Goal: Task Accomplishment & Management: Manage account settings

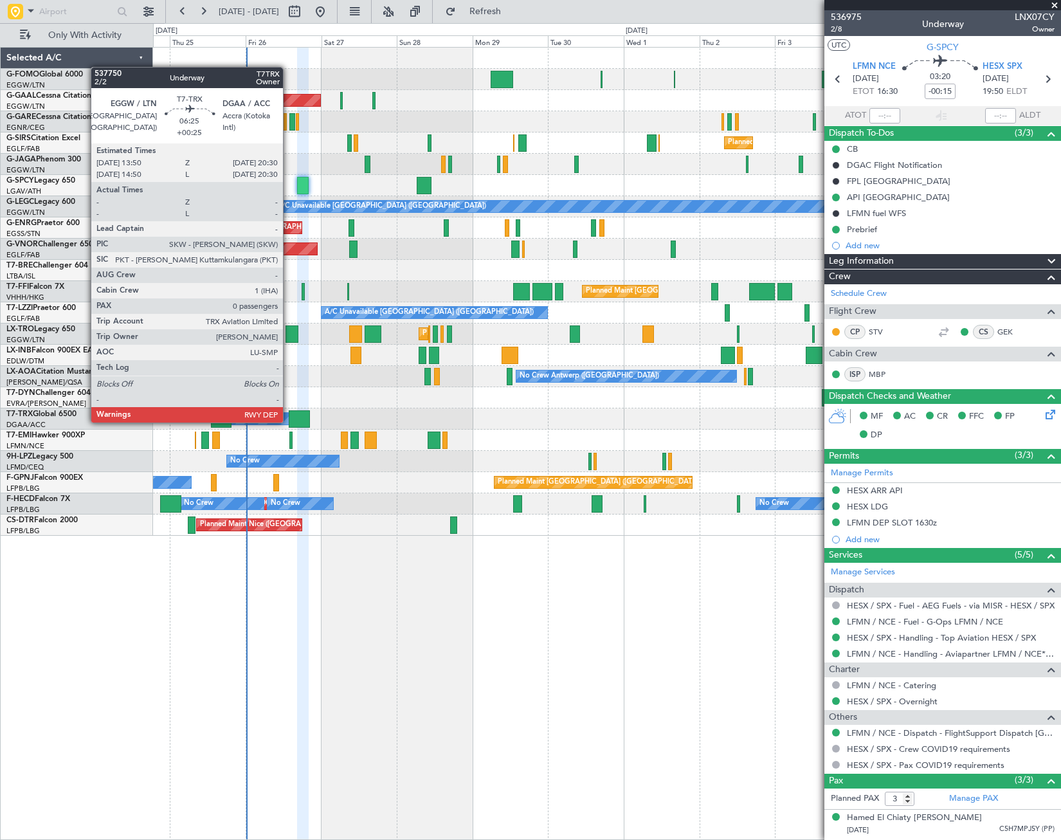
click at [300, 421] on div at bounding box center [299, 418] width 21 height 17
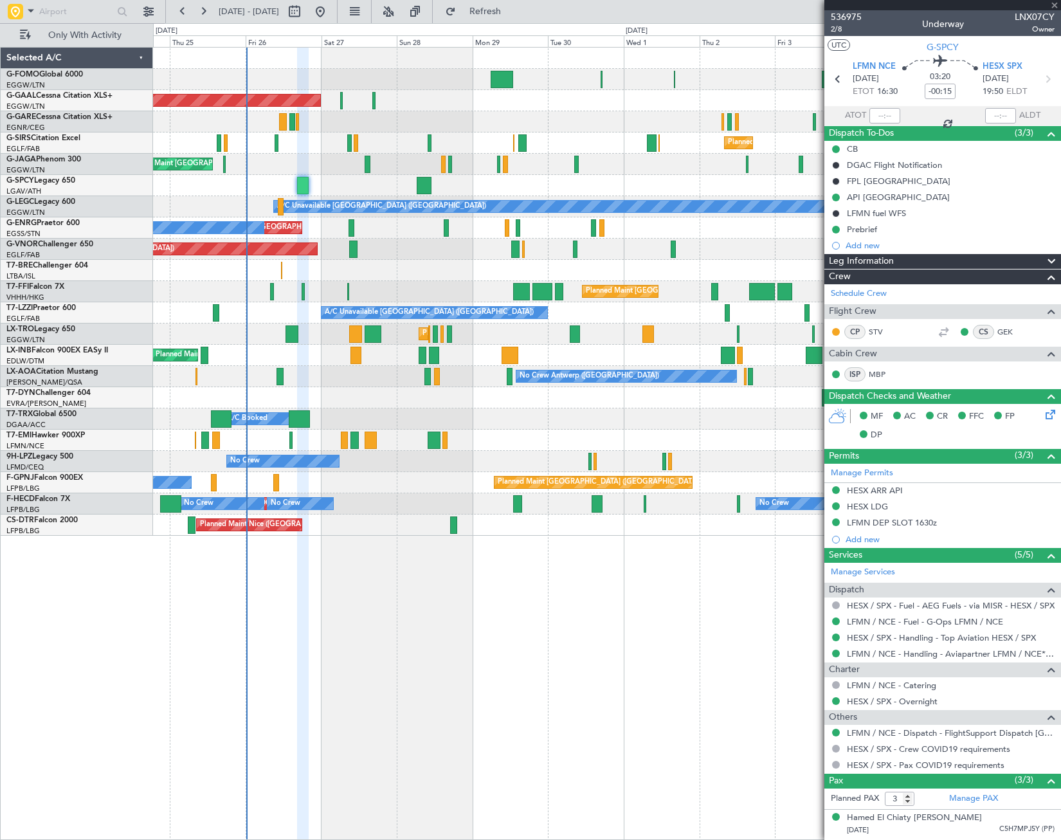
type input "+00:25"
type input "0"
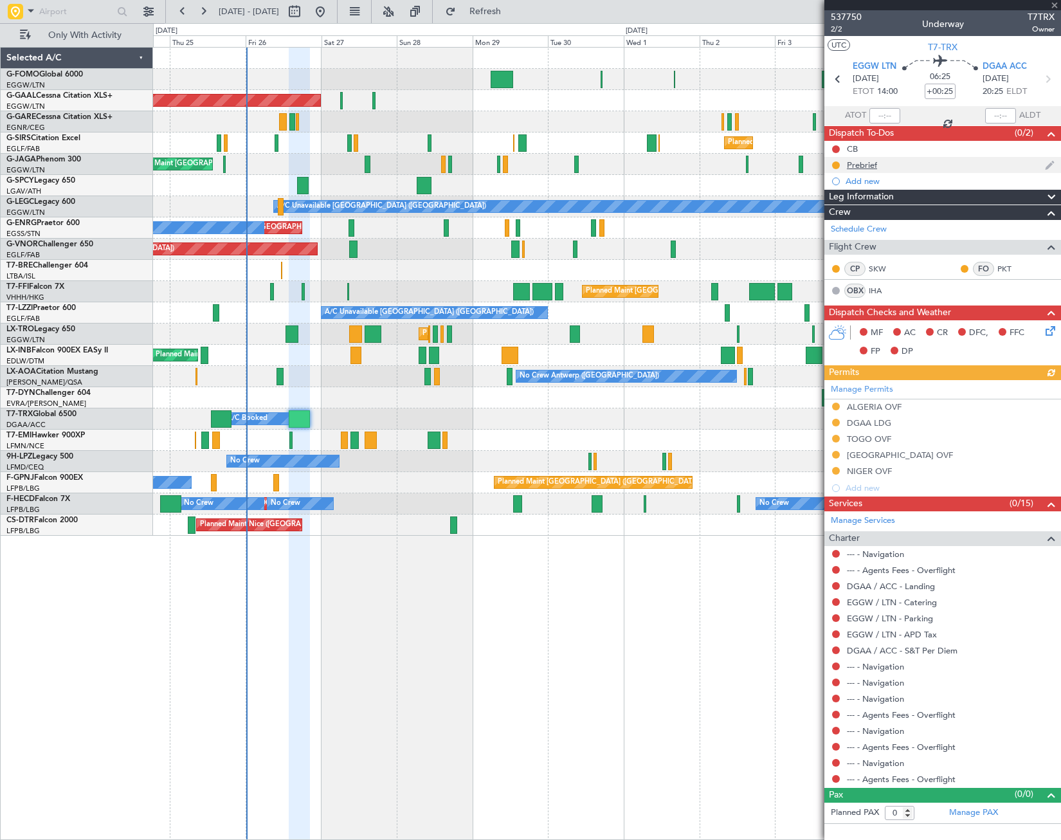
click at [872, 162] on div "Prebrief" at bounding box center [862, 165] width 30 height 11
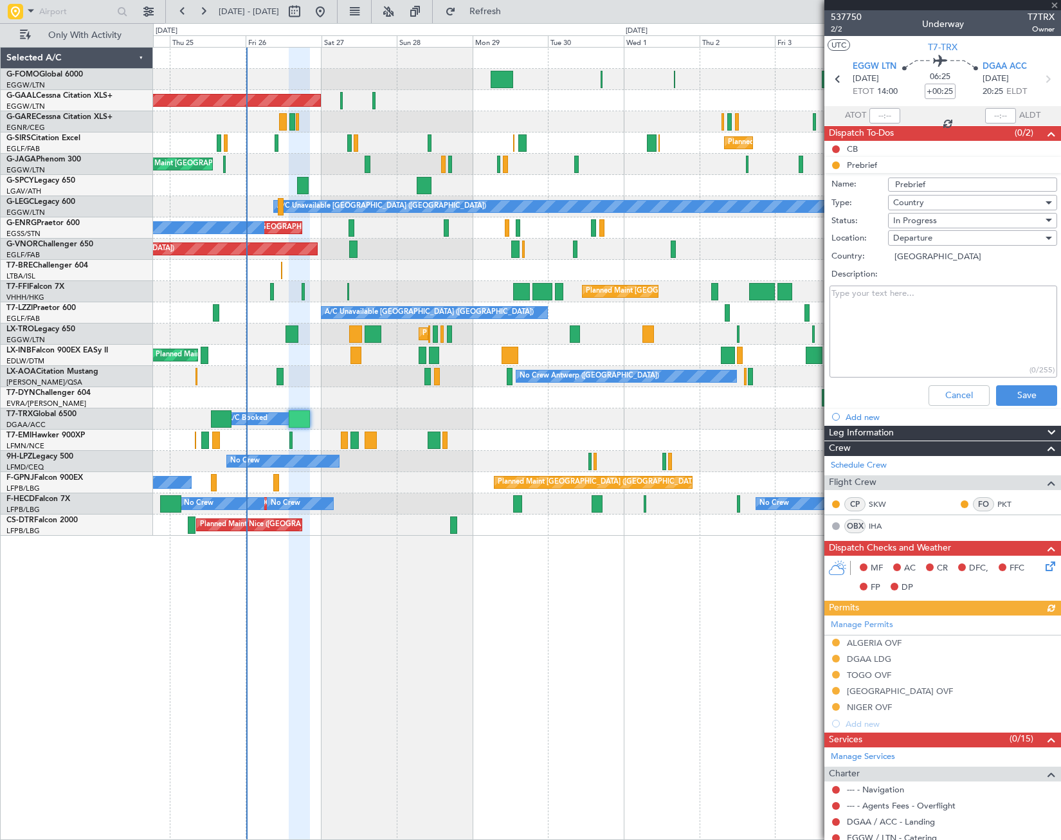
click at [909, 300] on textarea "Description:" at bounding box center [944, 332] width 228 height 92
paste textarea "28000"
type textarea "28000"
click at [927, 221] on span "In Progress" at bounding box center [915, 221] width 44 height 12
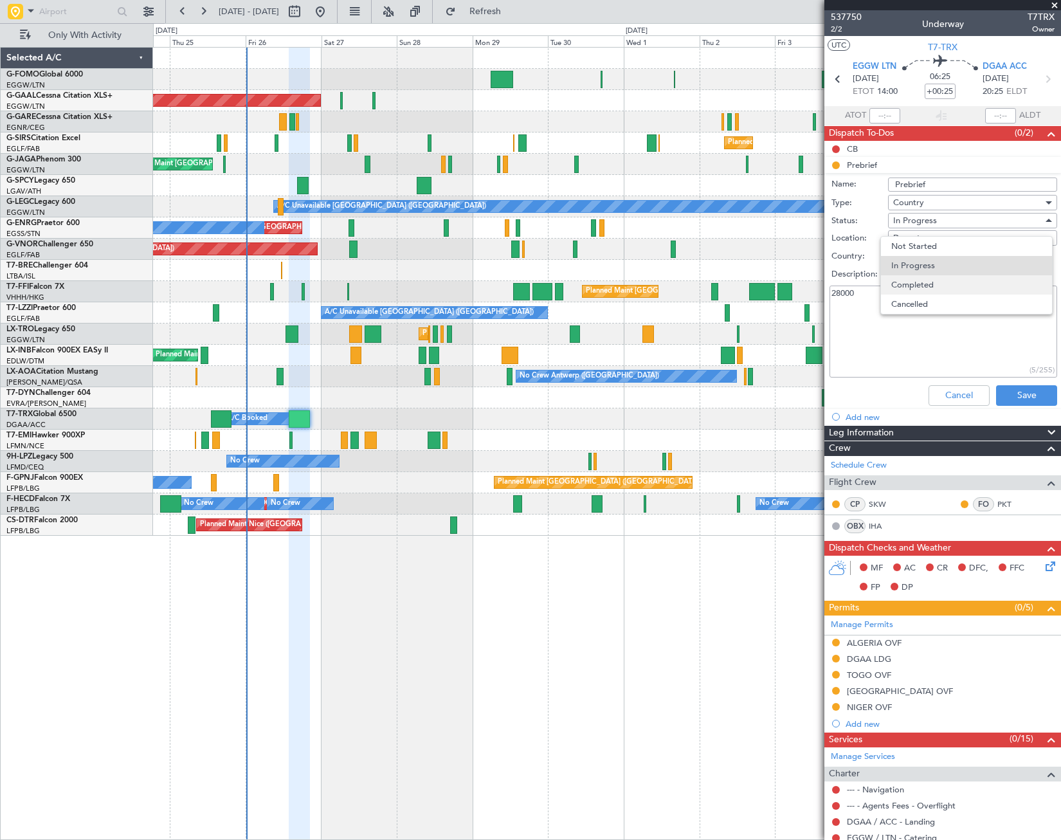
click at [936, 283] on span "Completed" at bounding box center [966, 284] width 151 height 19
click at [1028, 398] on button "Save" at bounding box center [1026, 395] width 61 height 21
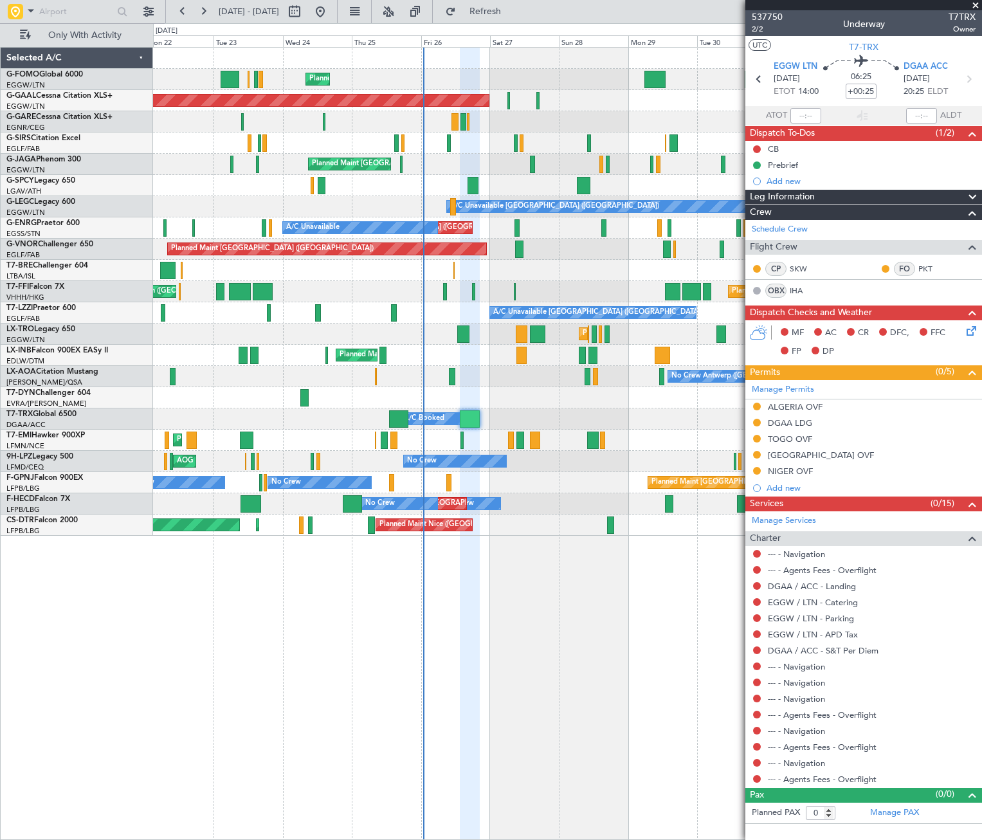
click at [538, 467] on div "Planned Maint [GEOGRAPHIC_DATA] ([GEOGRAPHIC_DATA]) Planned [GEOGRAPHIC_DATA] O…" at bounding box center [567, 292] width 828 height 488
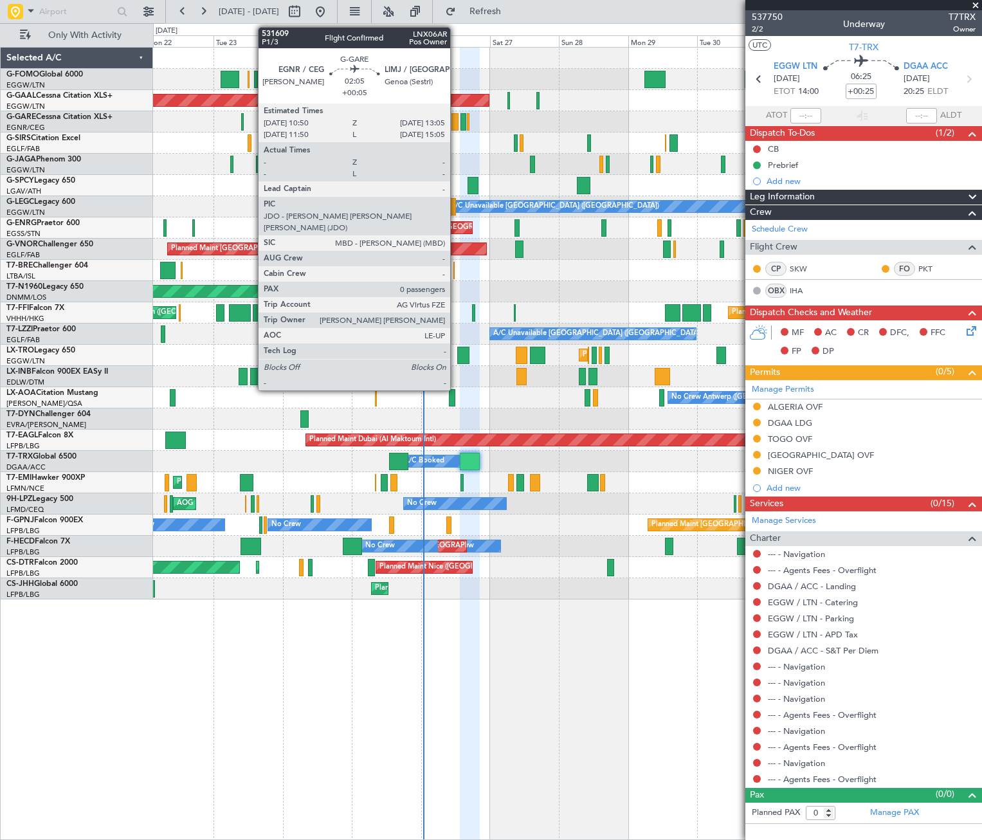
click at [456, 123] on div at bounding box center [455, 121] width 7 height 17
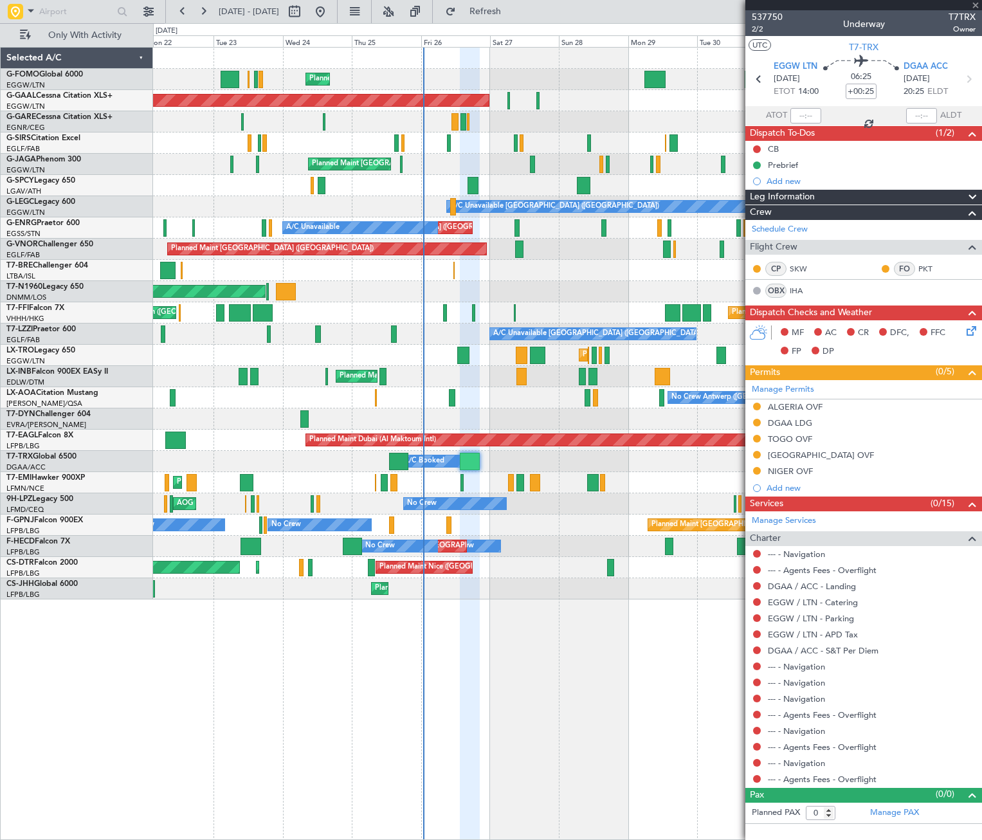
type input "+00:05"
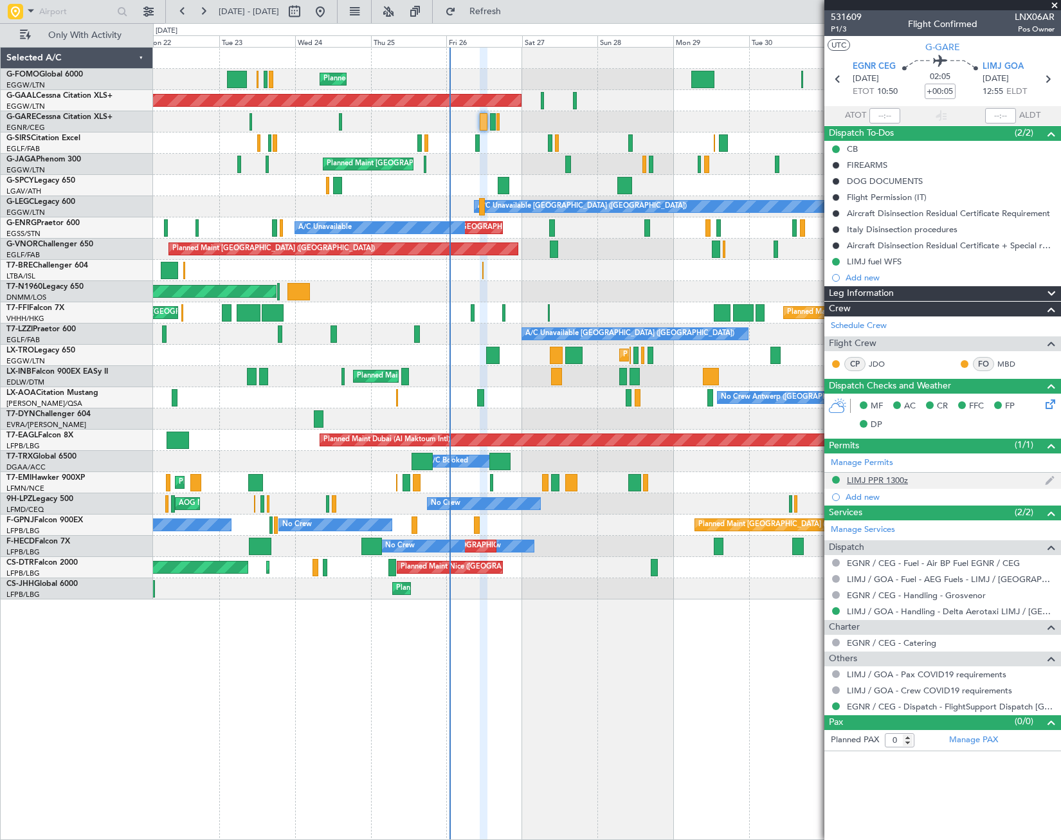
click at [882, 480] on div "LIMJ PPR 1300z" at bounding box center [877, 480] width 61 height 11
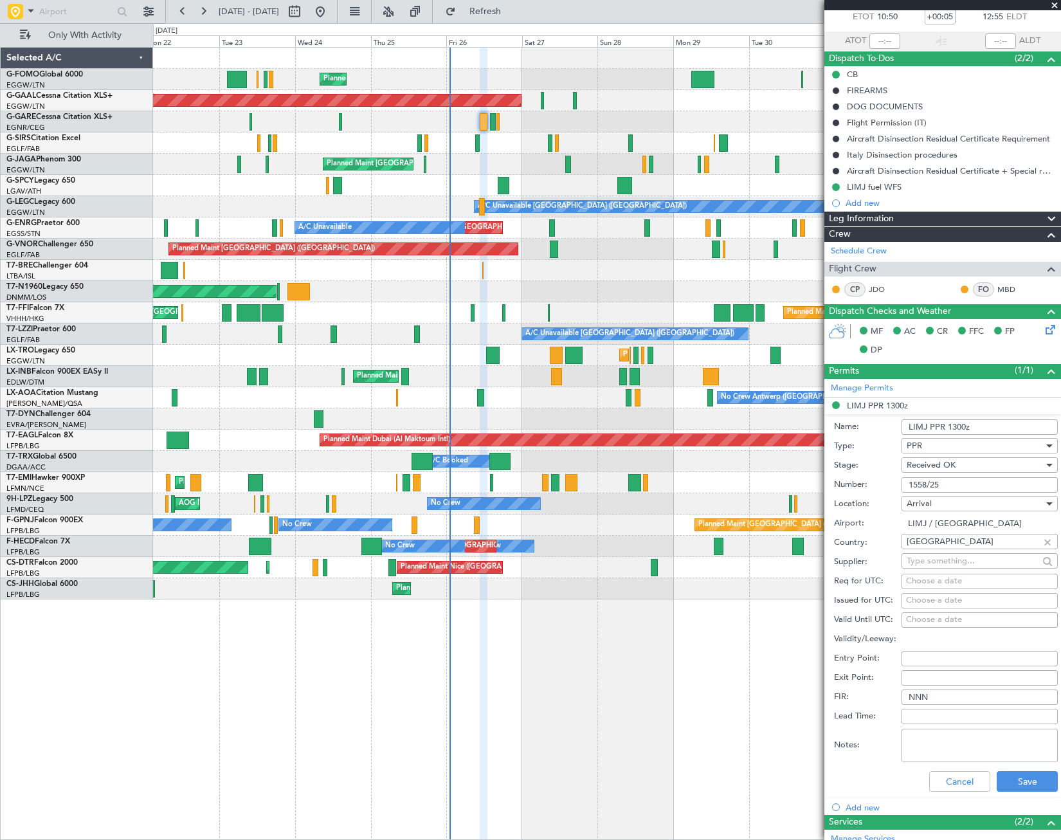
scroll to position [129, 0]
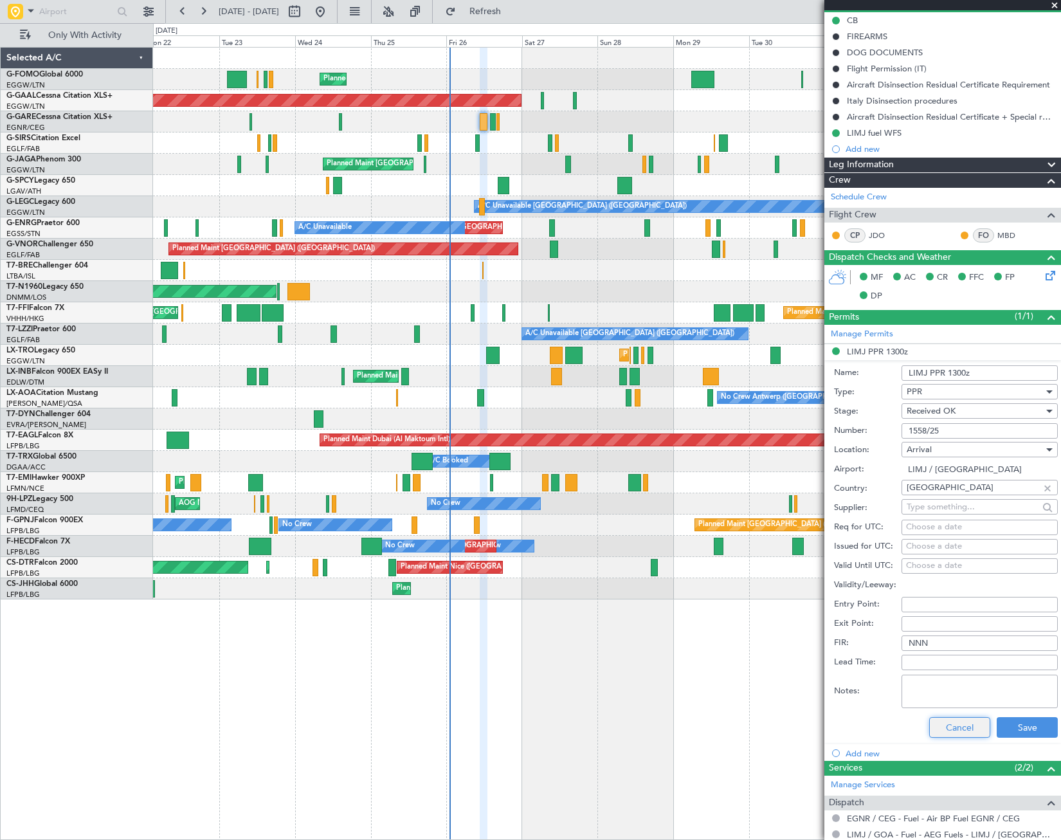
click at [970, 721] on button "Cancel" at bounding box center [959, 727] width 61 height 21
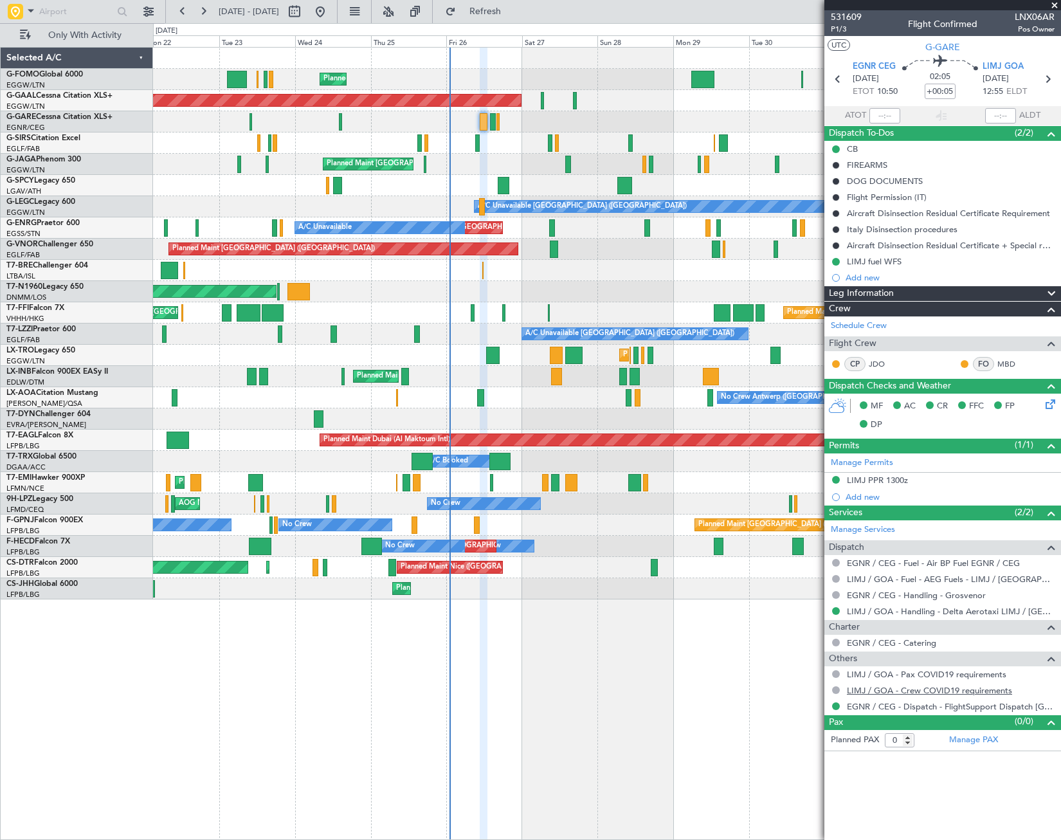
scroll to position [0, 0]
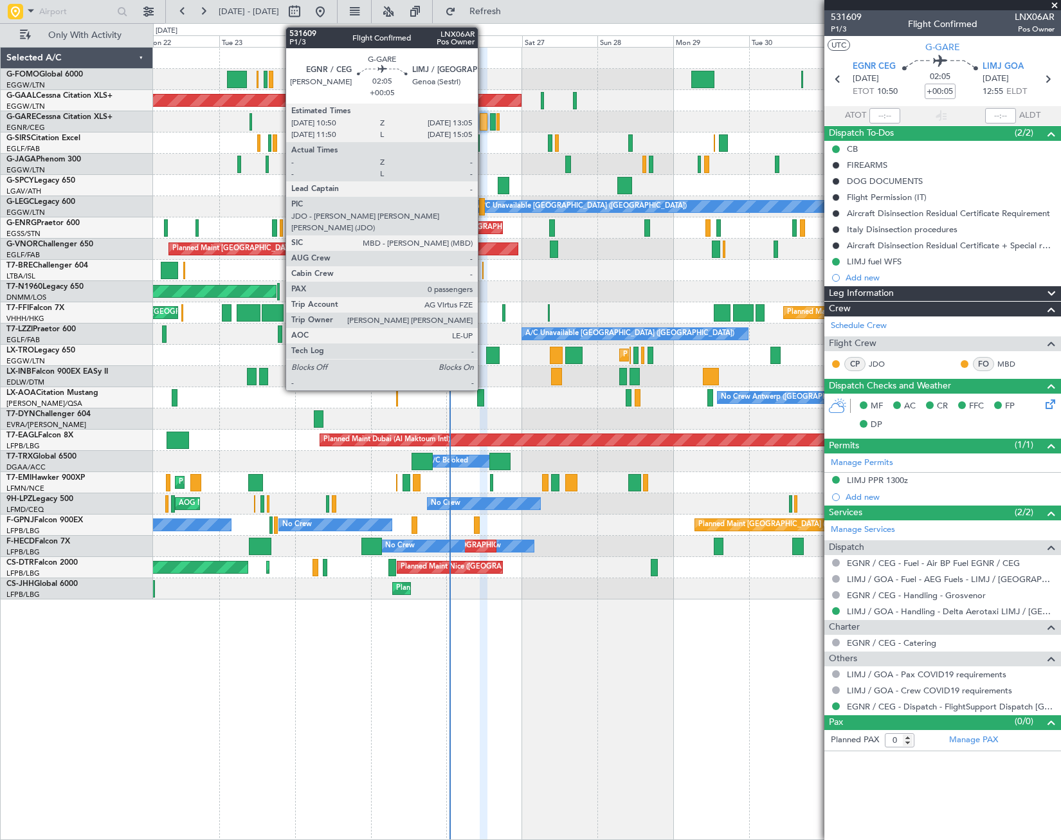
click at [484, 120] on div at bounding box center [484, 121] width 8 height 17
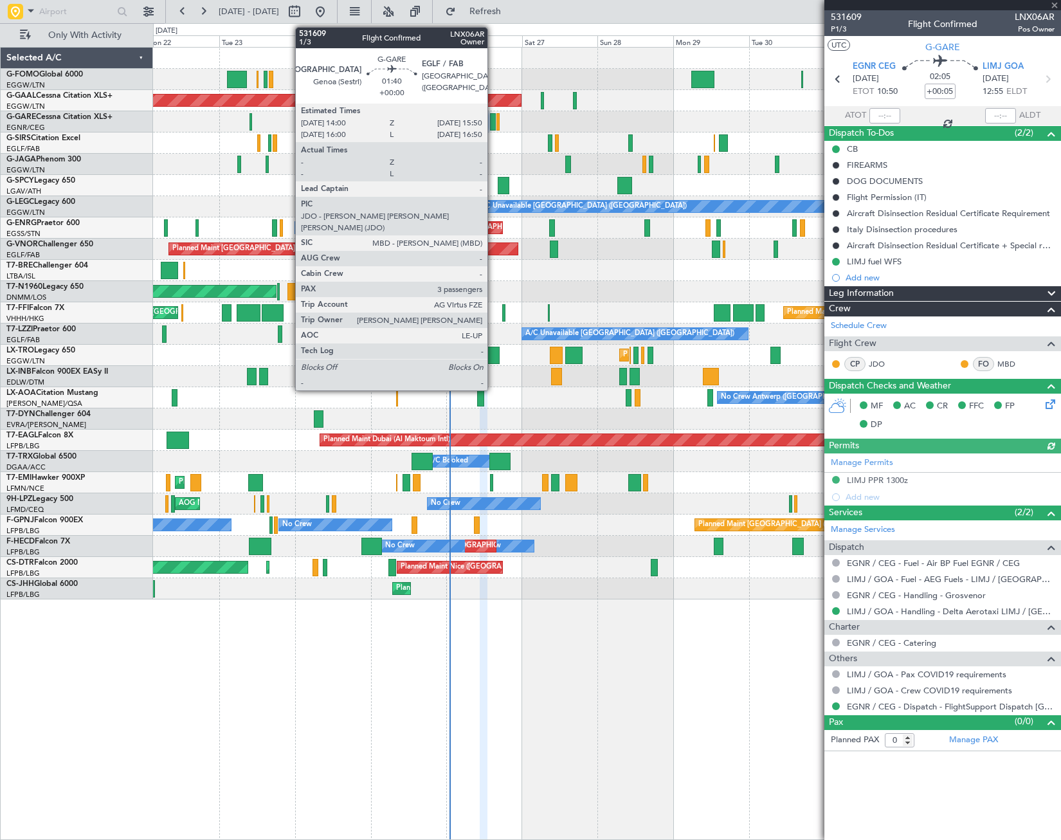
click at [493, 126] on div at bounding box center [493, 121] width 6 height 17
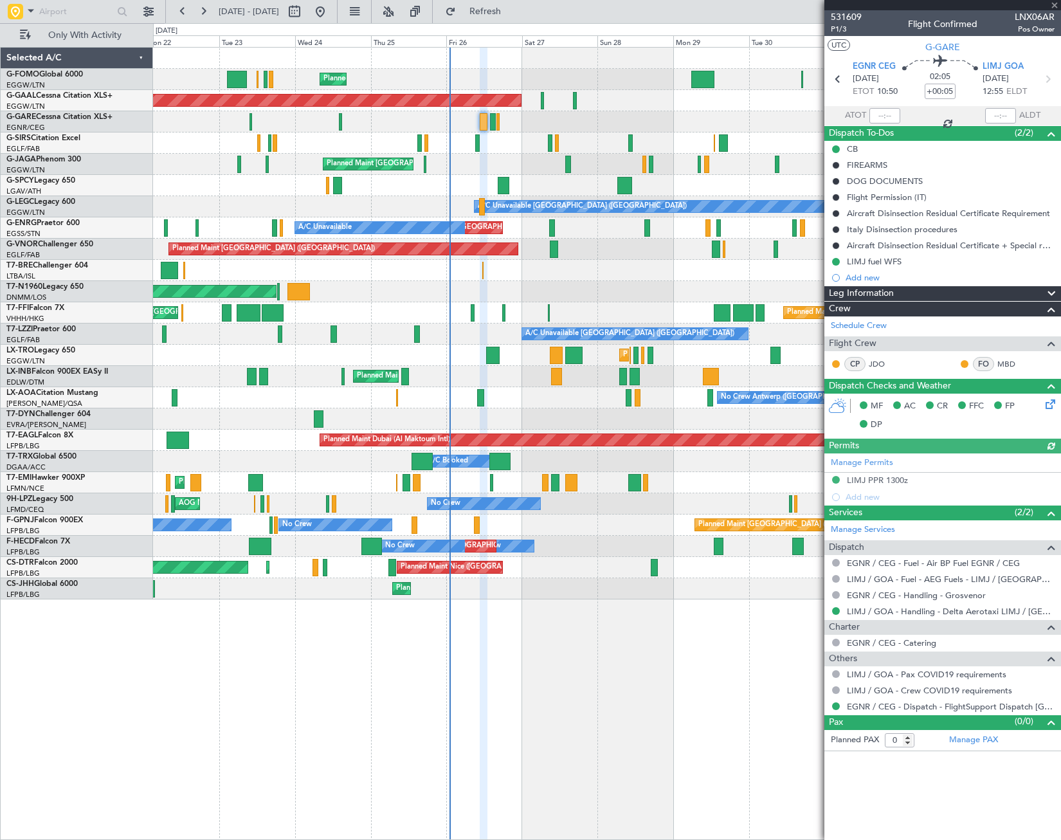
type input "3"
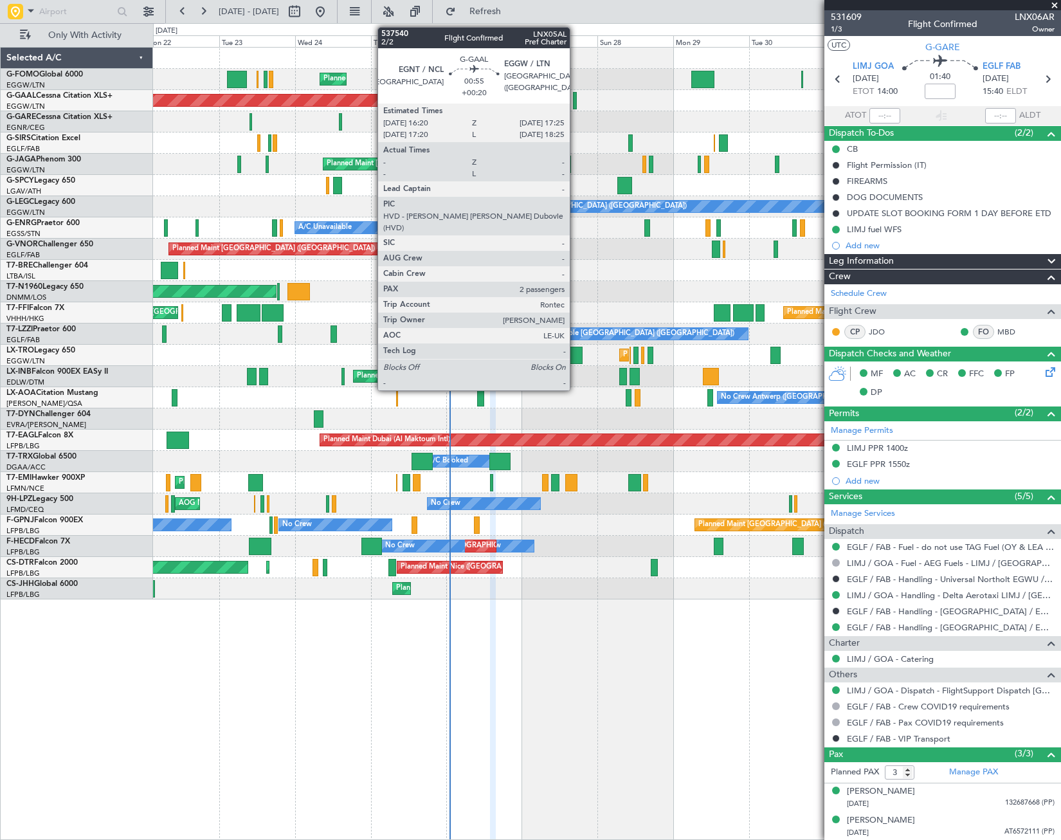
click at [576, 98] on div at bounding box center [575, 100] width 4 height 17
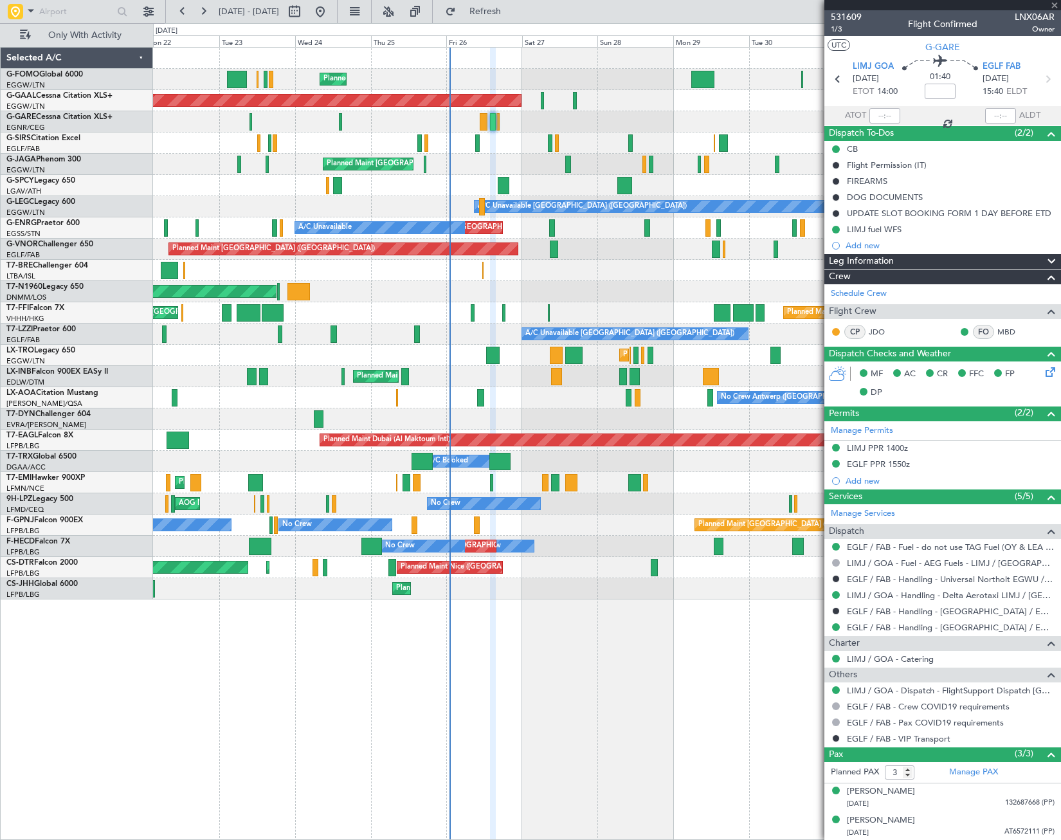
type input "+00:20"
type input "2"
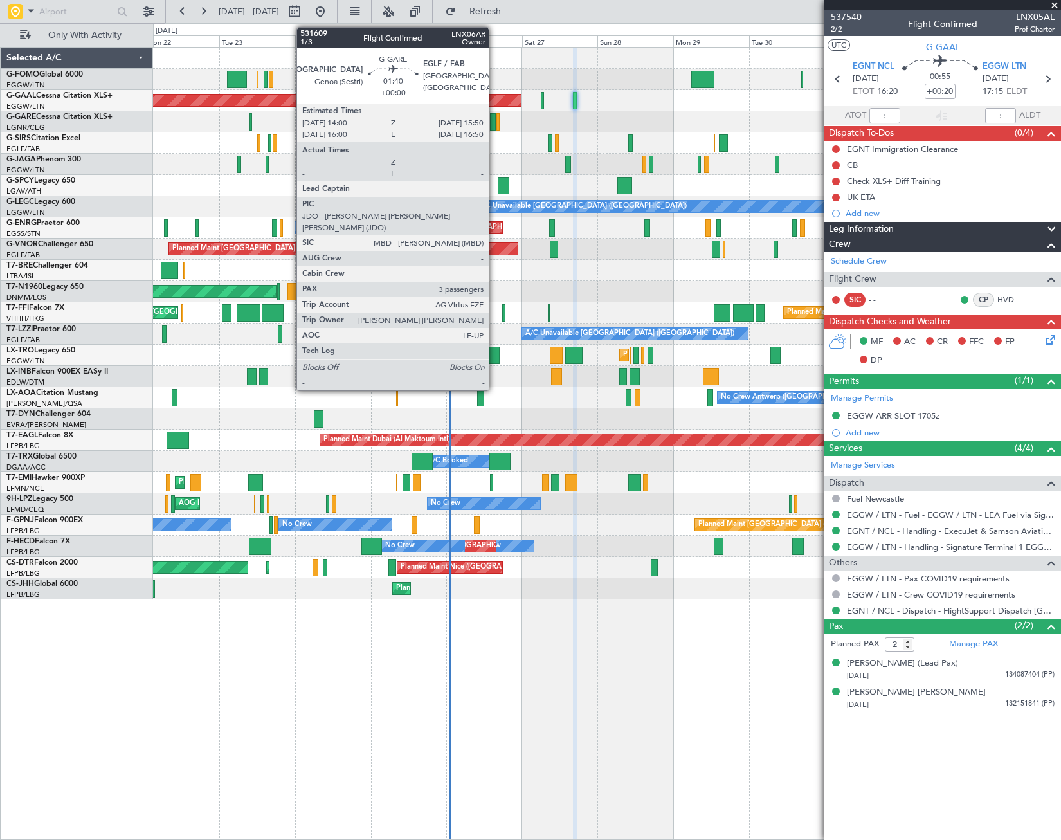
click at [495, 118] on div at bounding box center [493, 121] width 6 height 17
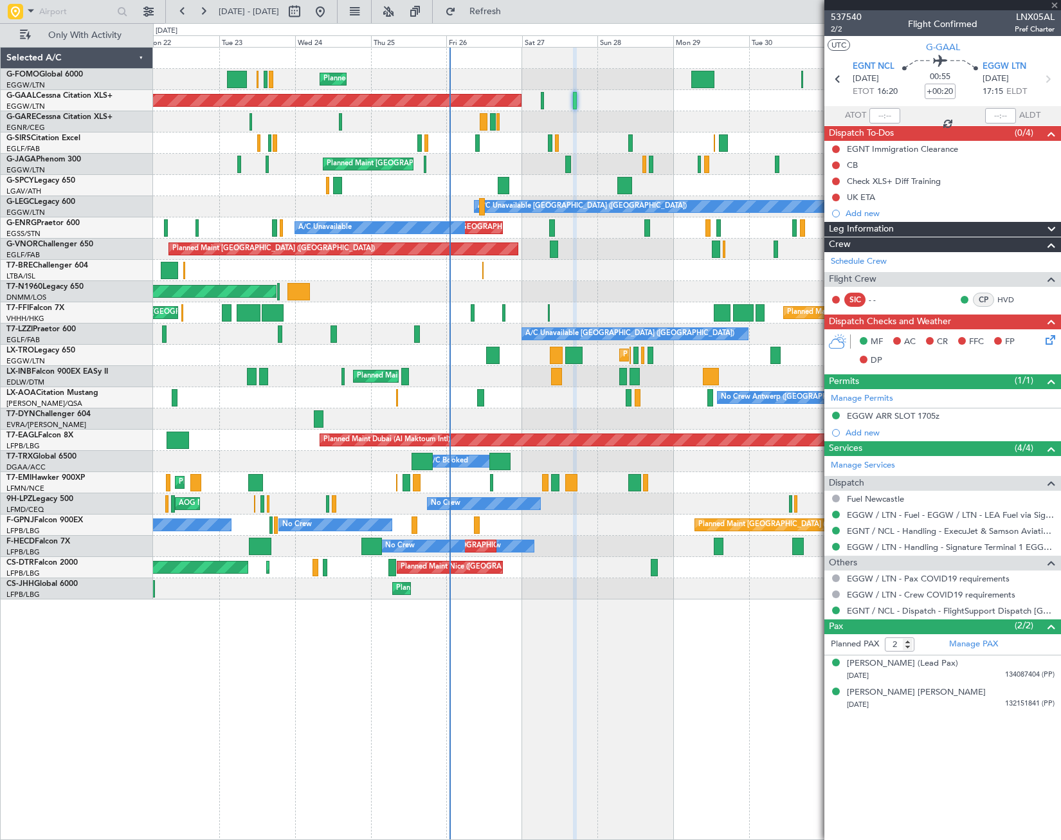
type input "3"
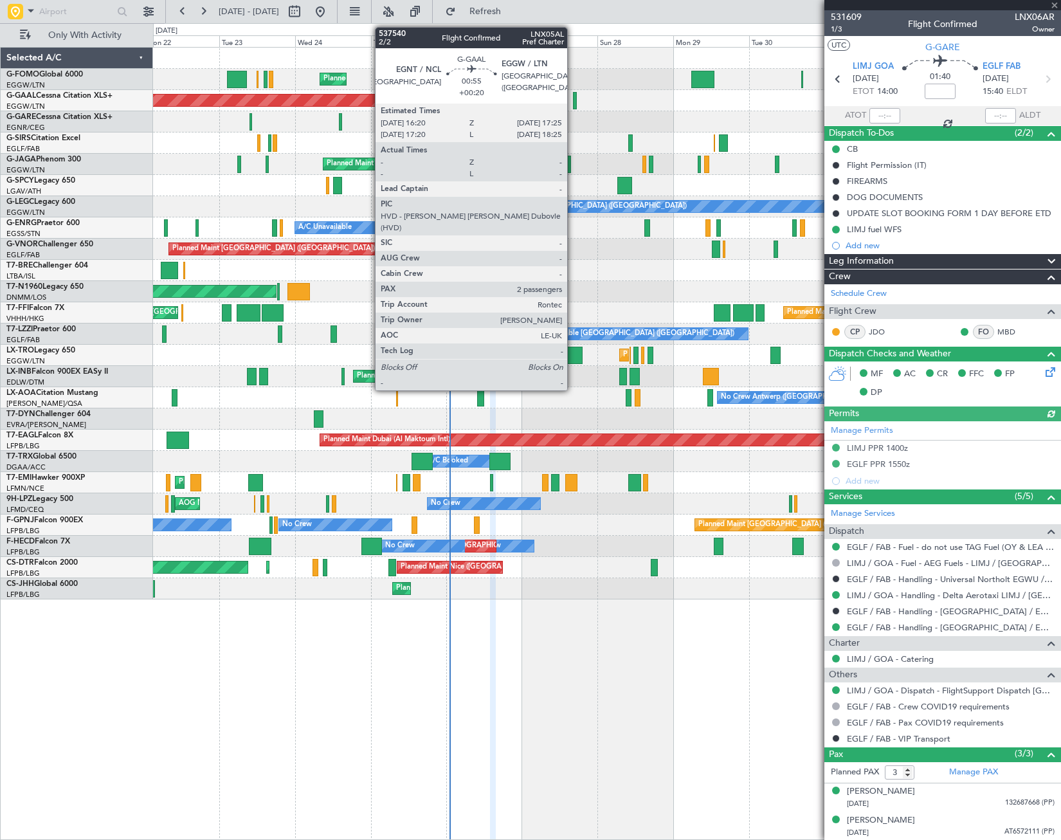
click at [573, 103] on div at bounding box center [575, 100] width 4 height 17
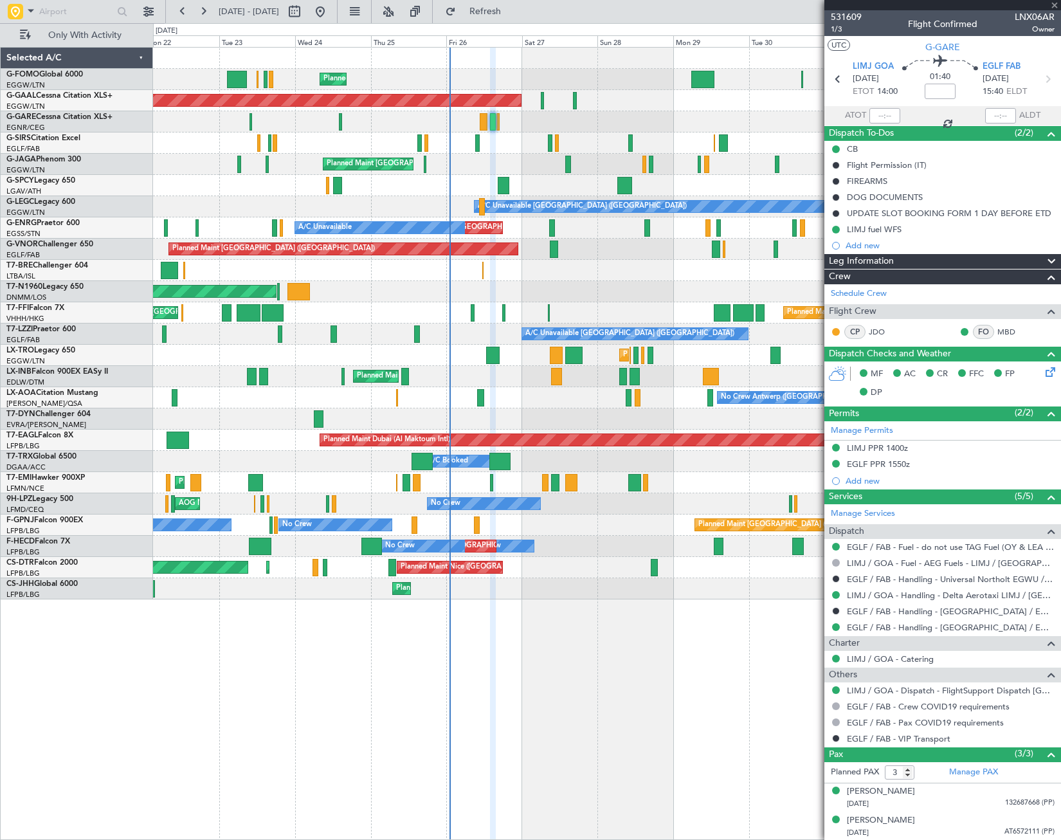
type input "+00:20"
type input "2"
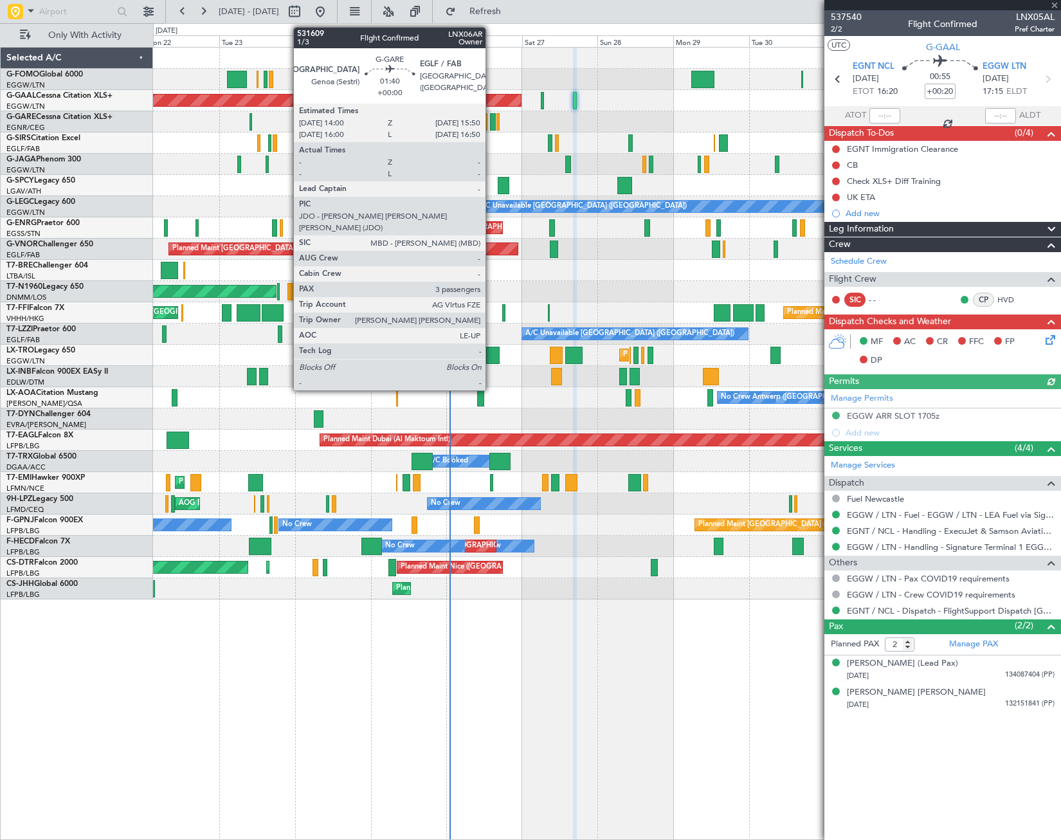
click at [491, 117] on div at bounding box center [493, 121] width 6 height 17
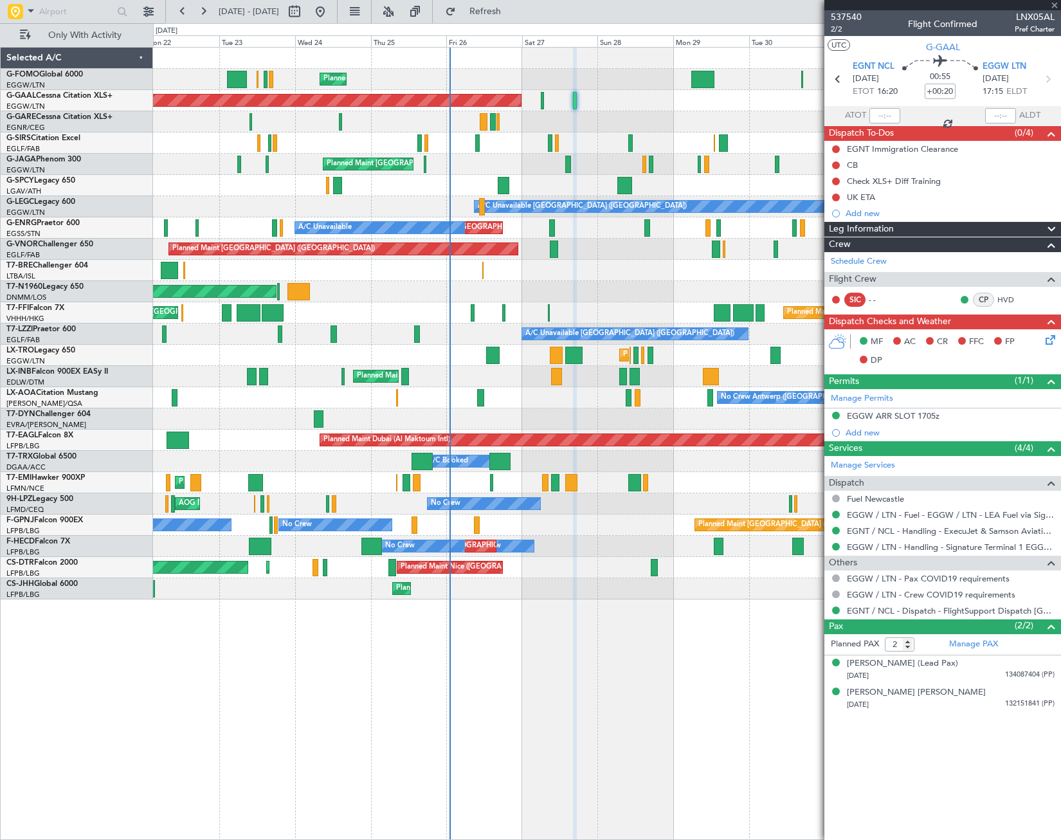
type input "3"
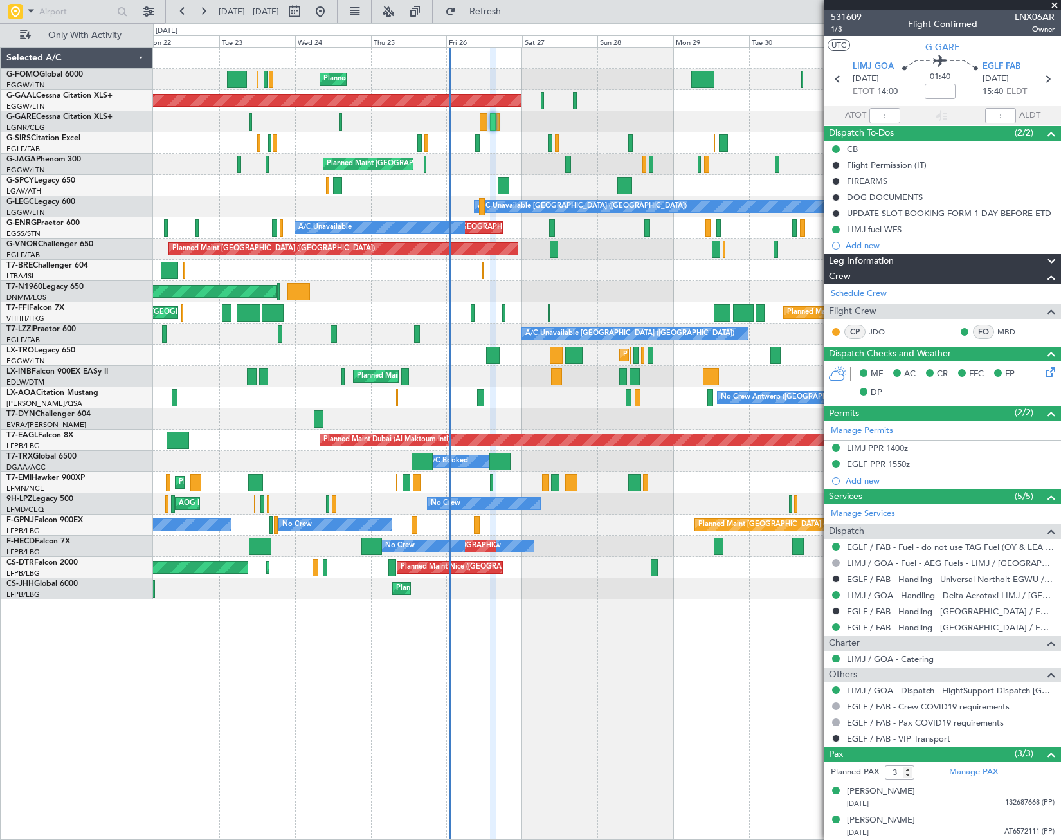
scroll to position [30, 0]
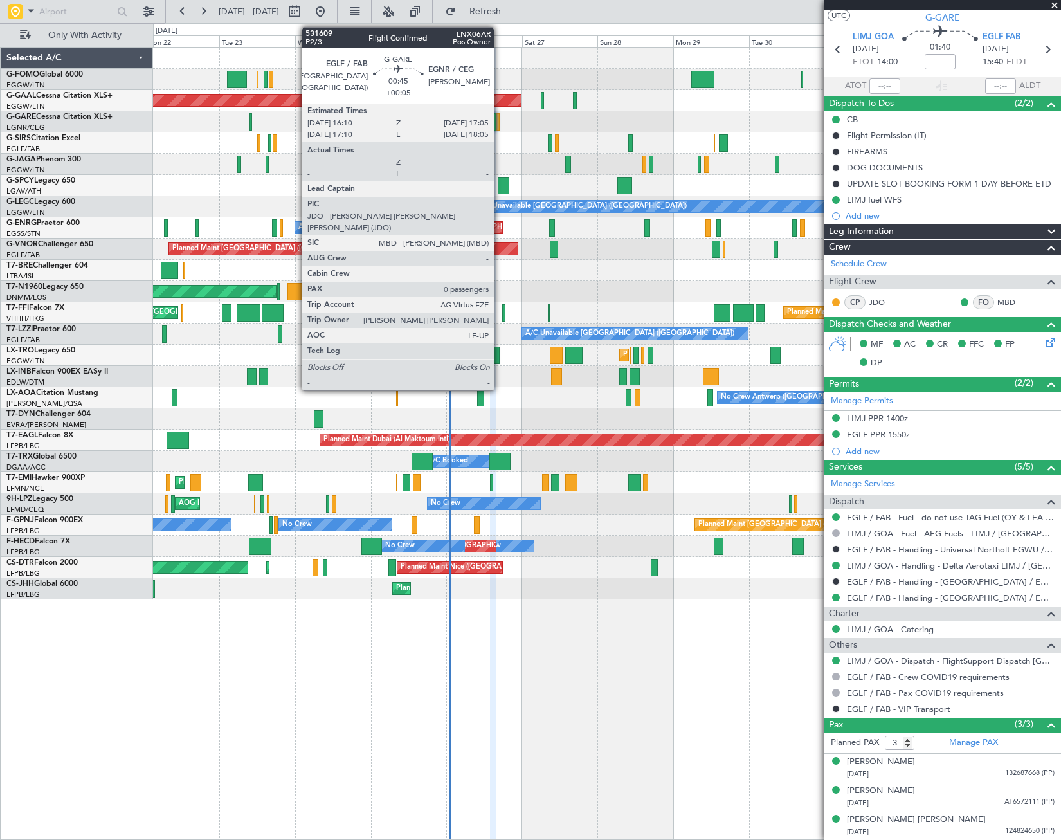
click at [500, 123] on div at bounding box center [498, 121] width 3 height 17
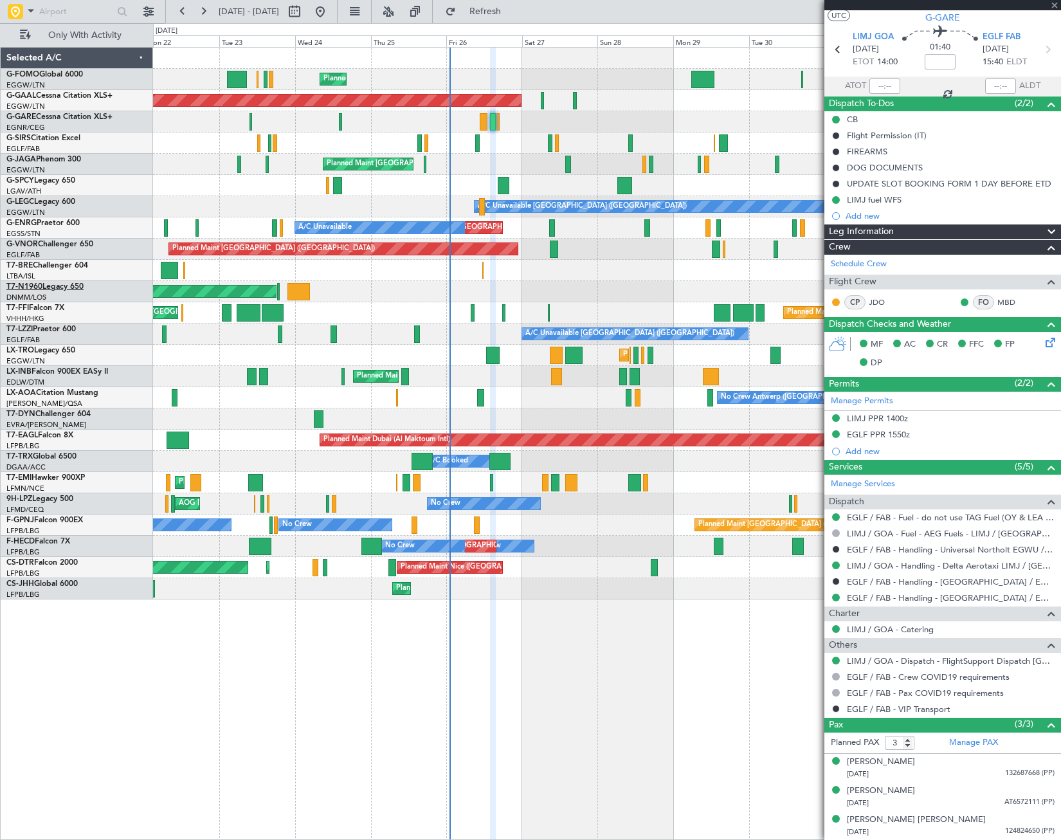
type input "+00:05"
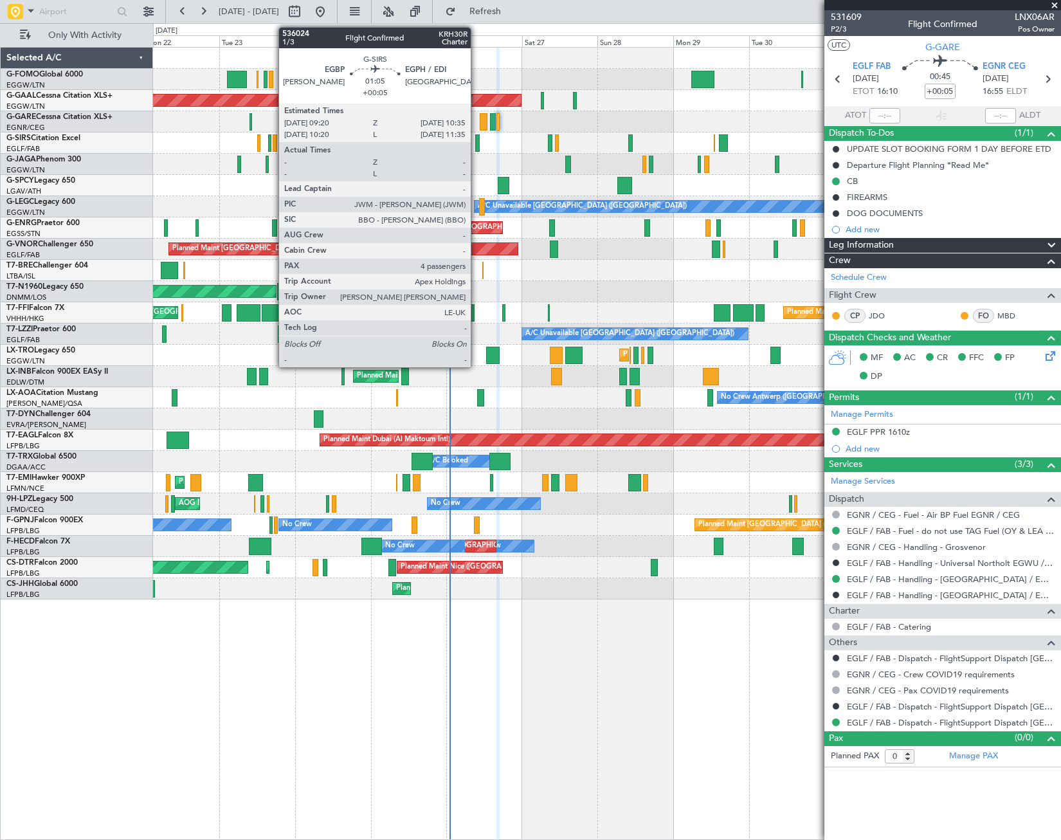
click at [477, 146] on div at bounding box center [477, 142] width 5 height 17
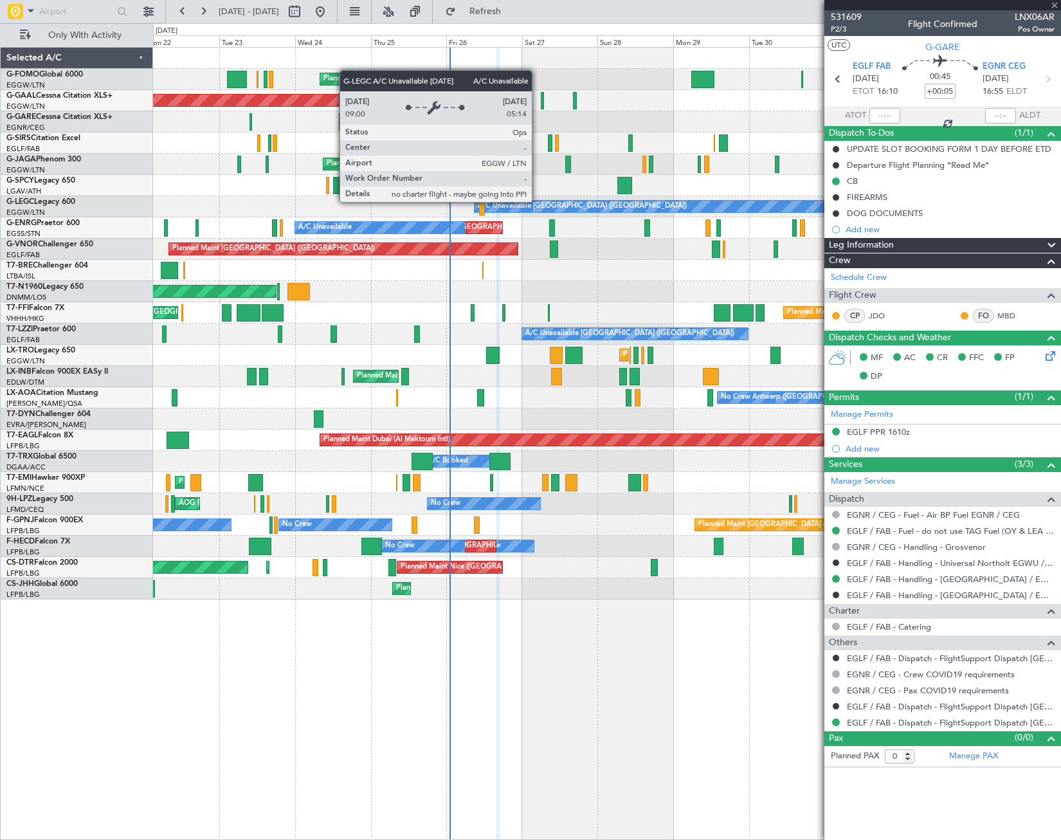
type input "4"
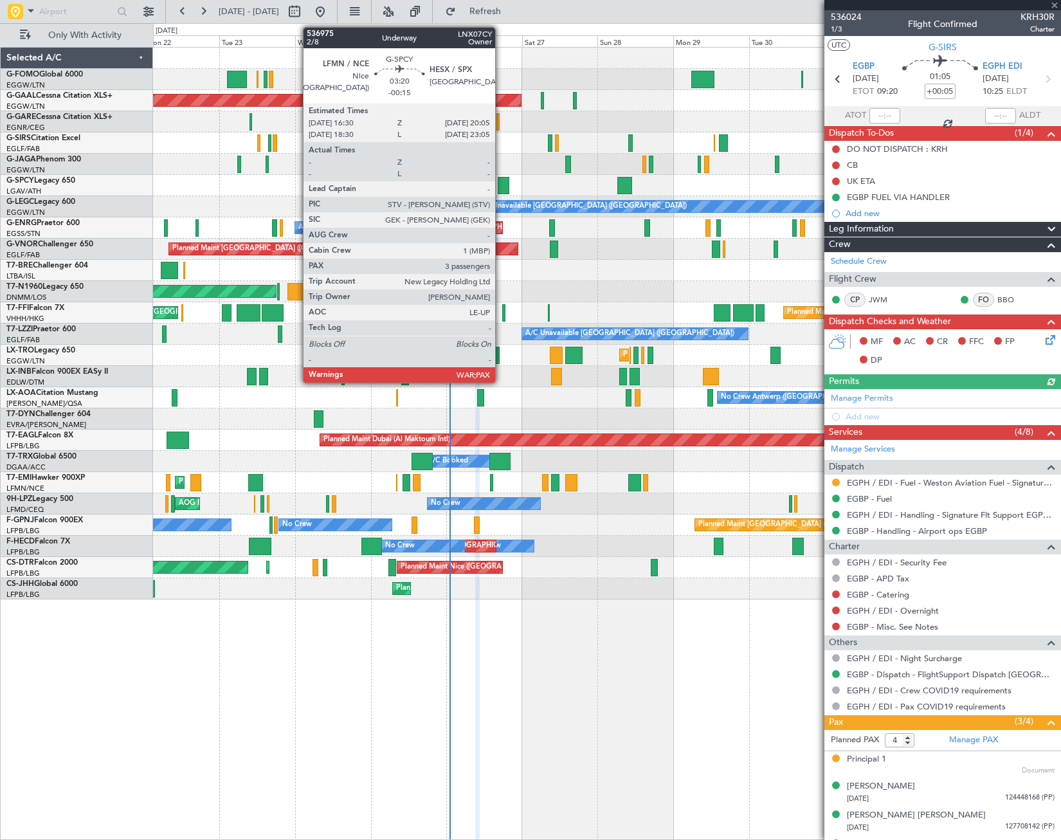
click at [501, 184] on div at bounding box center [504, 185] width 12 height 17
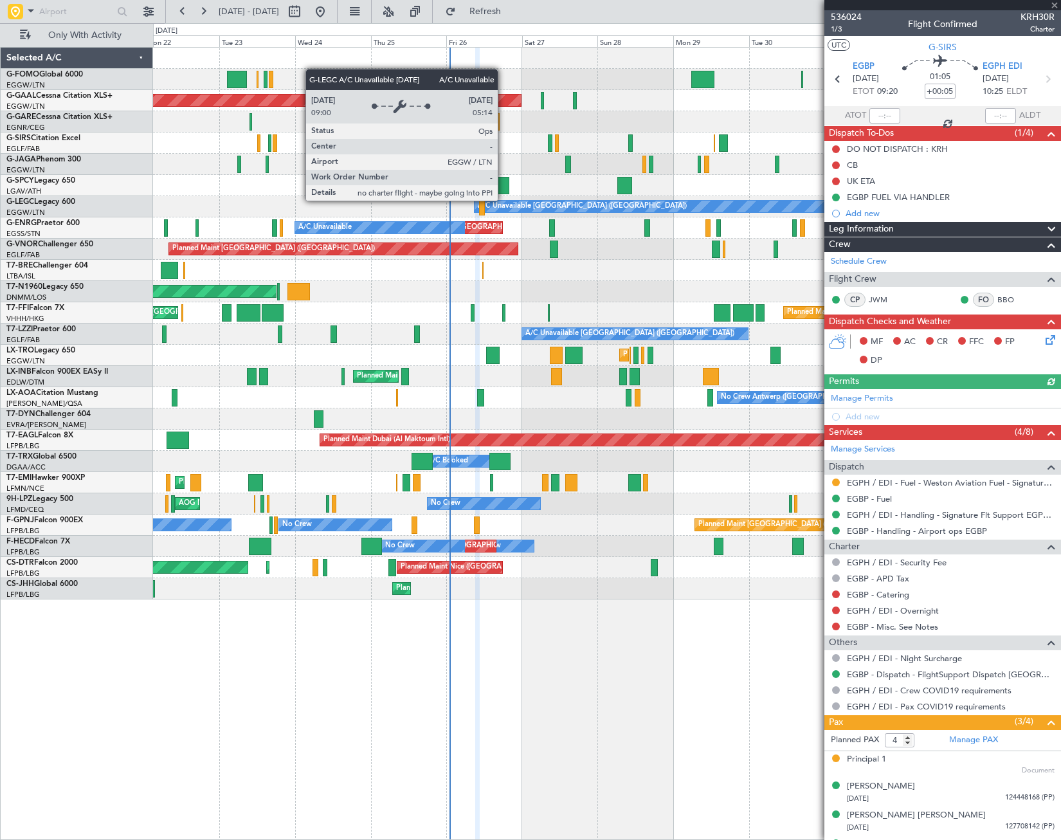
type input "-00:15"
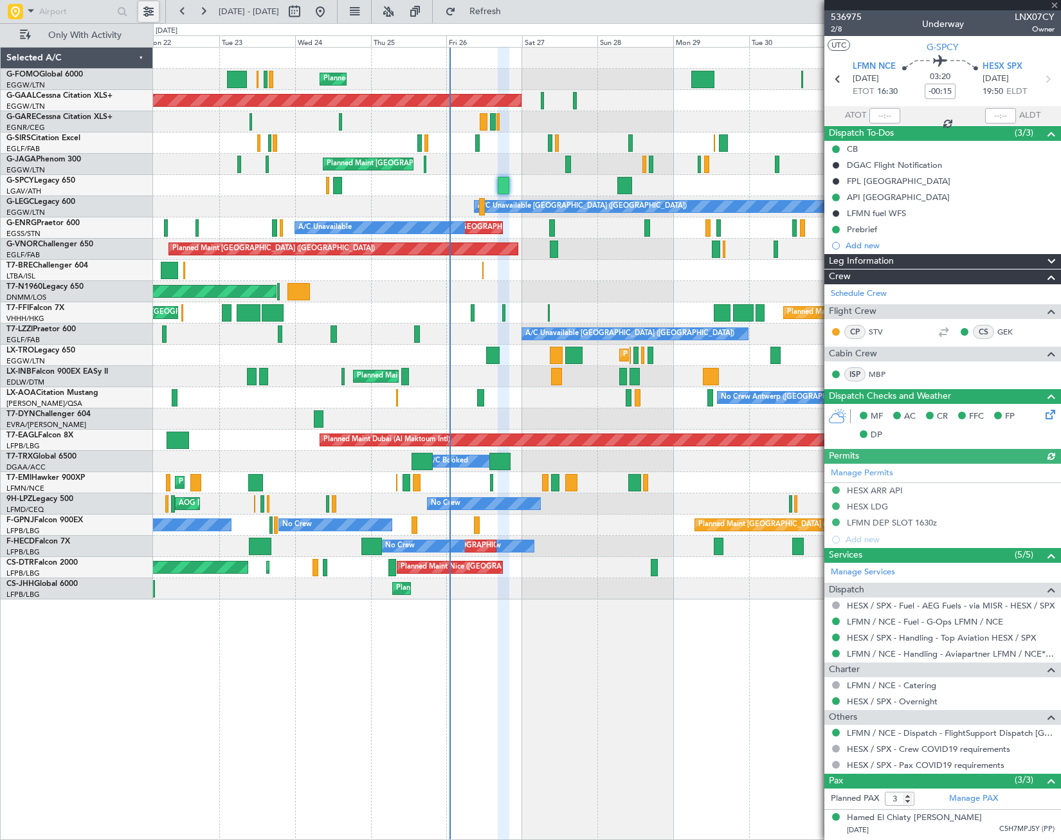
click at [149, 8] on button at bounding box center [148, 11] width 21 height 21
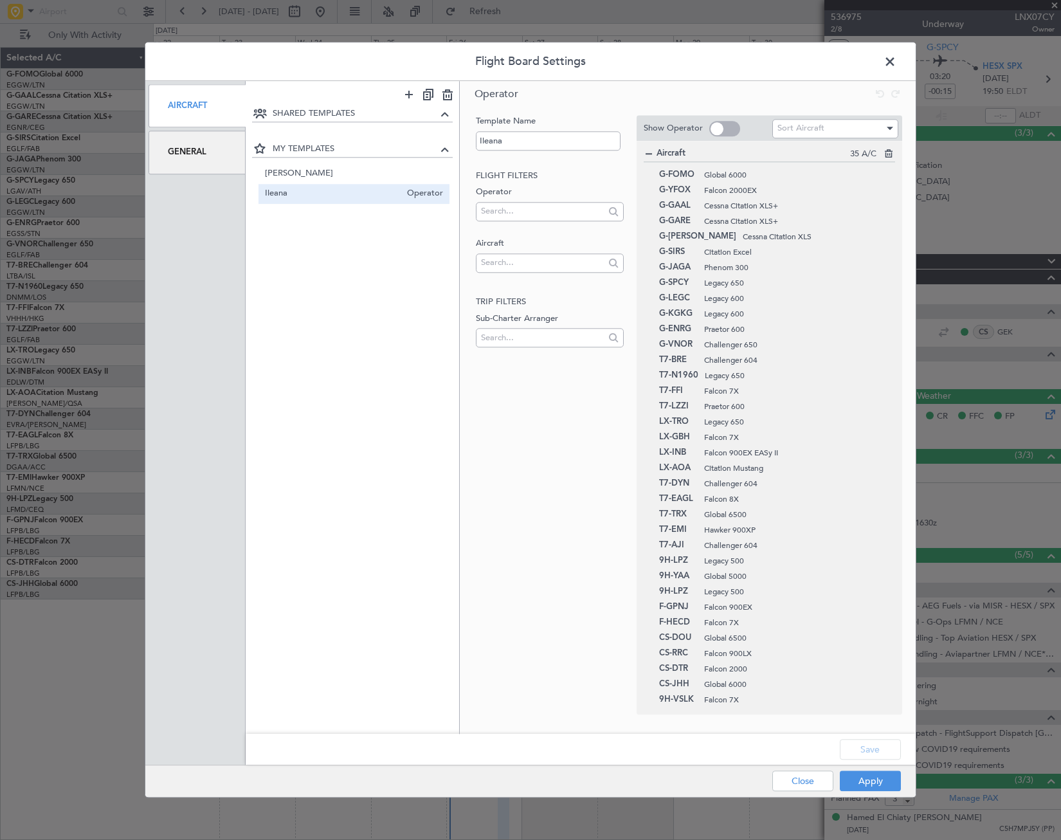
click at [196, 158] on div "General" at bounding box center [197, 152] width 97 height 43
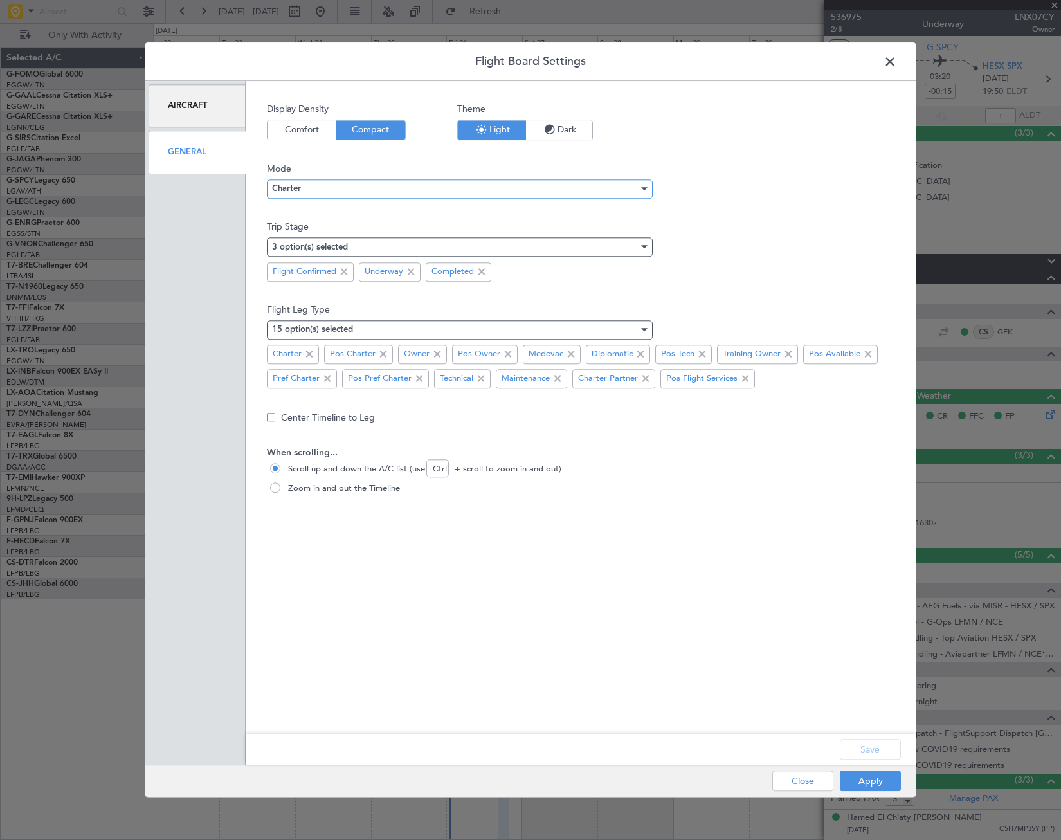
click at [326, 190] on div "Charter" at bounding box center [455, 188] width 367 height 19
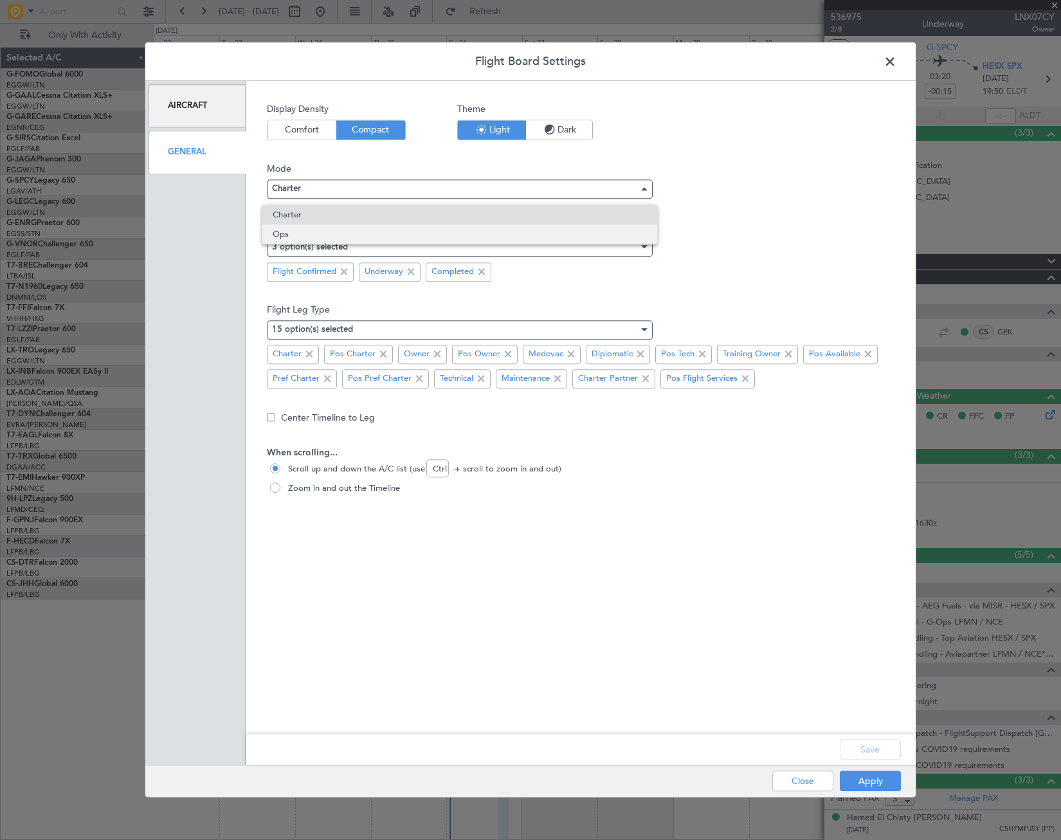
click at [310, 236] on span "Ops" at bounding box center [460, 233] width 374 height 19
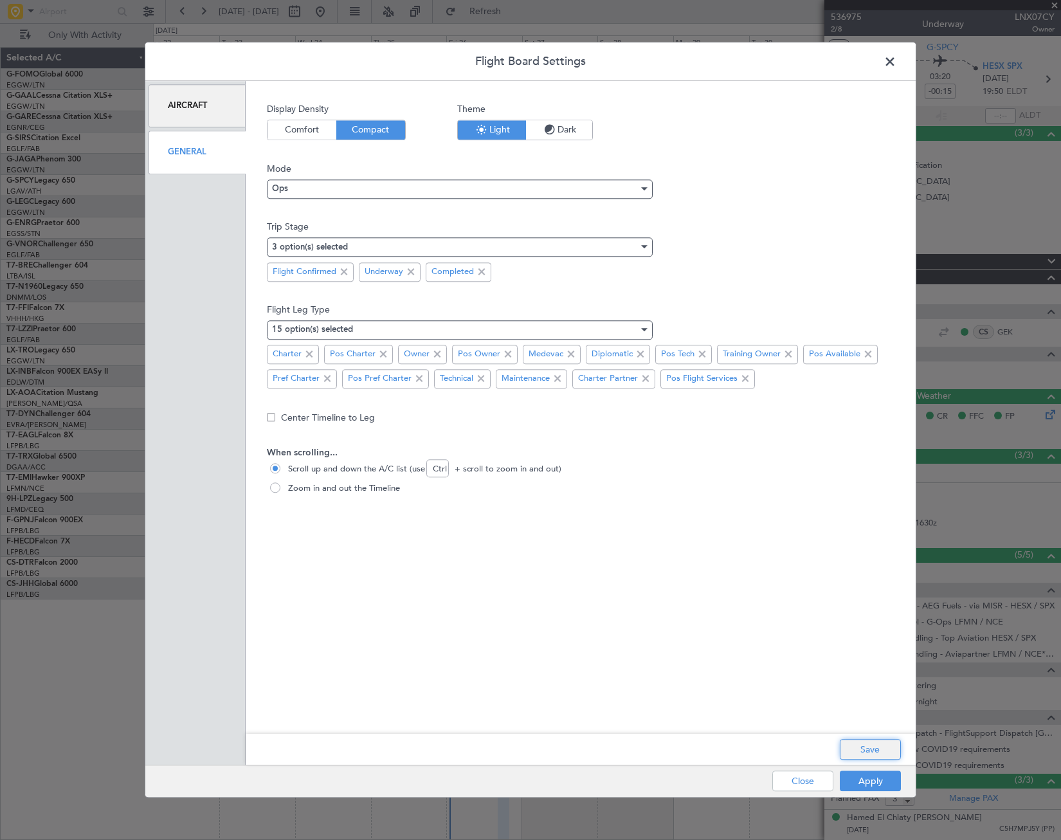
click at [885, 754] on button "Save" at bounding box center [870, 750] width 61 height 21
click at [885, 786] on button "Apply" at bounding box center [870, 781] width 61 height 21
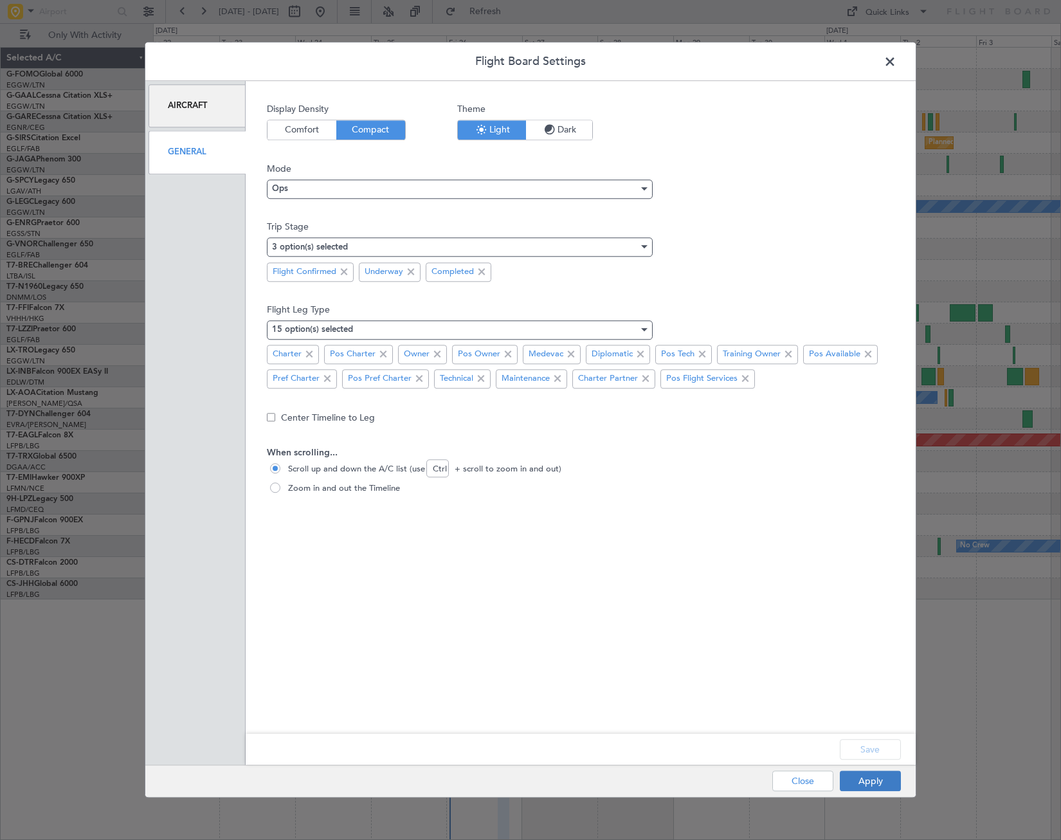
type input "0"
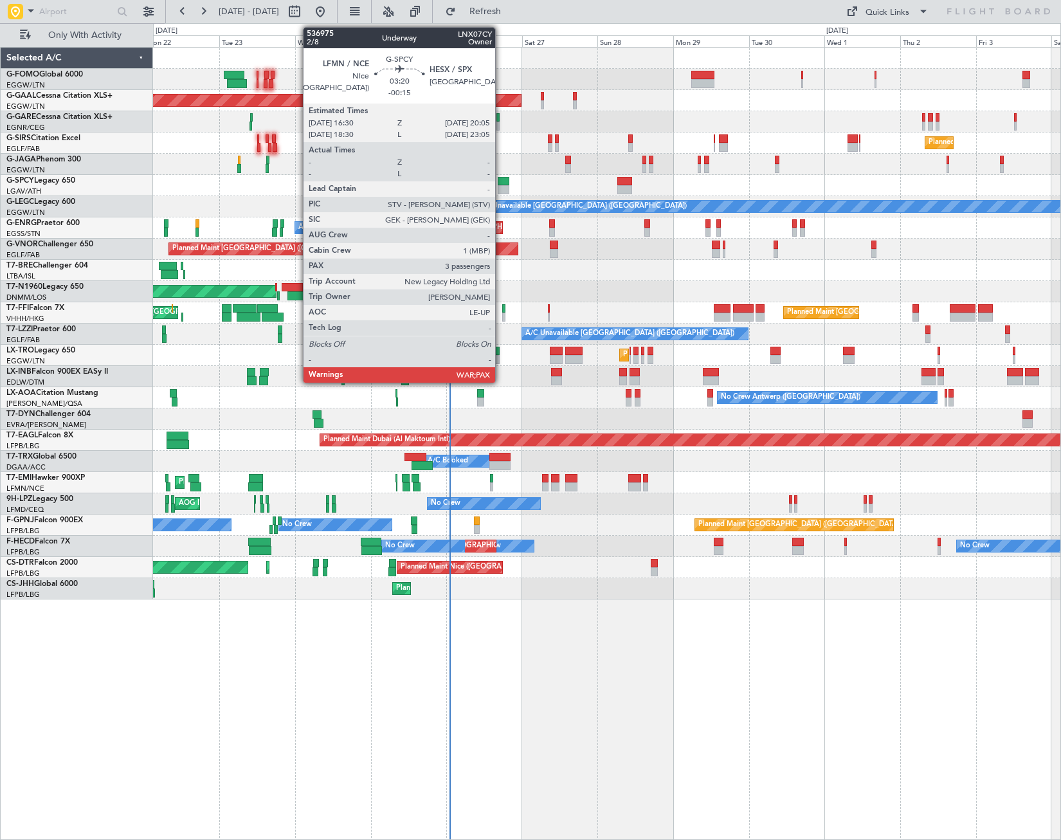
click at [501, 189] on div at bounding box center [504, 189] width 12 height 9
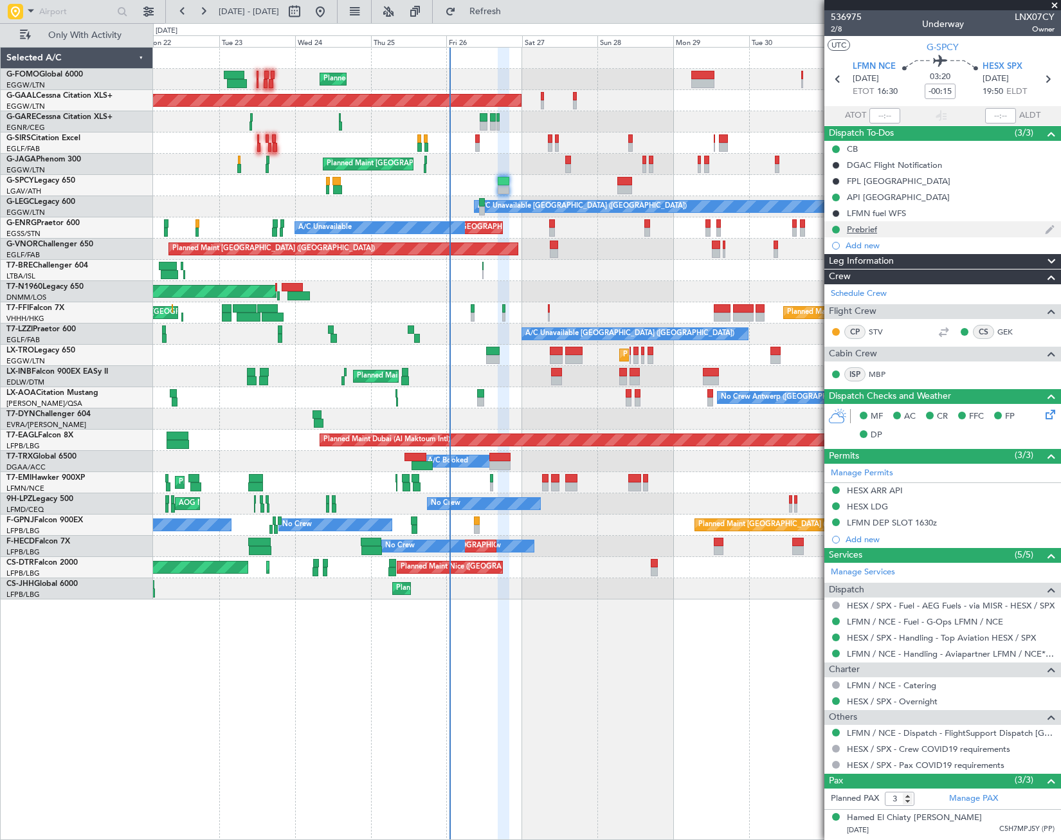
click at [864, 229] on div "Prebrief" at bounding box center [862, 229] width 30 height 11
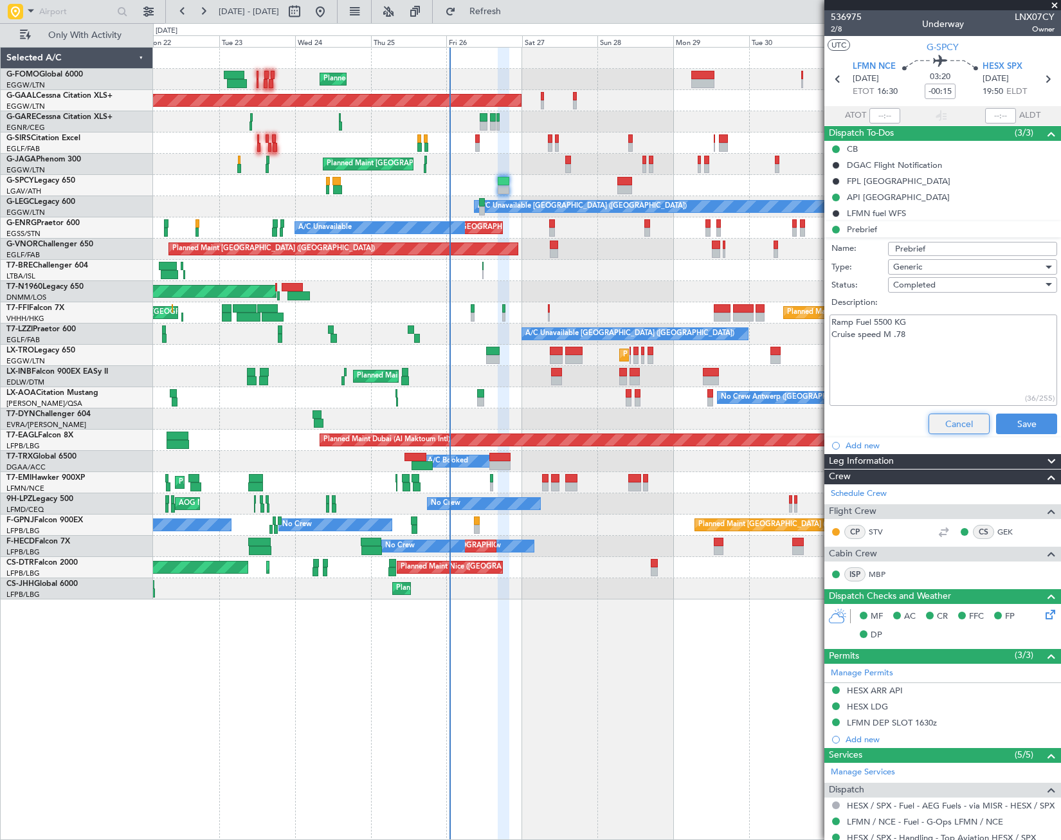
click at [942, 423] on button "Cancel" at bounding box center [959, 424] width 61 height 21
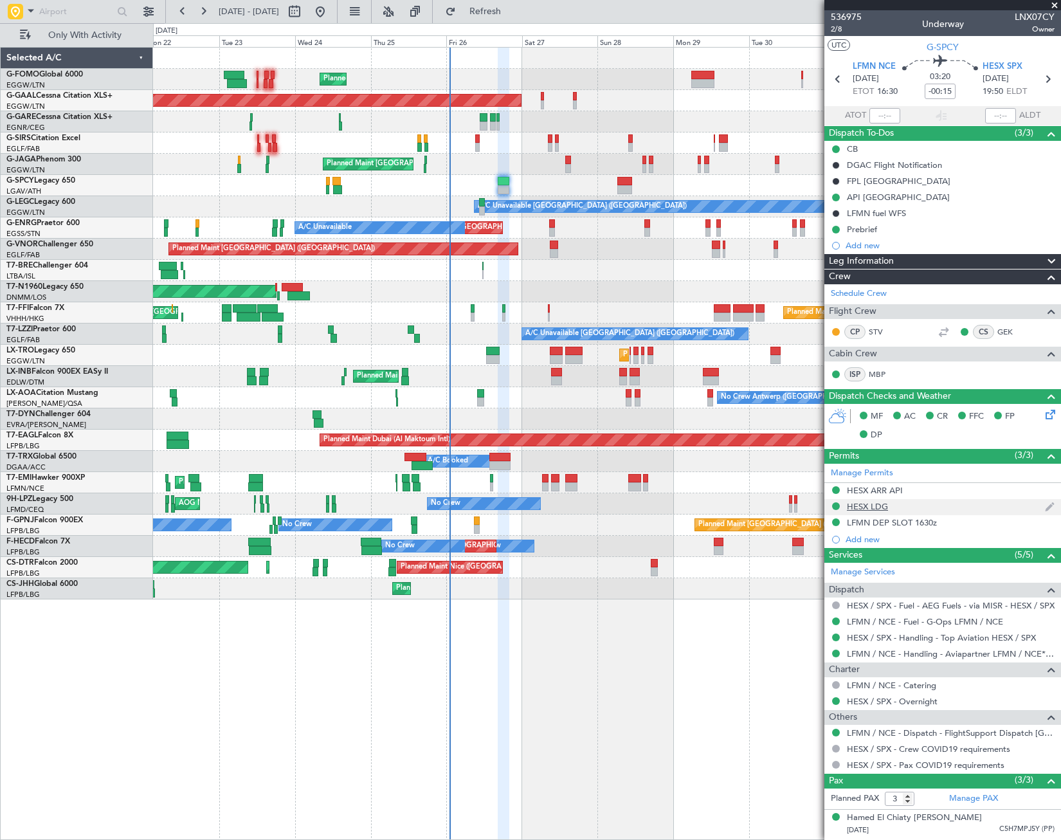
click at [870, 506] on div "HESX LDG" at bounding box center [867, 506] width 41 height 11
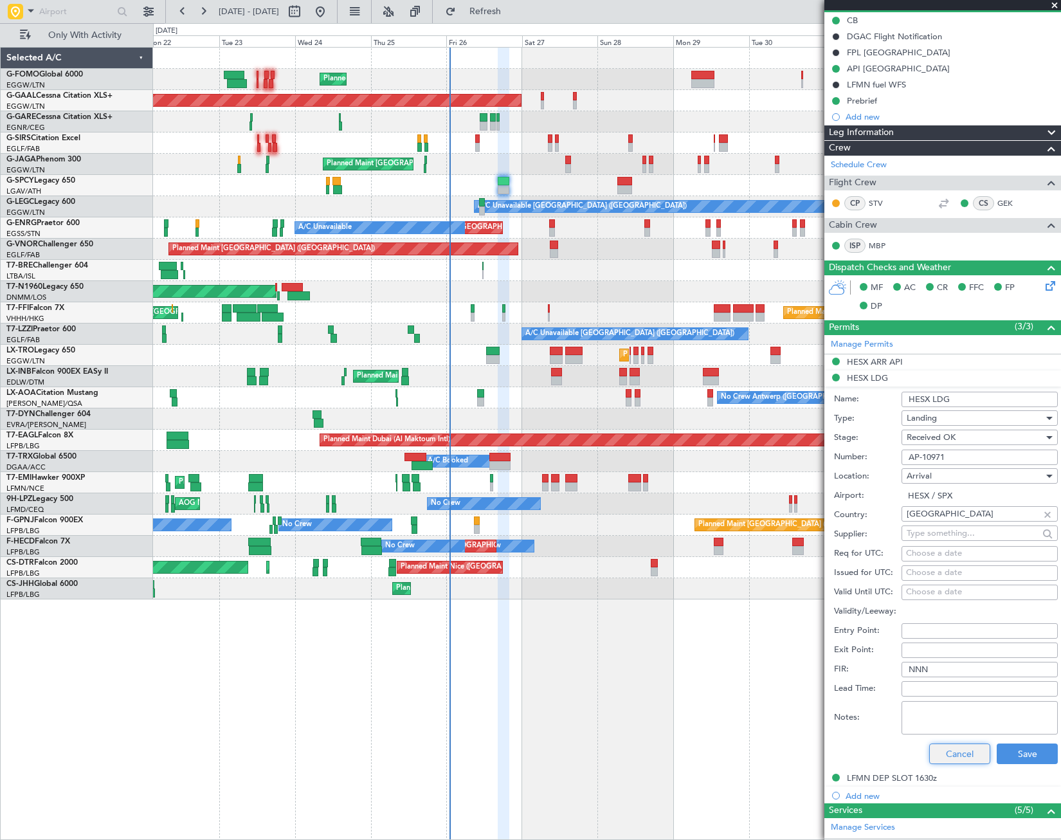
click at [958, 755] on button "Cancel" at bounding box center [959, 754] width 61 height 21
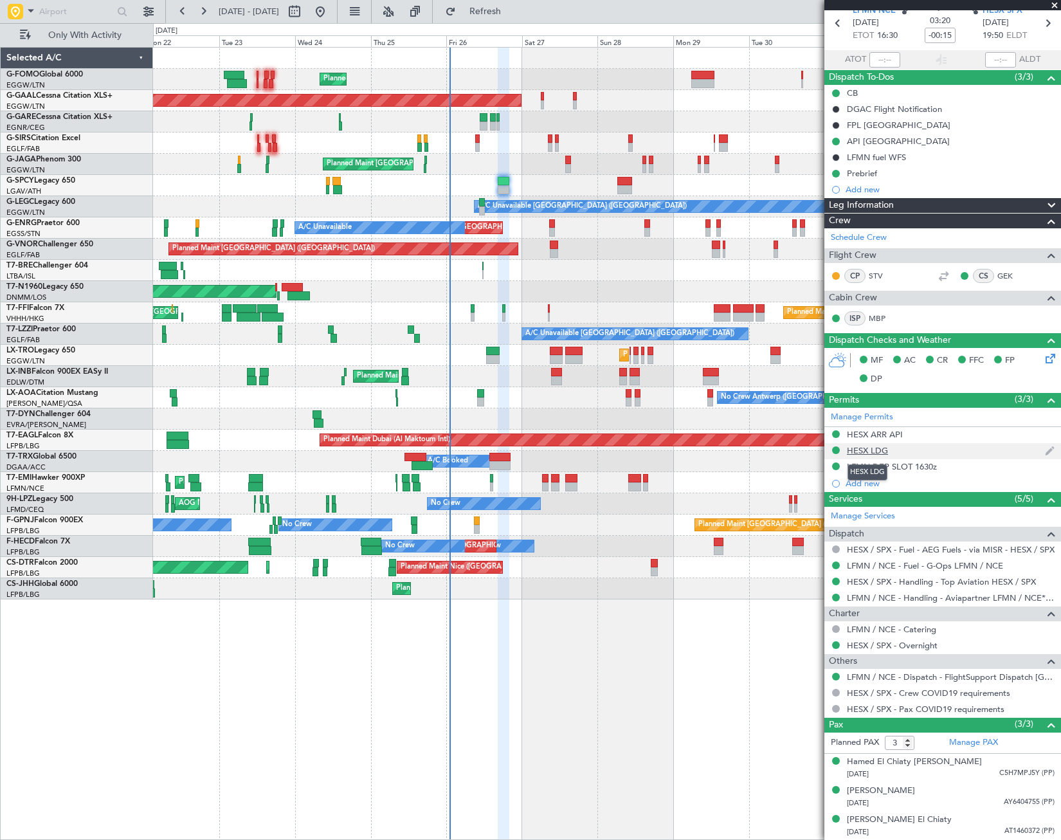
click at [886, 445] on div "HESX LDG" at bounding box center [867, 450] width 41 height 11
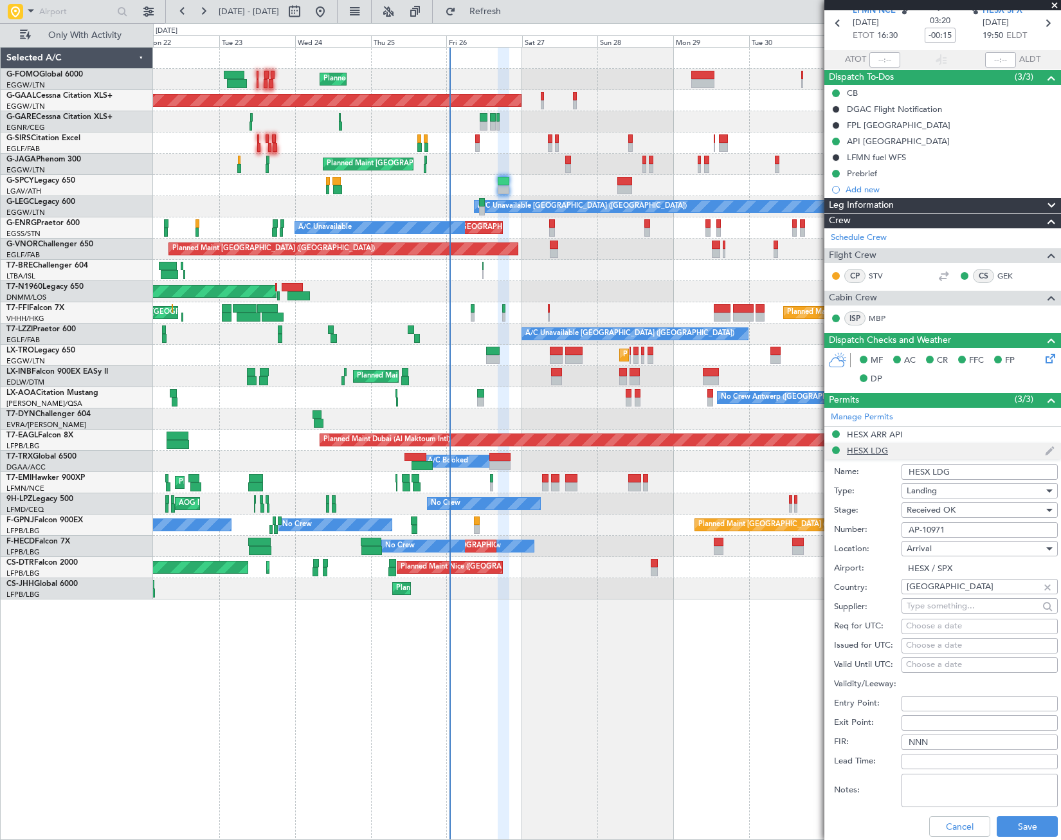
scroll to position [129, 0]
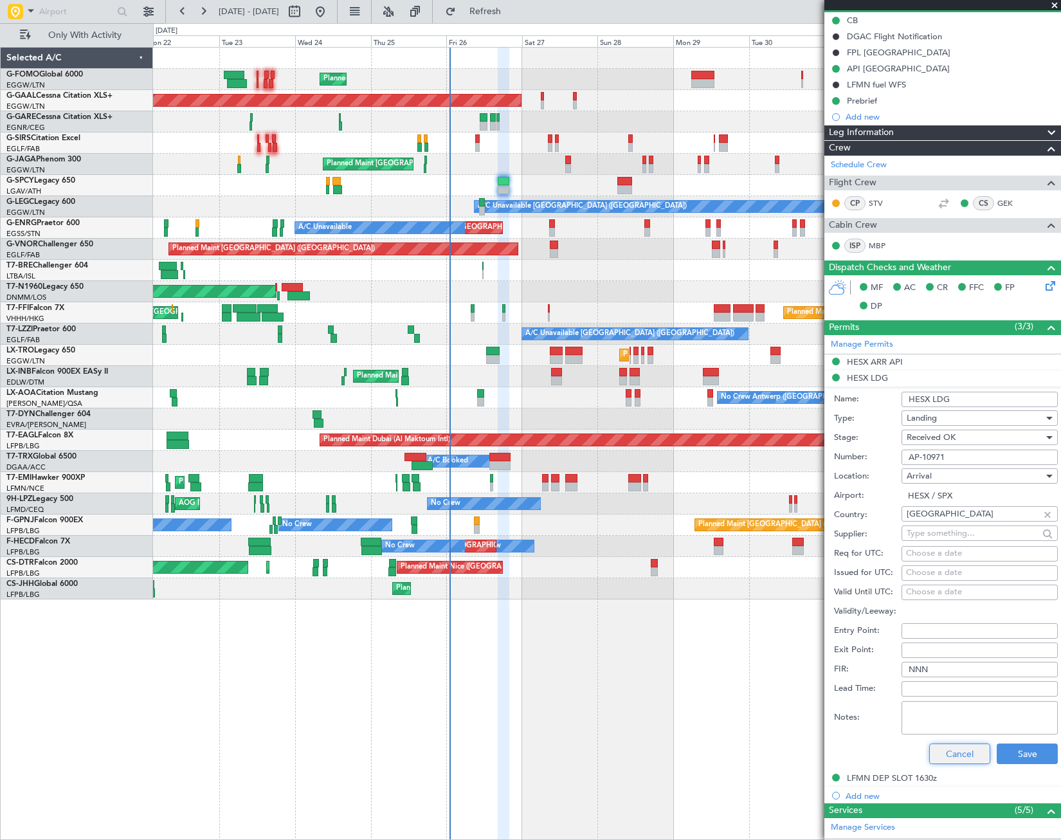
click at [947, 754] on button "Cancel" at bounding box center [959, 754] width 61 height 21
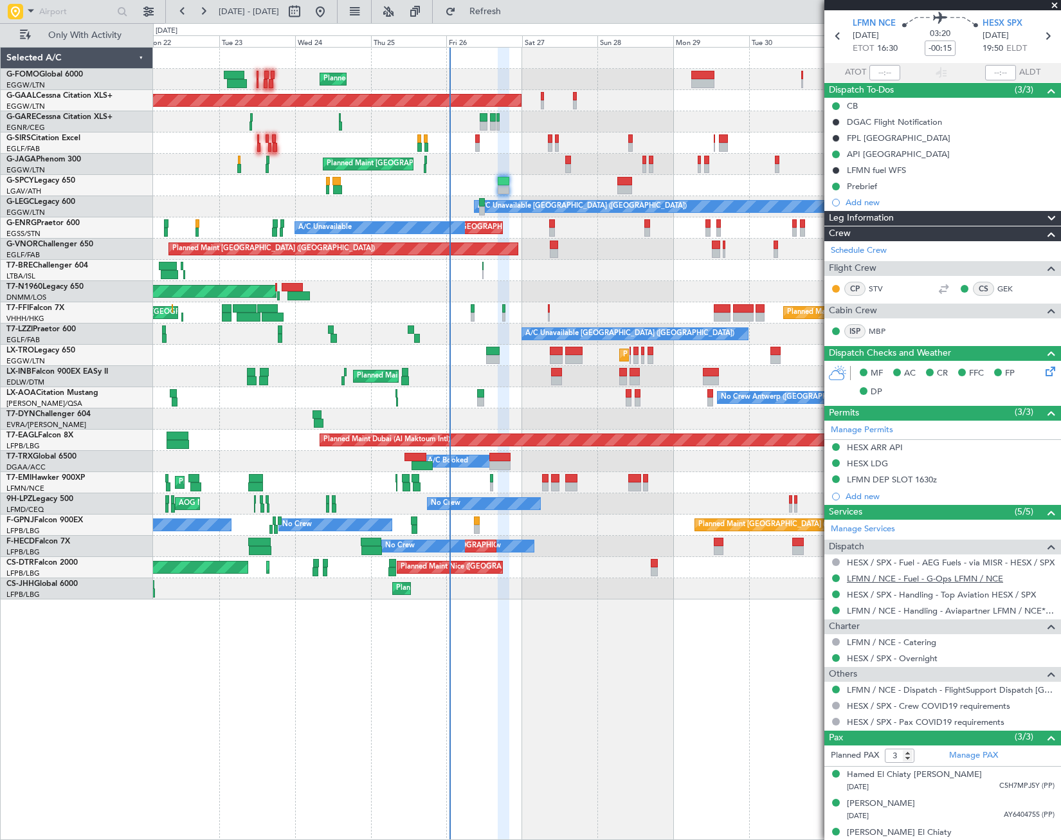
scroll to position [0, 0]
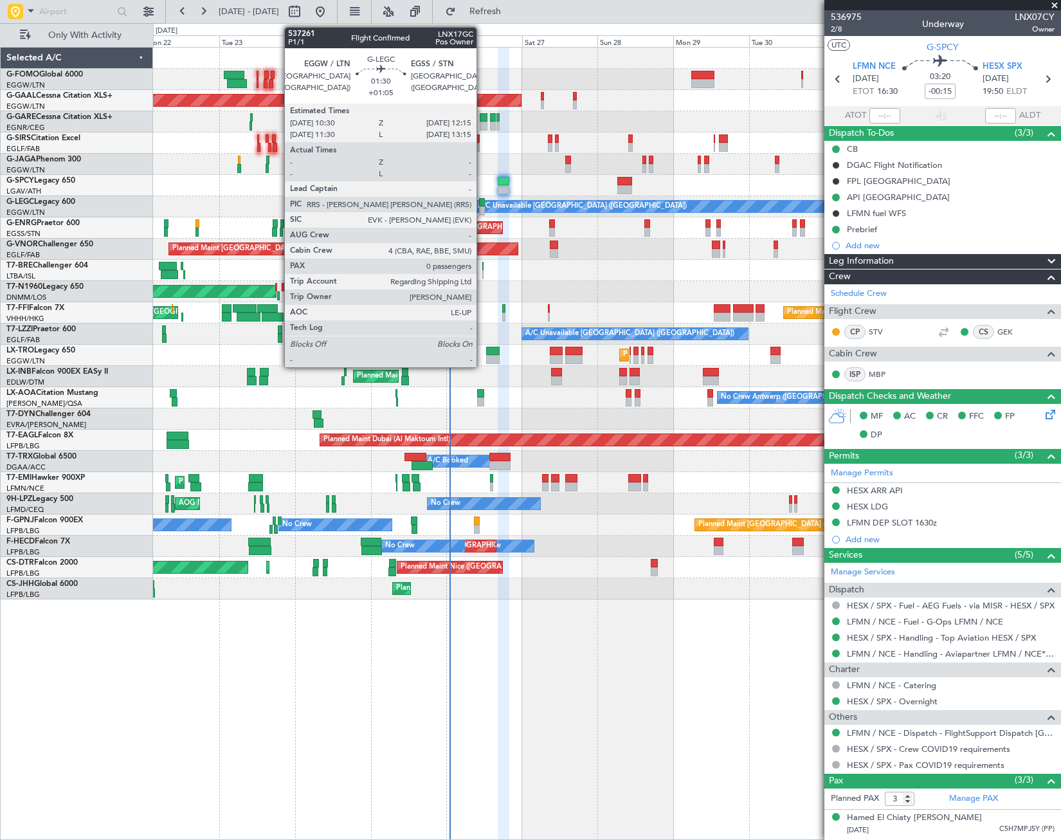
click at [482, 208] on div at bounding box center [482, 210] width 6 height 9
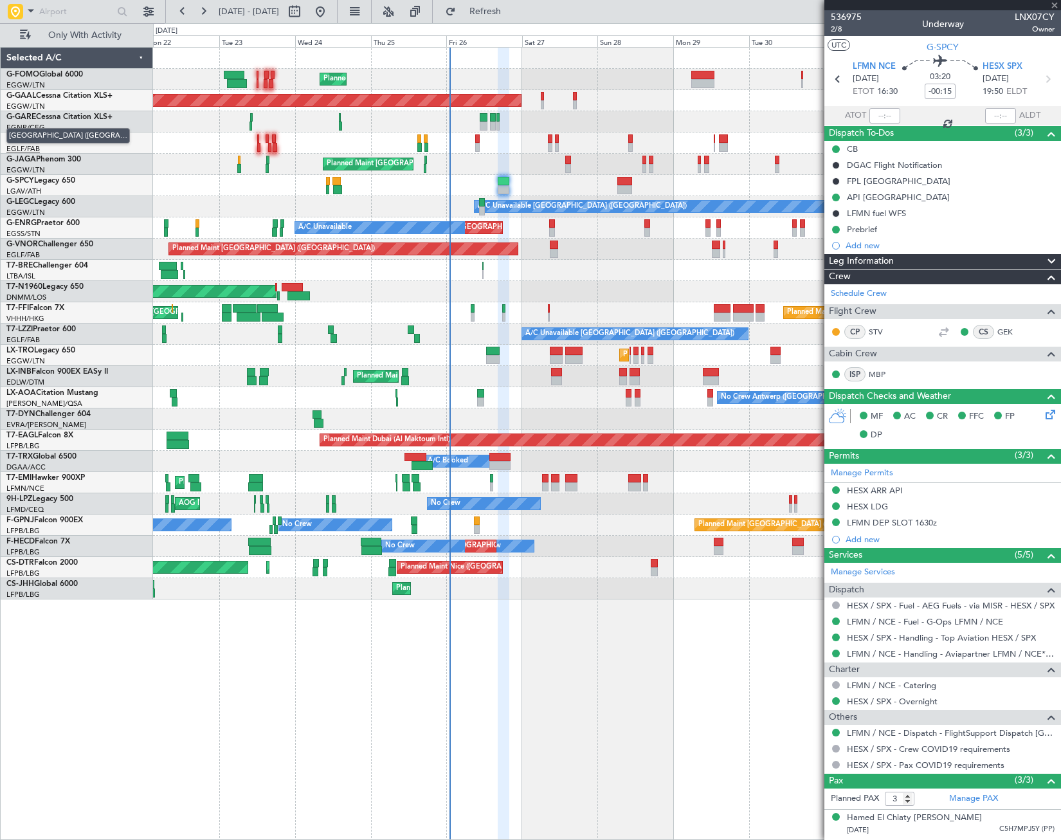
type input "+01:05"
type input "0"
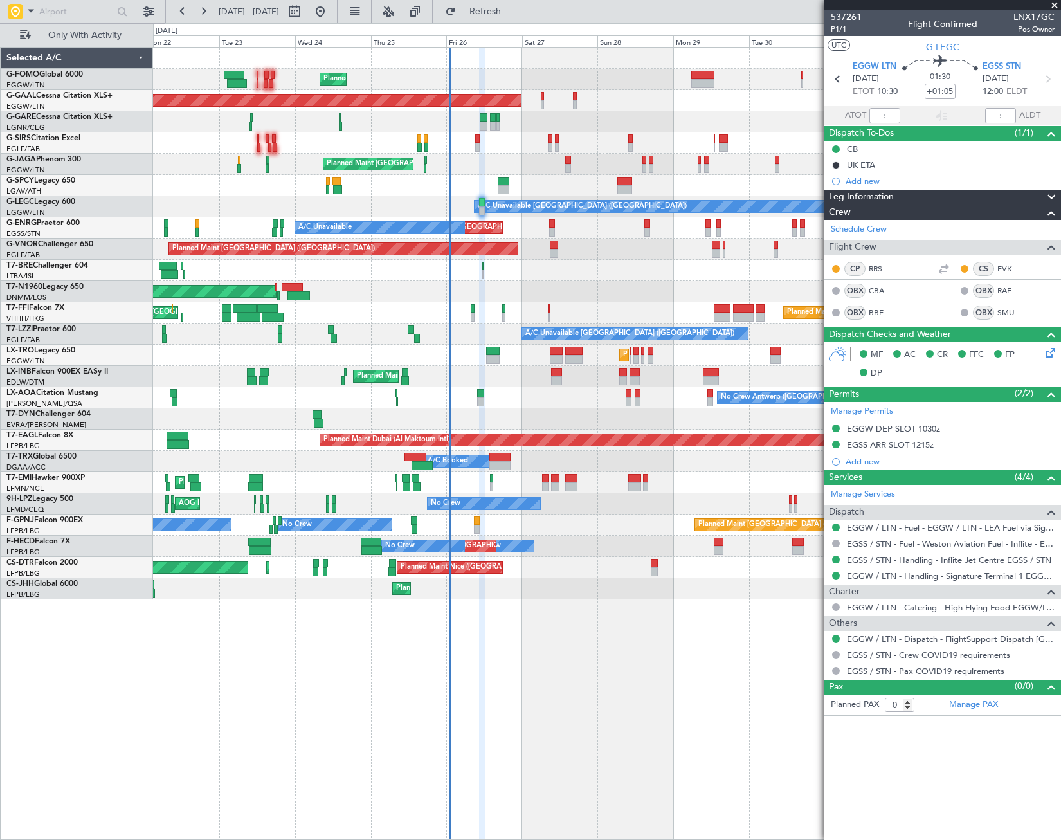
click at [484, 268] on div at bounding box center [607, 270] width 908 height 21
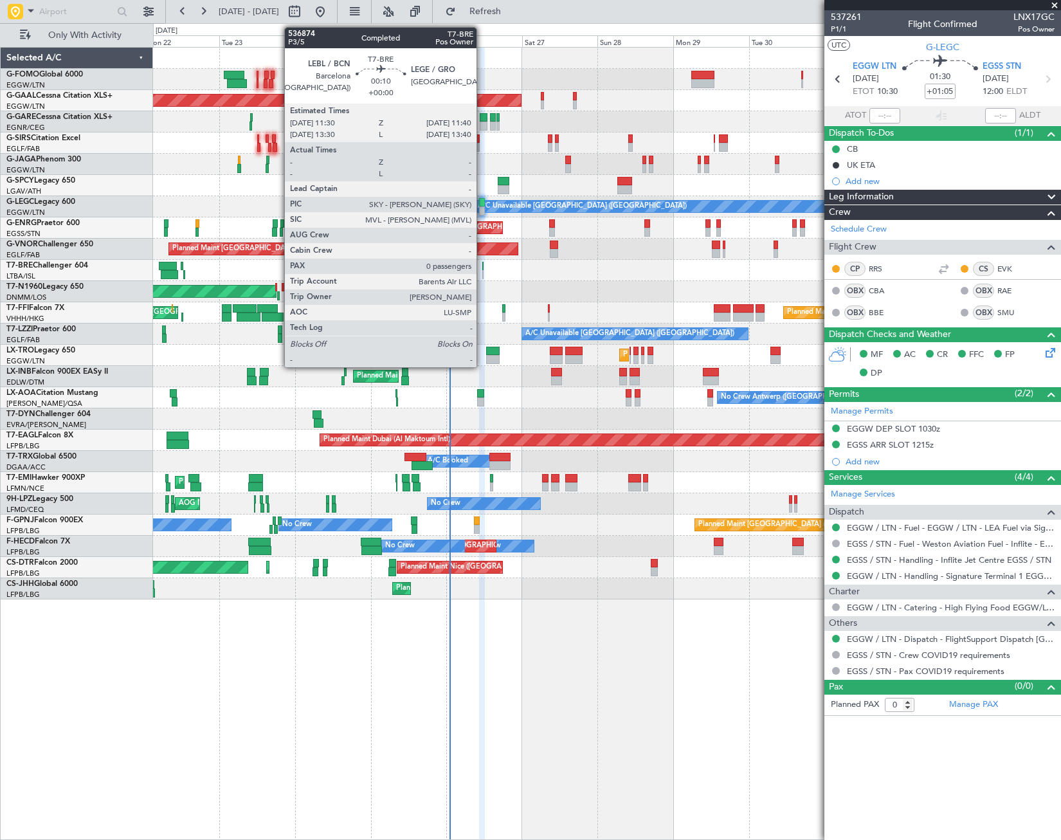
click at [482, 268] on div at bounding box center [482, 266] width 1 height 9
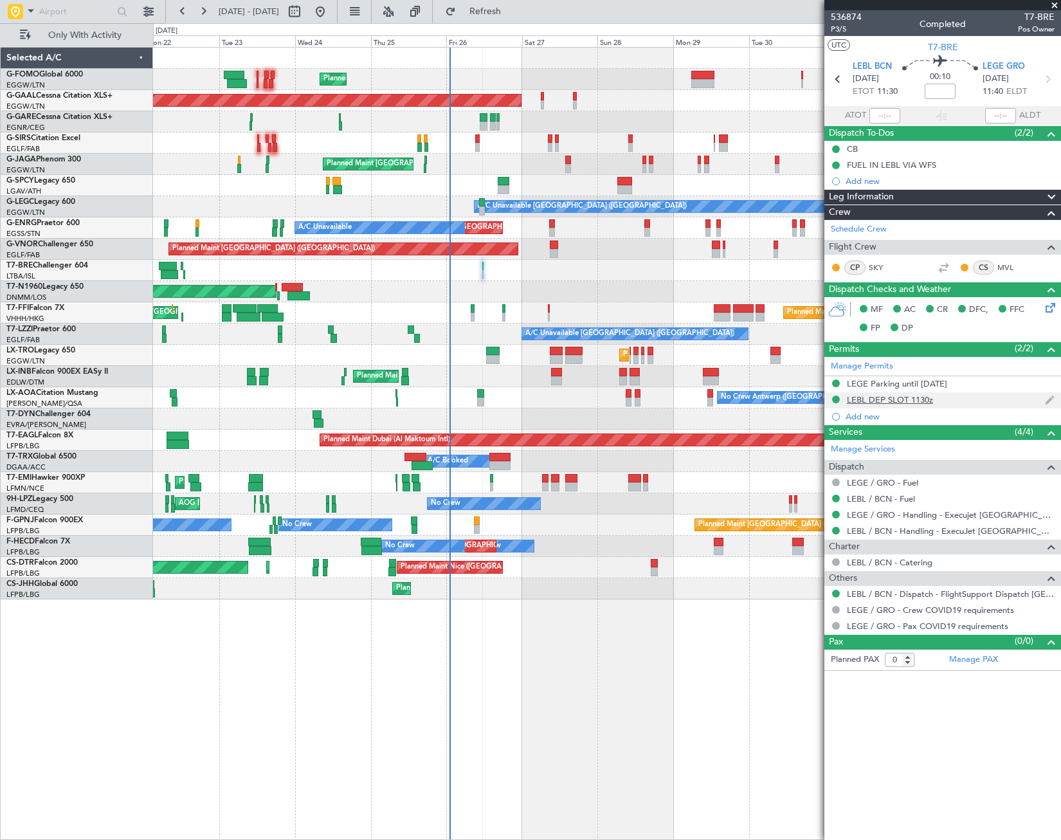
click at [896, 394] on div "LEBL DEP SLOT 1130z" at bounding box center [890, 399] width 86 height 11
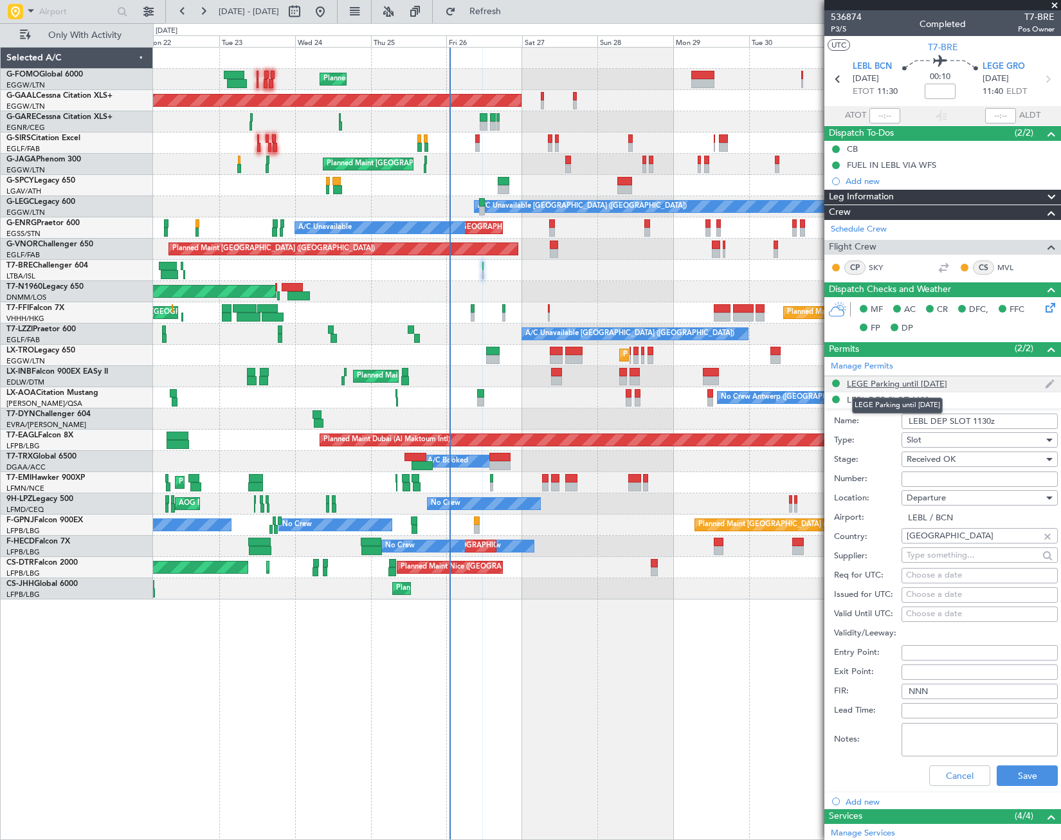
click at [908, 379] on div "LEGE Parking until [DATE]" at bounding box center [897, 383] width 100 height 11
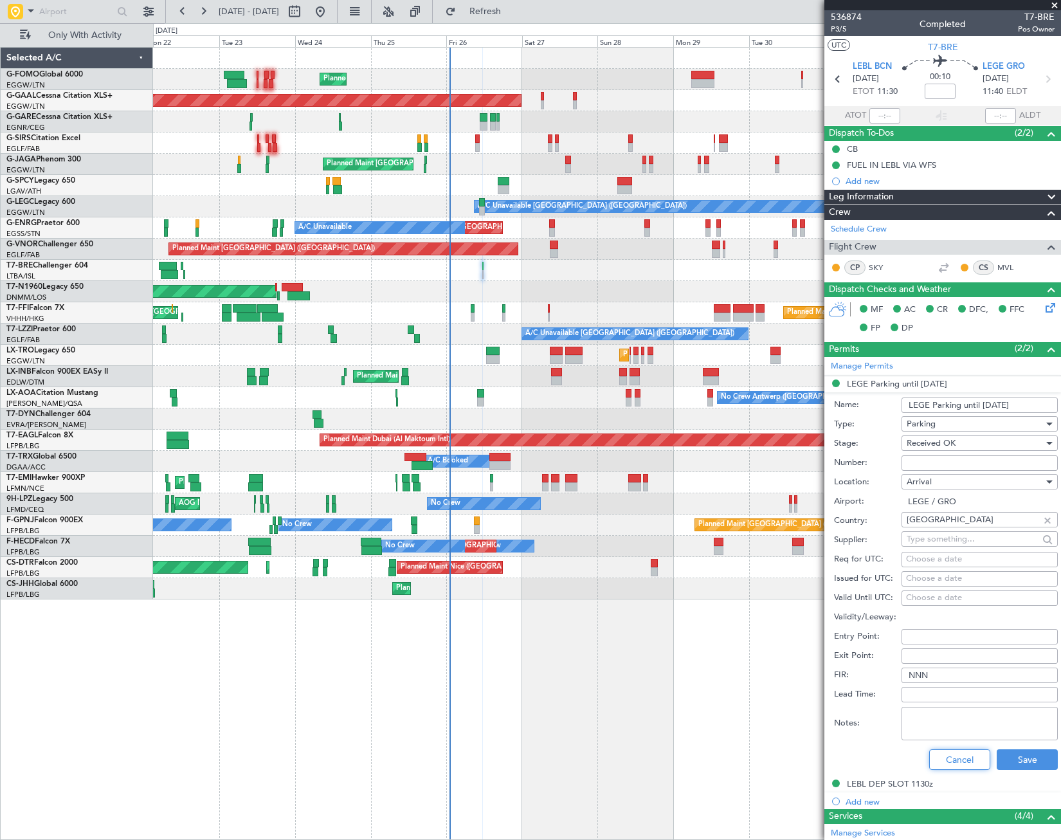
click at [953, 759] on button "Cancel" at bounding box center [959, 759] width 61 height 21
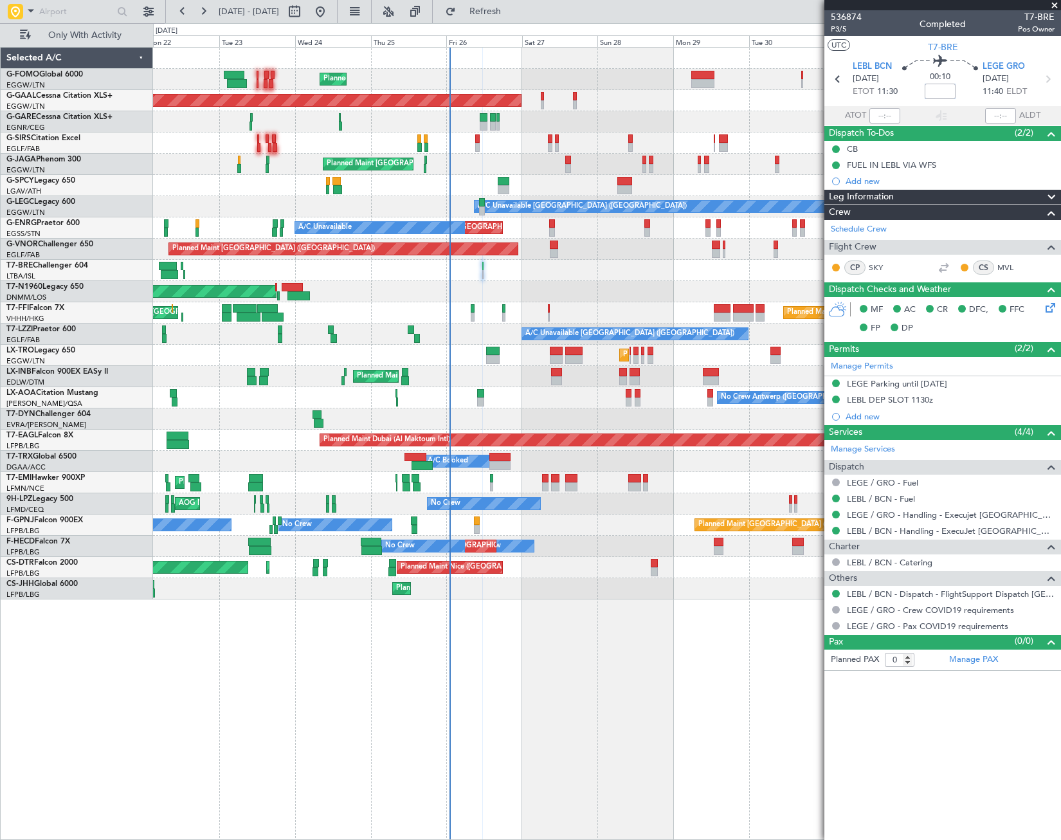
click at [940, 89] on input at bounding box center [940, 91] width 31 height 15
click at [954, 93] on input "+00:00" at bounding box center [940, 91] width 31 height 15
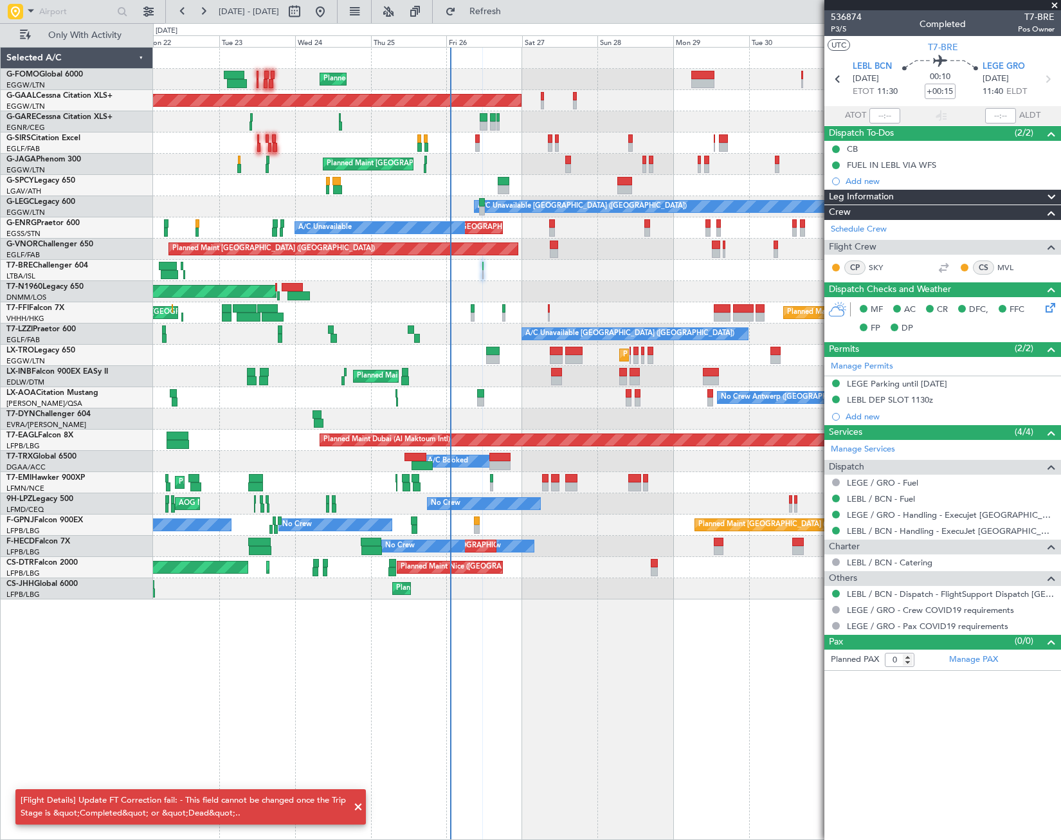
click at [913, 756] on article "536874 P3/5 Completed T7-BRE Pos Owner UTC T7-BRE LEBL BCN [DATE] ETOT 11:30 00…" at bounding box center [943, 425] width 237 height 830
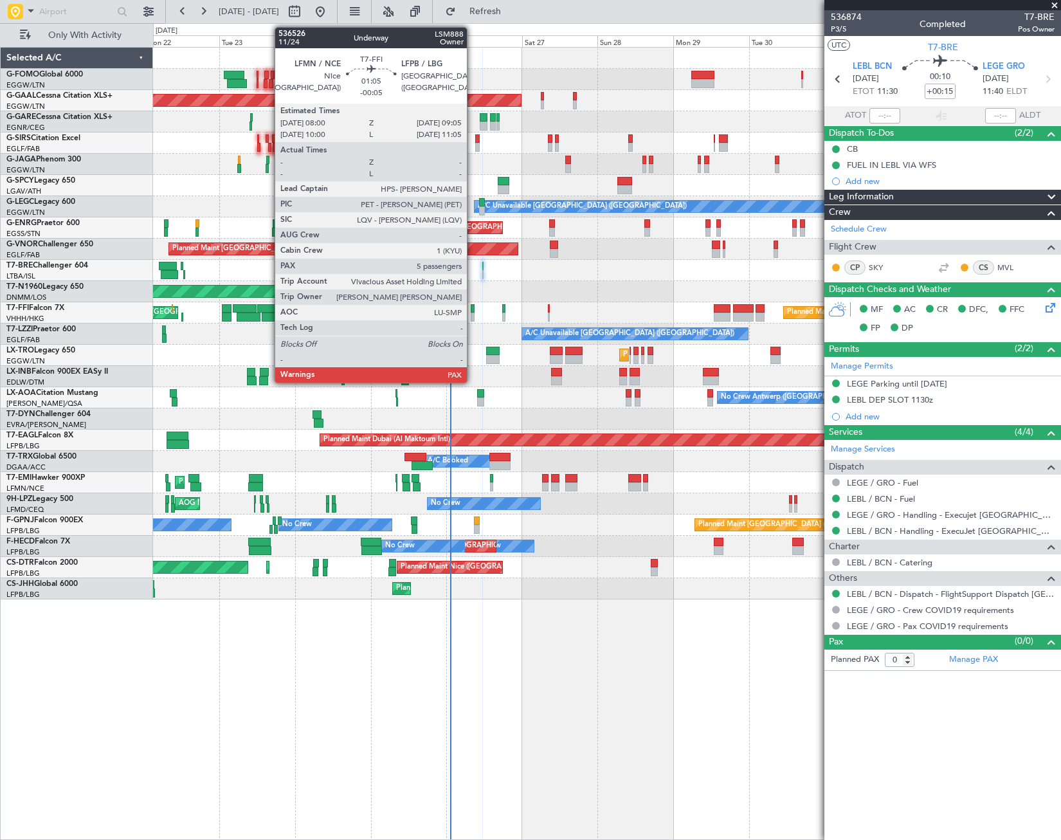
click at [473, 312] on div at bounding box center [473, 308] width 4 height 9
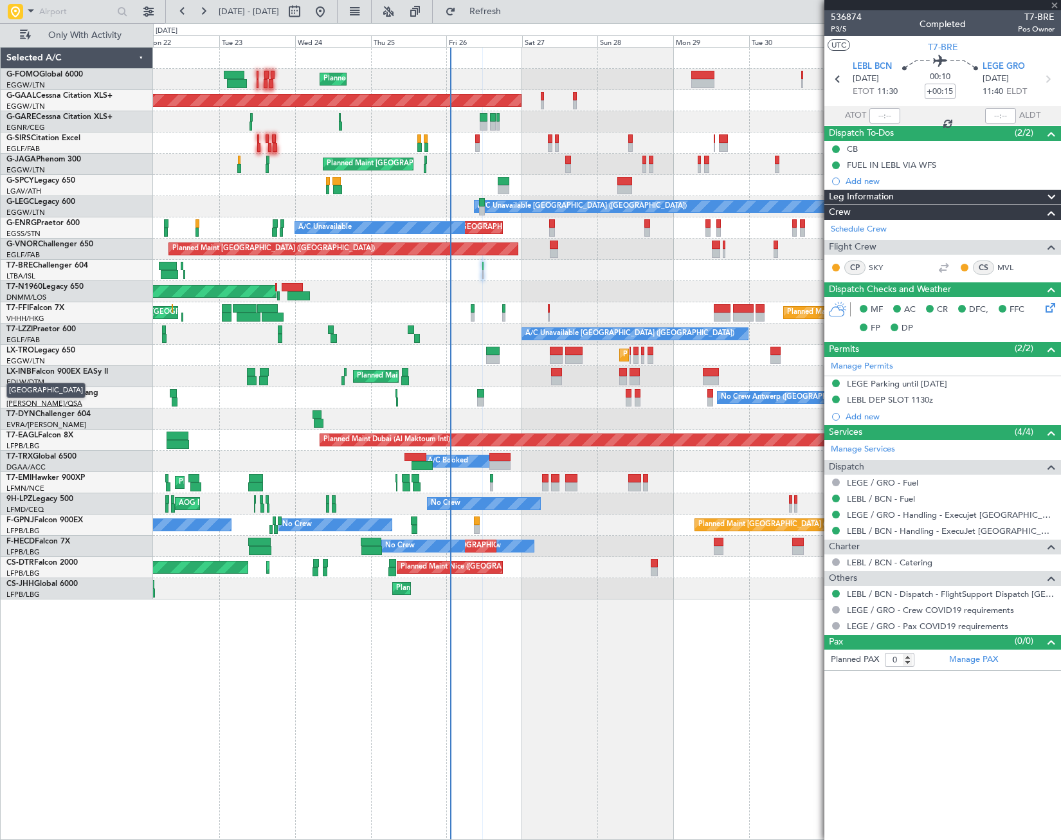
type input "-00:05"
type input "5"
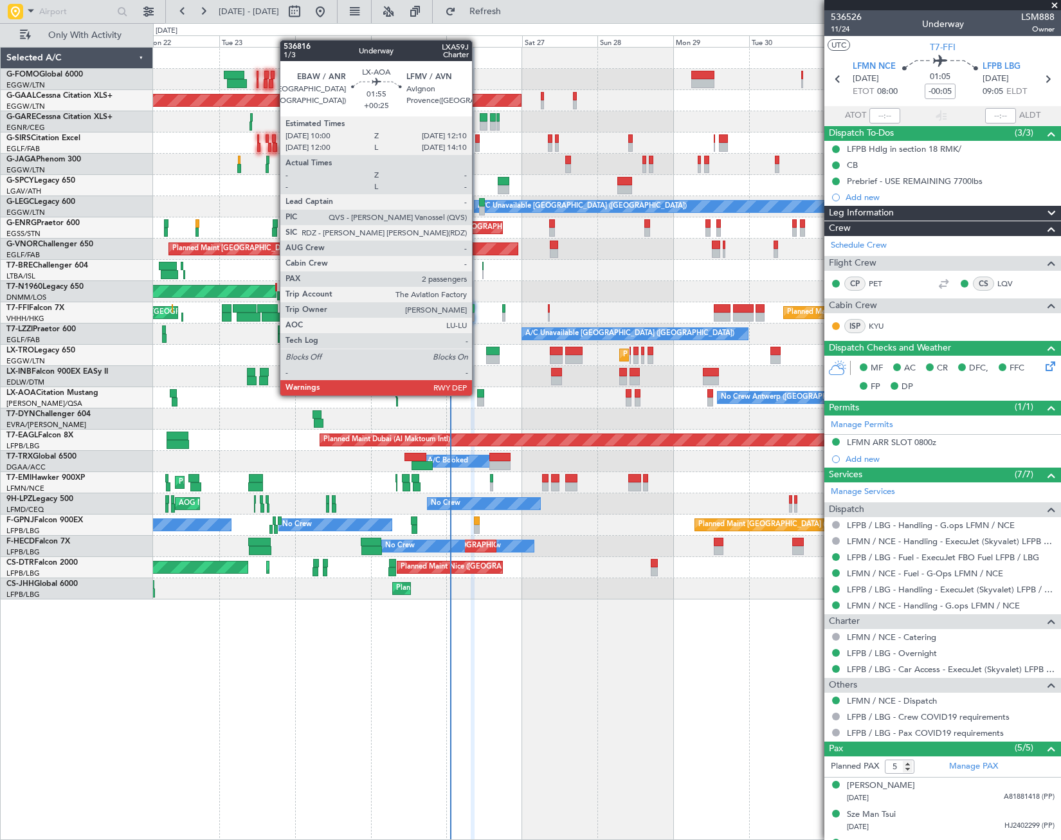
click at [478, 394] on div at bounding box center [480, 393] width 7 height 9
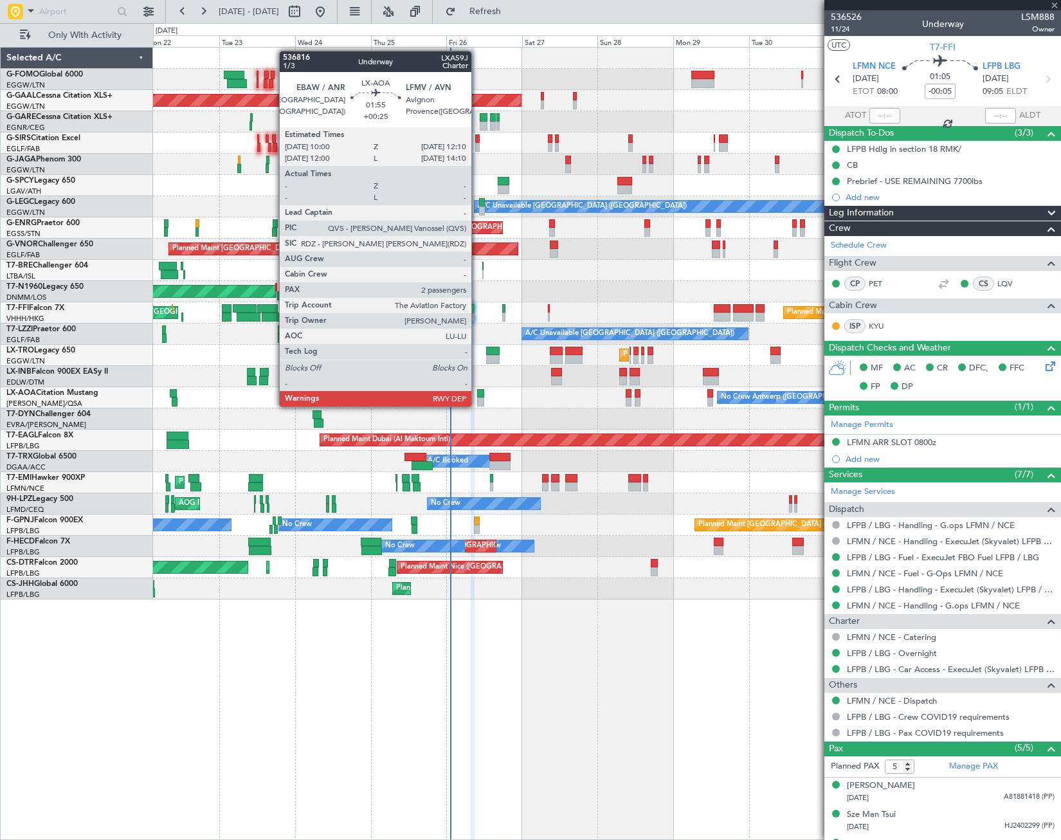
type input "+00:25"
type input "2"
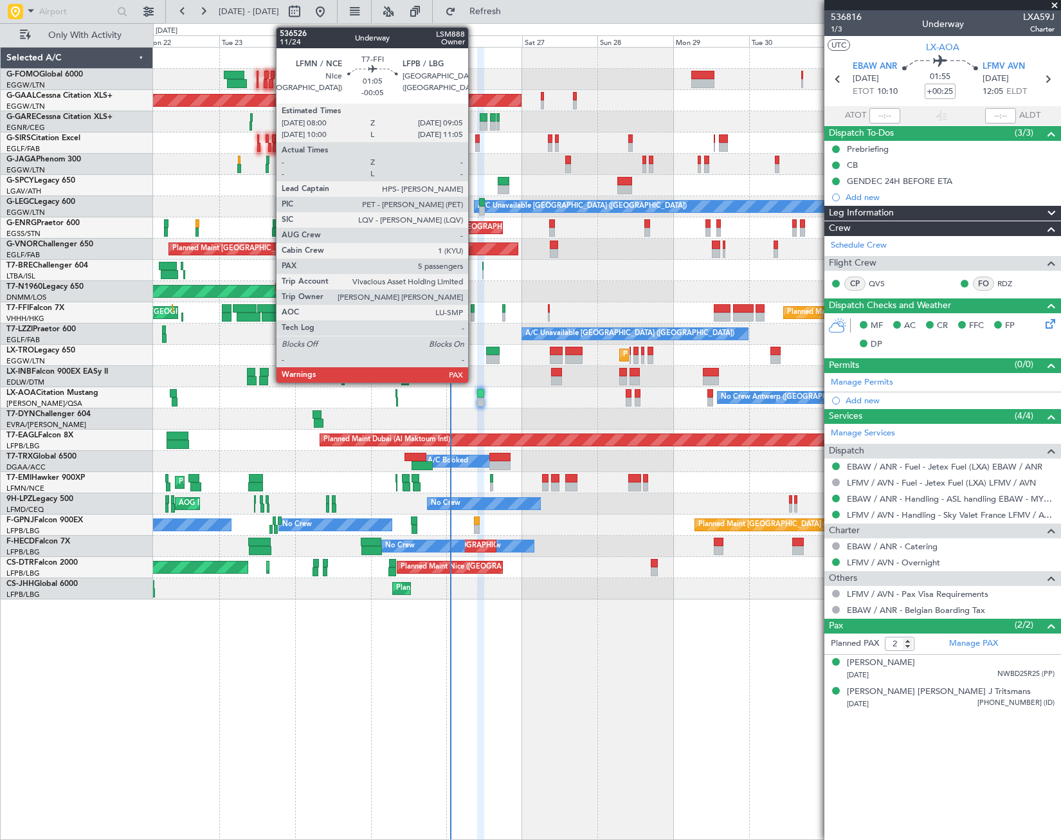
click at [474, 315] on div at bounding box center [473, 317] width 4 height 9
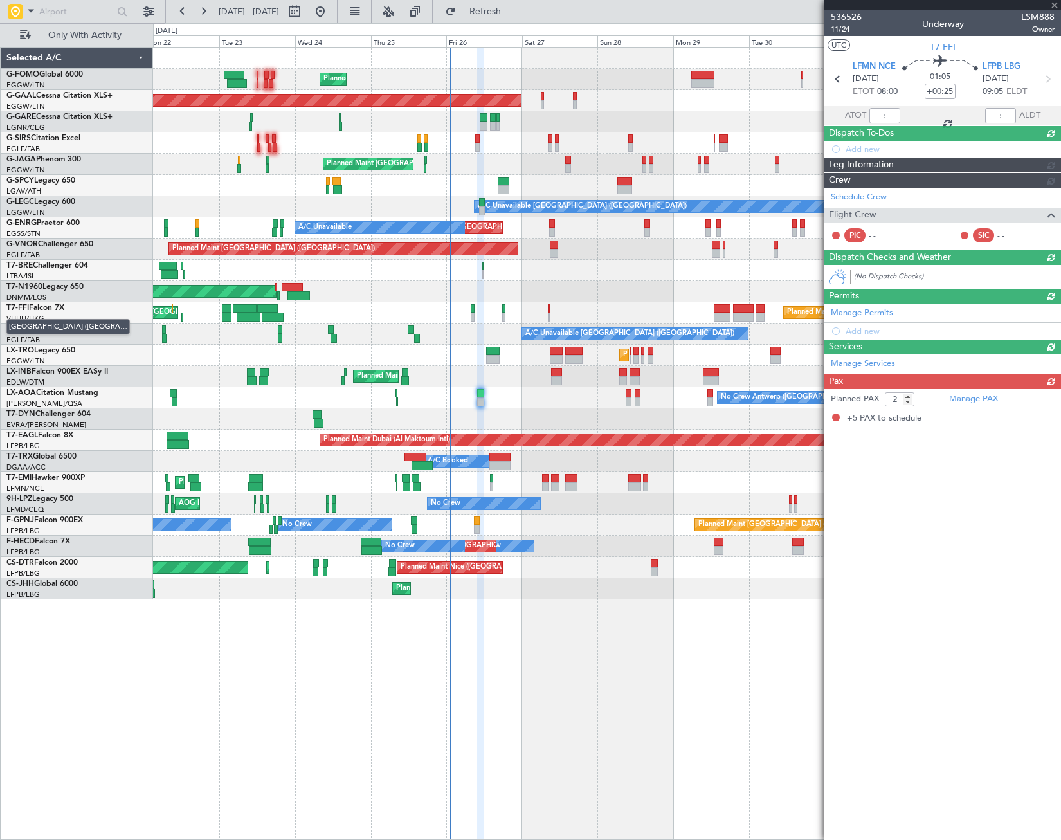
type input "-00:05"
type input "5"
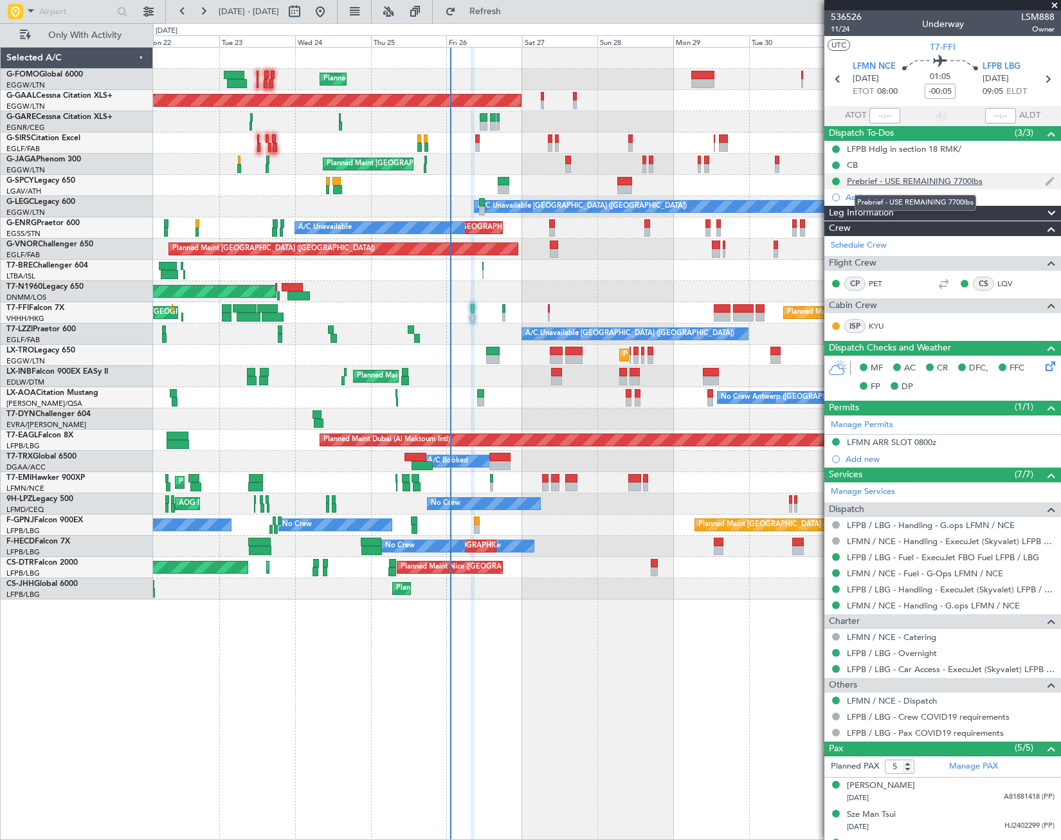
click at [899, 180] on div "Prebrief - USE REMAINING 7700lbs" at bounding box center [915, 181] width 136 height 11
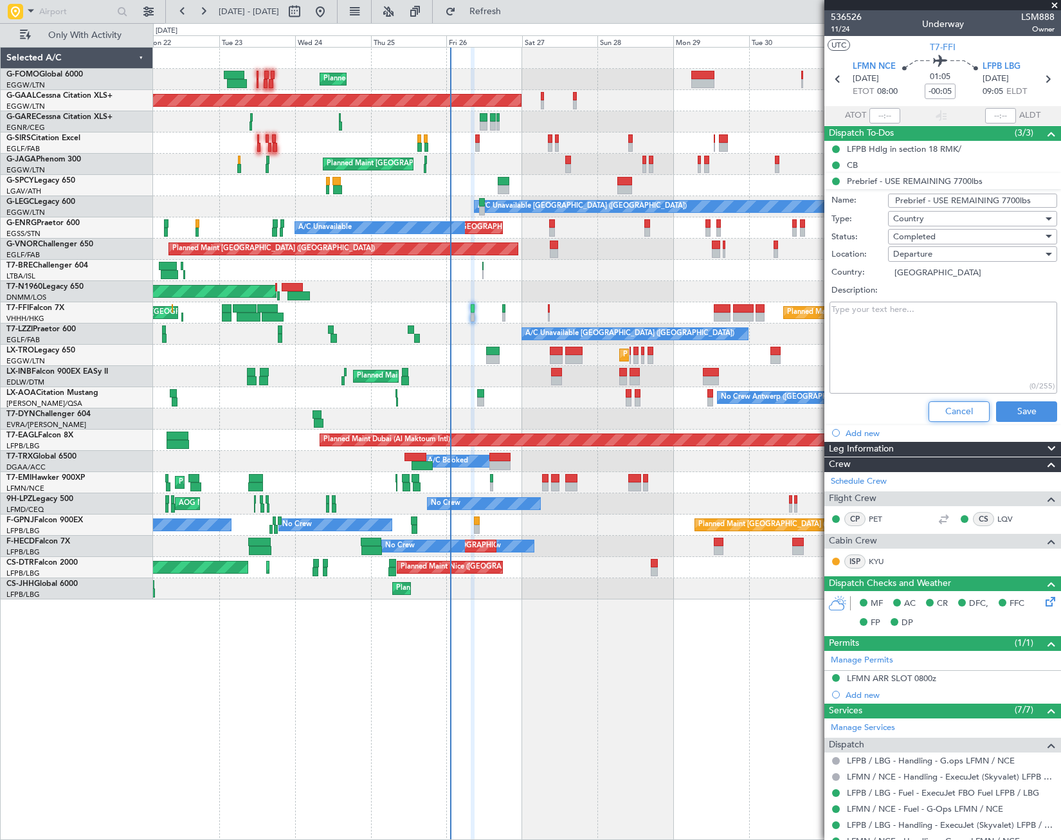
drag, startPoint x: 955, startPoint y: 409, endPoint x: 953, endPoint y: 399, distance: 10.6
click at [955, 407] on button "Cancel" at bounding box center [959, 411] width 61 height 21
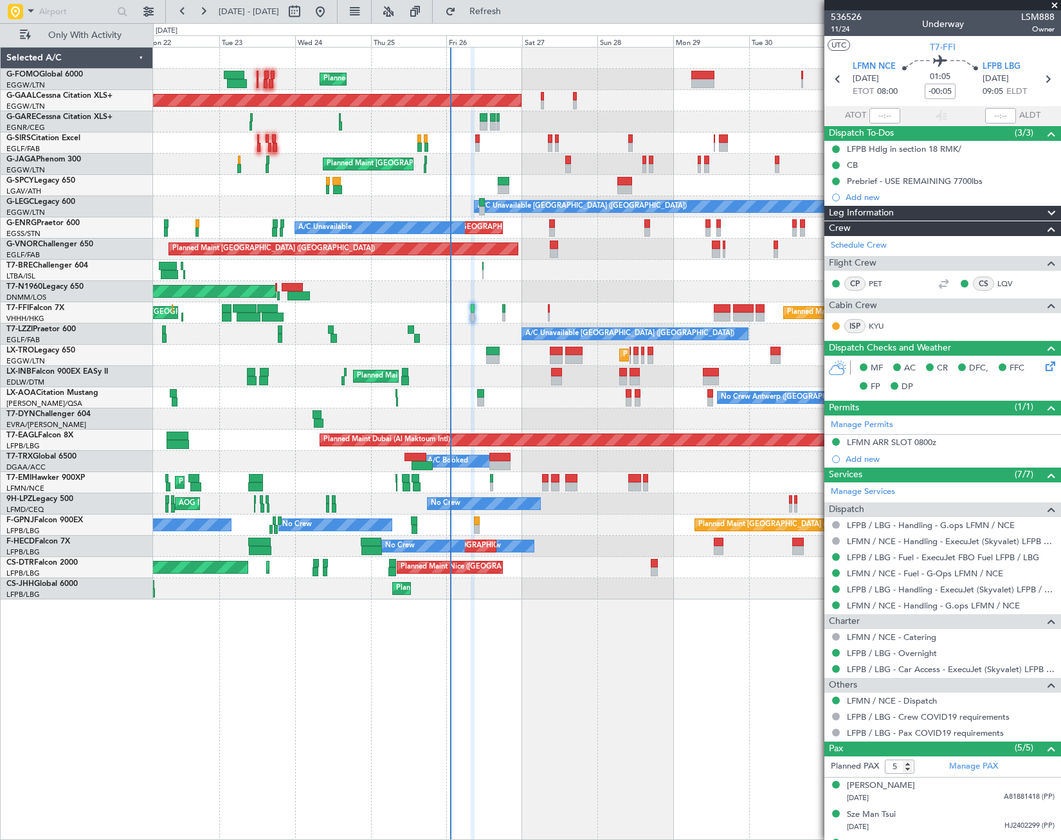
scroll to position [82, 0]
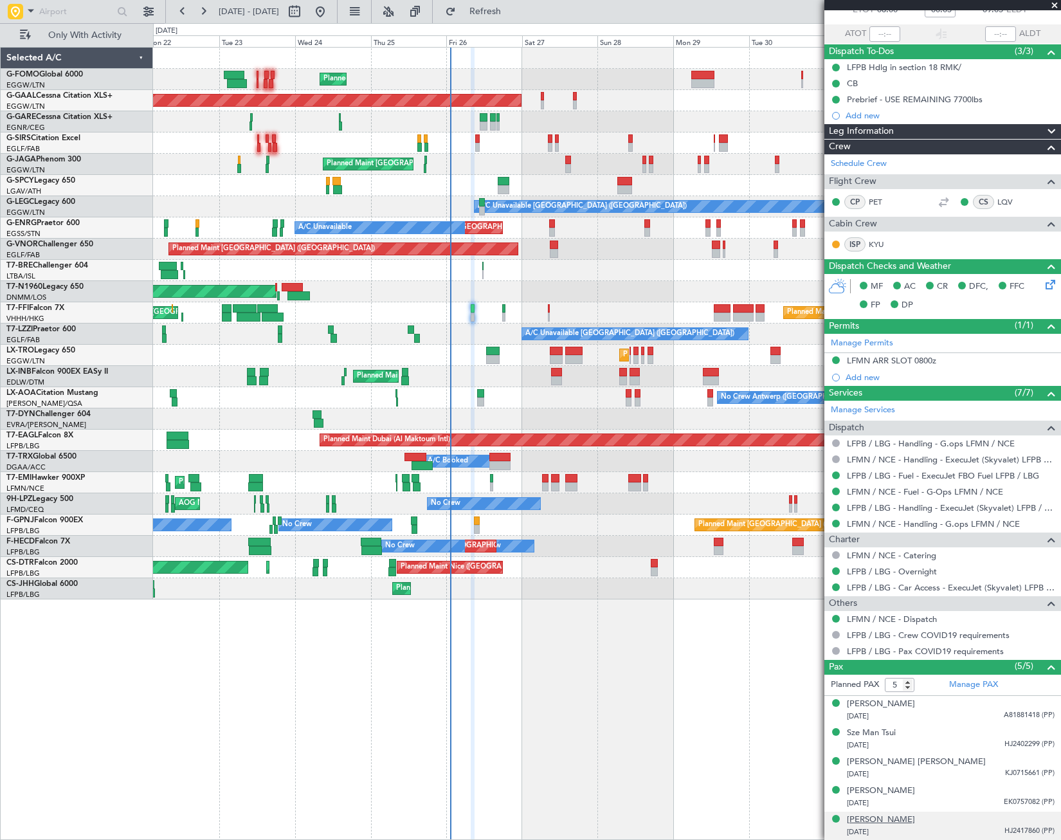
click at [866, 823] on div "[PERSON_NAME]" at bounding box center [881, 820] width 68 height 13
click at [875, 794] on div "[PERSON_NAME]" at bounding box center [881, 791] width 68 height 13
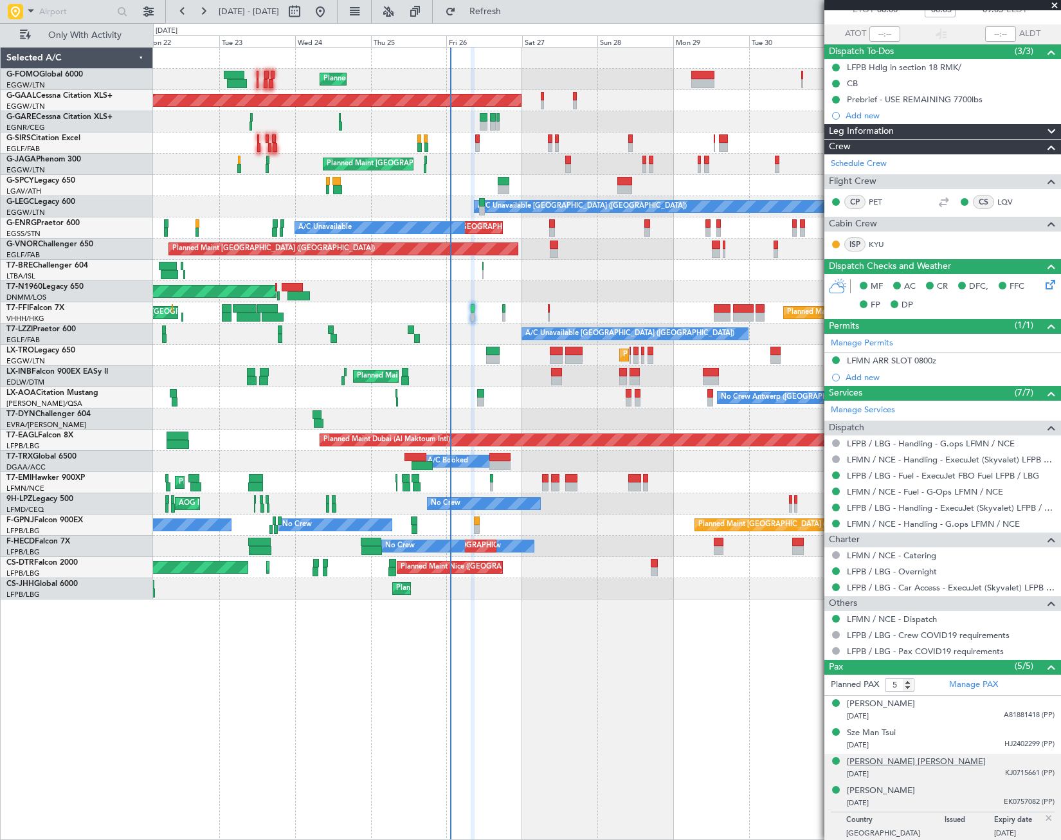
click at [895, 763] on div "[PERSON_NAME] [PERSON_NAME]" at bounding box center [916, 762] width 139 height 13
click at [880, 709] on div "[PERSON_NAME]" at bounding box center [881, 704] width 68 height 13
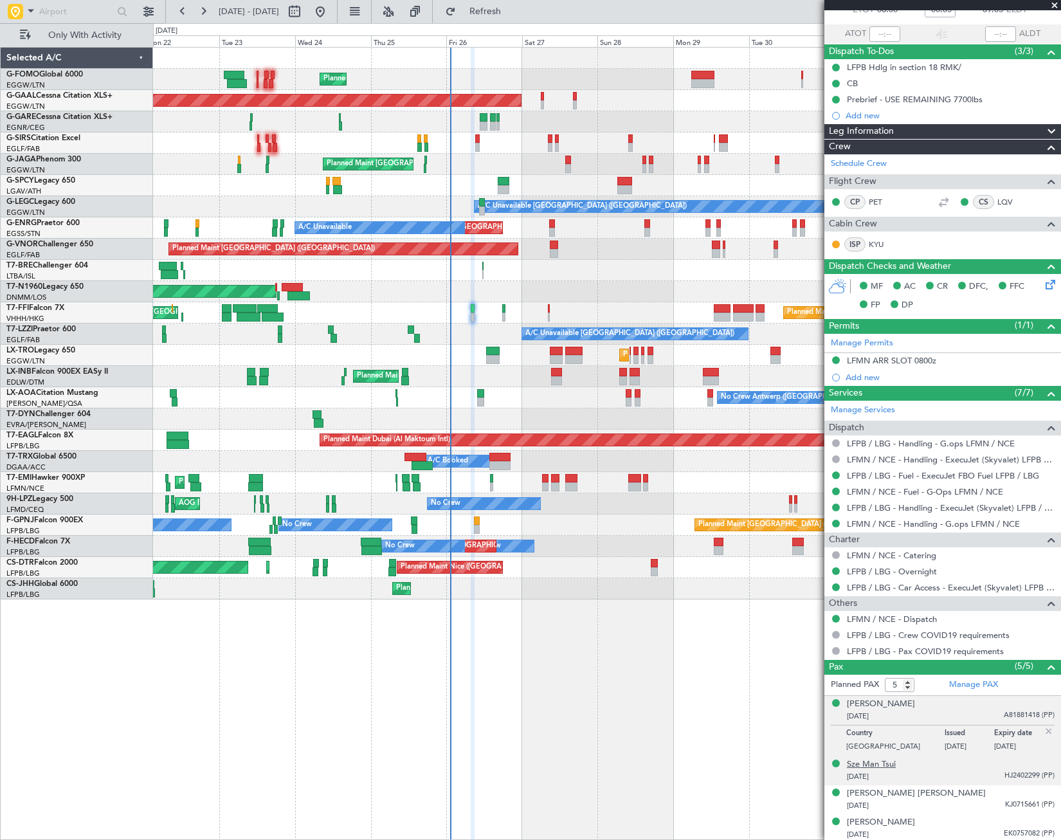
click at [868, 767] on div "Sze Man Tsui" at bounding box center [871, 764] width 49 height 13
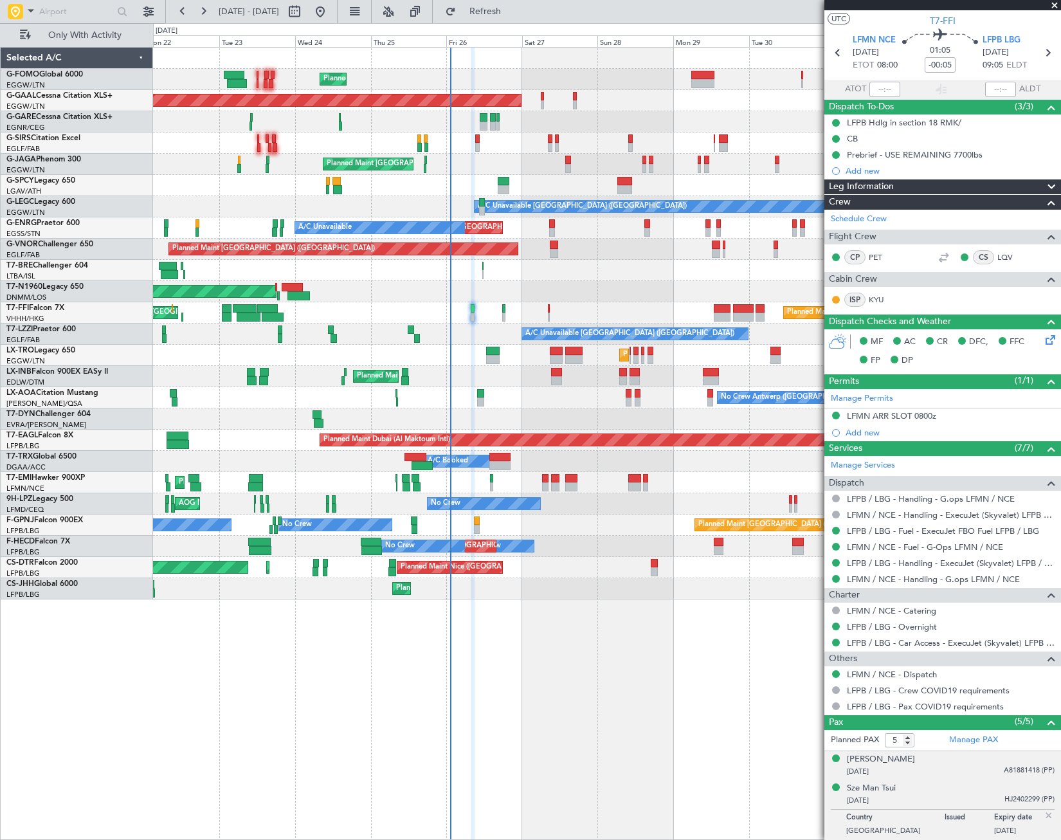
scroll to position [0, 0]
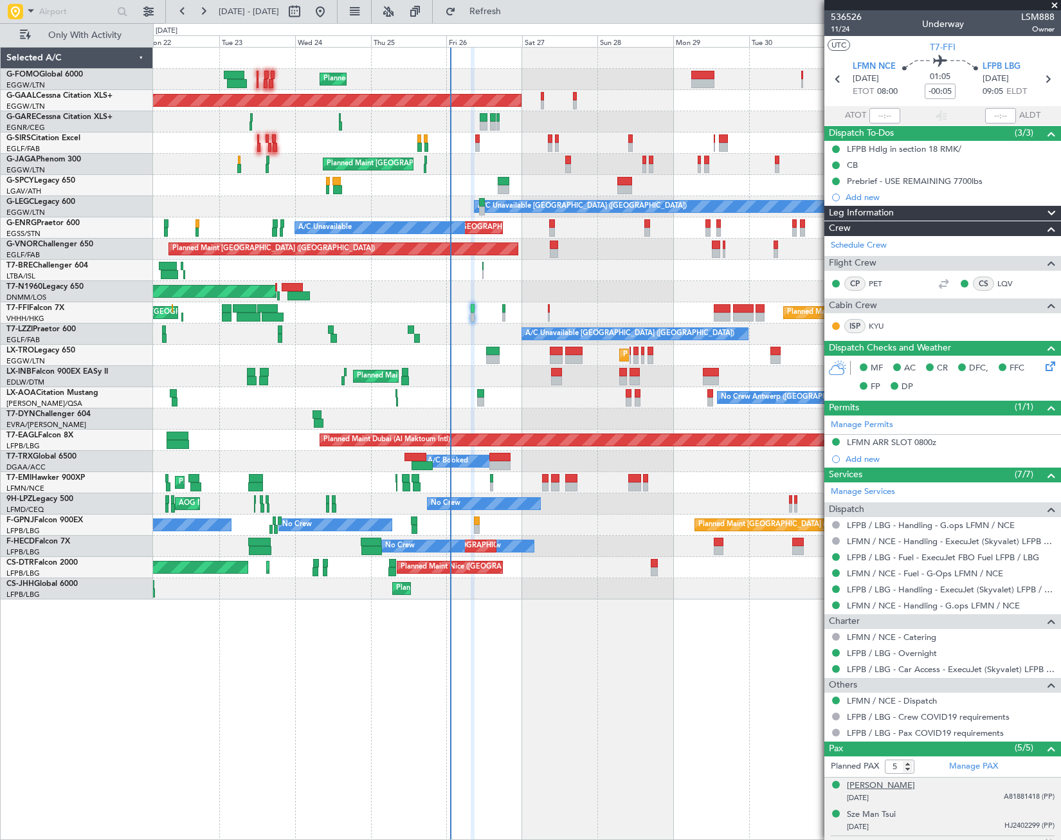
click at [900, 789] on div "[PERSON_NAME]" at bounding box center [881, 786] width 68 height 13
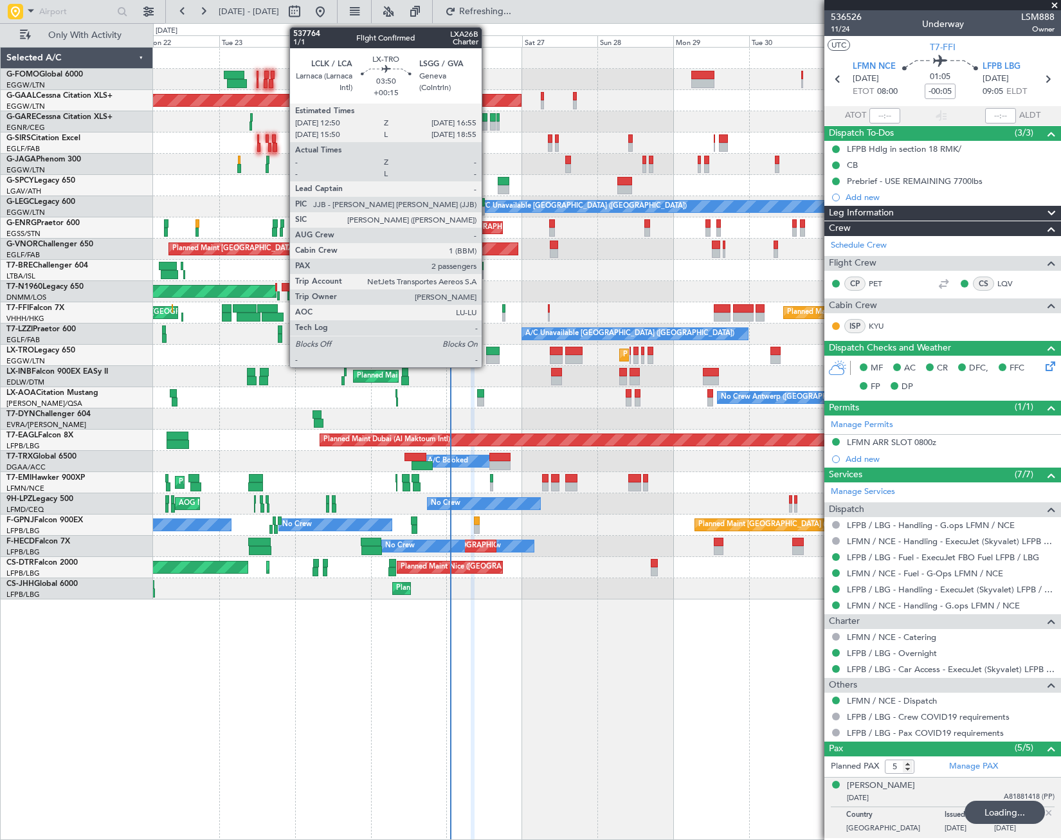
click at [488, 356] on div at bounding box center [493, 359] width 14 height 9
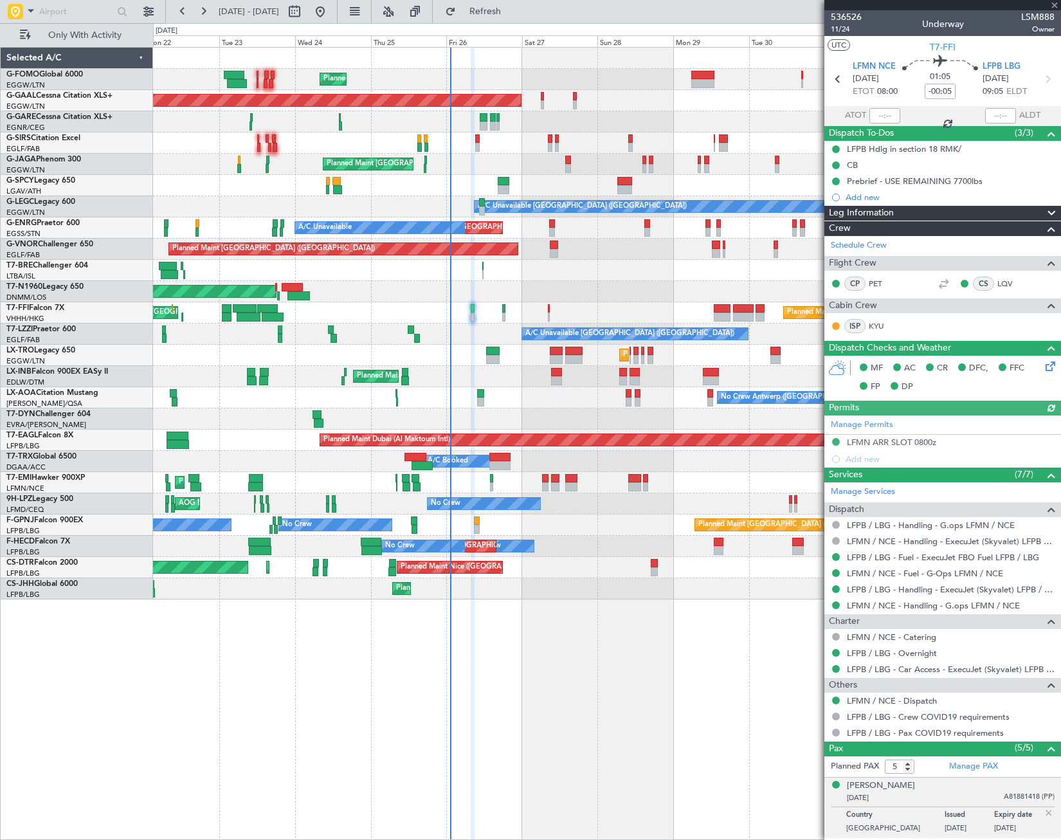
type input "+00:15"
type input "2"
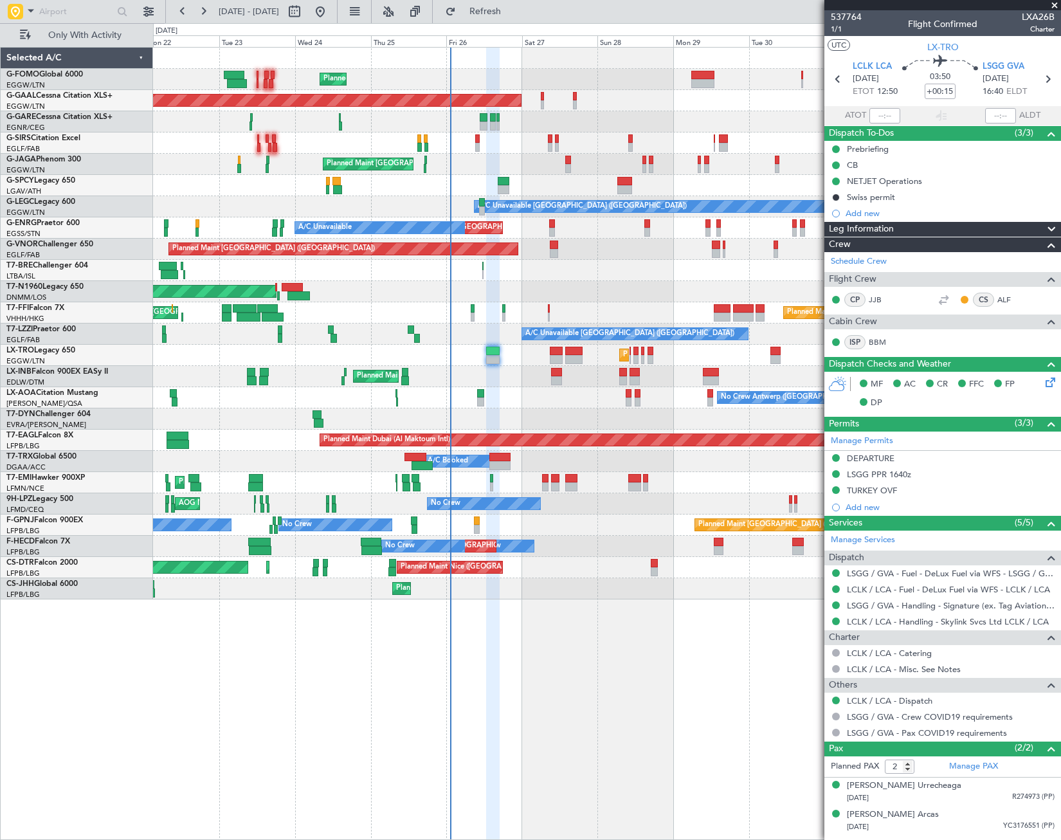
click at [879, 144] on div "Prebriefing" at bounding box center [868, 148] width 42 height 11
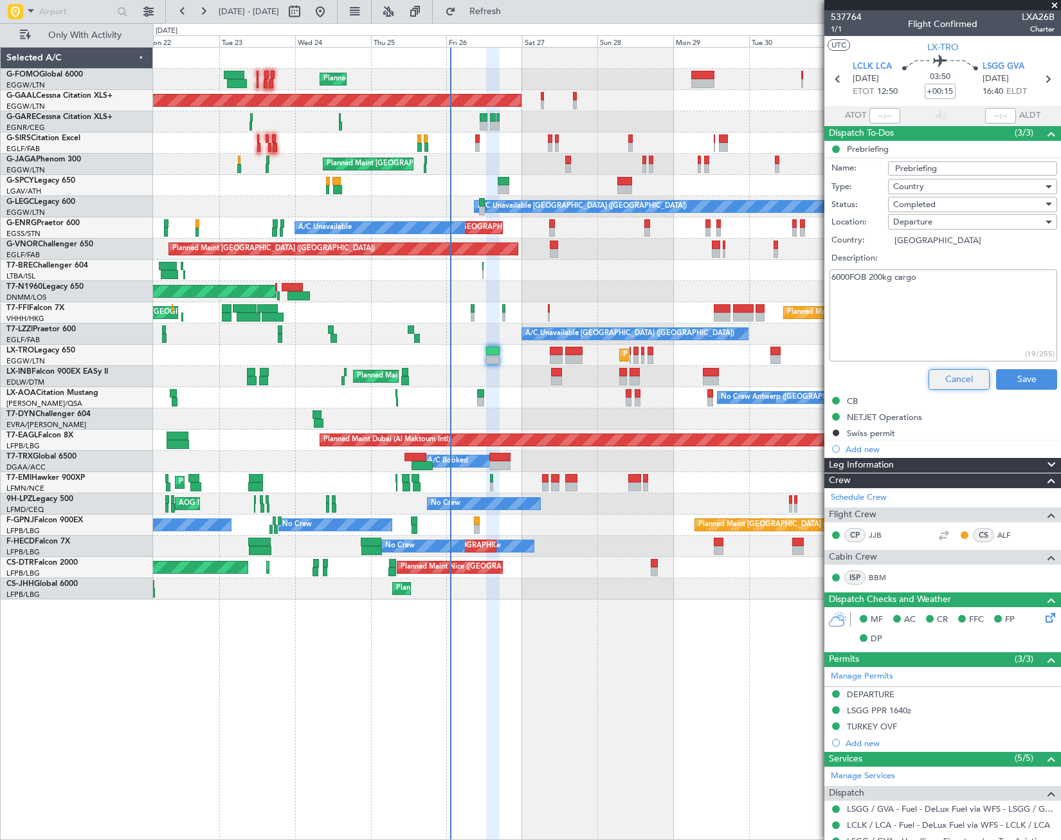
click at [962, 376] on button "Cancel" at bounding box center [959, 379] width 61 height 21
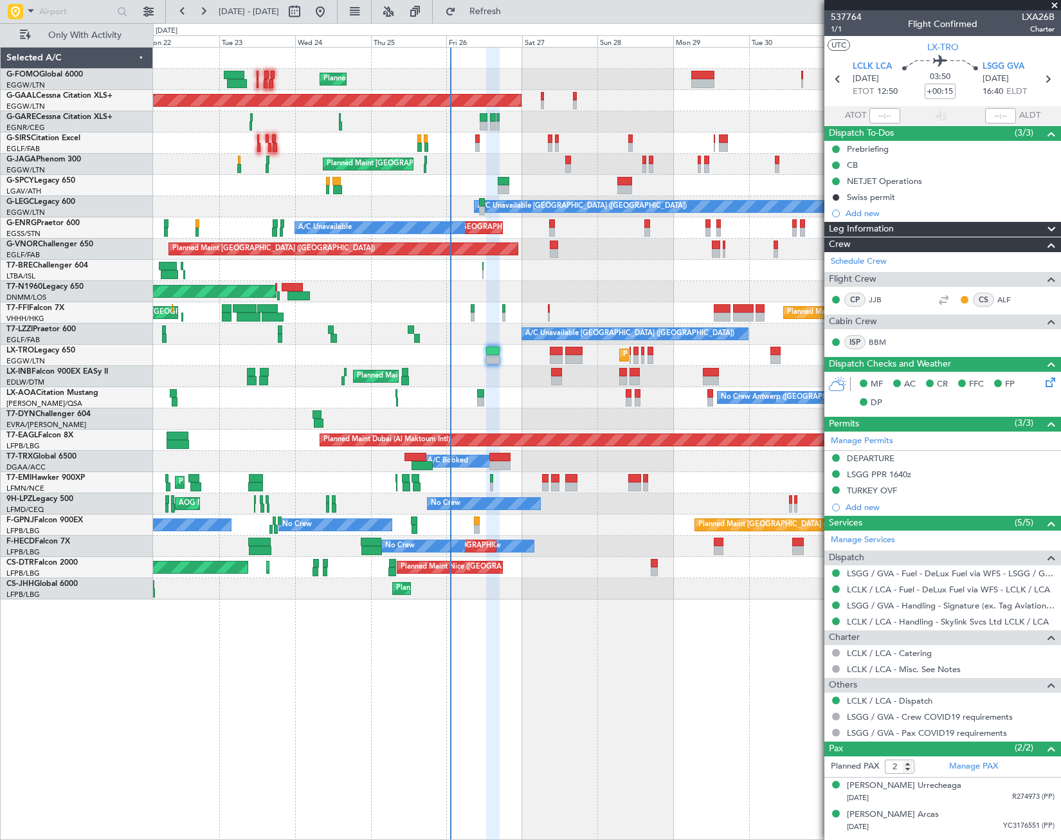
click at [852, 147] on div "Prebriefing" at bounding box center [868, 148] width 42 height 11
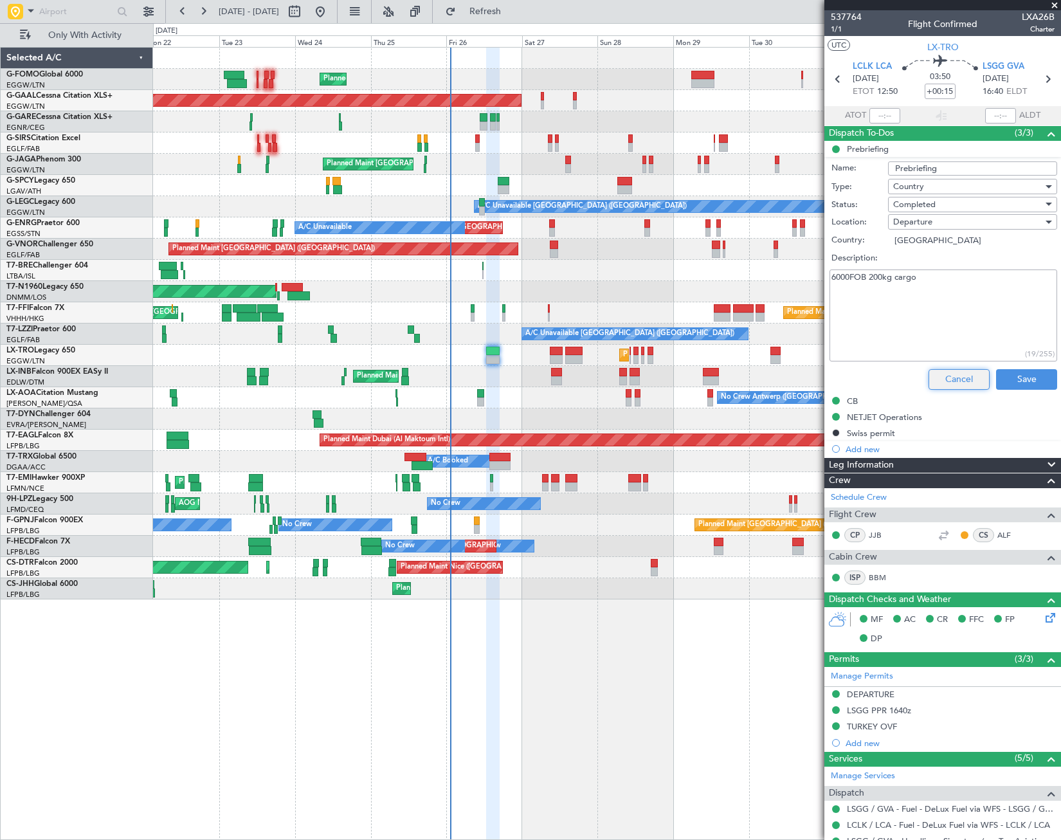
click at [961, 378] on button "Cancel" at bounding box center [959, 379] width 61 height 21
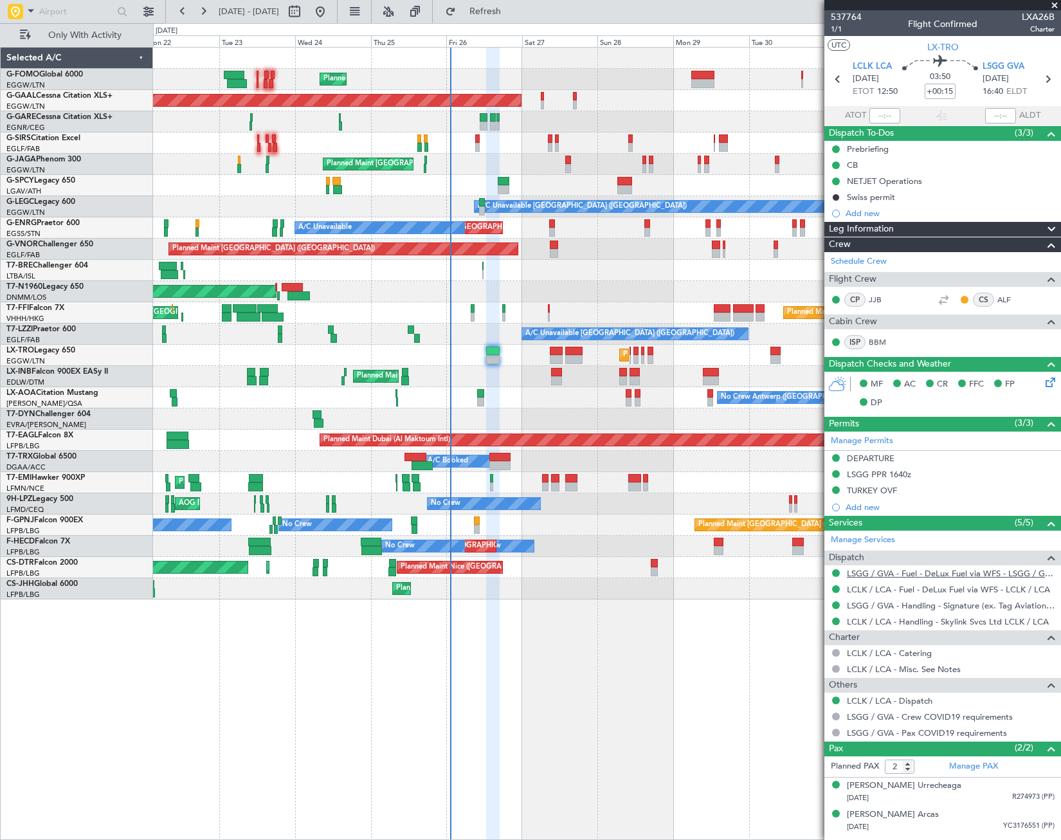
click at [928, 569] on link "LSGG / GVA - Fuel - DeLux Fuel via WFS - LSGG / GVA" at bounding box center [951, 573] width 208 height 11
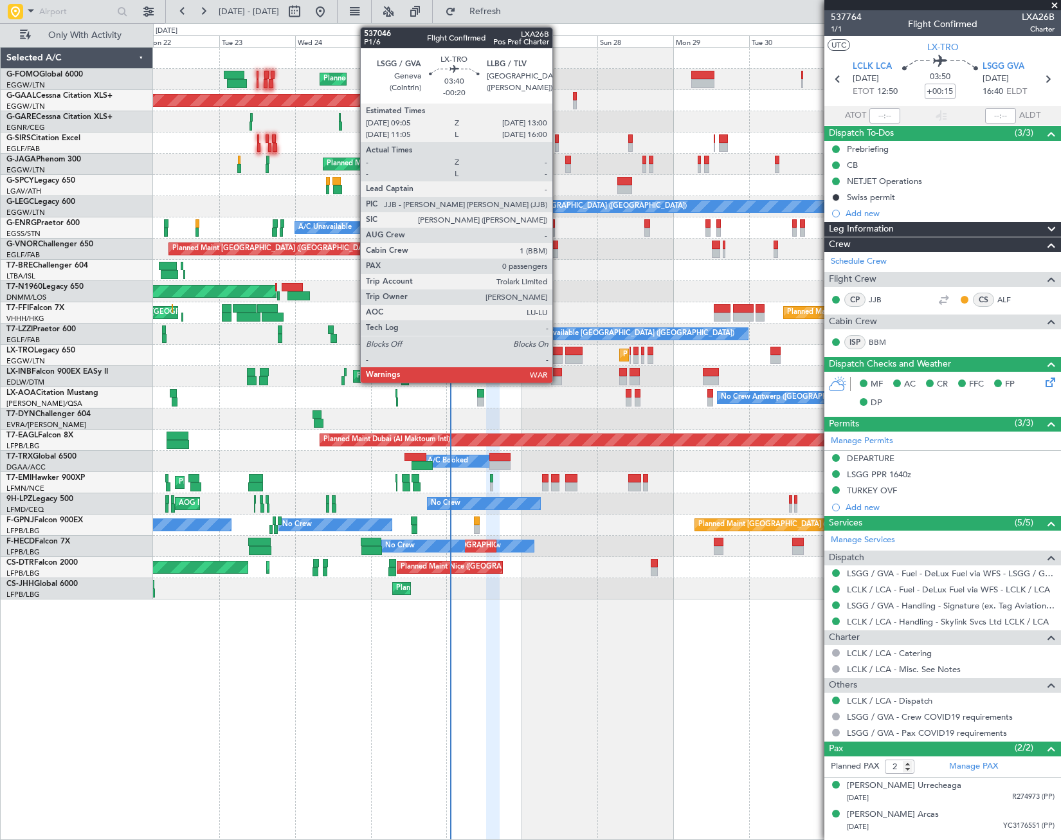
click at [558, 352] on div at bounding box center [556, 351] width 13 height 9
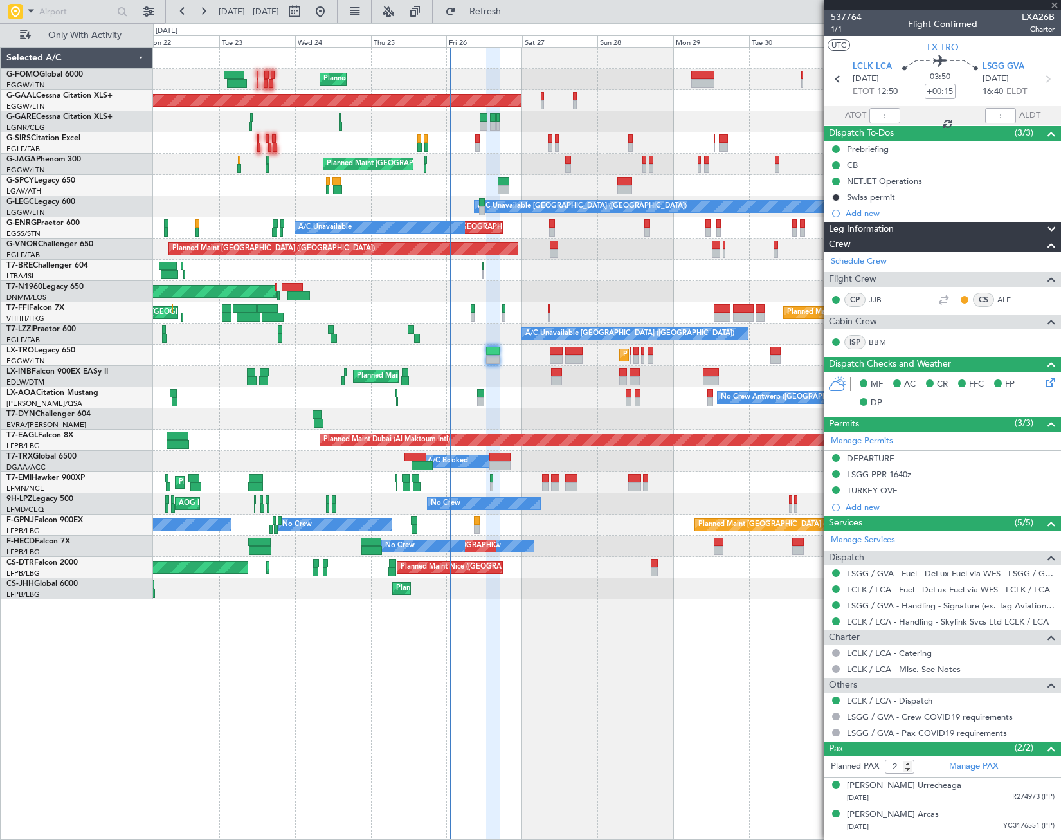
type input "-00:20"
type input "0"
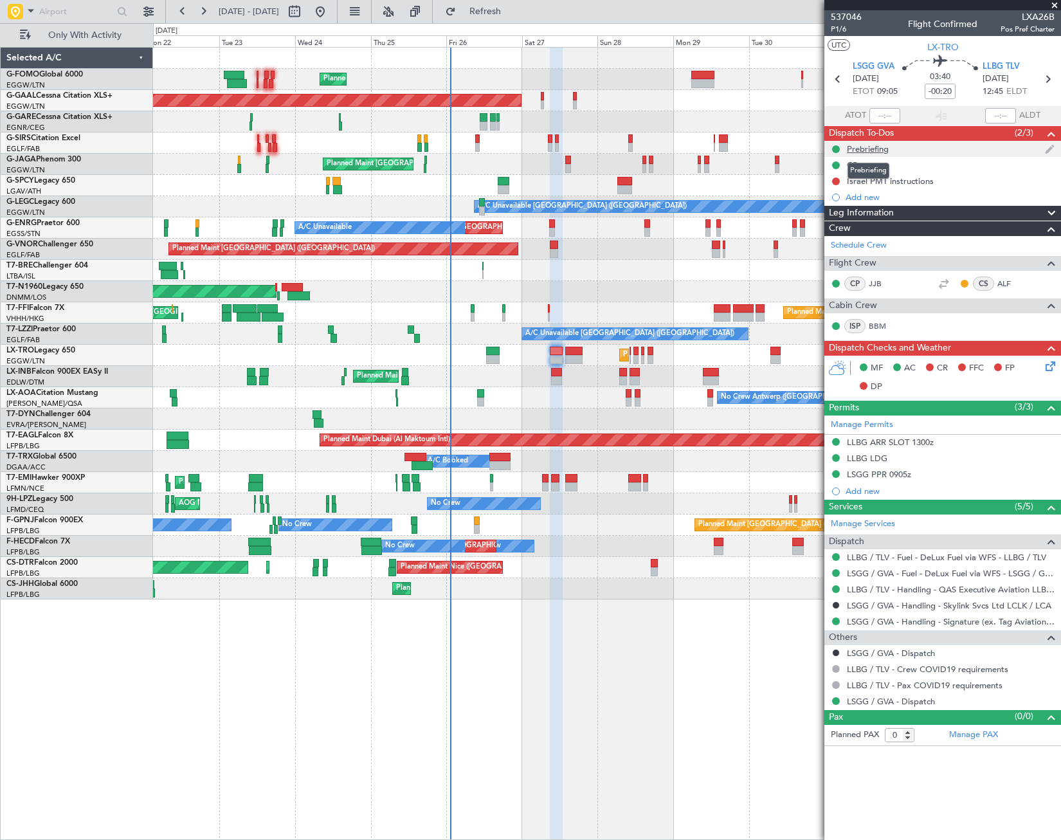
click at [883, 143] on div "Prebriefing" at bounding box center [868, 148] width 42 height 11
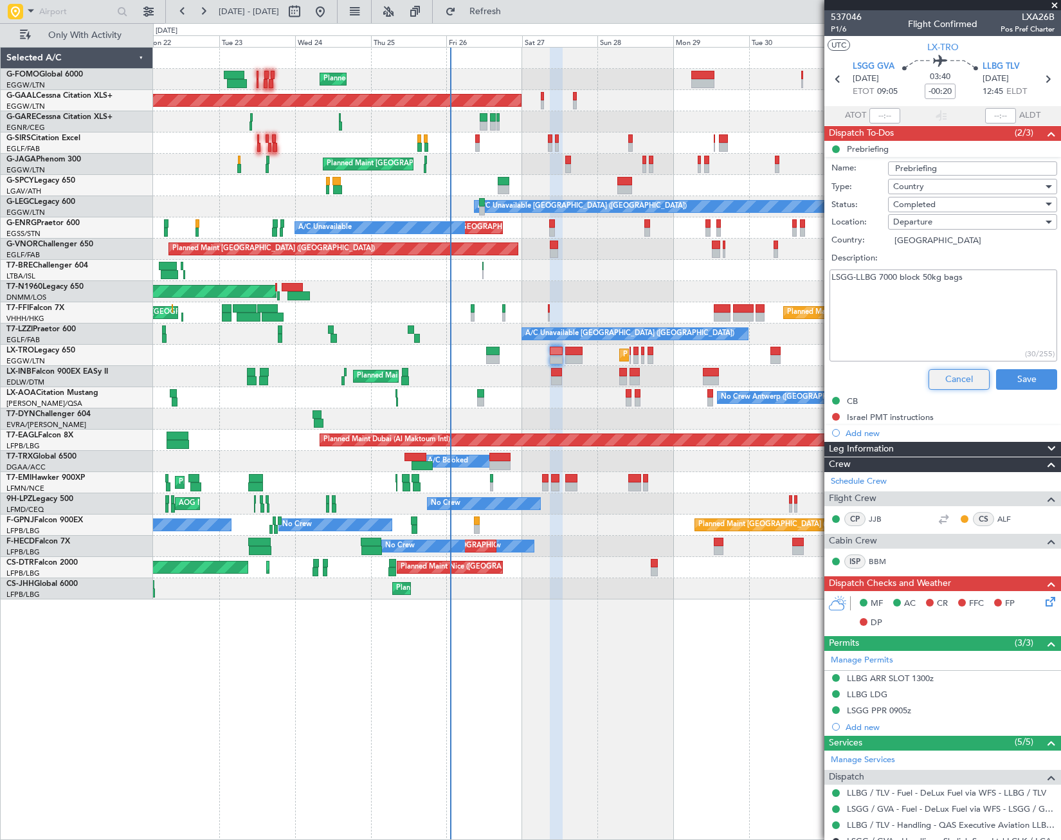
click at [963, 378] on button "Cancel" at bounding box center [959, 379] width 61 height 21
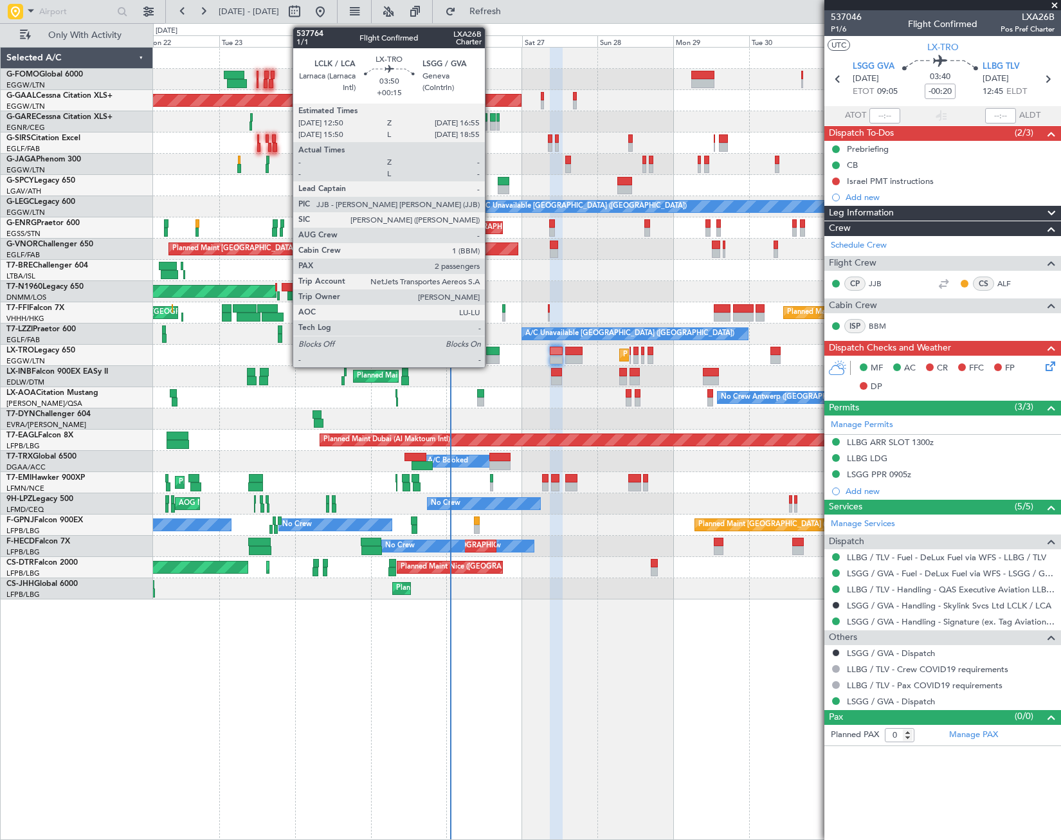
click at [491, 348] on div at bounding box center [493, 351] width 14 height 9
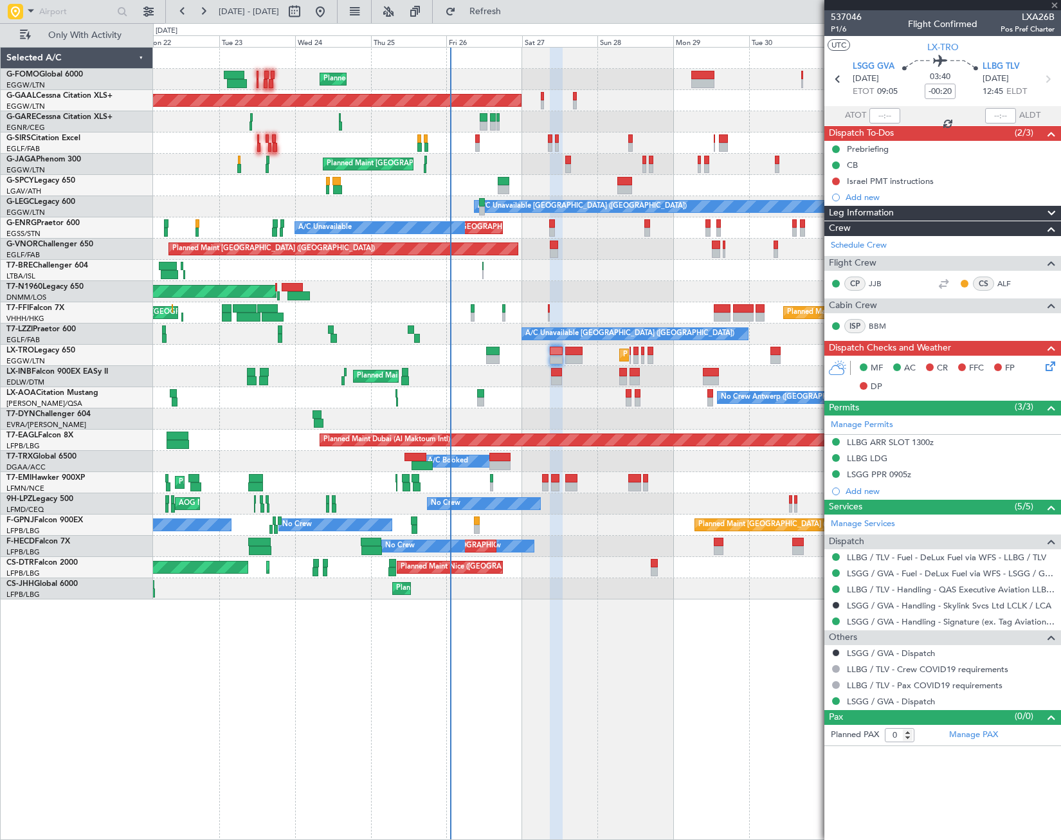
type input "+00:15"
type input "2"
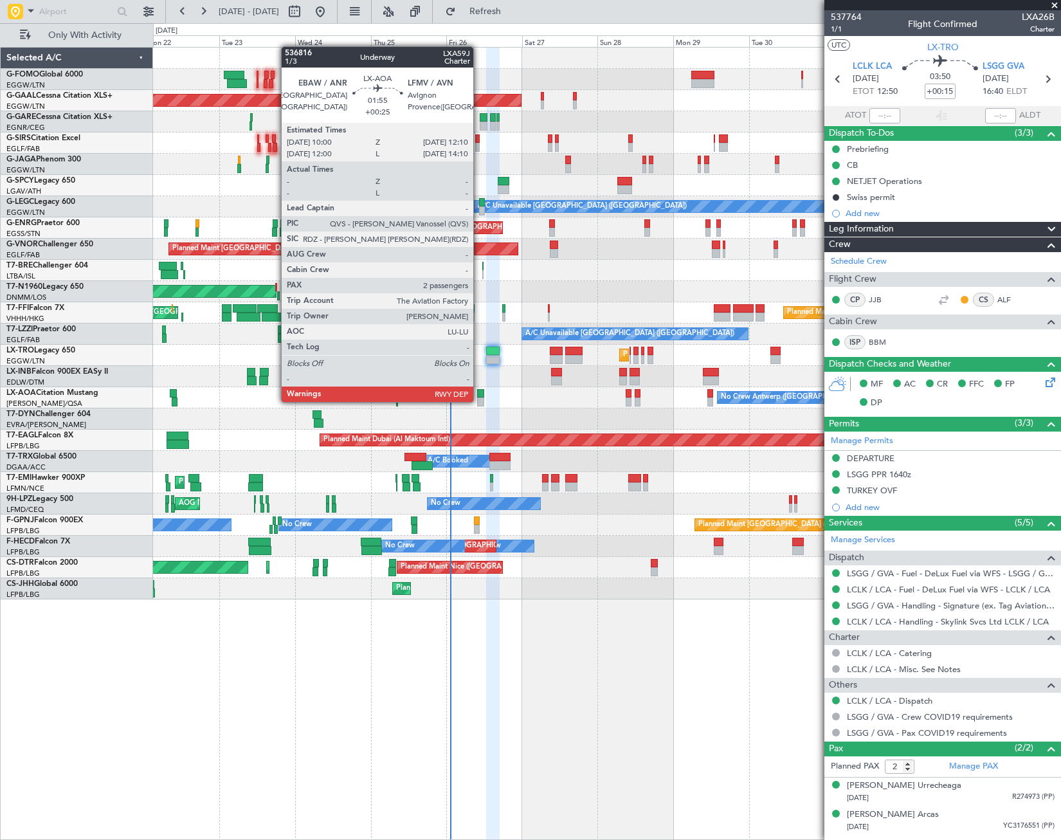
click at [479, 401] on div at bounding box center [480, 402] width 7 height 9
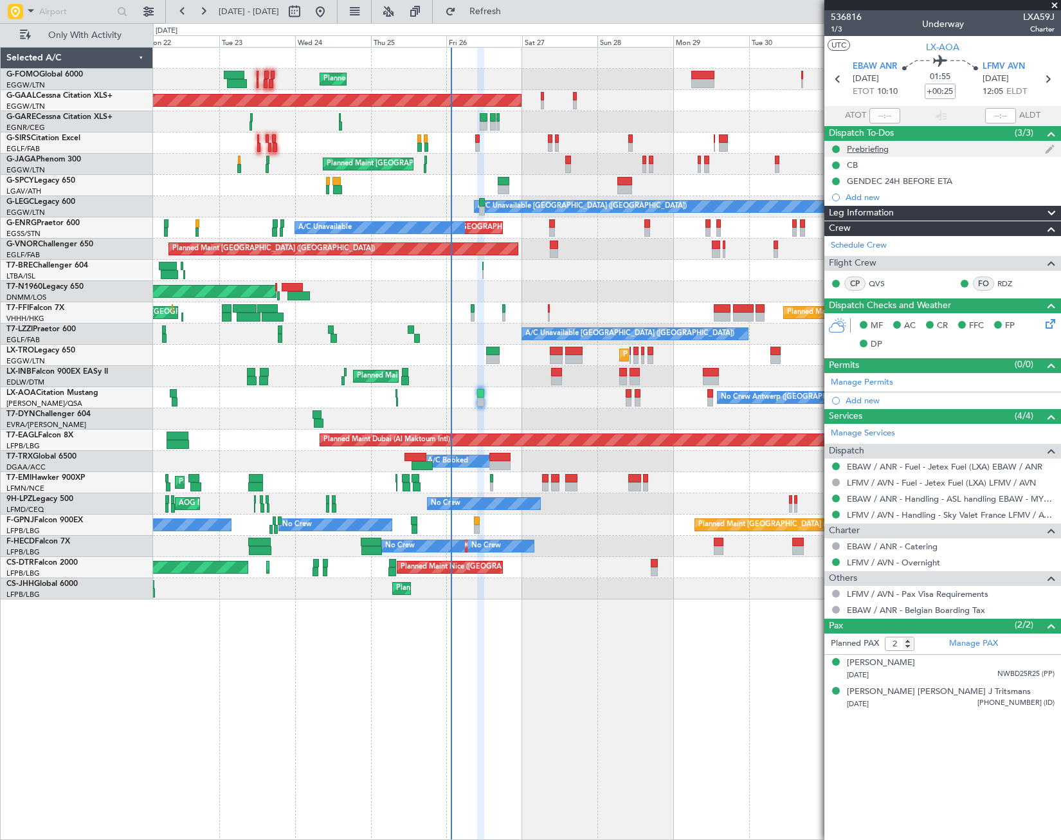
click at [879, 153] on div "Prebriefing" at bounding box center [868, 148] width 42 height 11
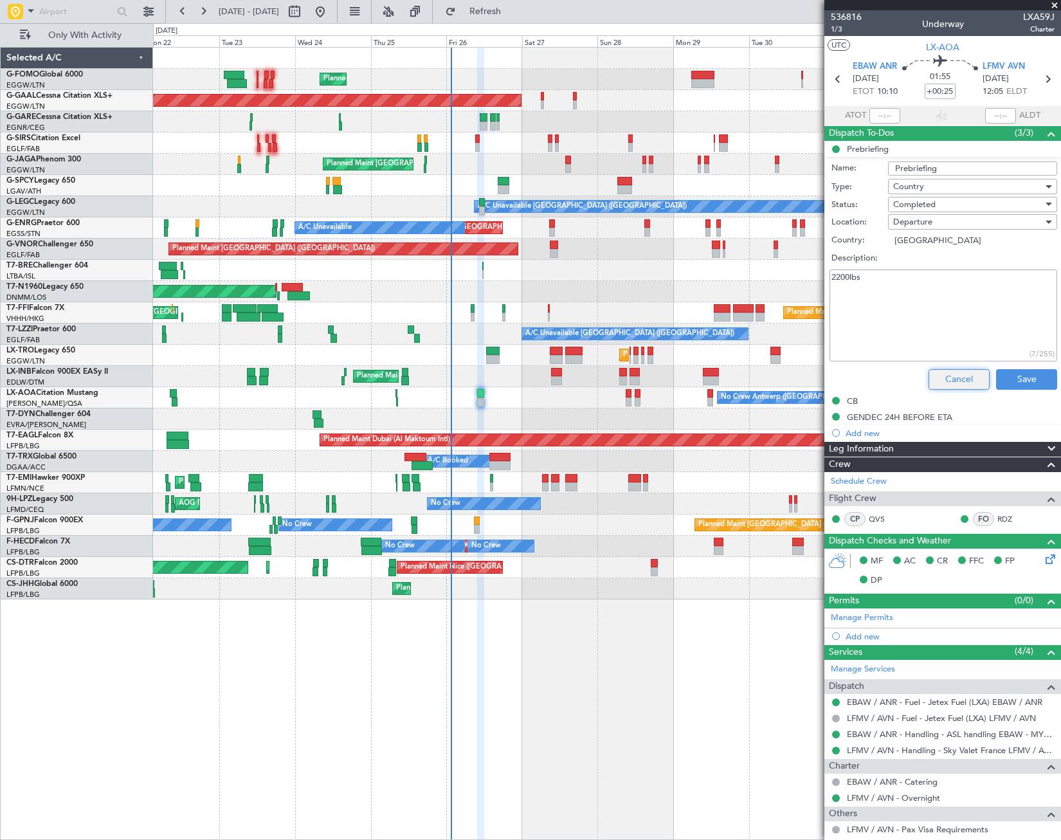
click at [960, 369] on button "Cancel" at bounding box center [959, 379] width 61 height 21
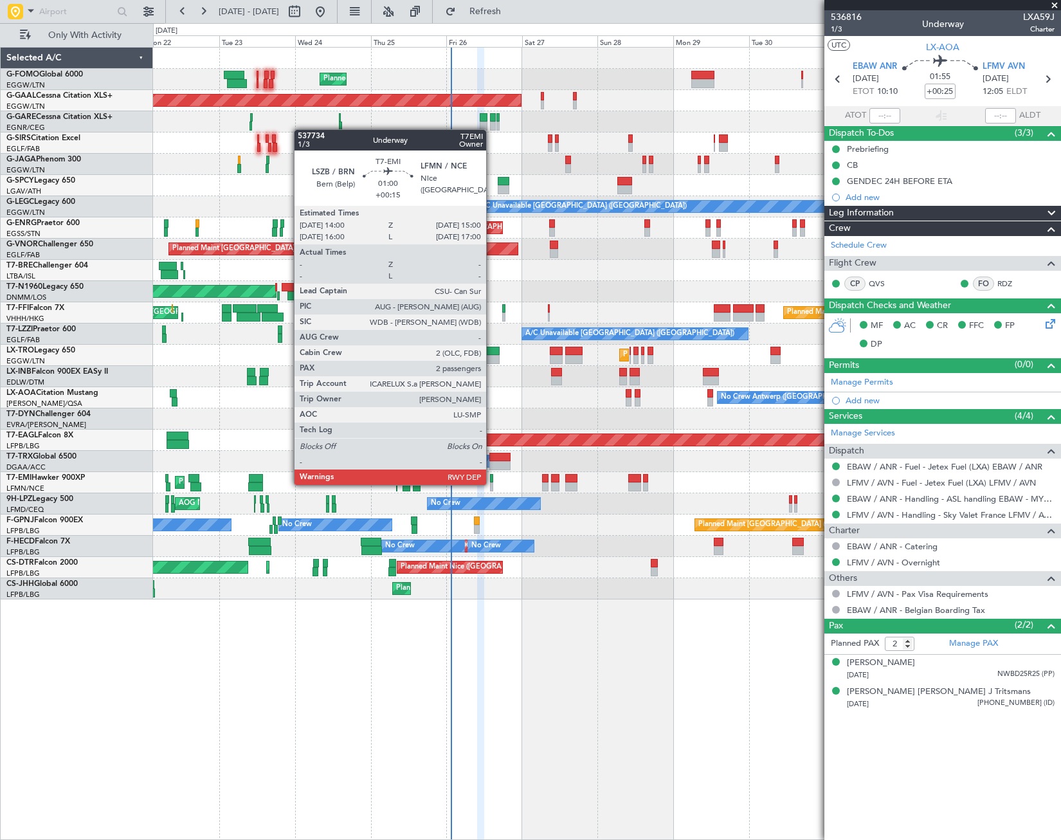
click at [492, 484] on div at bounding box center [491, 486] width 3 height 9
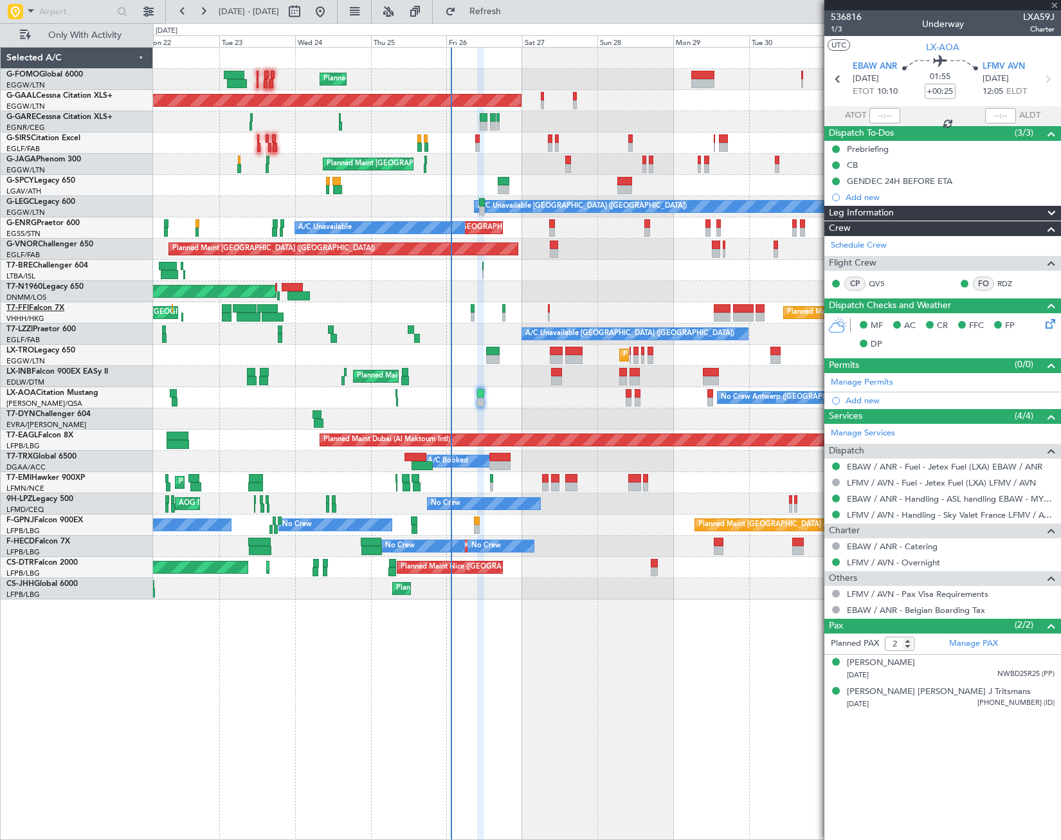
type input "+00:15"
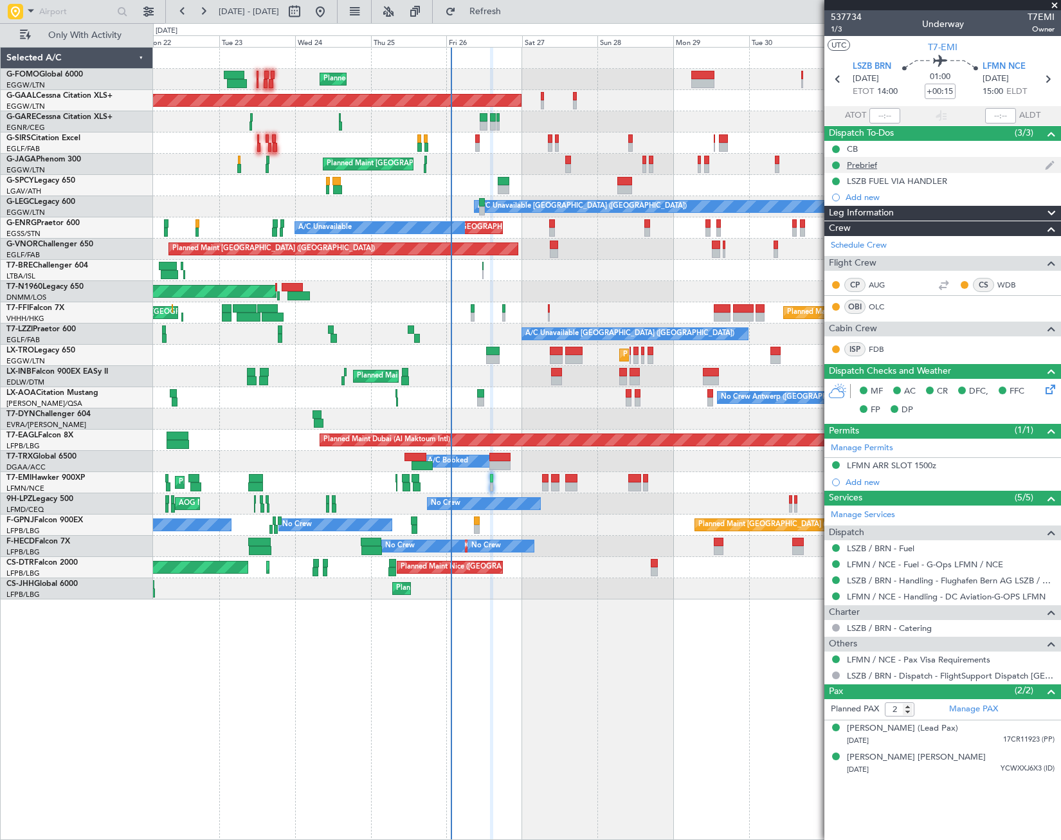
click at [863, 162] on div "Prebrief" at bounding box center [862, 165] width 30 height 11
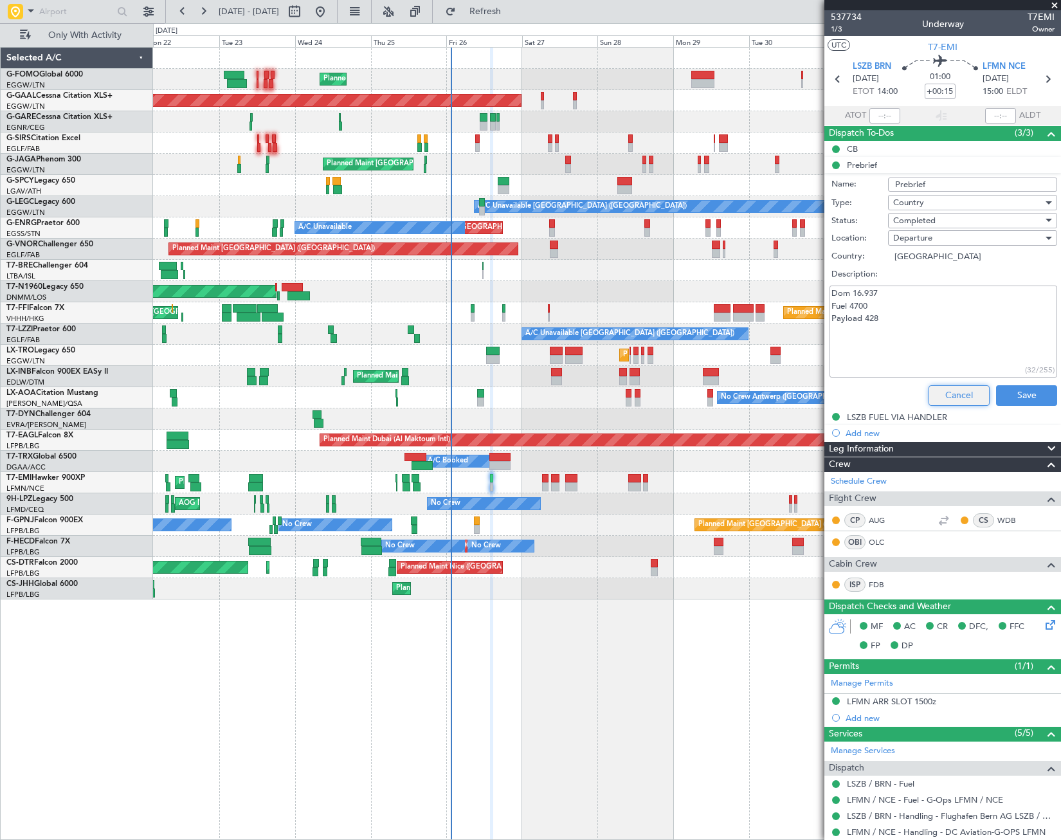
click at [958, 392] on button "Cancel" at bounding box center [959, 395] width 61 height 21
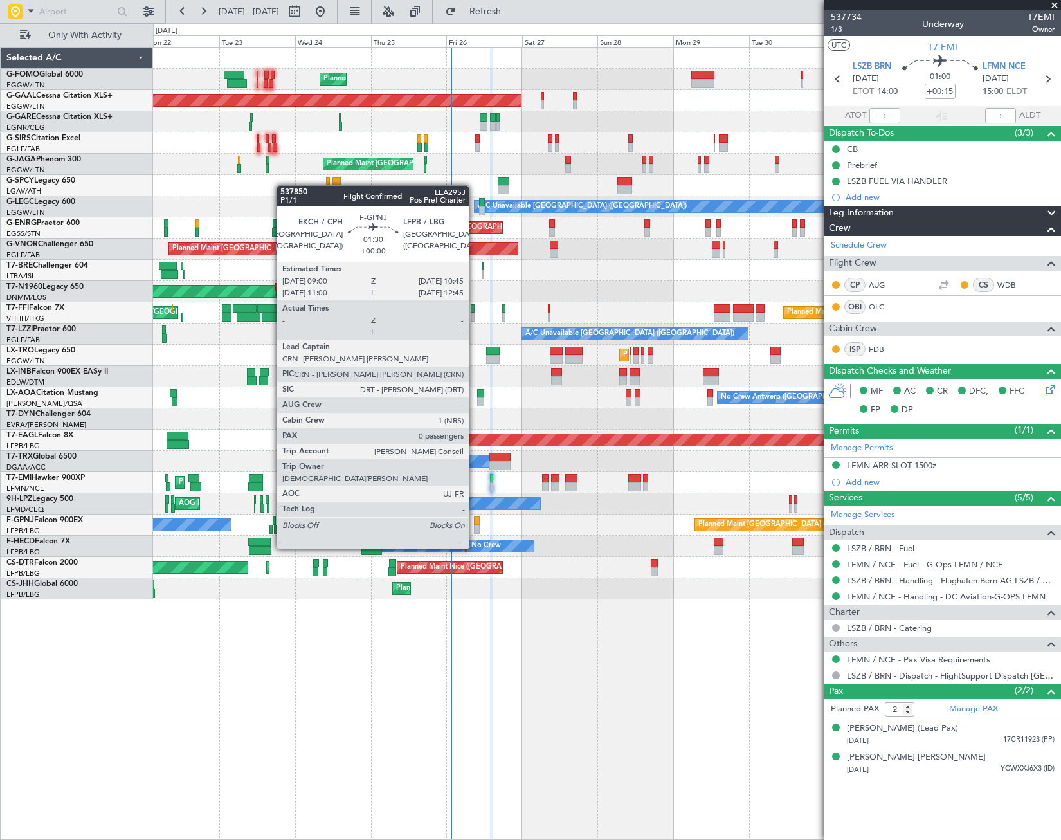
click at [475, 524] on div at bounding box center [477, 520] width 6 height 9
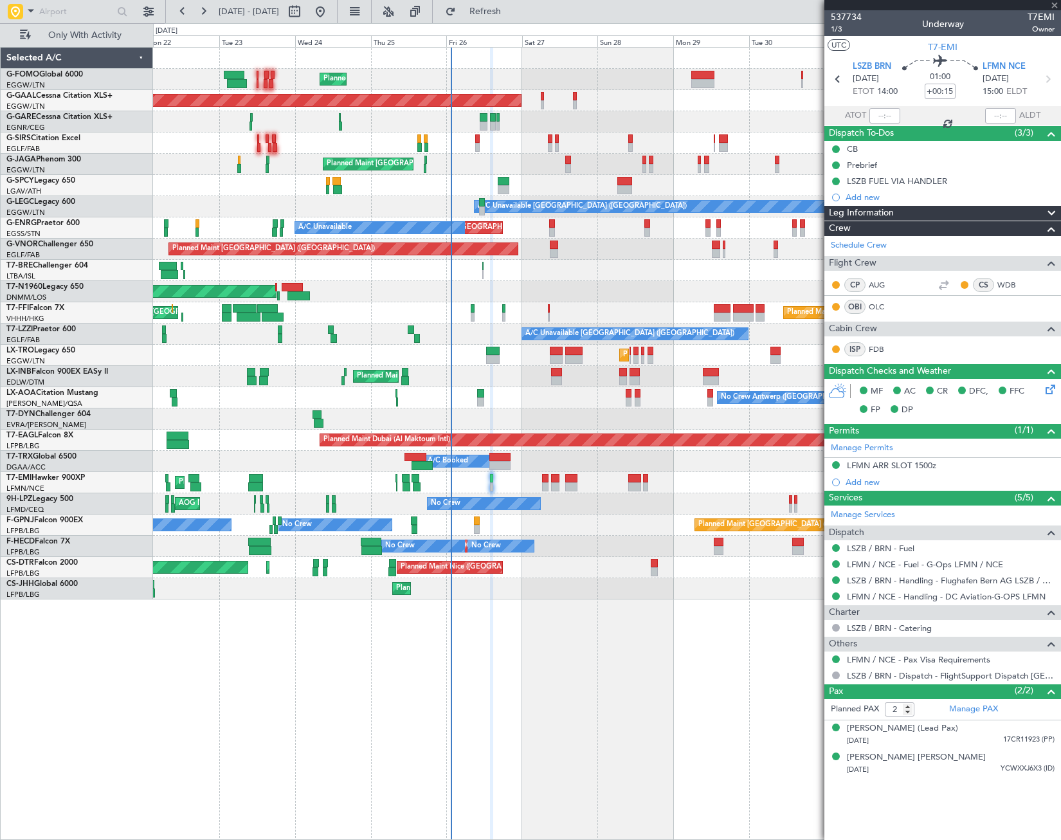
type input "0"
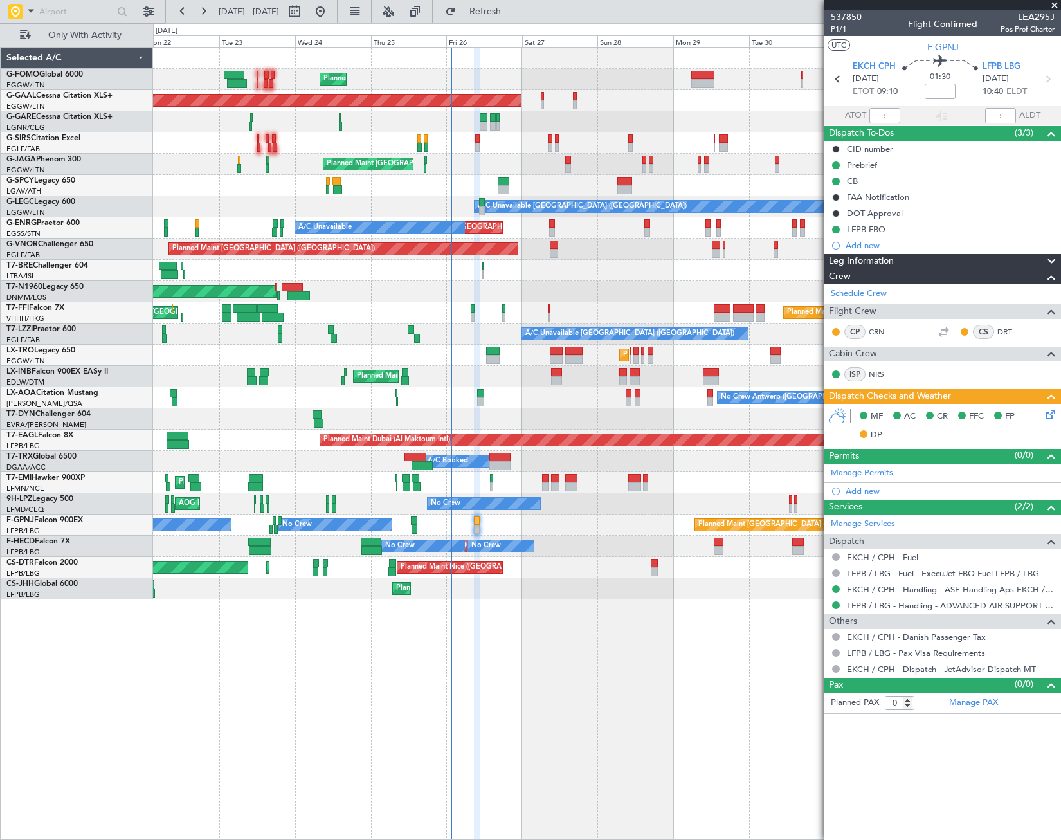
click at [1051, 416] on icon at bounding box center [1048, 412] width 10 height 10
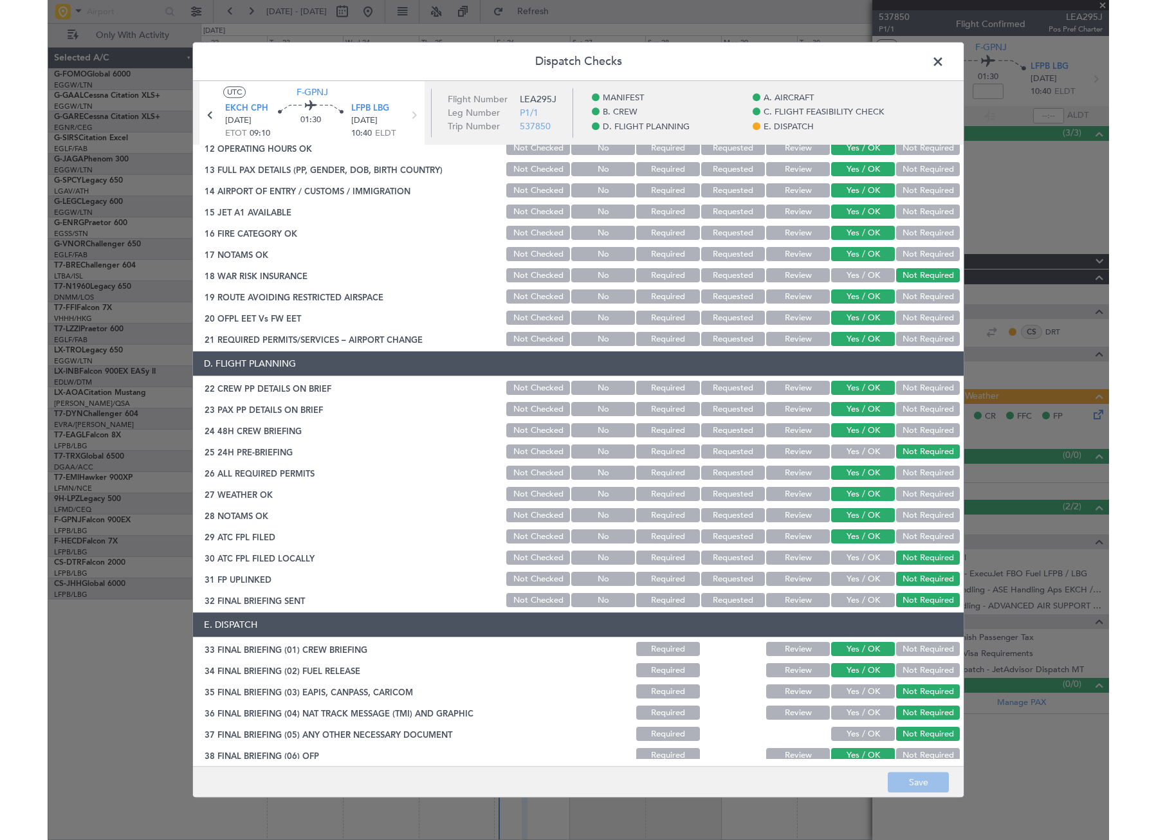
scroll to position [550, 0]
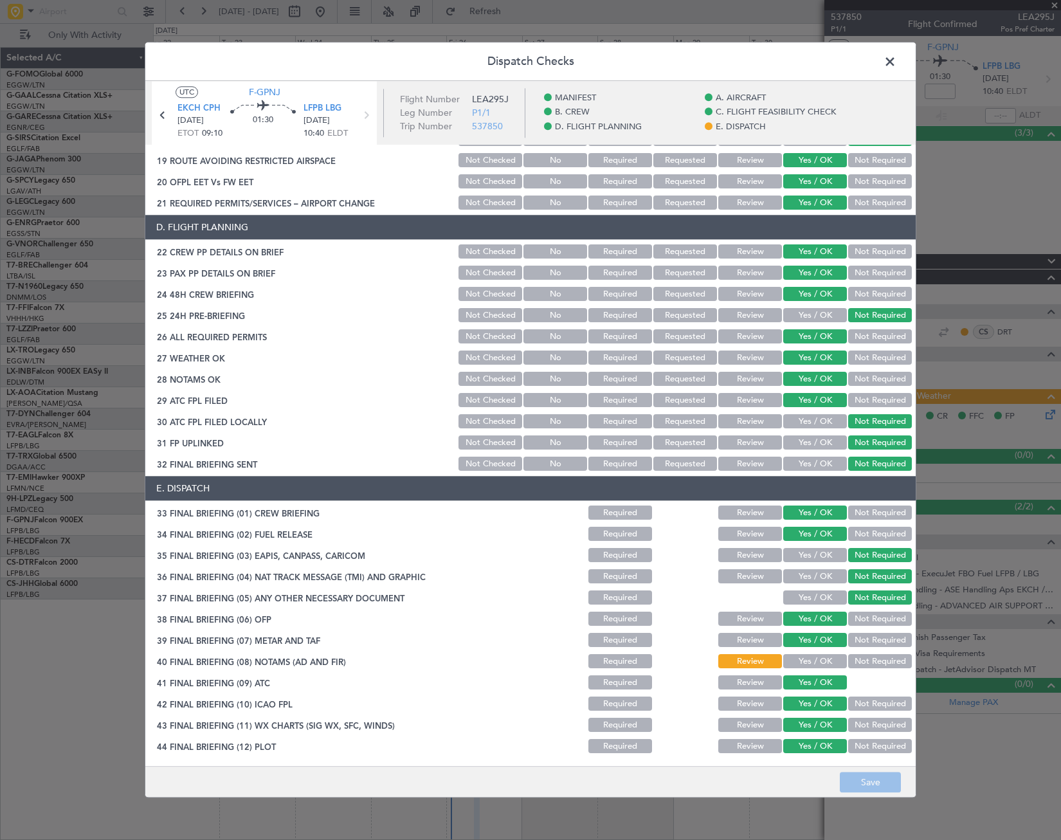
drag, startPoint x: 898, startPoint y: 64, endPoint x: 889, endPoint y: 71, distance: 11.5
click at [897, 66] on span at bounding box center [897, 65] width 0 height 26
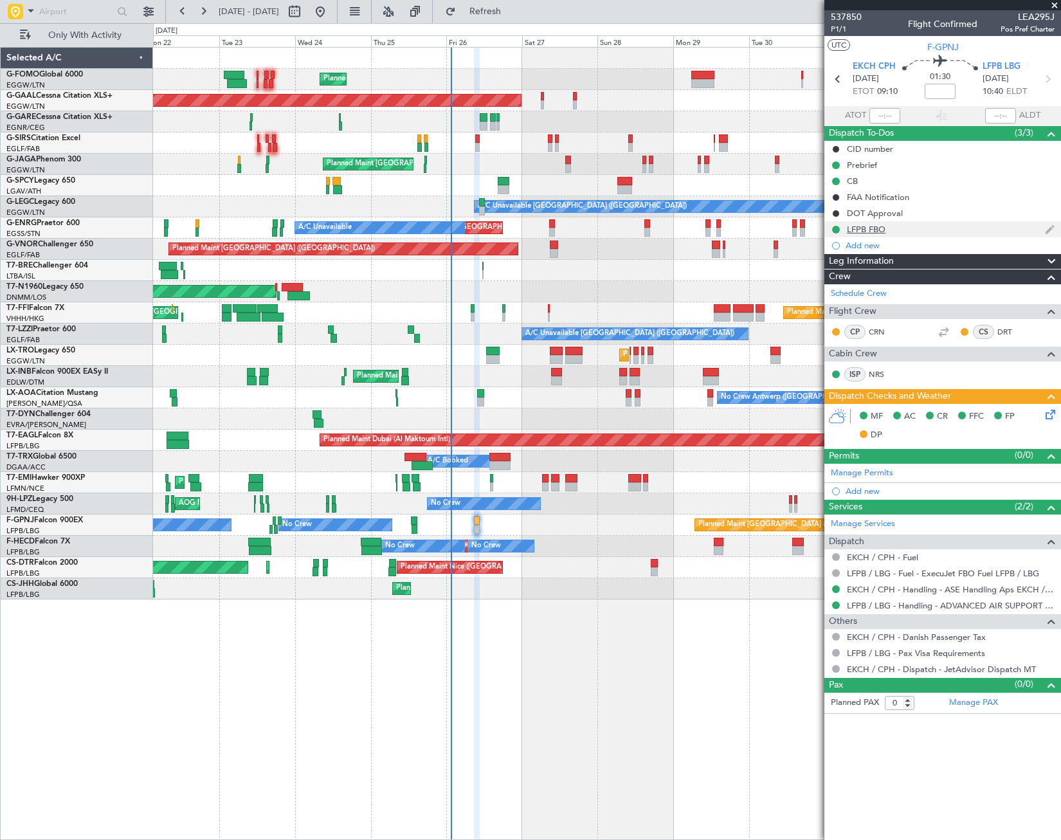
click at [882, 232] on div "LFPB FBO" at bounding box center [866, 229] width 39 height 11
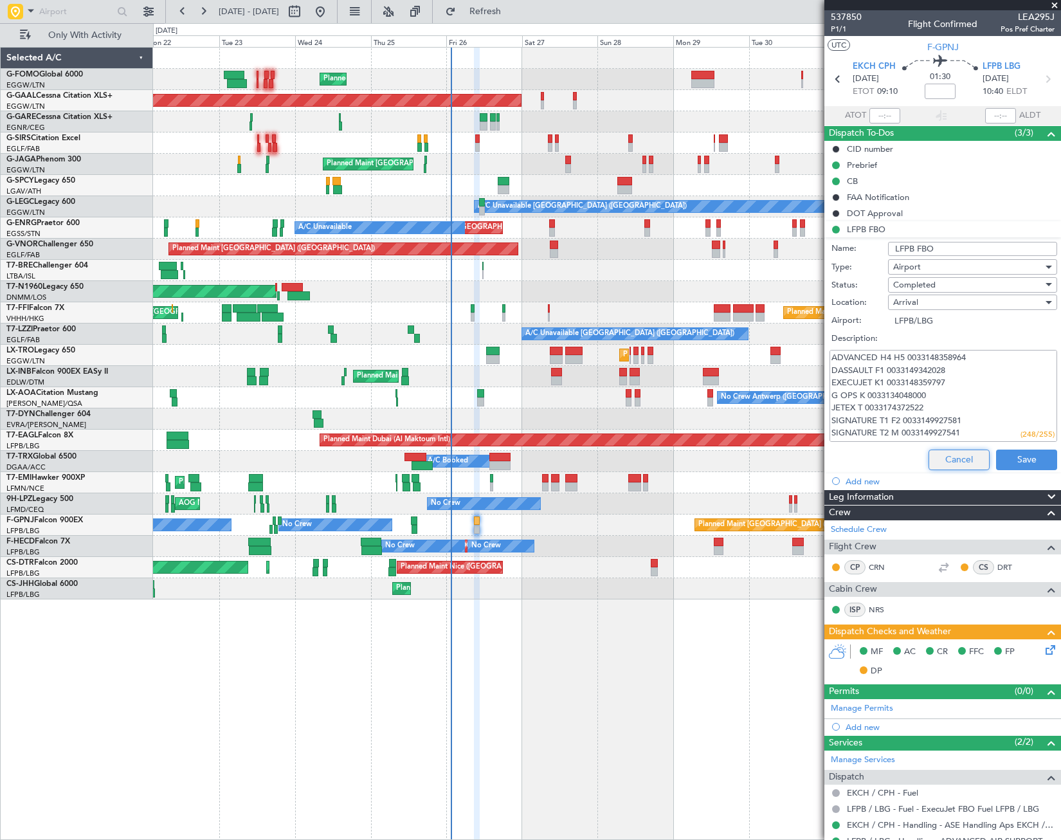
click at [953, 455] on button "Cancel" at bounding box center [959, 460] width 61 height 21
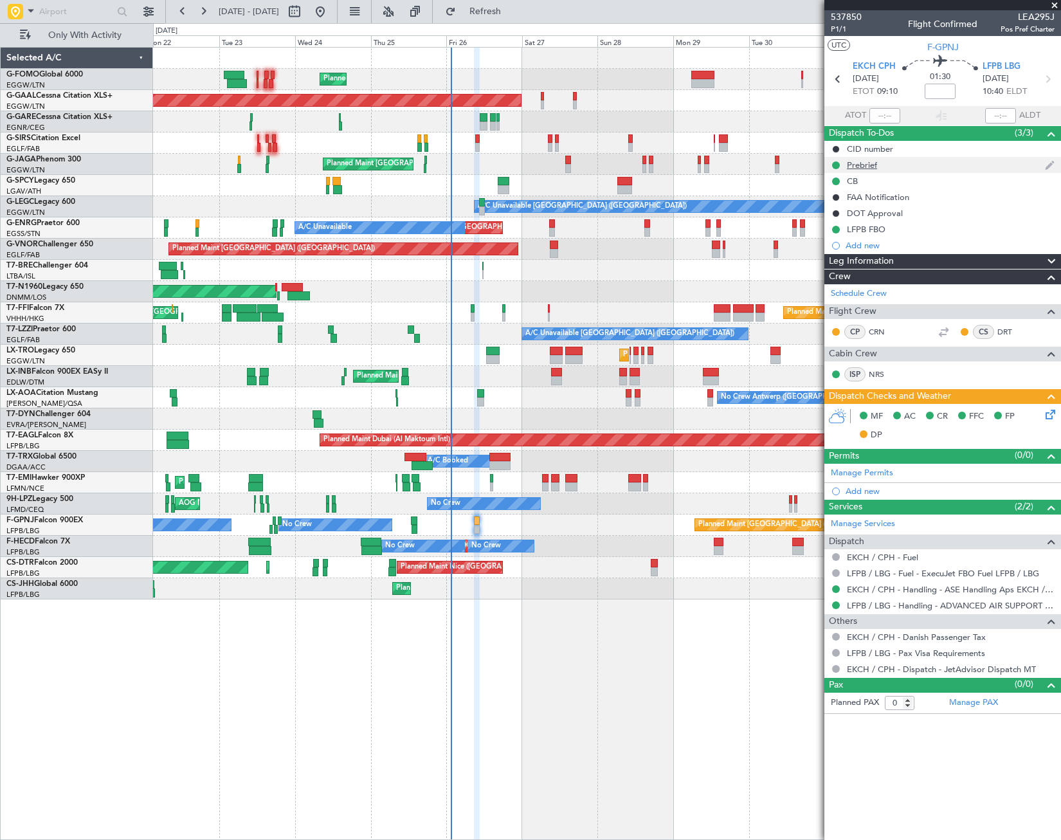
click at [850, 167] on div "Prebrief" at bounding box center [862, 165] width 30 height 11
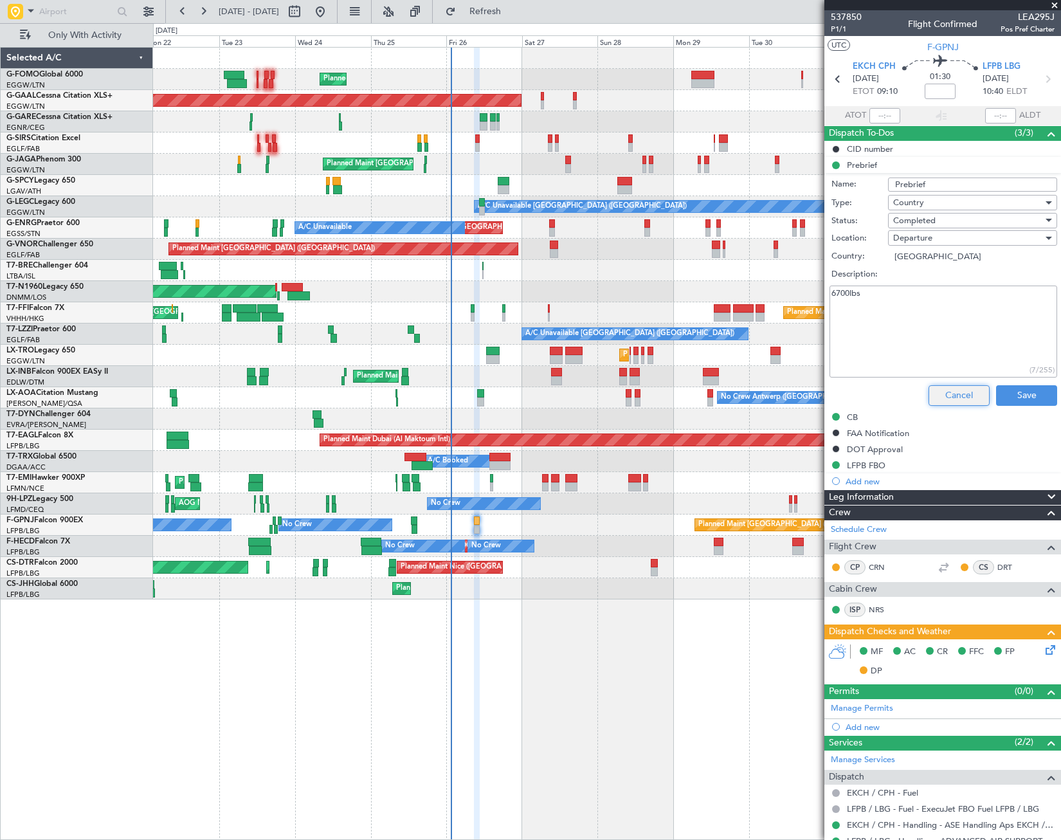
click at [962, 395] on button "Cancel" at bounding box center [959, 395] width 61 height 21
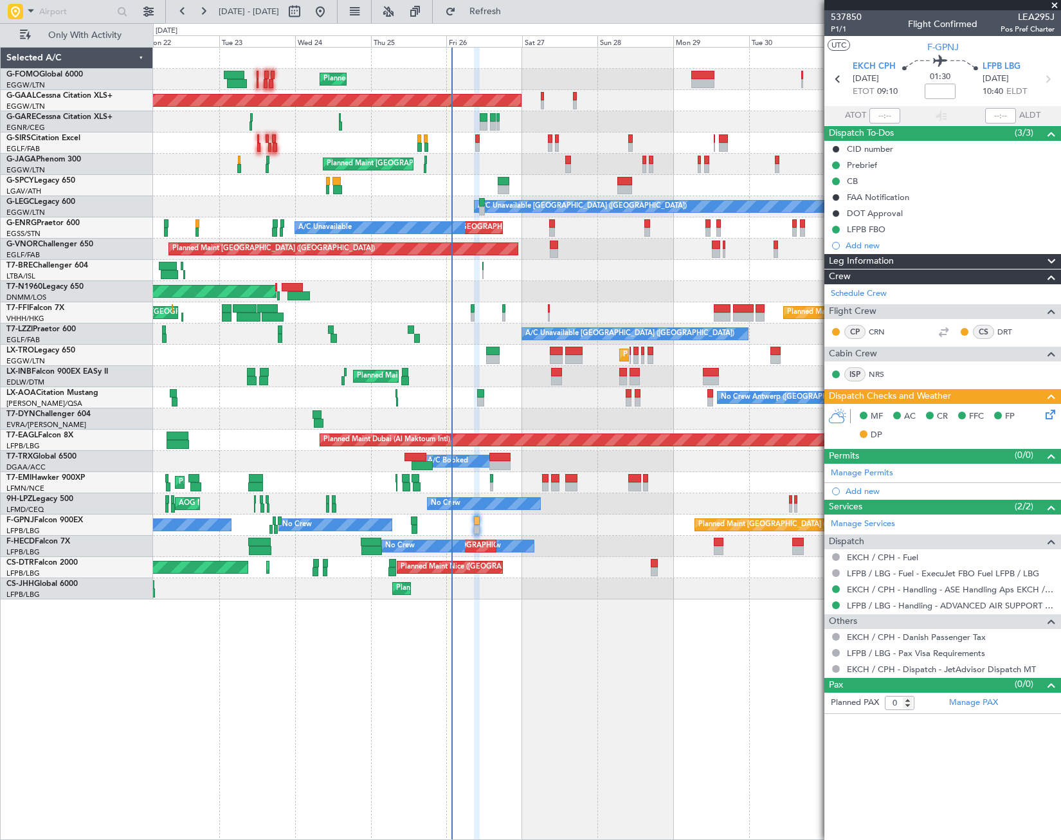
click at [0, 326] on html "22 Sep 2025 - 04 Oct 2025 Refresh Quick Links Only With Activity Planned Maint …" at bounding box center [530, 420] width 1061 height 840
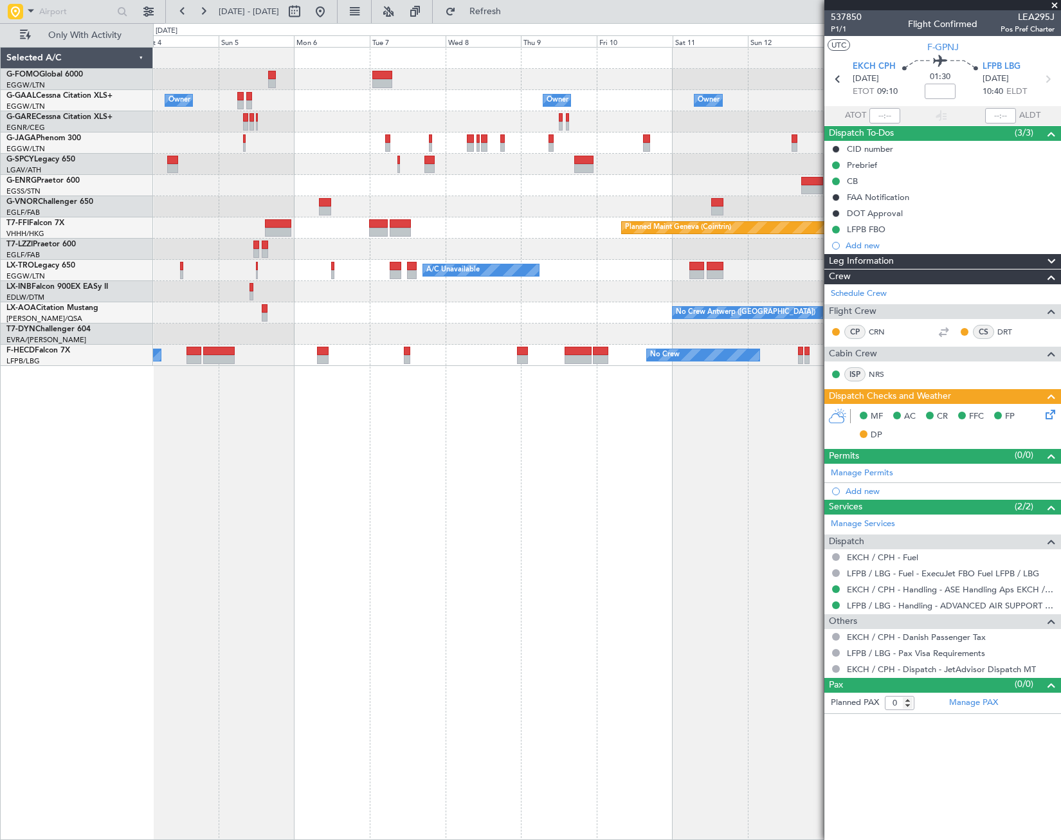
click at [127, 307] on div "Owner Owner Owner Owner Owner No Crew Owner Planned Maint Geneva (Cointrin) Pla…" at bounding box center [530, 431] width 1061 height 817
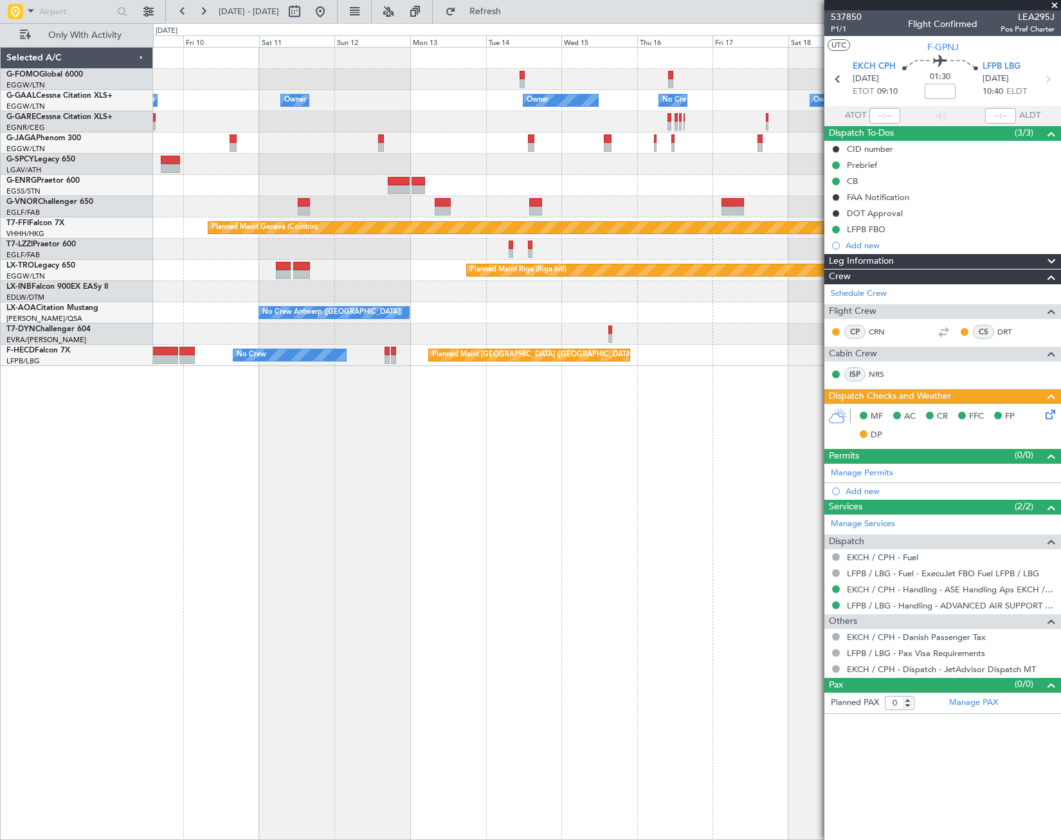
click at [100, 347] on div "Owner Owner Owner Owner No Crew Owner Planned Maint Geneva (Cointrin) Planned M…" at bounding box center [530, 431] width 1061 height 817
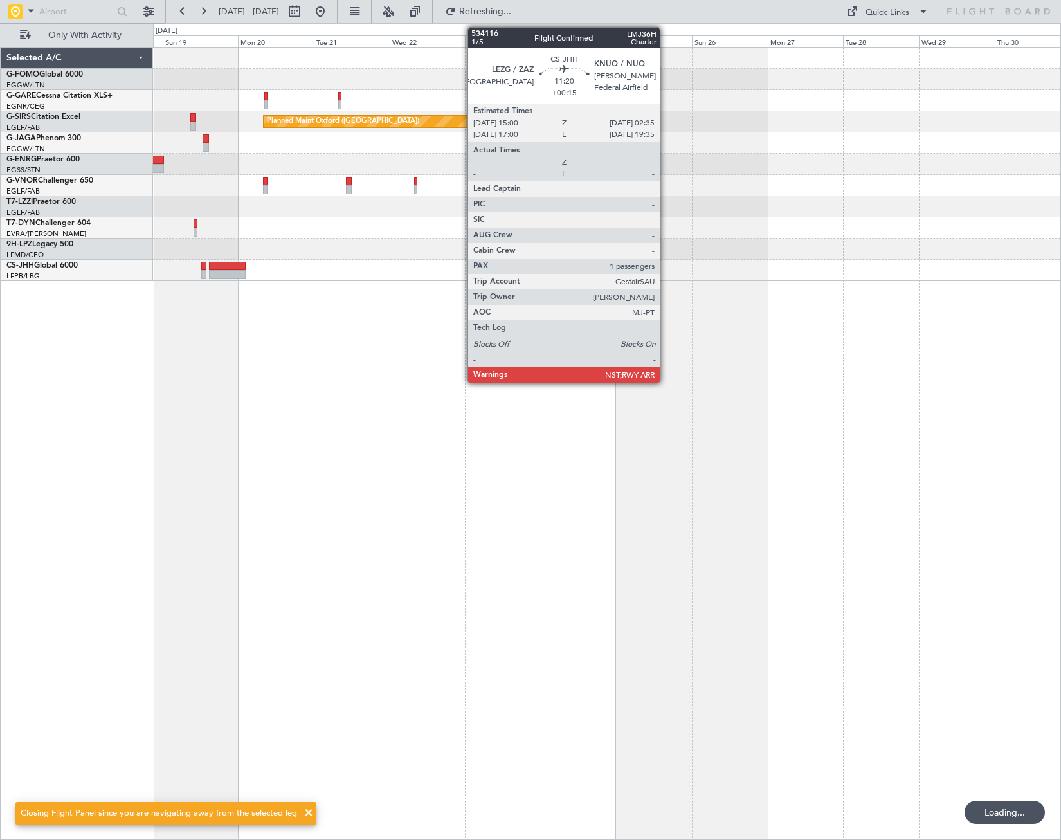
click at [228, 405] on div "Planned Maint Oxford (Kidlington)" at bounding box center [607, 443] width 908 height 793
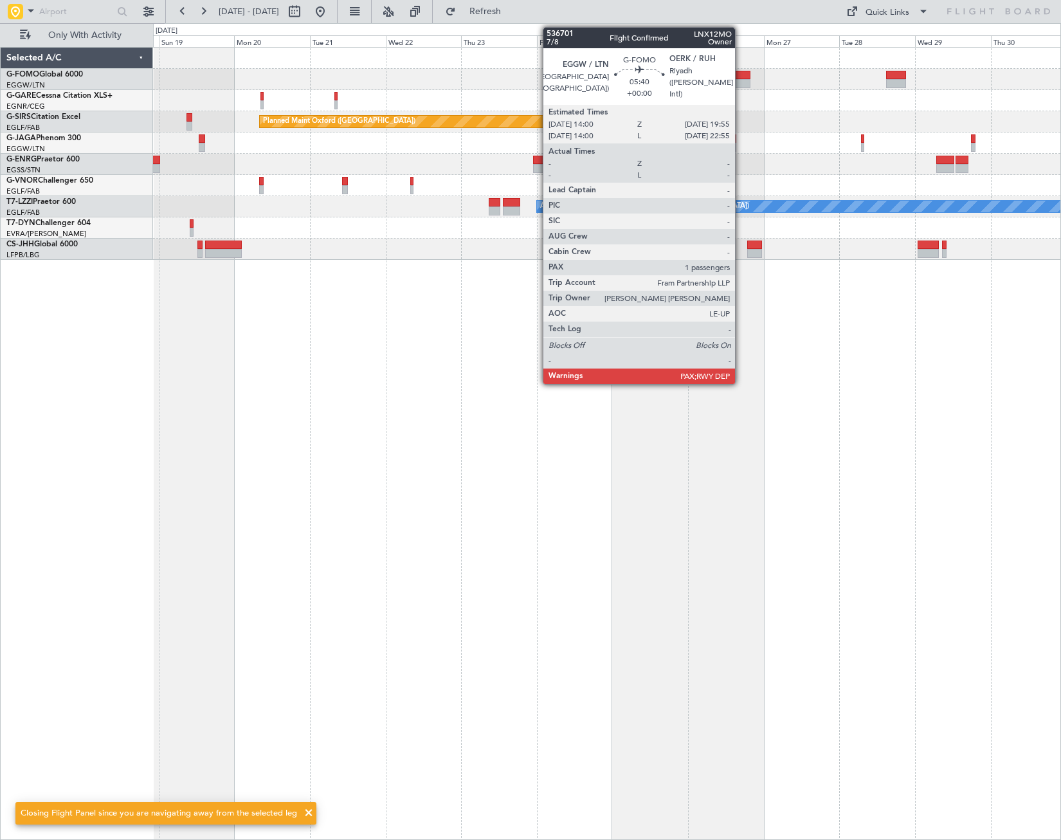
click at [741, 78] on div at bounding box center [741, 75] width 19 height 9
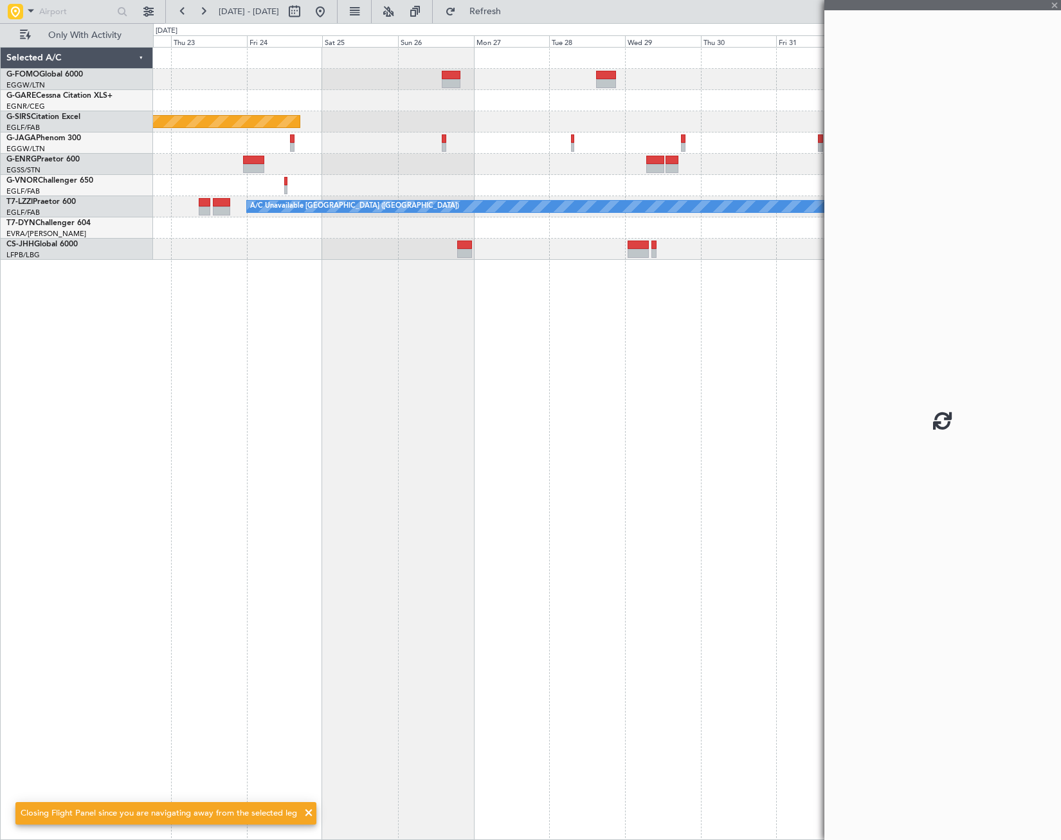
click at [435, 398] on div "Planned Maint Oxford (Kidlington) Planned Maint Bournemouth Planned Maint Bourn…" at bounding box center [607, 443] width 908 height 793
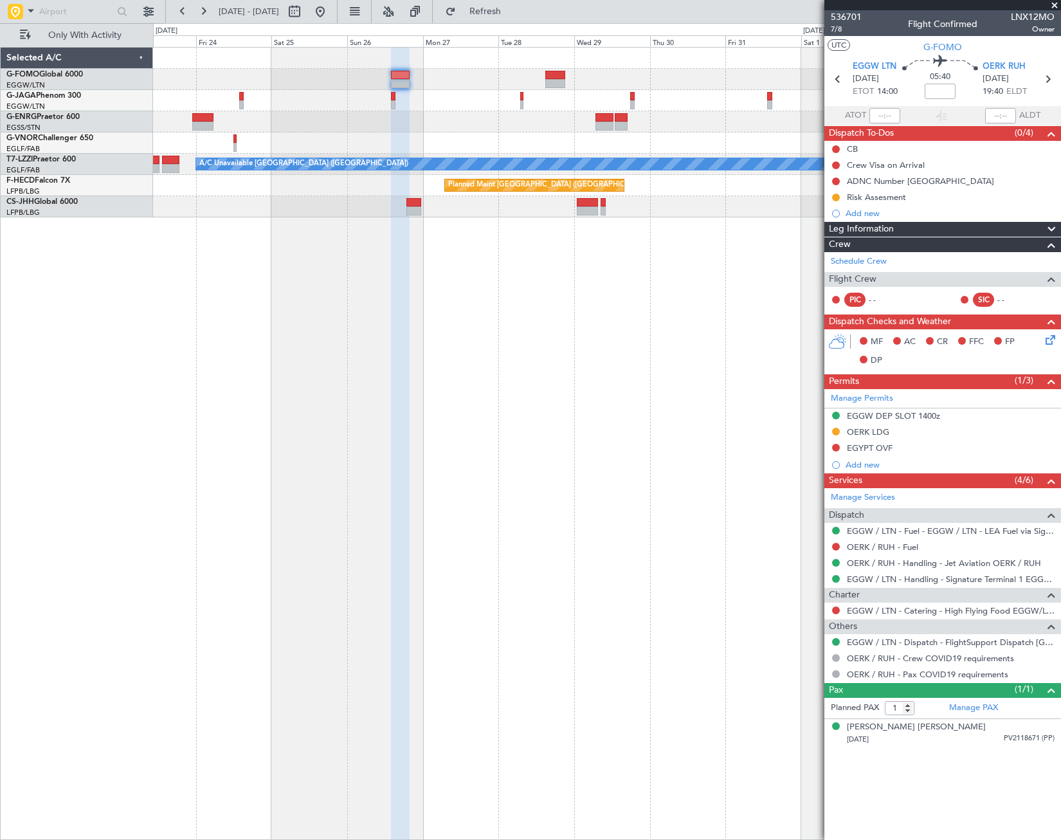
click at [879, 234] on span "Leg Information" at bounding box center [861, 229] width 65 height 15
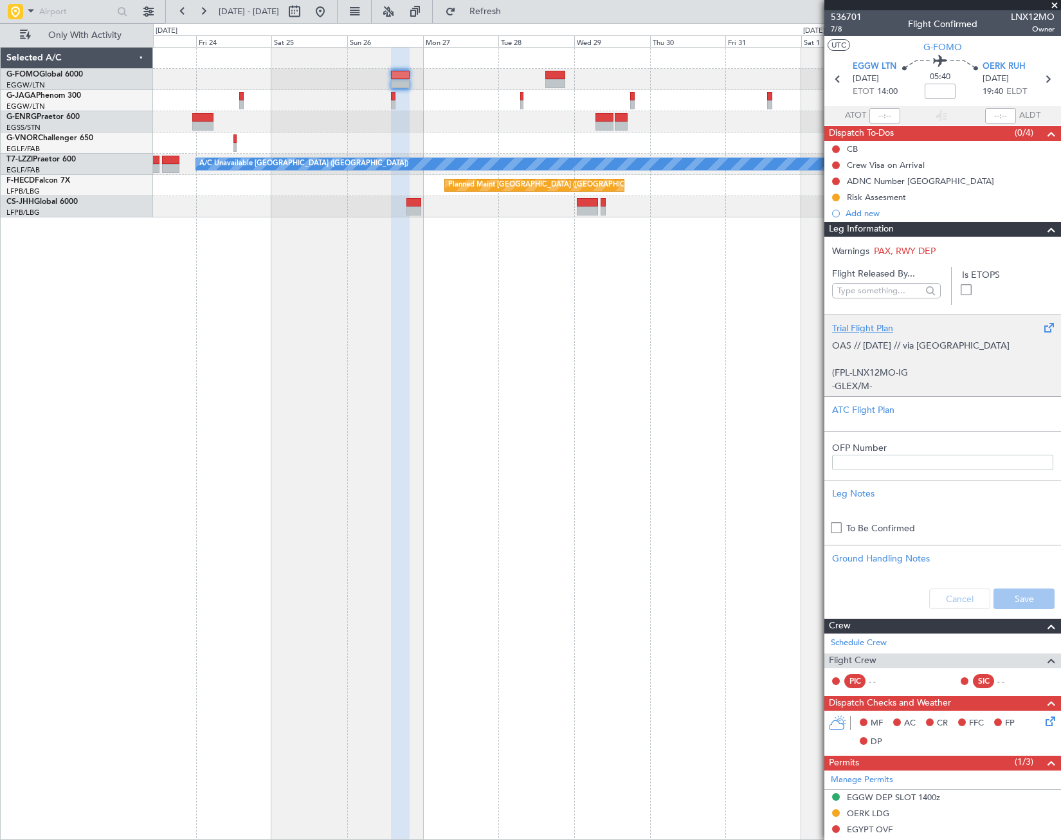
click at [905, 357] on p "OAS // 25SEP // via Egypt (FPL-LNX12MO-IG -GLEX/M-SBDE2E3FGHIJ1J3J4J5M1M3RWXYZ/…" at bounding box center [942, 710] width 221 height 743
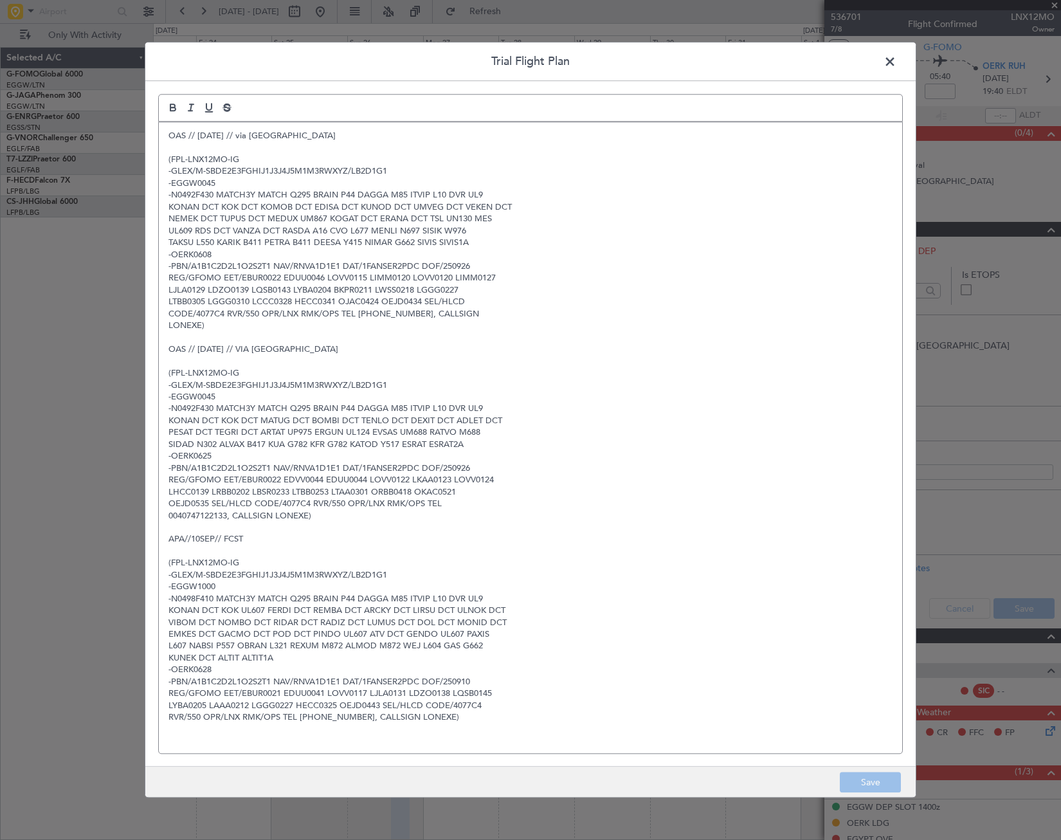
click at [897, 56] on span at bounding box center [897, 65] width 0 height 26
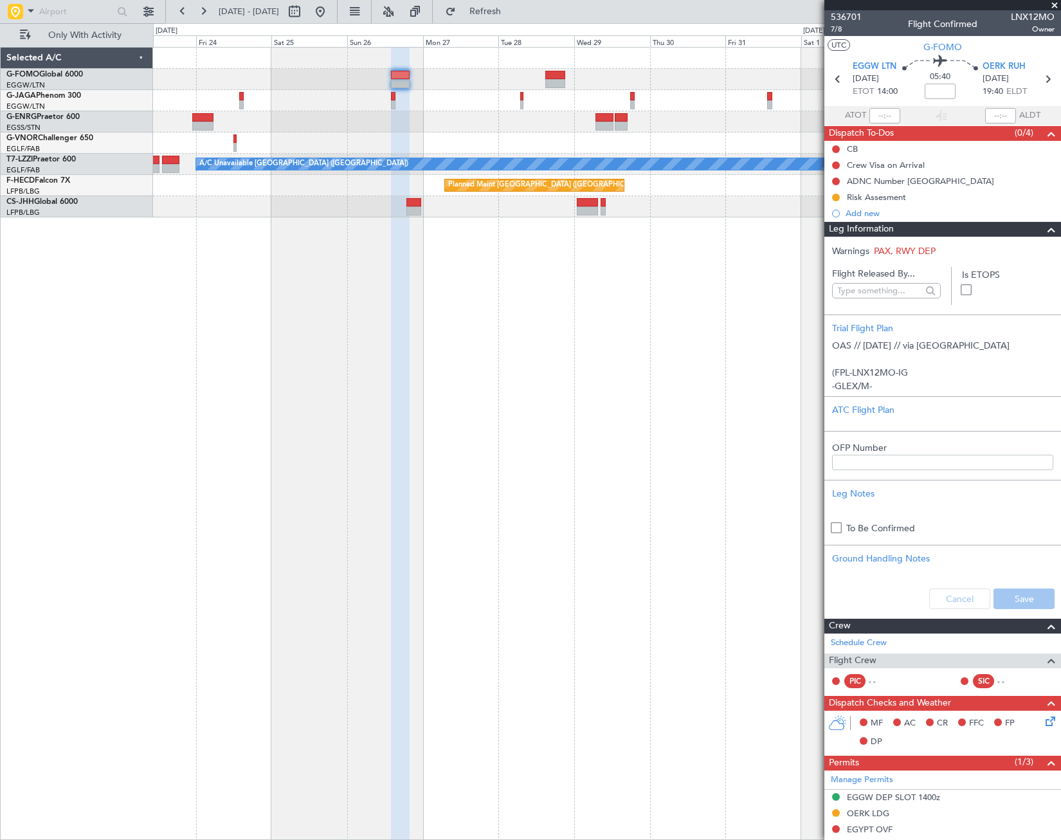
click at [1044, 232] on span at bounding box center [1051, 229] width 15 height 15
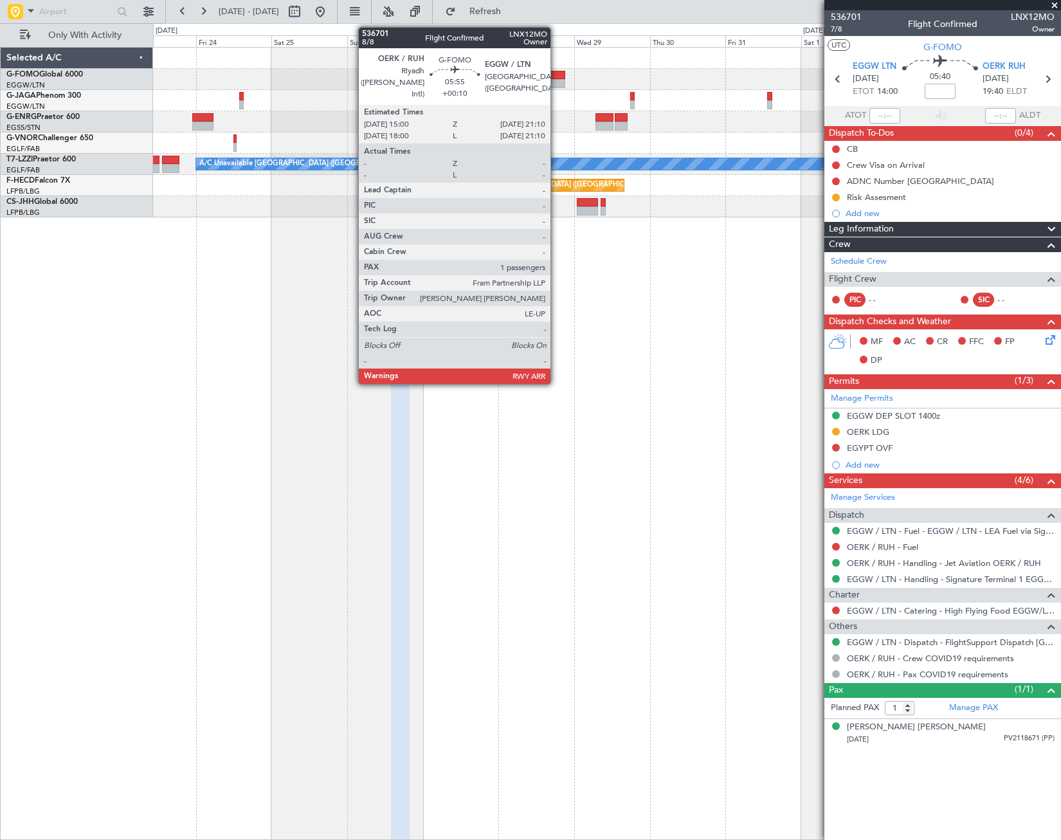
click at [556, 79] on div at bounding box center [555, 83] width 20 height 9
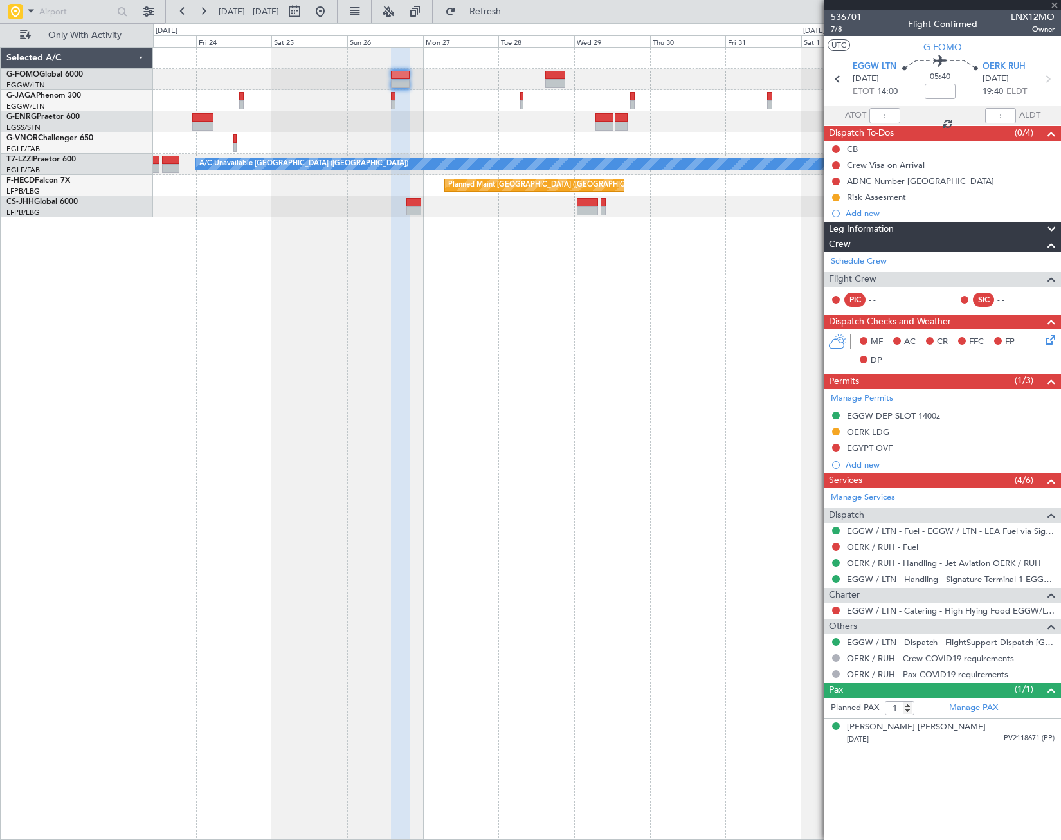
type input "+00:10"
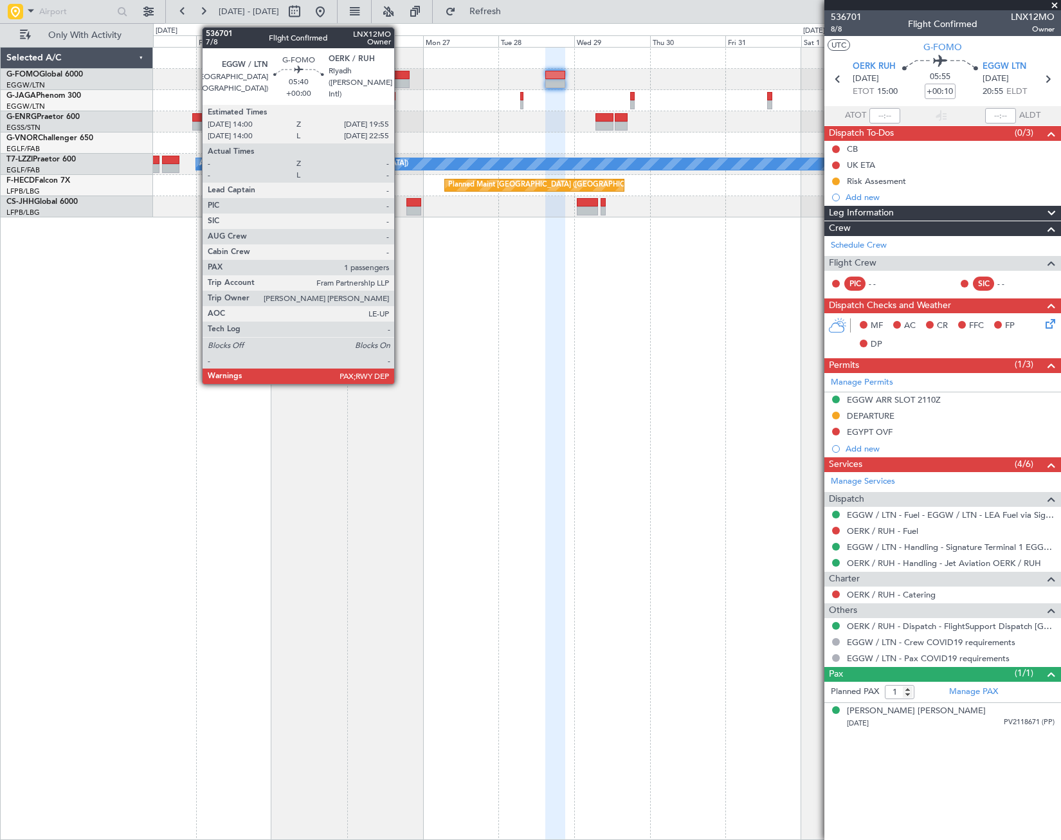
click at [400, 74] on div at bounding box center [400, 75] width 19 height 9
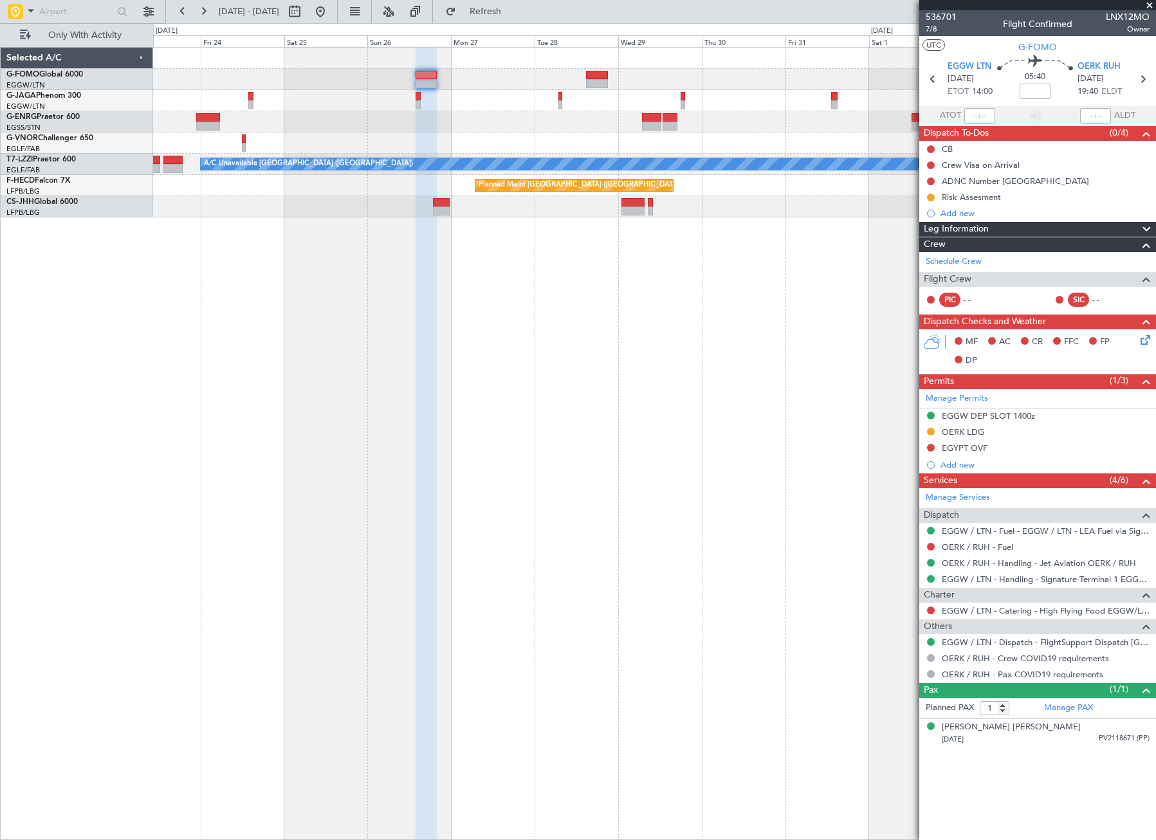
click at [994, 229] on div "Leg Information" at bounding box center [1037, 229] width 237 height 15
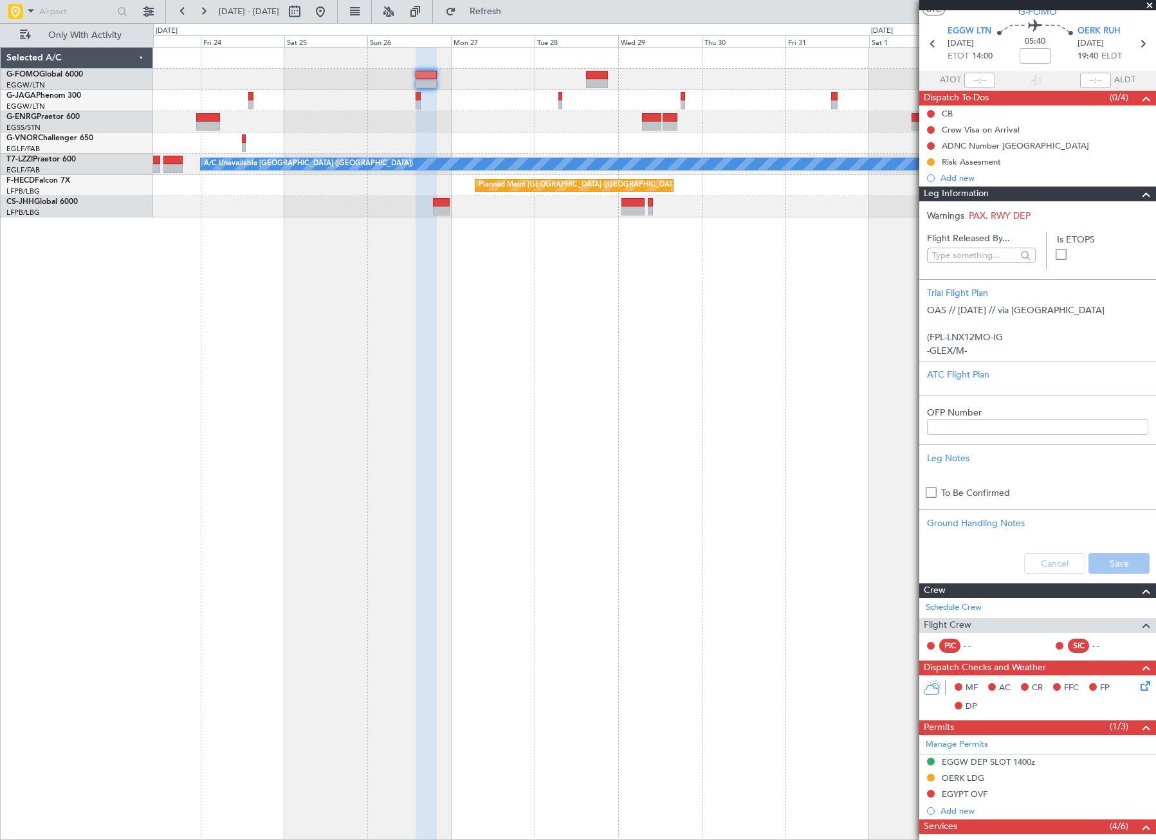
scroll to position [64, 0]
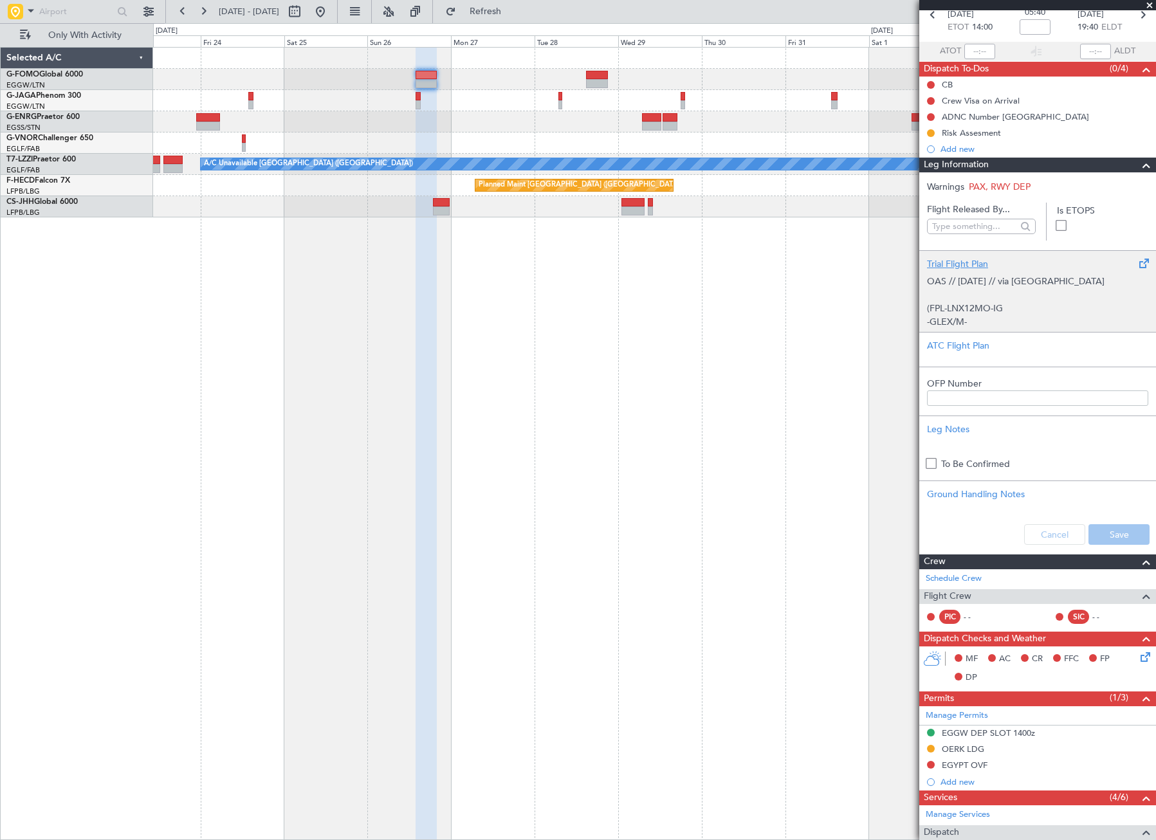
click at [967, 316] on p "OAS // 25SEP // via Egypt (FPL-LNX12MO-IG -GLEX/M-SBDE2E3FGHIJ1J3J4J5M1M3RWXYZ/…" at bounding box center [1037, 646] width 221 height 743
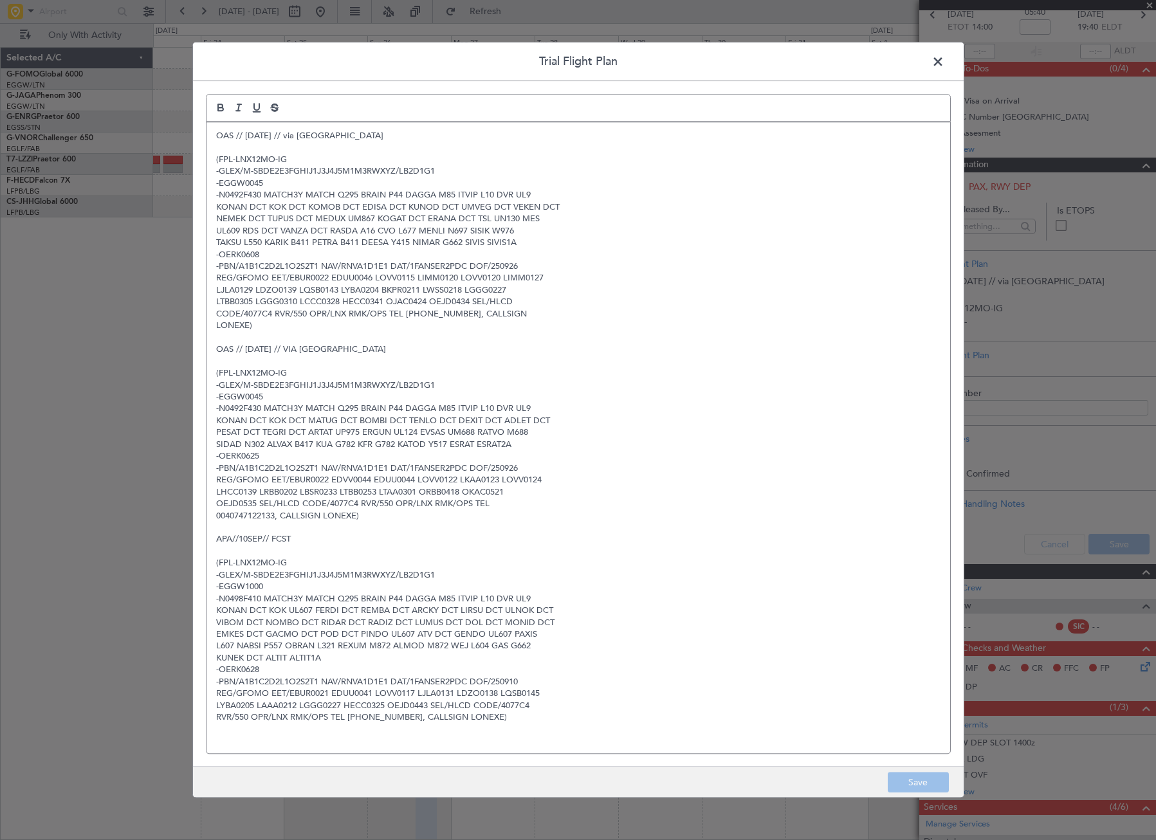
click at [270, 194] on p "-N0492F430 MATCH3Y MATCH Q295 BRAIN P44 DAGGA M85 ITVIP L10 DVR UL9" at bounding box center [578, 196] width 724 height 12
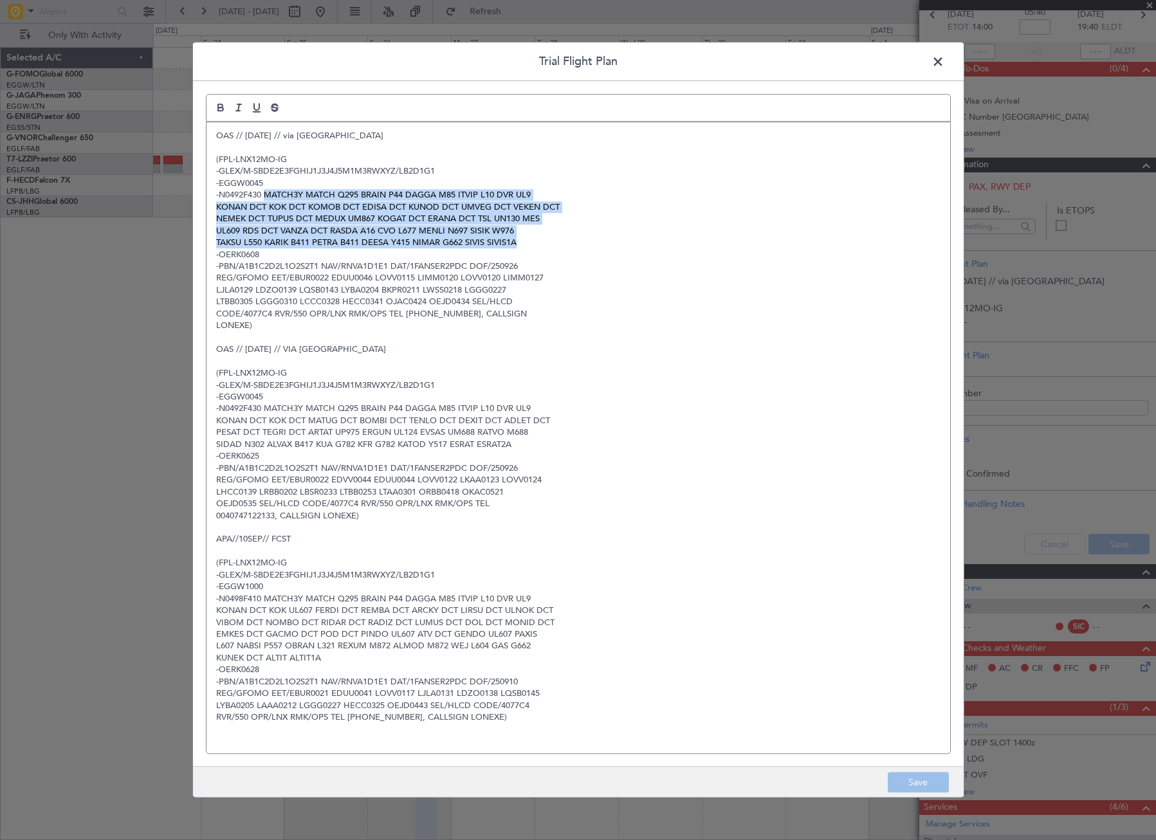
drag, startPoint x: 267, startPoint y: 192, endPoint x: 521, endPoint y: 241, distance: 258.7
click at [521, 241] on div "OAS // 25SEP // via Egypt (FPL-LNX12MO-IG -GLEX/M-SBDE2E3FGHIJ1J3J4J5M1M3RWXYZ/…" at bounding box center [578, 437] width 744 height 631
copy div "MATCH3Y MATCH Q295 BRAIN P44 DAGGA M85 ITVIP L10 DVR UL9 KONAN DCT KOK DCT KOMO…"
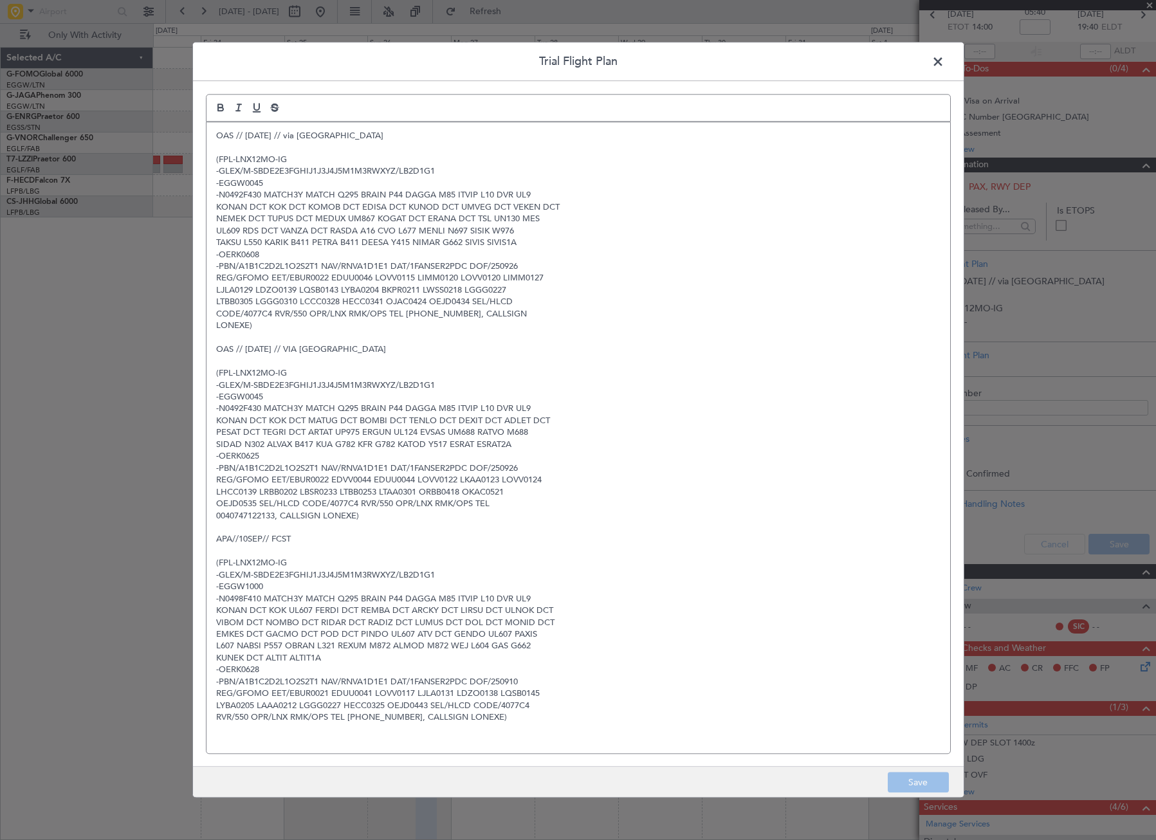
drag, startPoint x: 937, startPoint y: 66, endPoint x: 745, endPoint y: 28, distance: 195.5
click at [944, 66] on span at bounding box center [944, 65] width 0 height 26
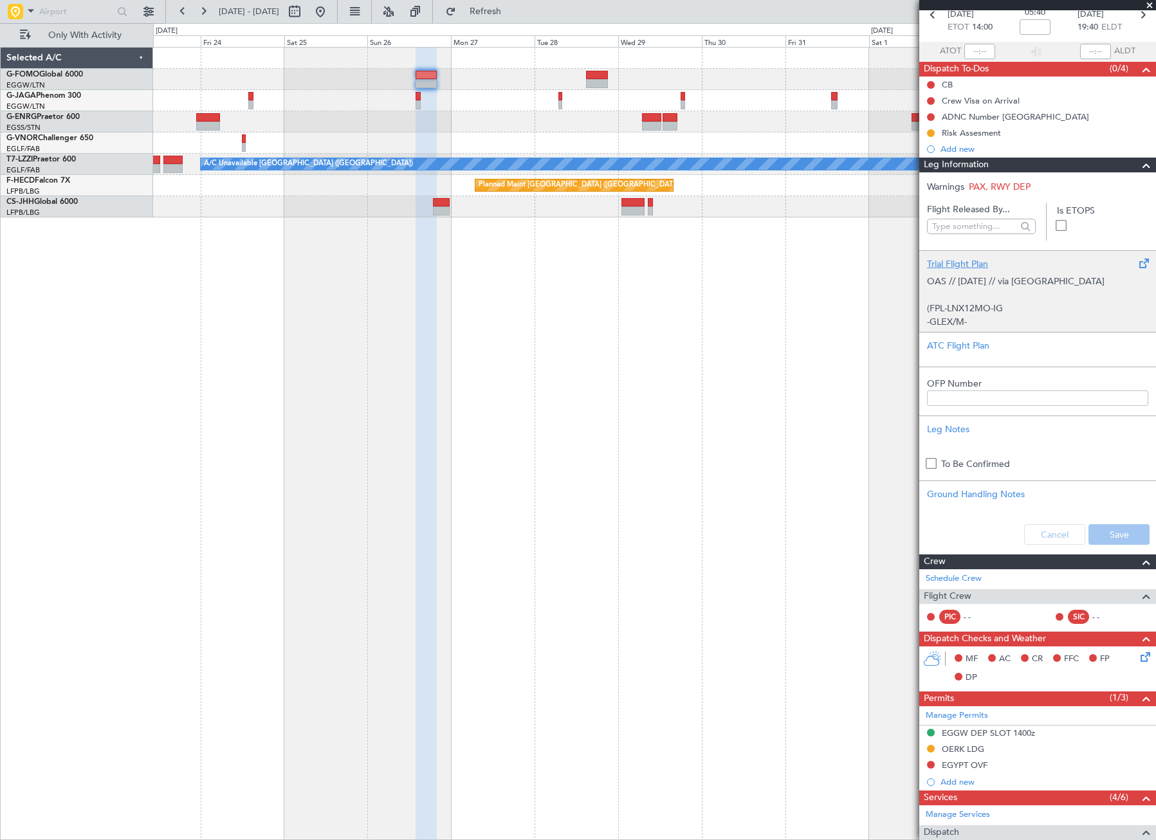
click at [996, 298] on p "OAS // 25SEP // via Egypt (FPL-LNX12MO-IG -GLEX/M-SBDE2E3FGHIJ1J3J4J5M1M3RWXYZ/…" at bounding box center [1037, 646] width 221 height 743
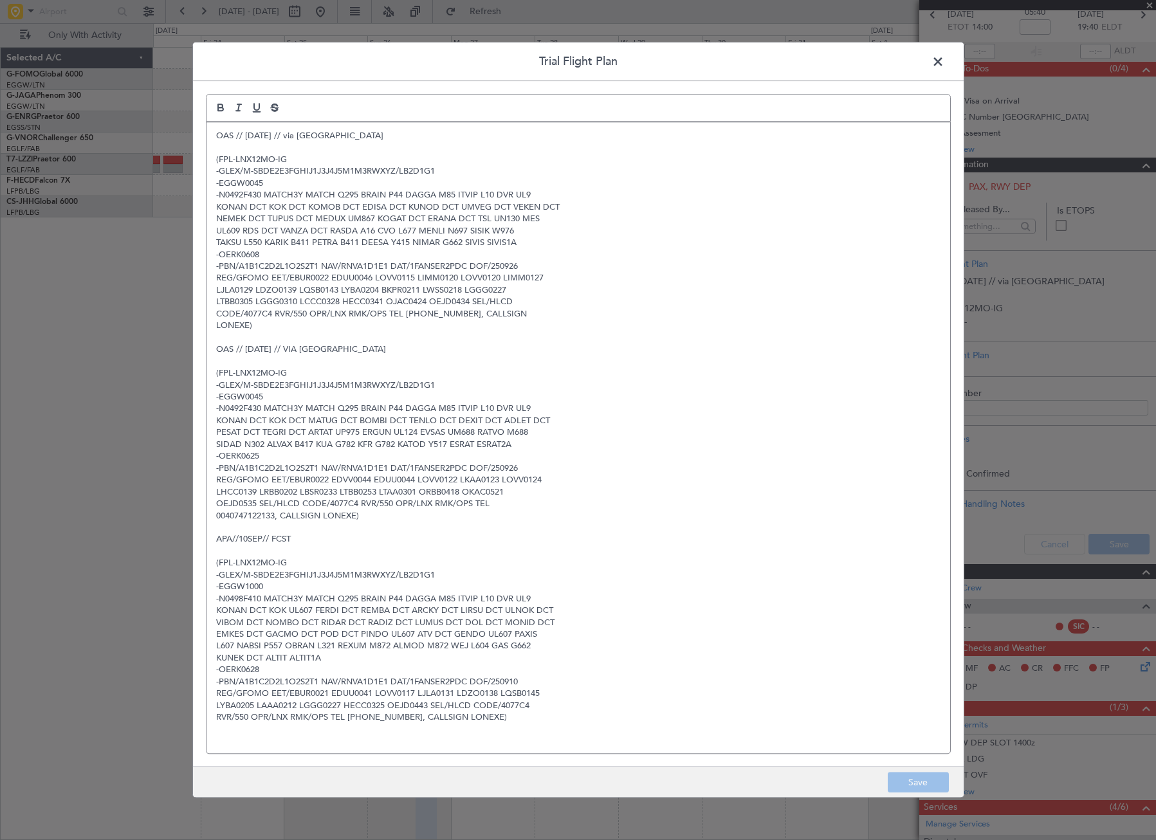
click at [944, 67] on span at bounding box center [944, 65] width 0 height 26
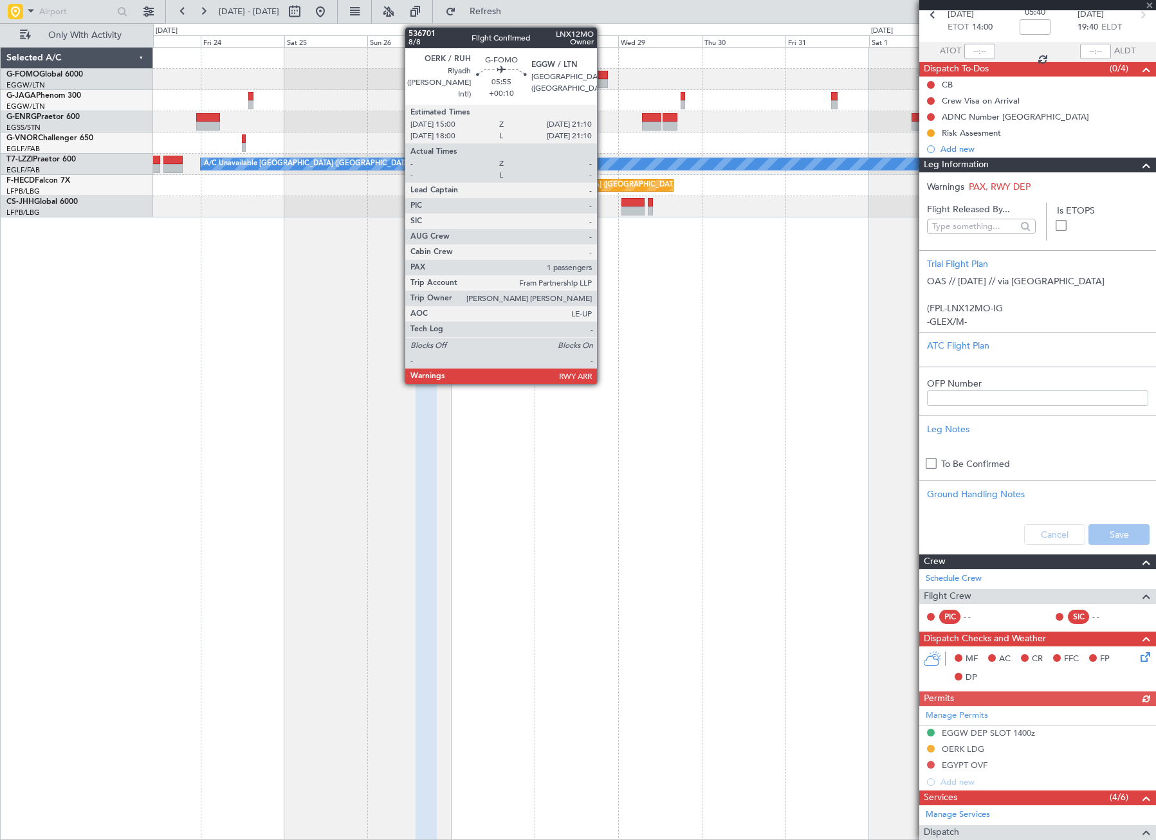
click at [603, 72] on div at bounding box center [597, 75] width 22 height 9
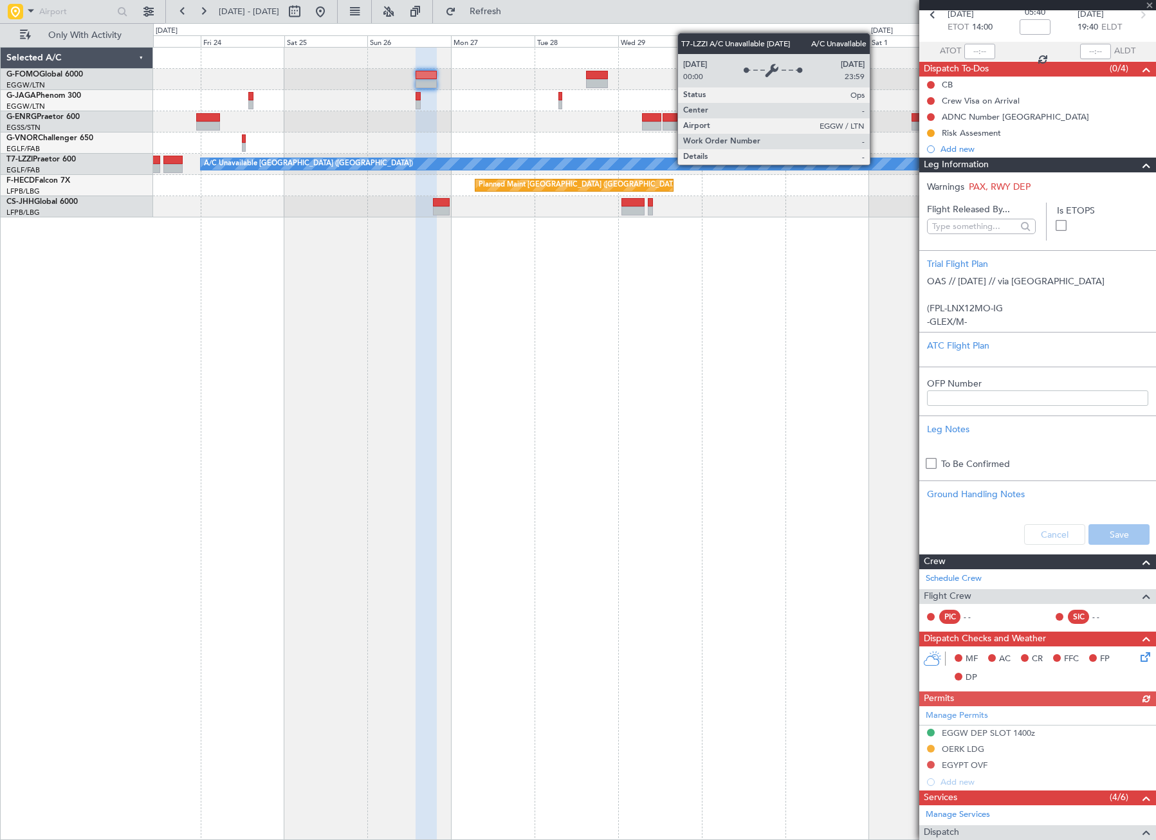
type input "+00:10"
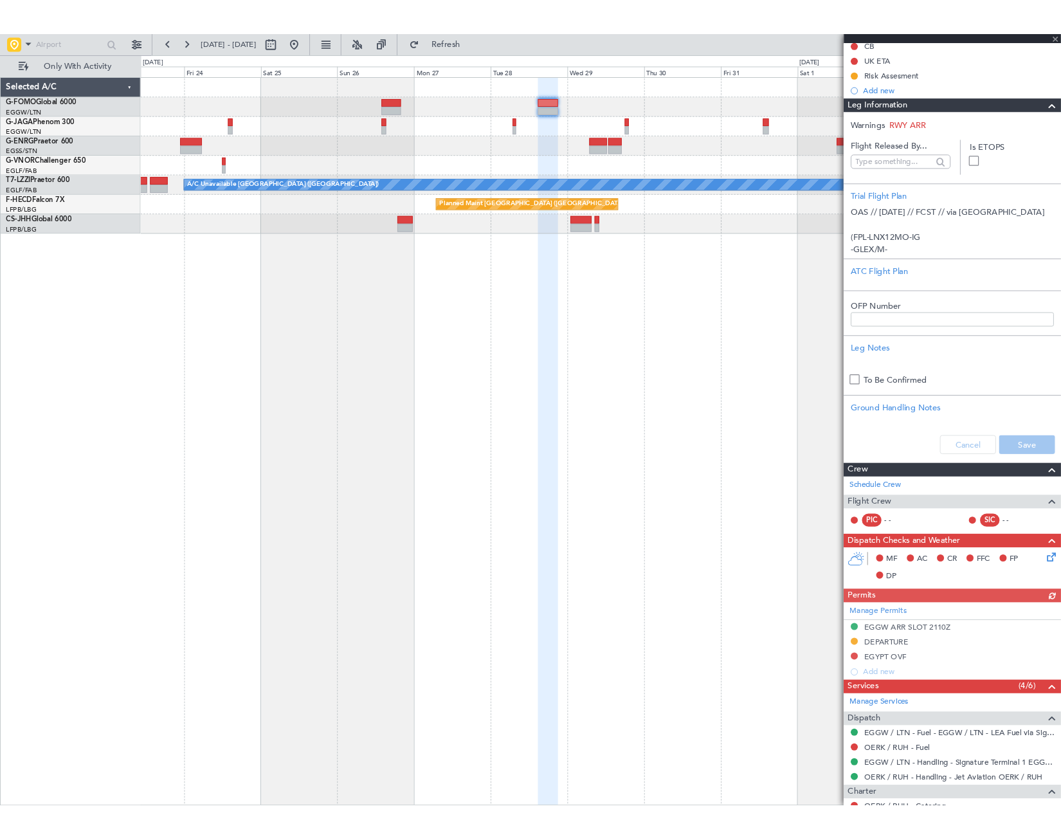
scroll to position [0, 0]
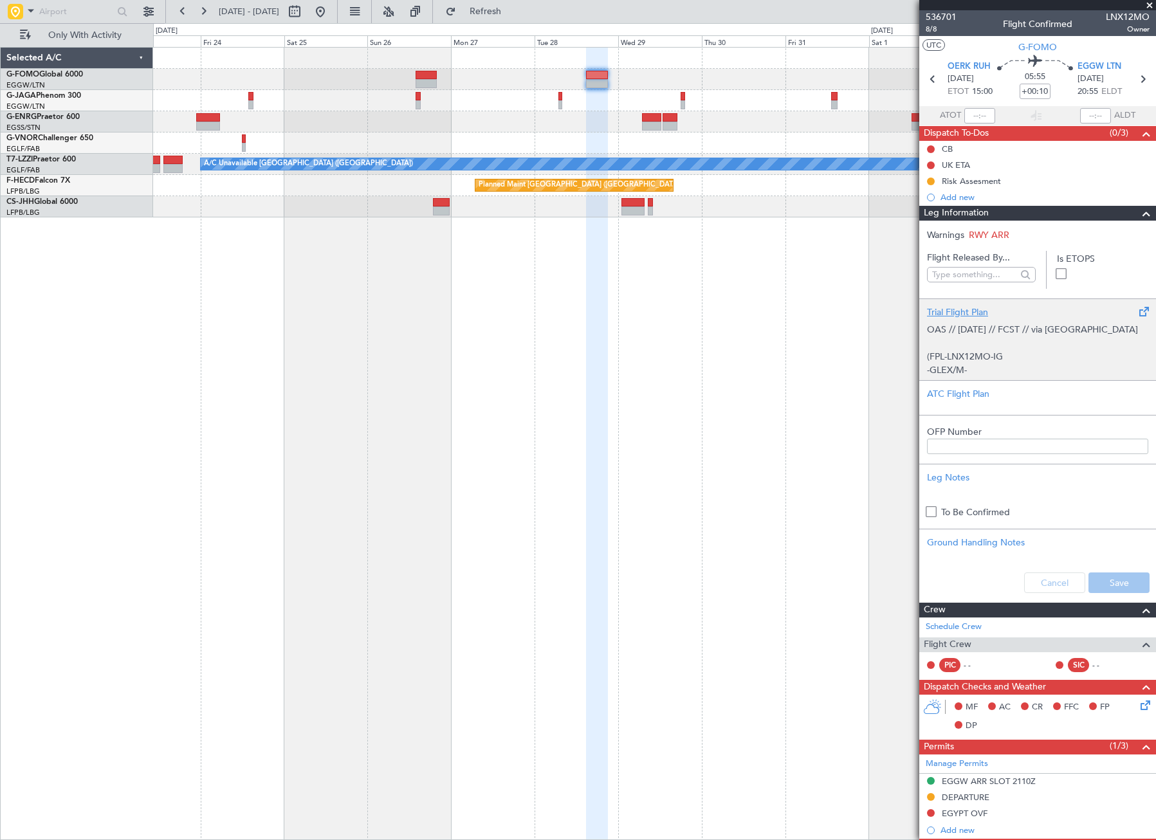
click at [1013, 356] on p "OAS // 25SEP // FCST // via Iraq (FPL-LNX12MO-IG -GLEX/M-SBDE2E3FGHIJ1J3J4J5M1M…" at bounding box center [1037, 681] width 221 height 716
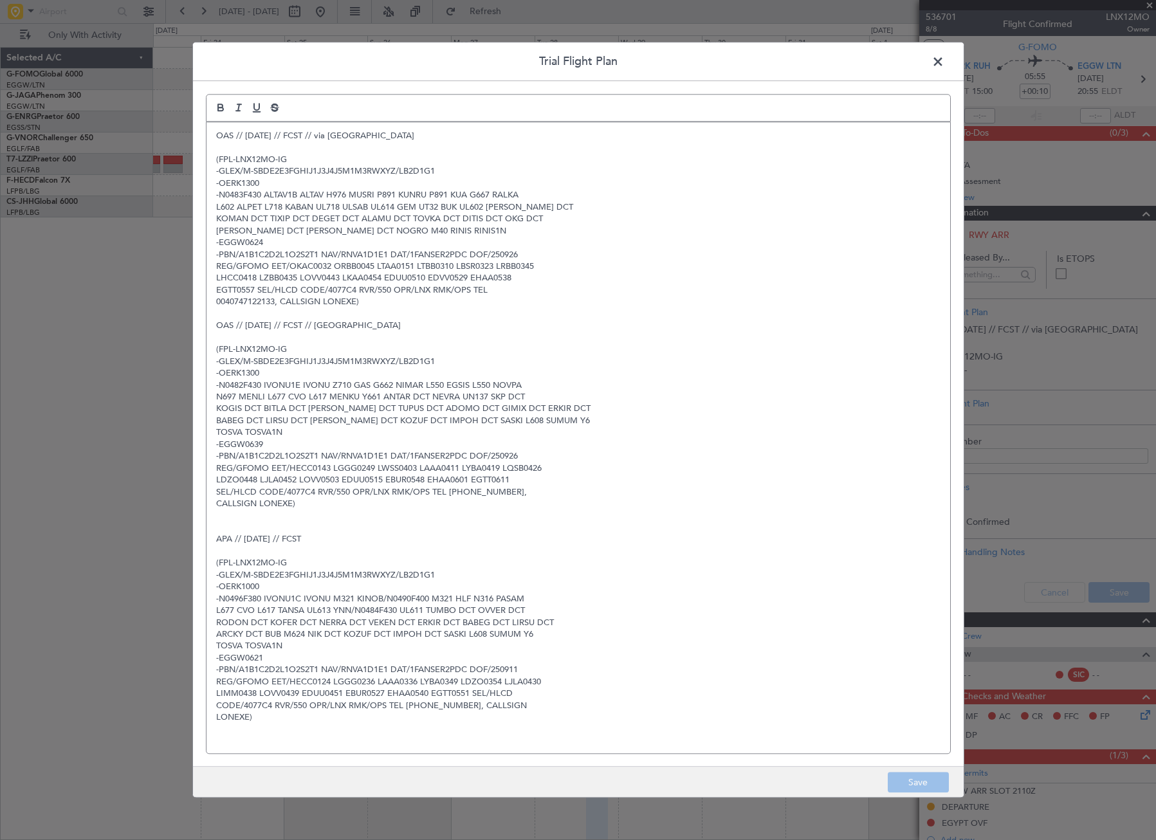
click at [944, 64] on span at bounding box center [944, 65] width 0 height 26
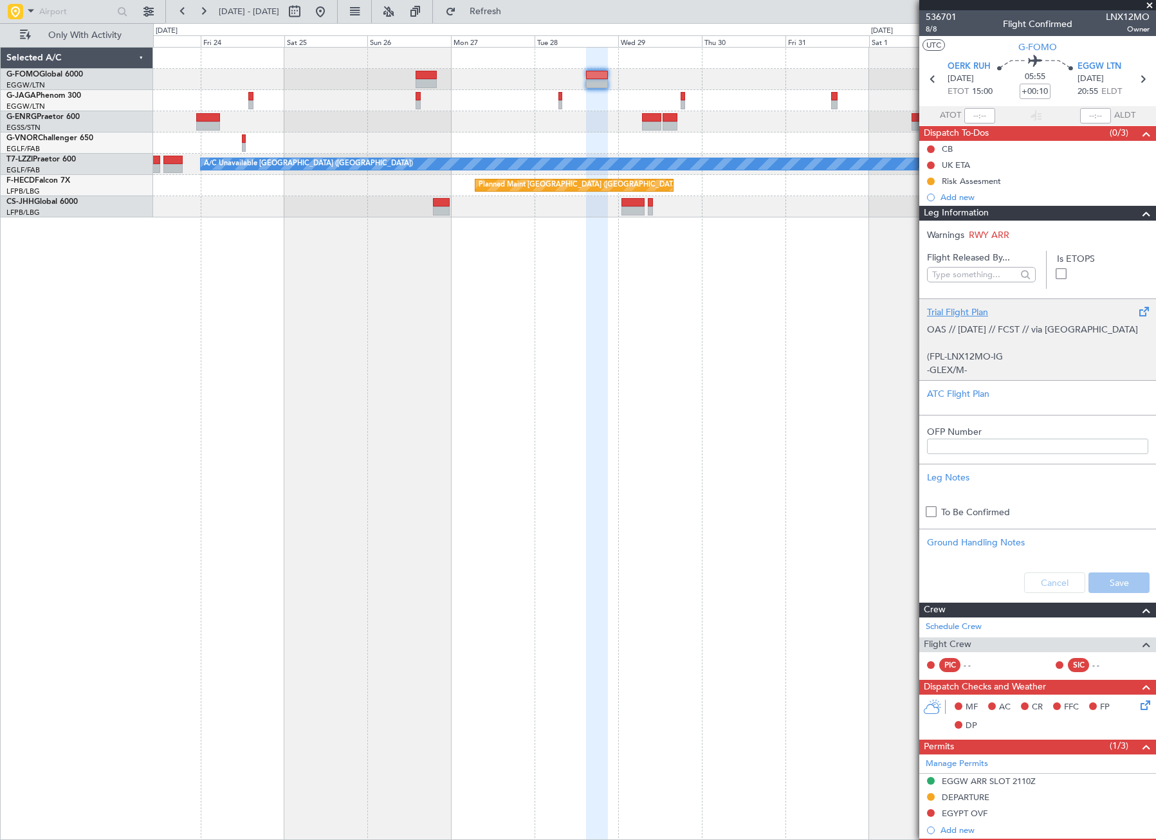
click at [956, 351] on p "OAS // 25SEP // FCST // via Iraq (FPL-LNX12MO-IG -GLEX/M-SBDE2E3FGHIJ1J3J4J5M1M…" at bounding box center [1037, 681] width 221 height 716
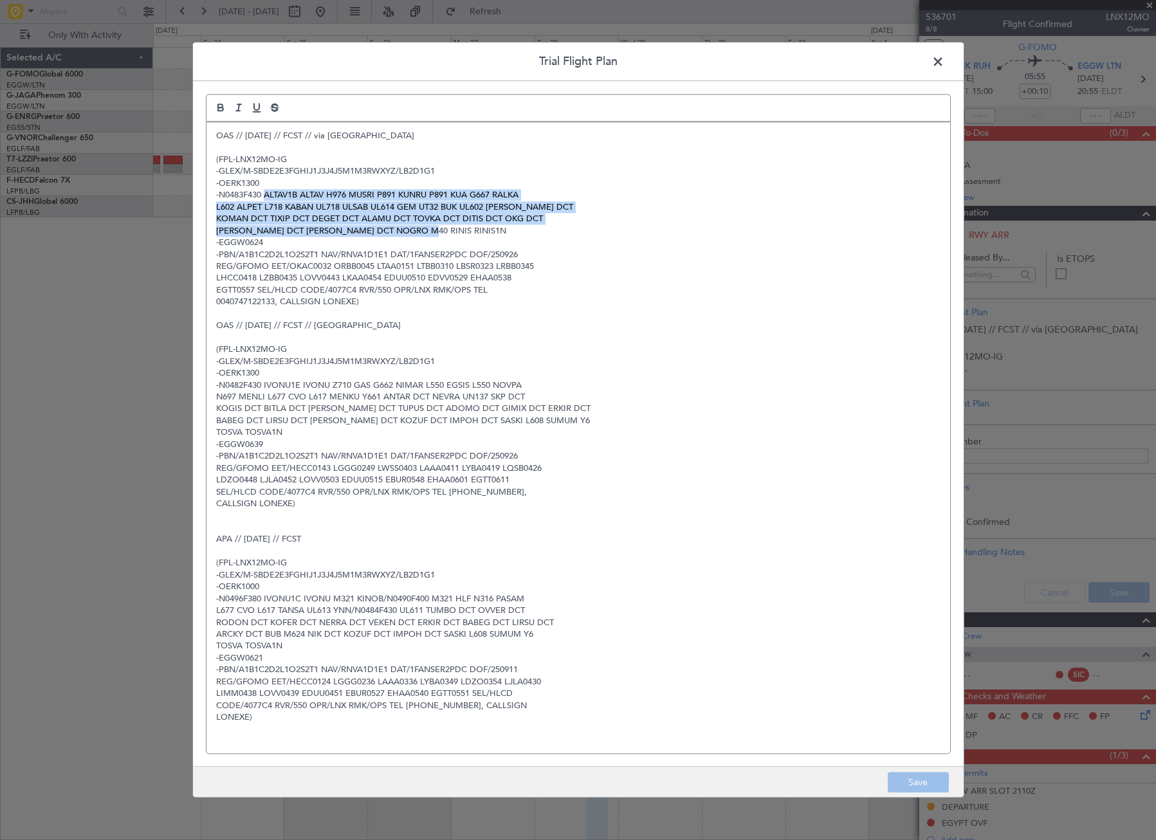
drag, startPoint x: 264, startPoint y: 194, endPoint x: 425, endPoint y: 232, distance: 164.4
click at [425, 232] on div "OAS // 25SEP // FCST // via Iraq (FPL-LNX12MO-IG -GLEX/M-SBDE2E3FGHIJ1J3J4J5M1M…" at bounding box center [578, 437] width 744 height 631
copy div "ALTAV1B ALTAV H976 MUSRI P891 KUNRU P891 KUA G667 RALKA L602 ALPET L718 KABAN U…"
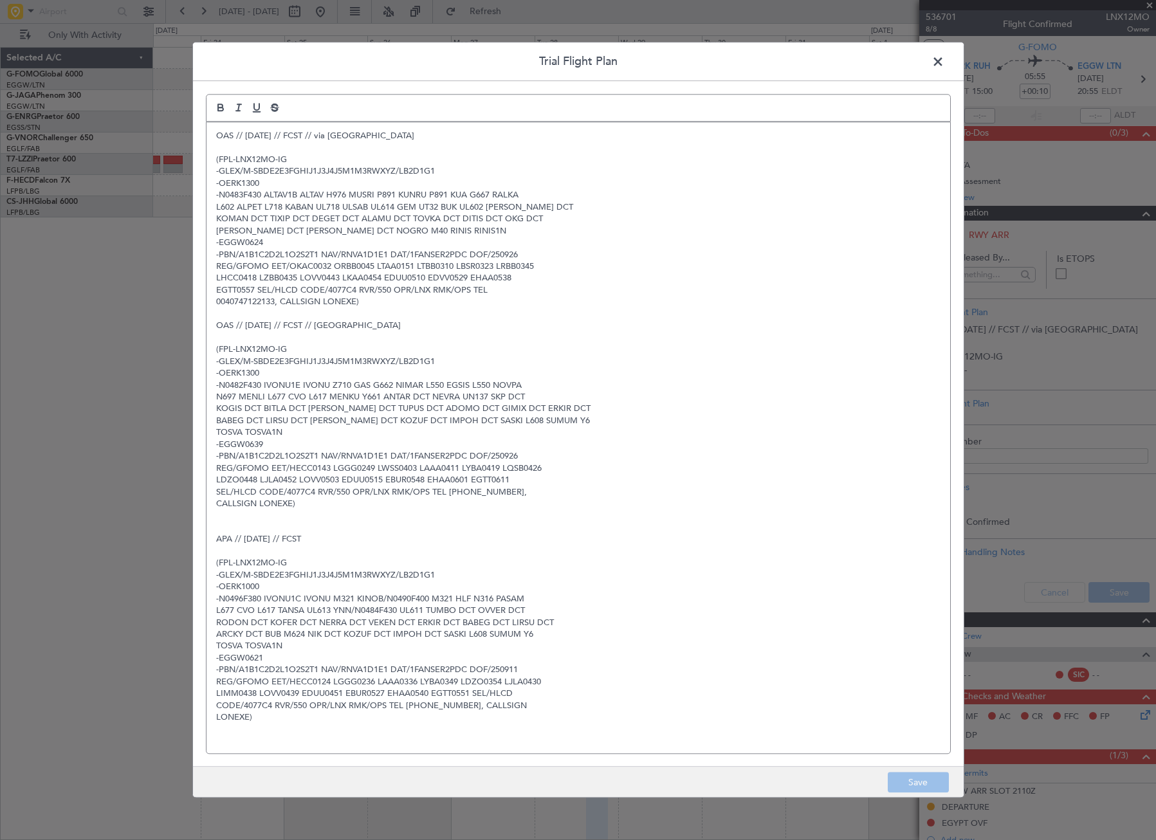
click at [944, 59] on span at bounding box center [944, 65] width 0 height 26
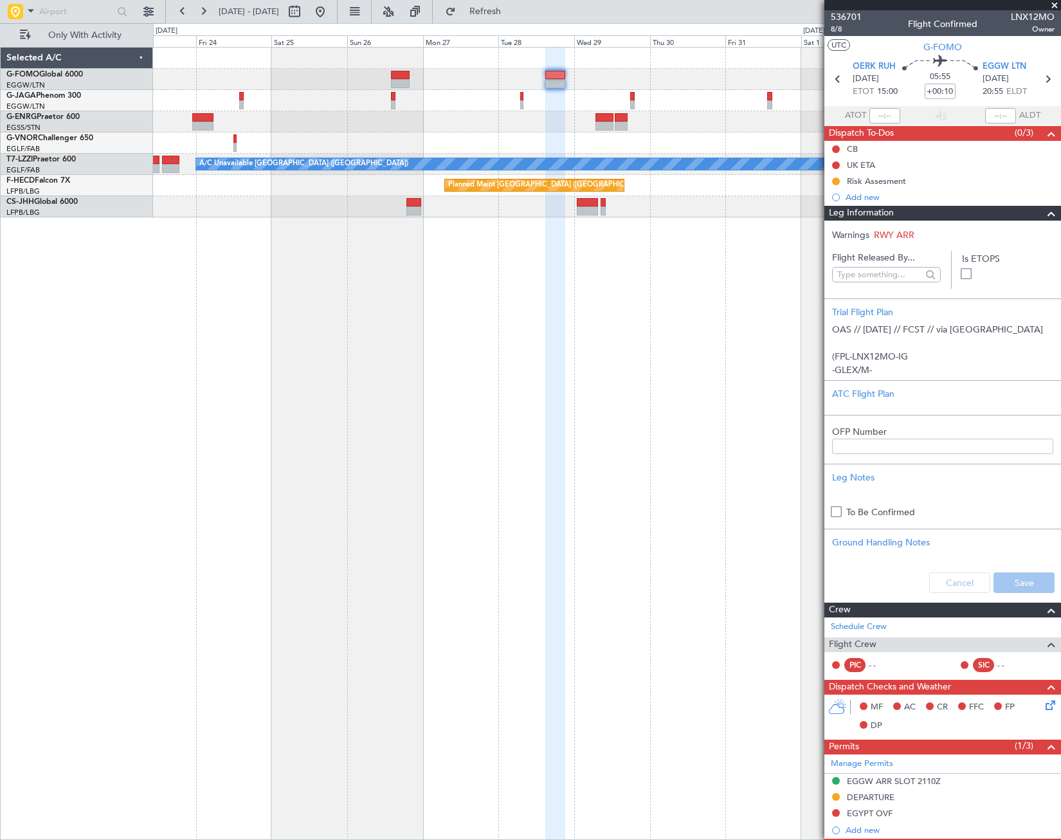
click at [1057, 7] on span at bounding box center [1054, 6] width 13 height 12
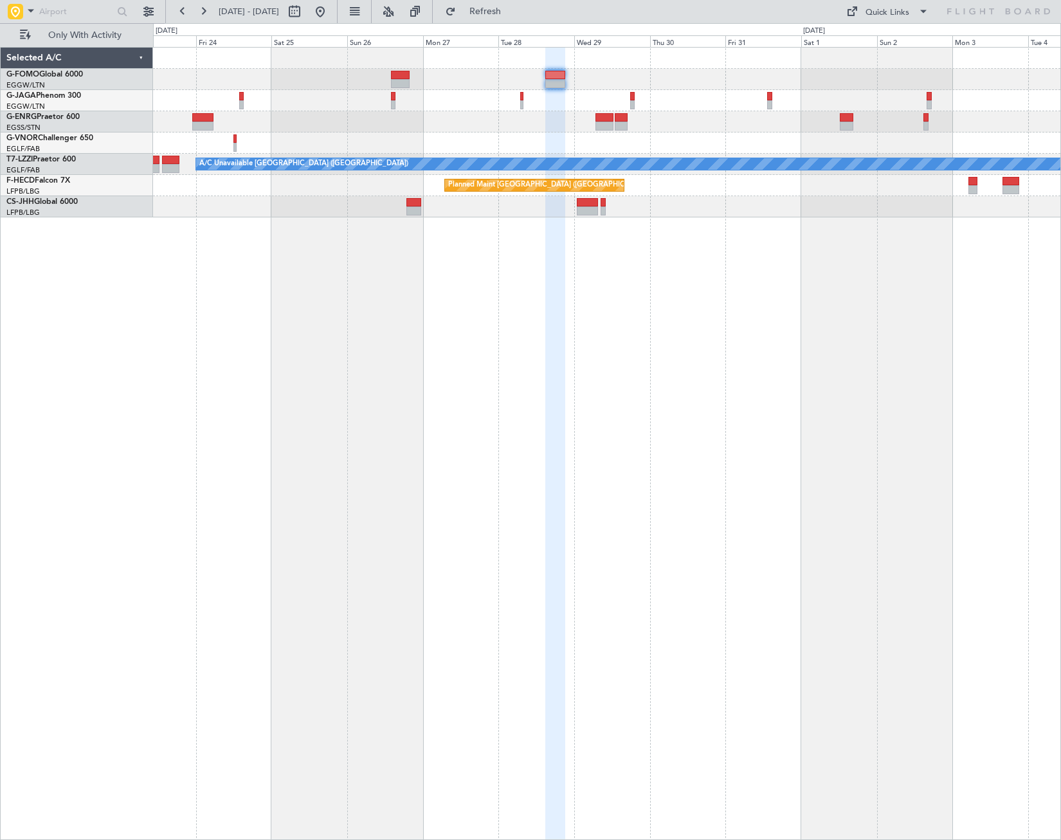
type input "0"
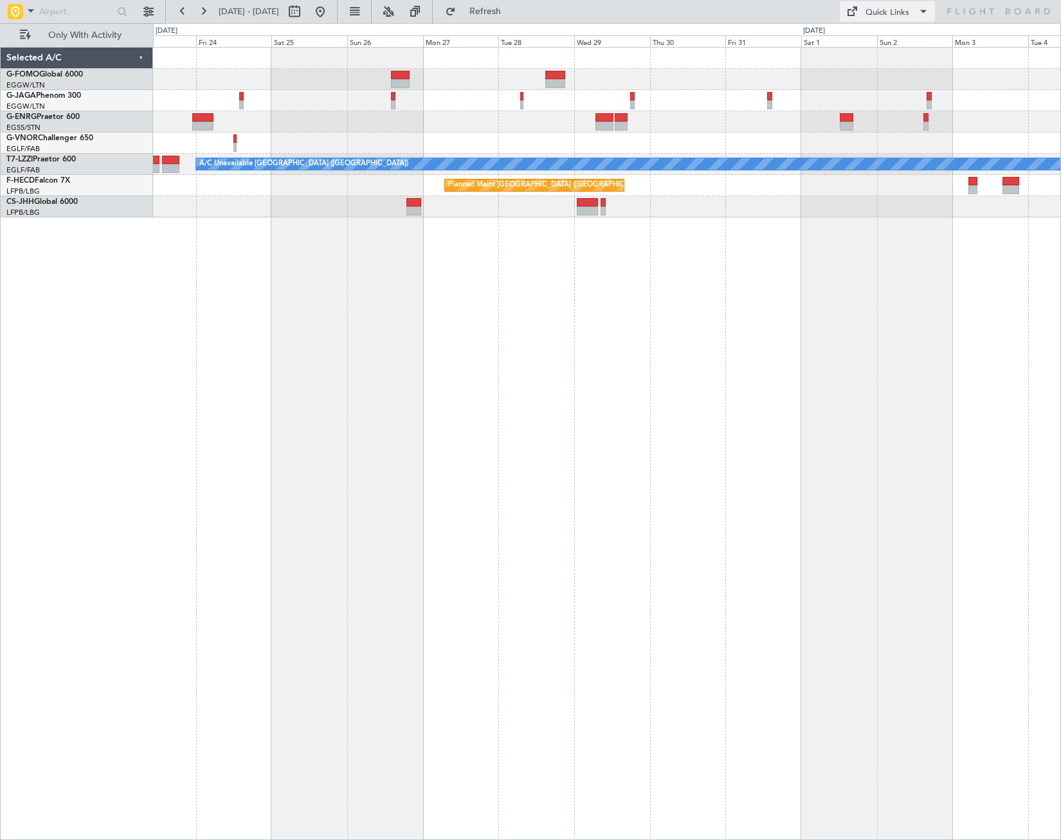
click at [895, 17] on div "Quick Links" at bounding box center [888, 12] width 44 height 13
click at [892, 46] on button "Trip Builder" at bounding box center [888, 42] width 96 height 31
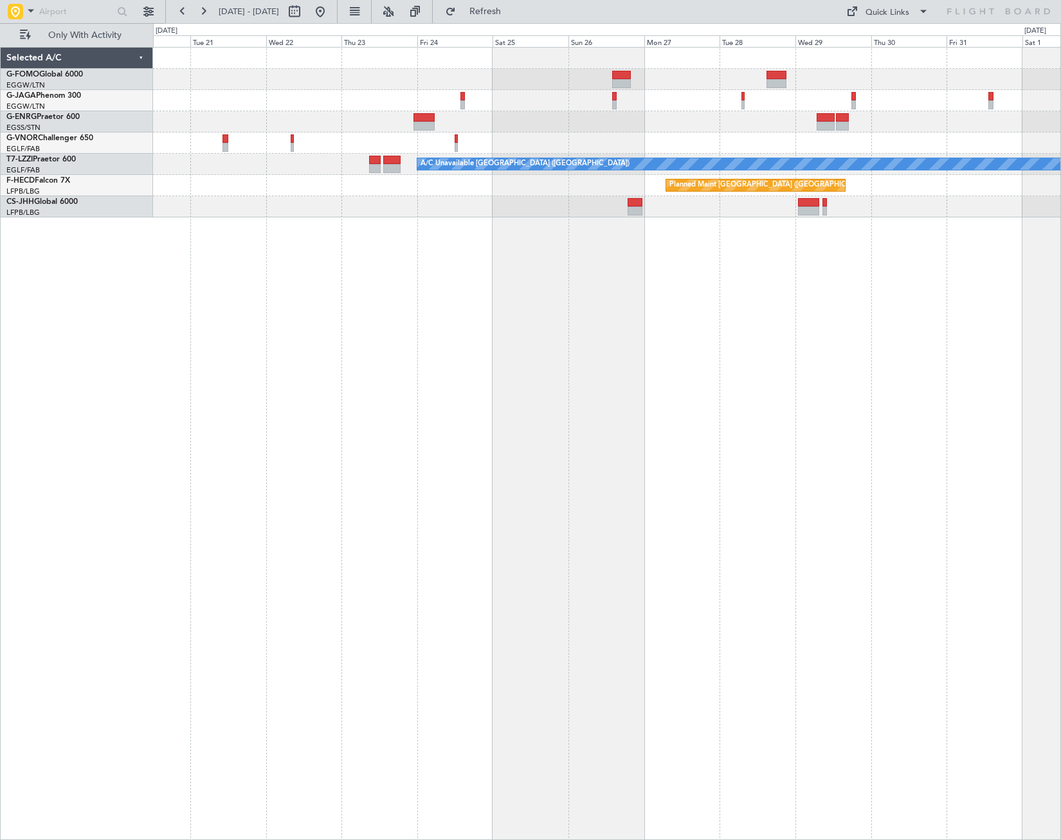
click at [1001, 379] on div "A/C Unavailable London (Luton) Planned Maint Paris (Le Bourget)" at bounding box center [607, 443] width 908 height 793
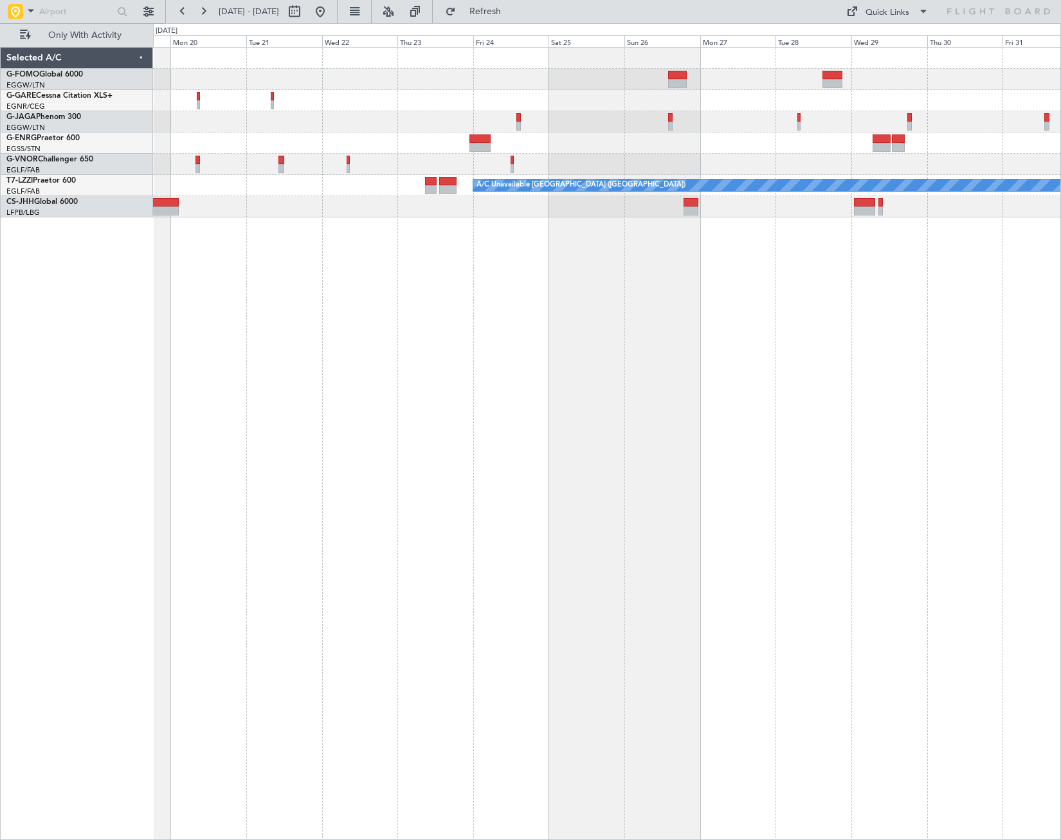
click at [1061, 409] on html "19 Oct 2025 - 31 Oct 2025 Refresh Quick Links Only With Activity A/C Unavailabl…" at bounding box center [530, 420] width 1061 height 840
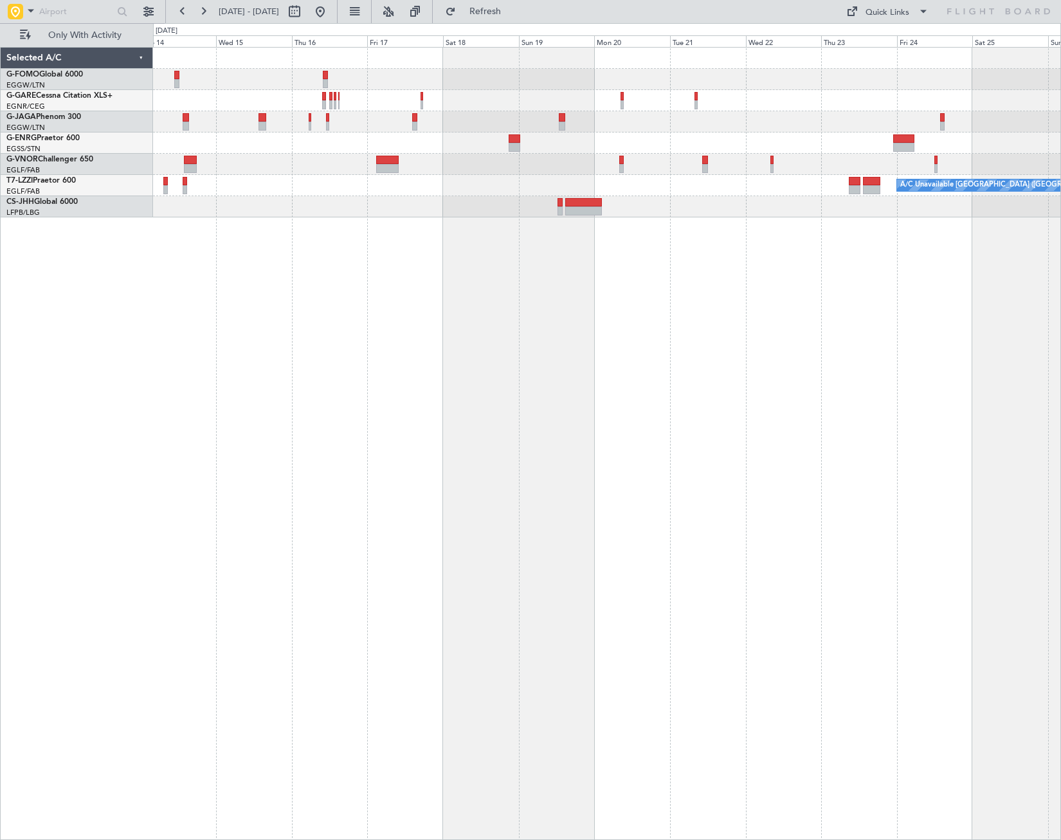
click at [779, 414] on div "A/C Unavailable [GEOGRAPHIC_DATA] ([GEOGRAPHIC_DATA])" at bounding box center [607, 443] width 908 height 793
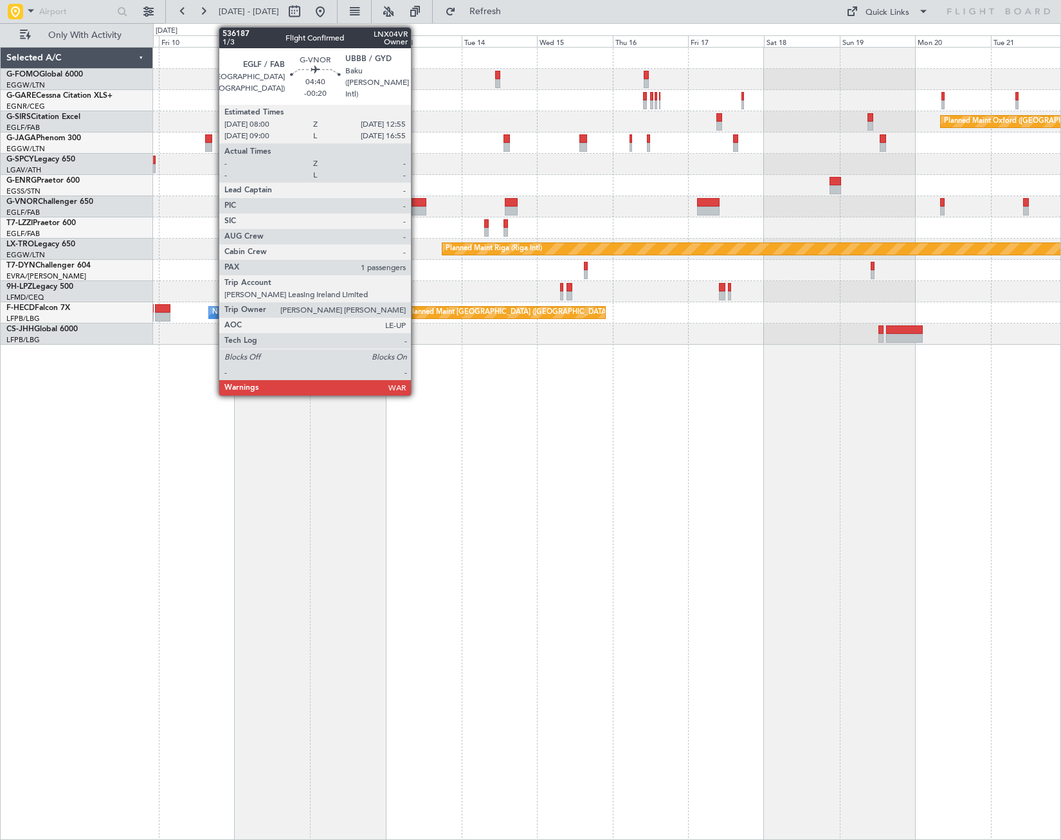
click at [417, 213] on div at bounding box center [418, 210] width 16 height 9
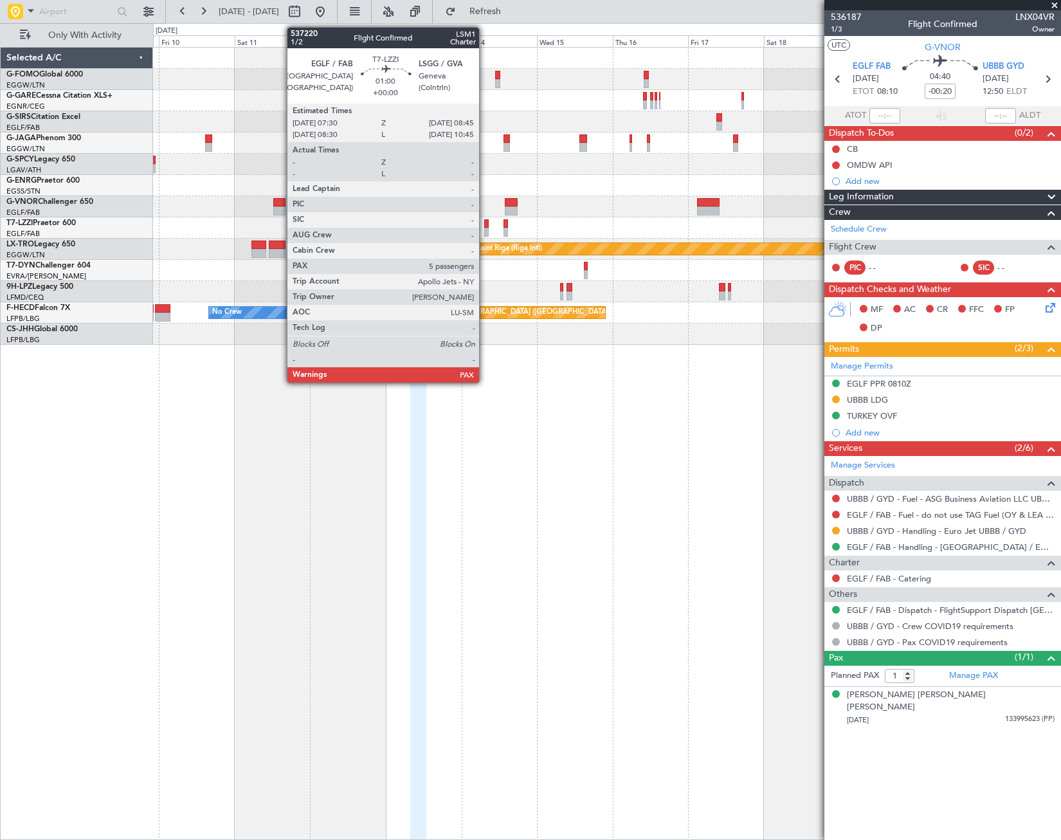
click at [485, 222] on div at bounding box center [486, 223] width 5 height 9
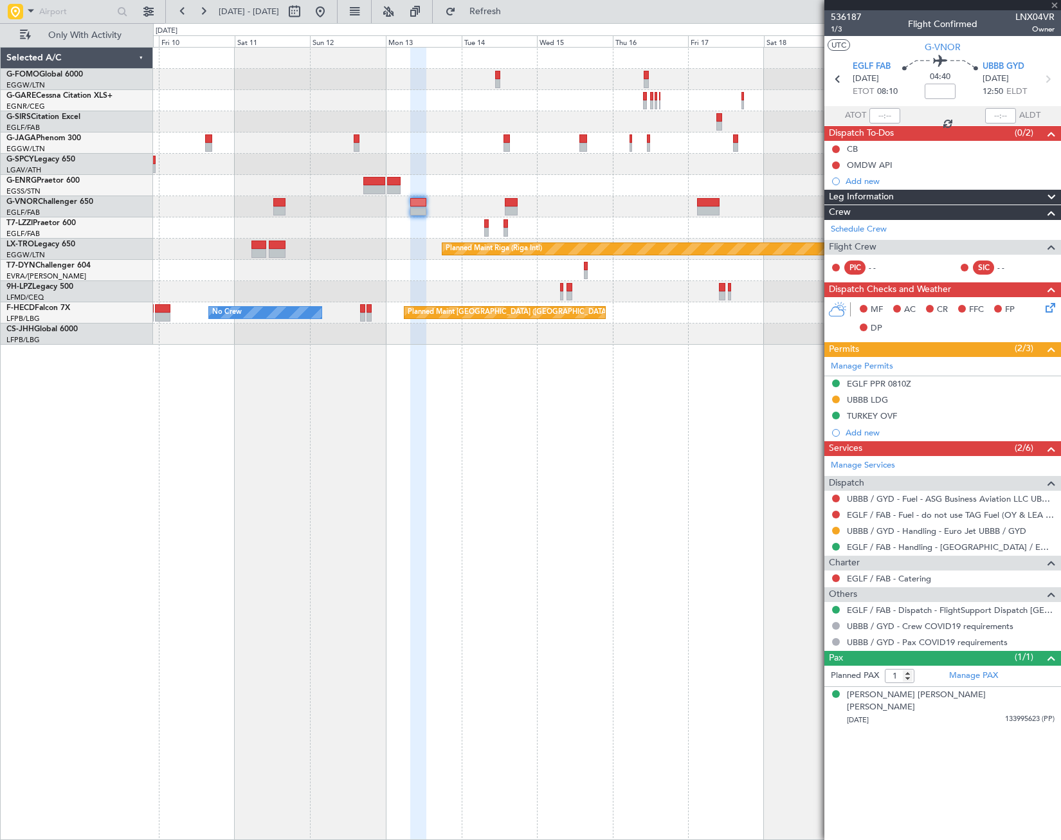
type input "5"
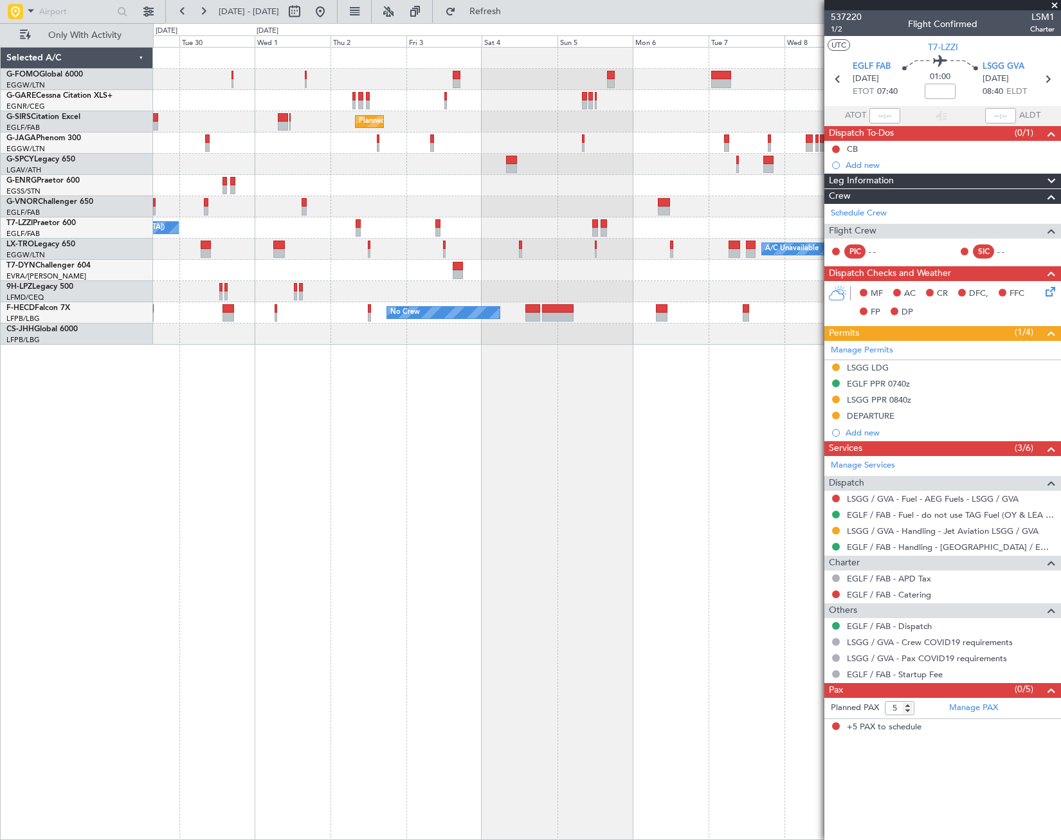
click at [1061, 420] on html "09 Oct 2025 - 21 Oct 2025 Refresh Quick Links Only With Activity Planned Maint …" at bounding box center [530, 420] width 1061 height 840
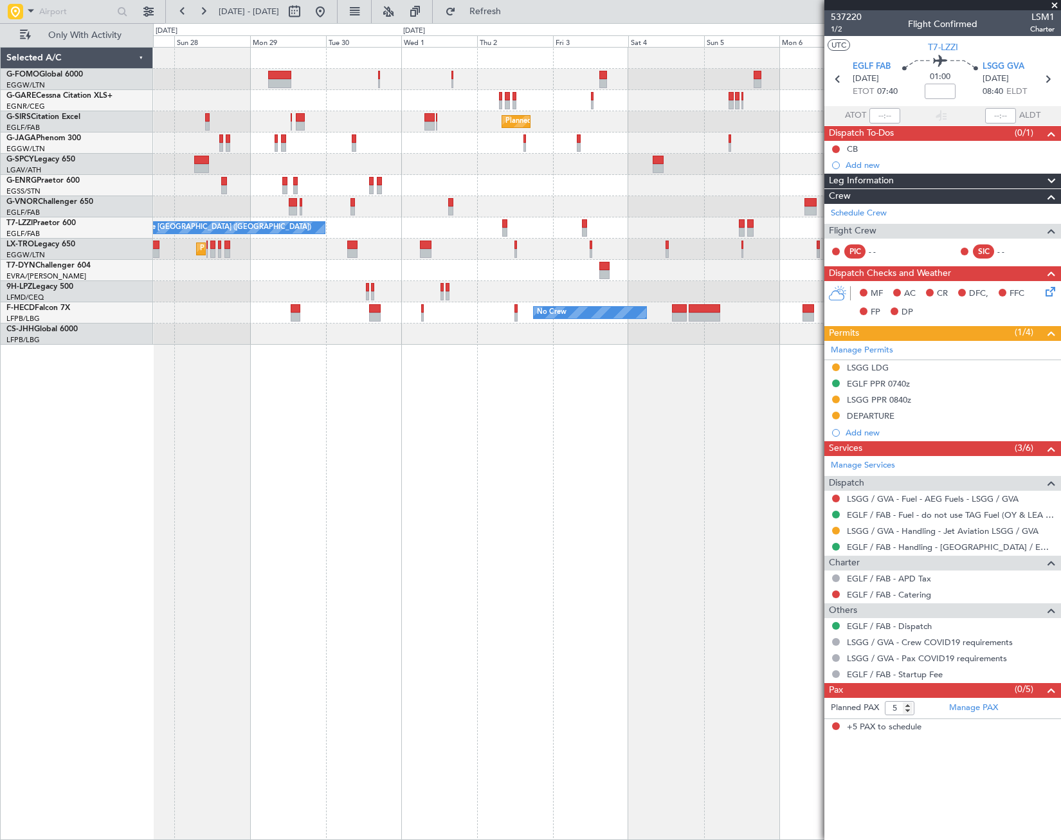
click at [1061, 476] on html "09 Oct 2025 - 21 Oct 2025 Refresh Quick Links Only With Activity Planned Maint …" at bounding box center [530, 420] width 1061 height 840
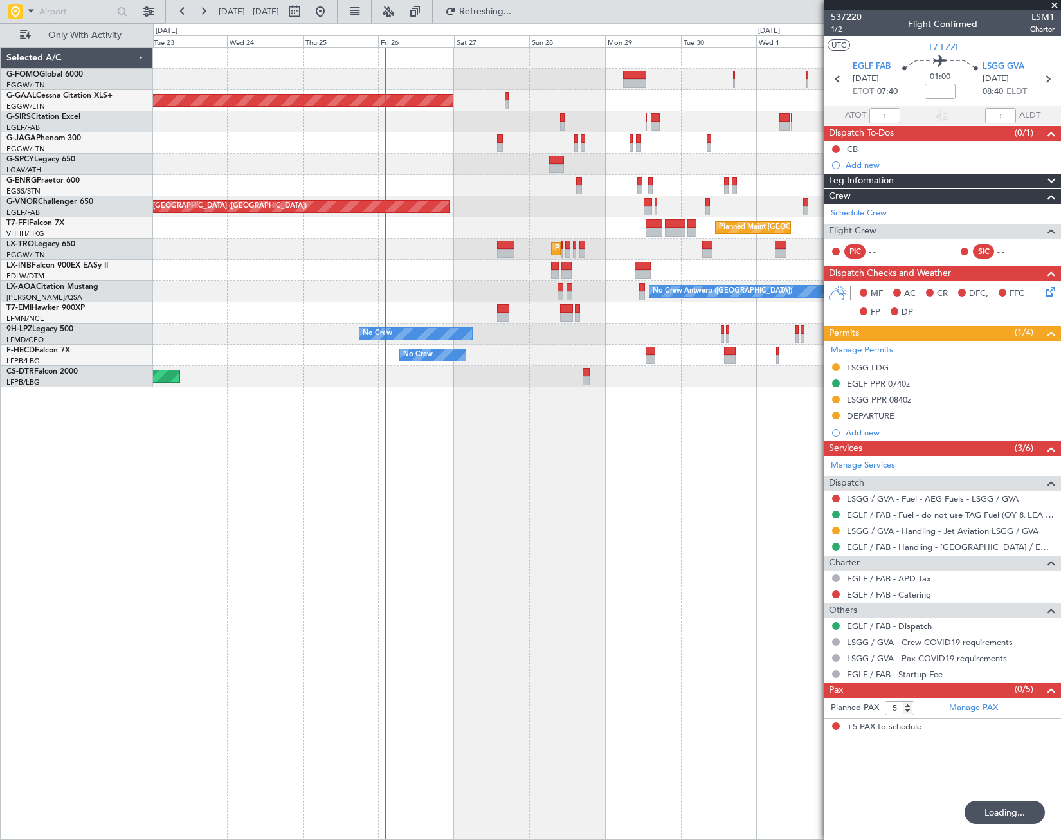
click at [268, 545] on div "Planned Maint Dusseldorf Owner Planned Maint London (Luton) Planned Maint Londo…" at bounding box center [607, 443] width 908 height 793
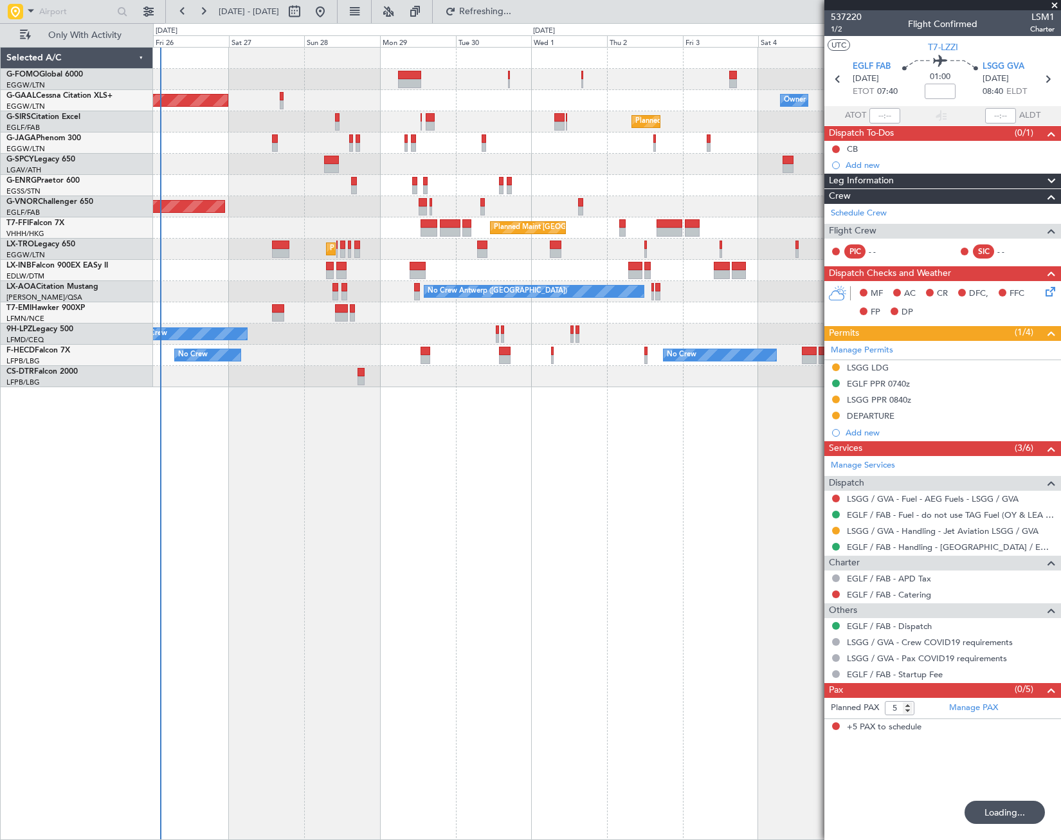
click at [363, 556] on div "Planned Maint Dusseldorf Owner Owner Planned Maint London (Luton) Planned Maint…" at bounding box center [607, 443] width 908 height 793
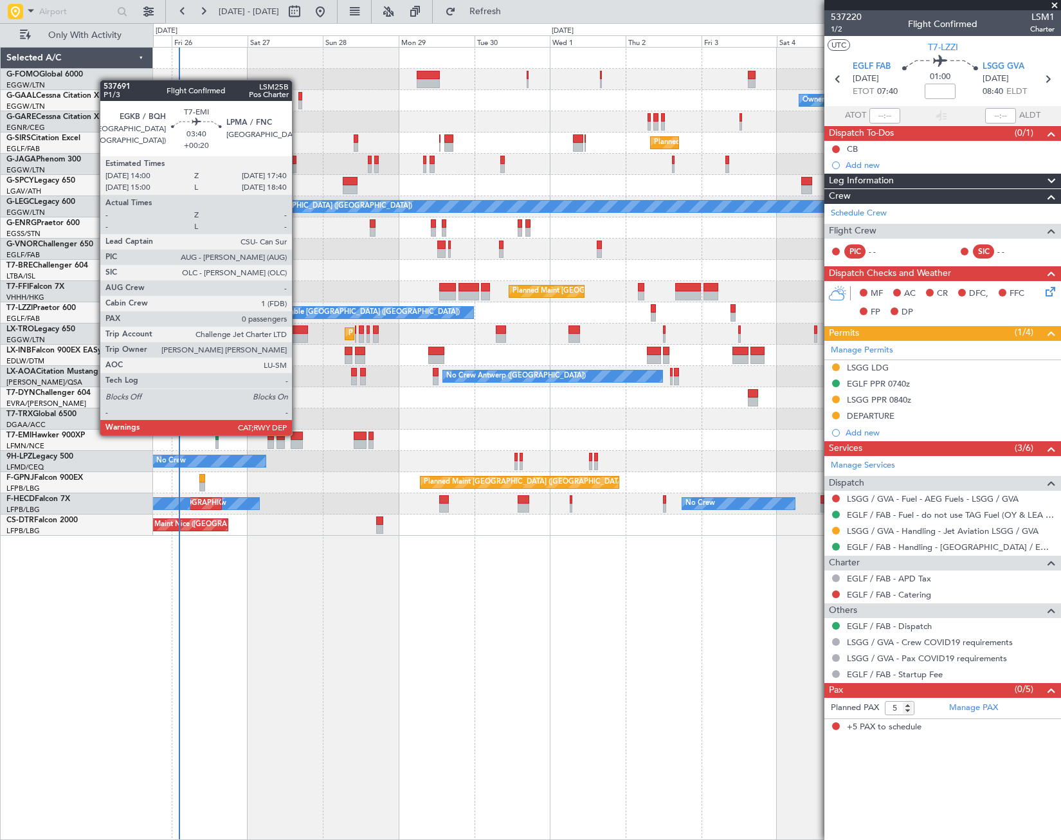
click at [298, 434] on div at bounding box center [297, 436] width 12 height 9
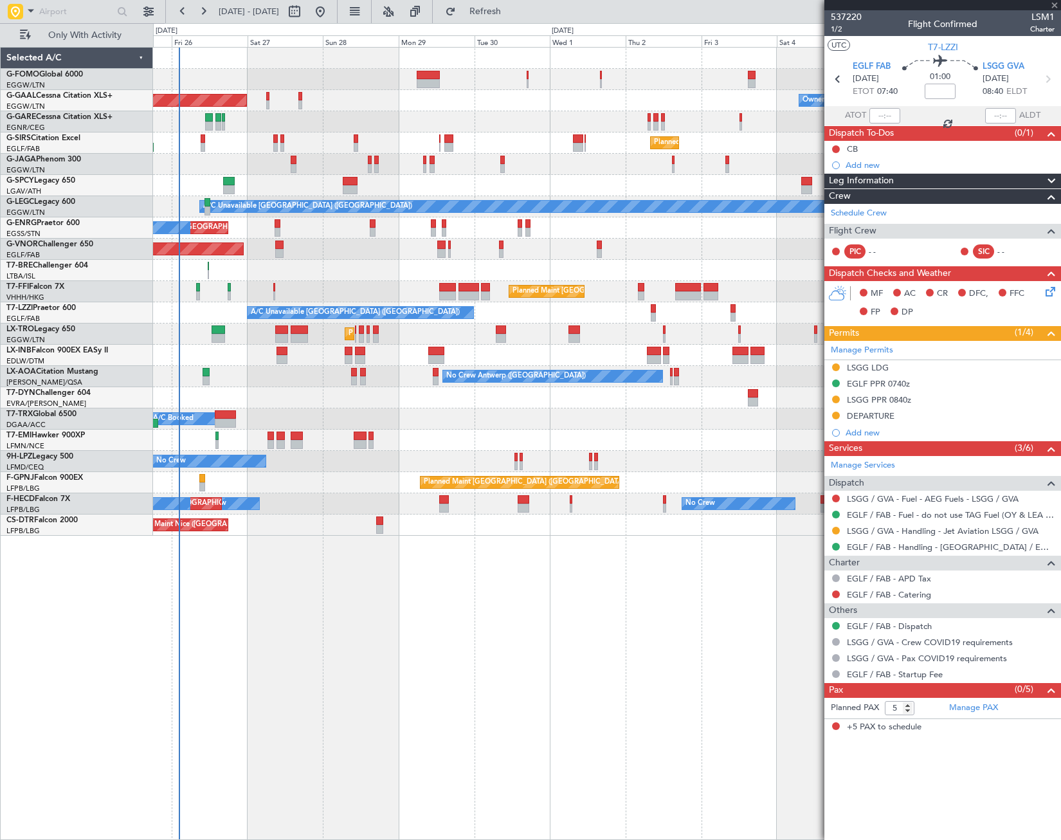
type input "+00:20"
type input "0"
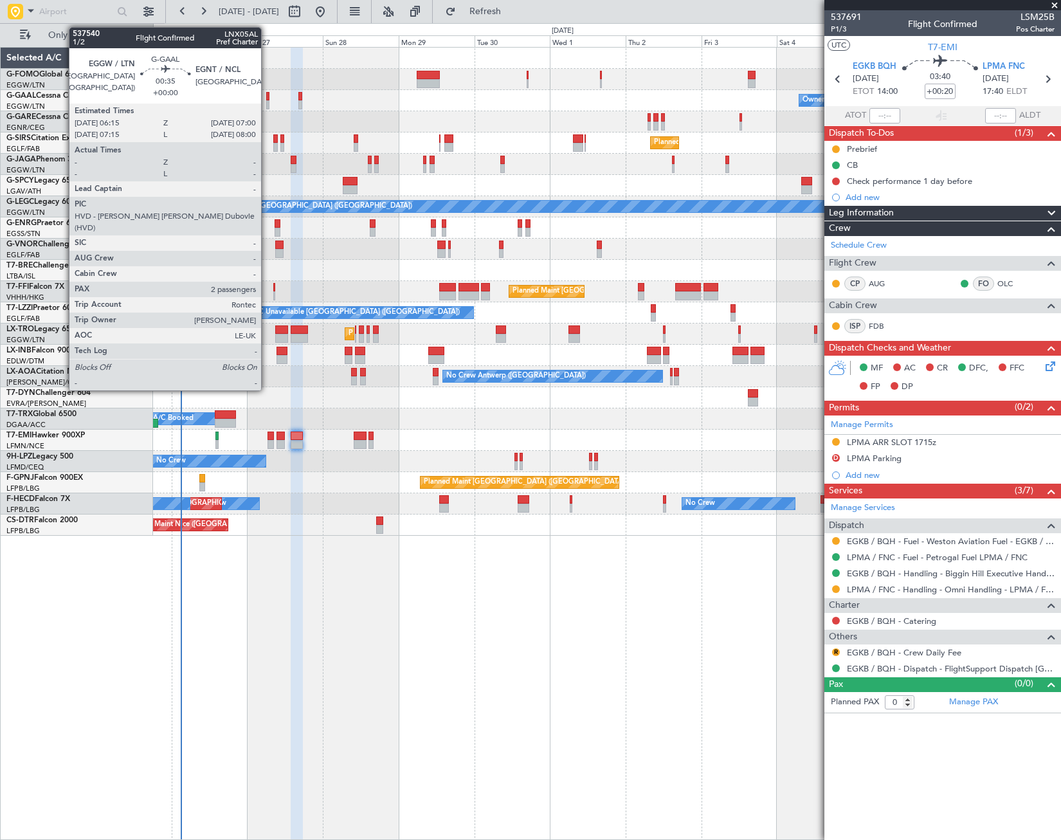
click at [267, 100] on div at bounding box center [267, 104] width 3 height 9
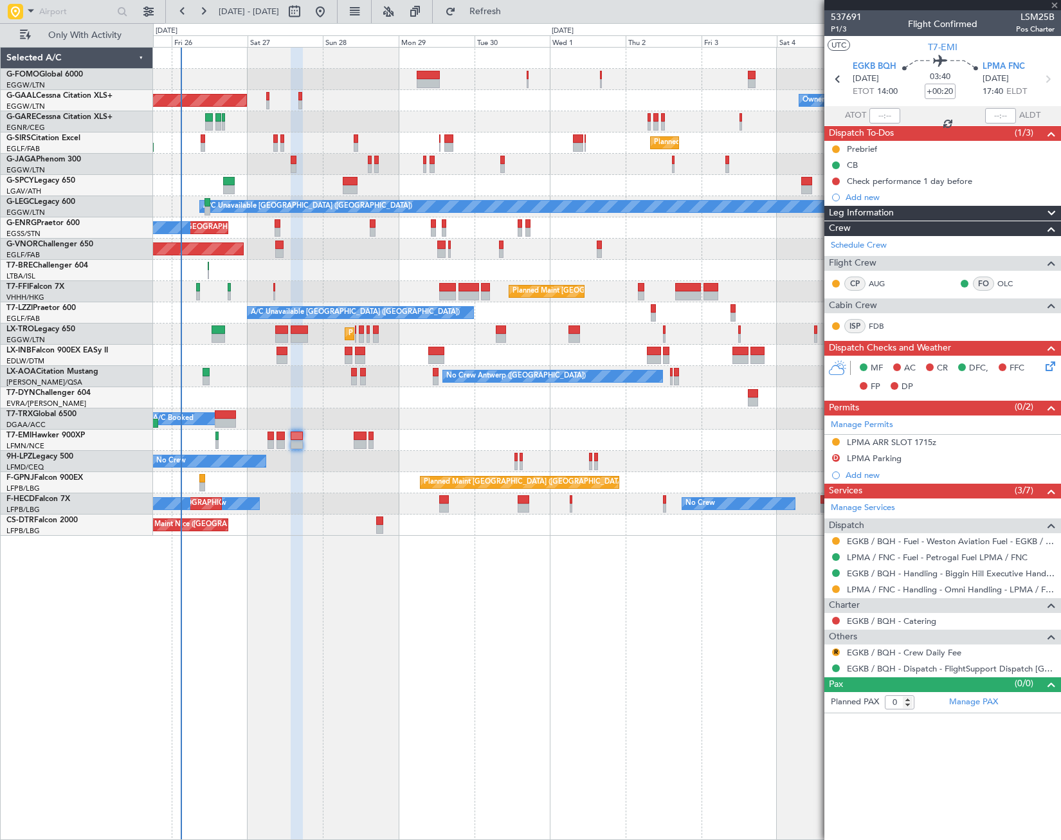
type input "2"
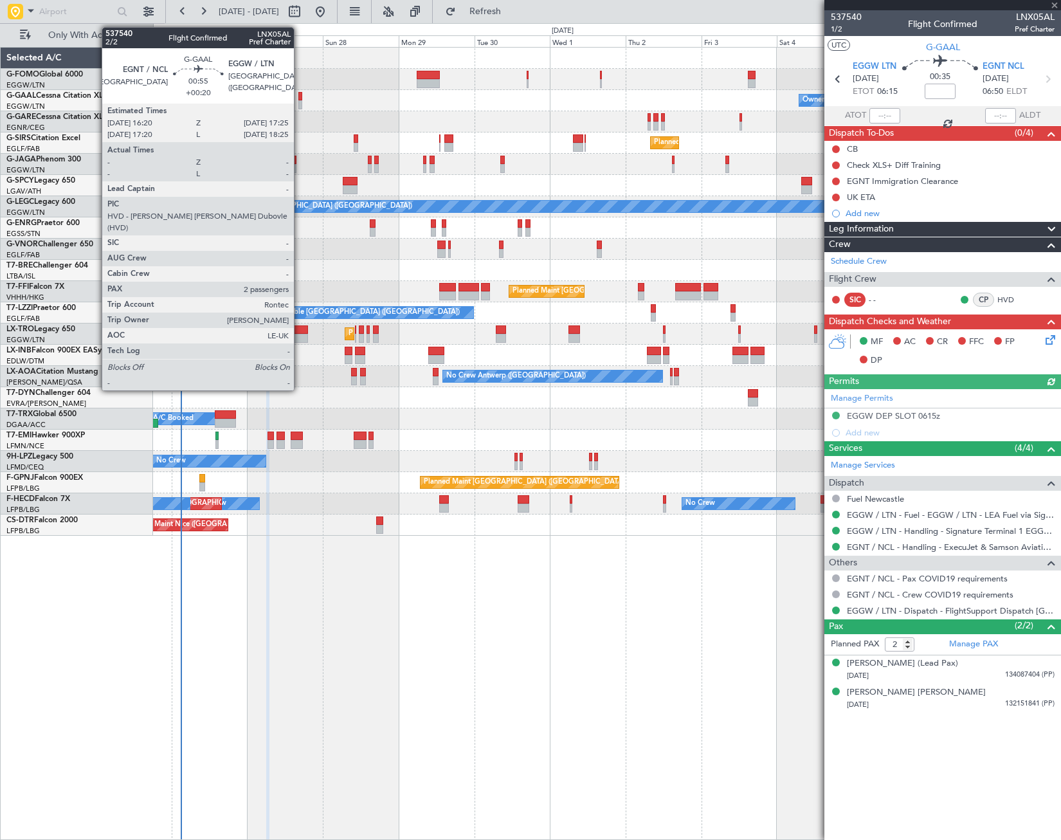
click at [300, 104] on div at bounding box center [300, 104] width 4 height 9
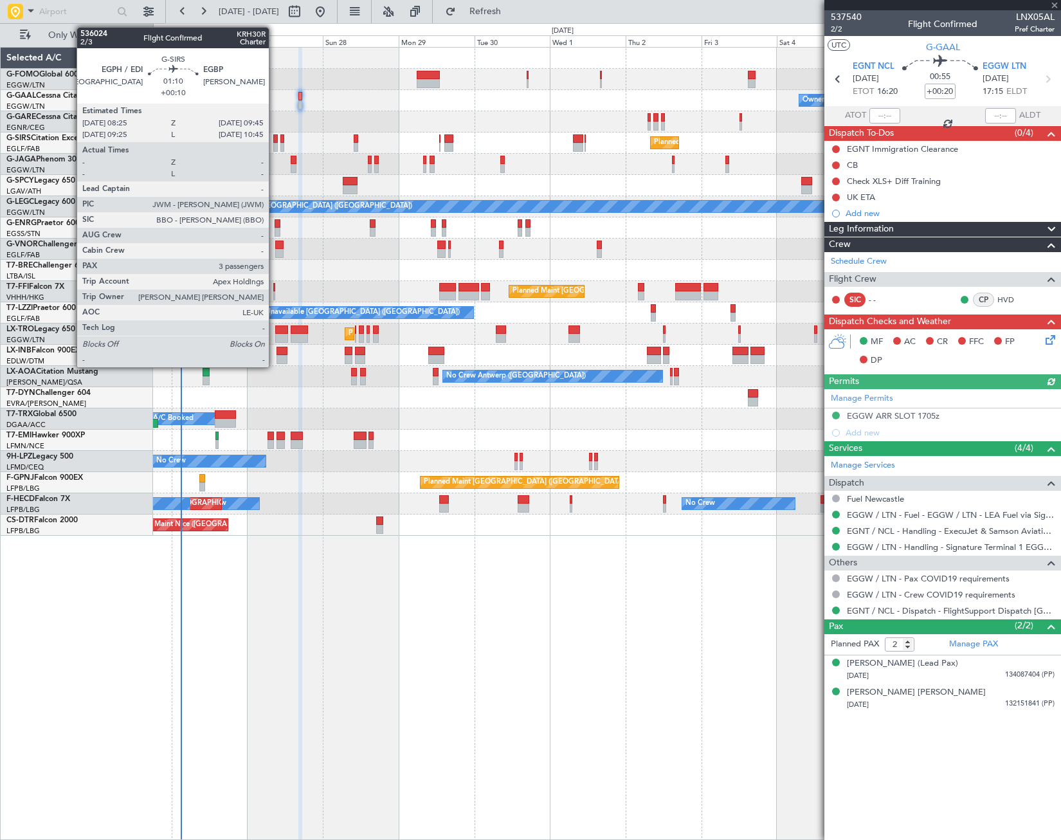
click at [275, 144] on div at bounding box center [275, 147] width 5 height 9
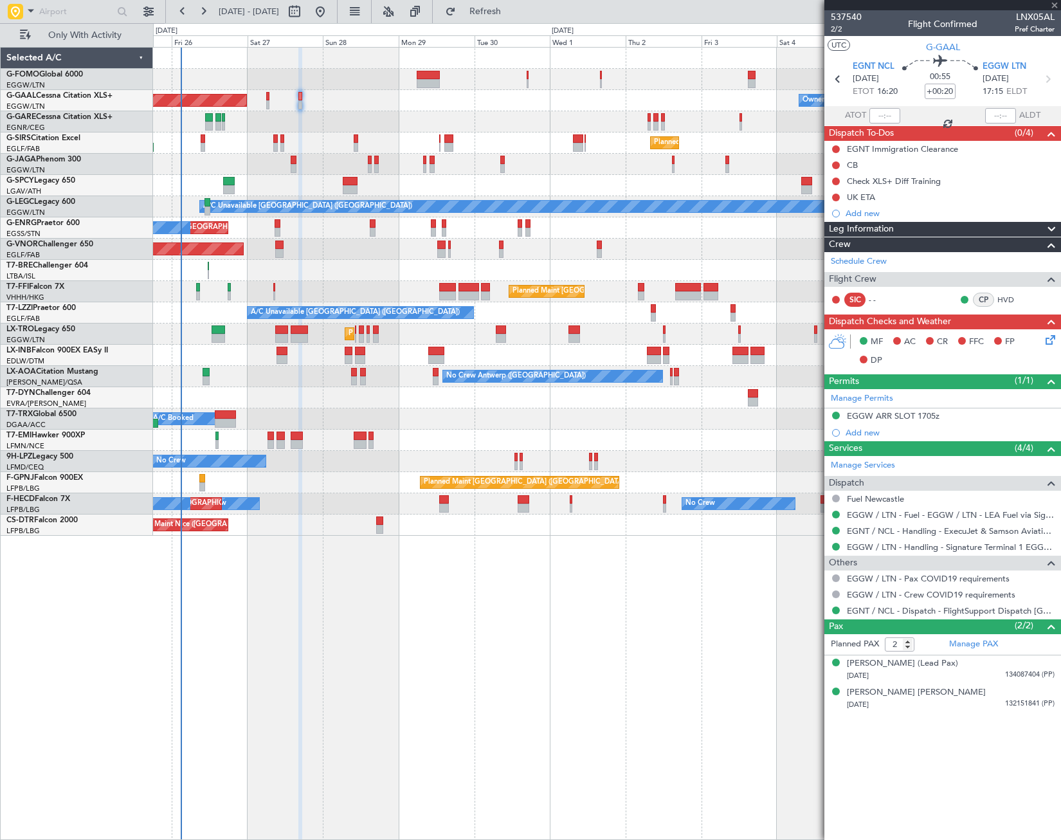
type input "+00:10"
type input "3"
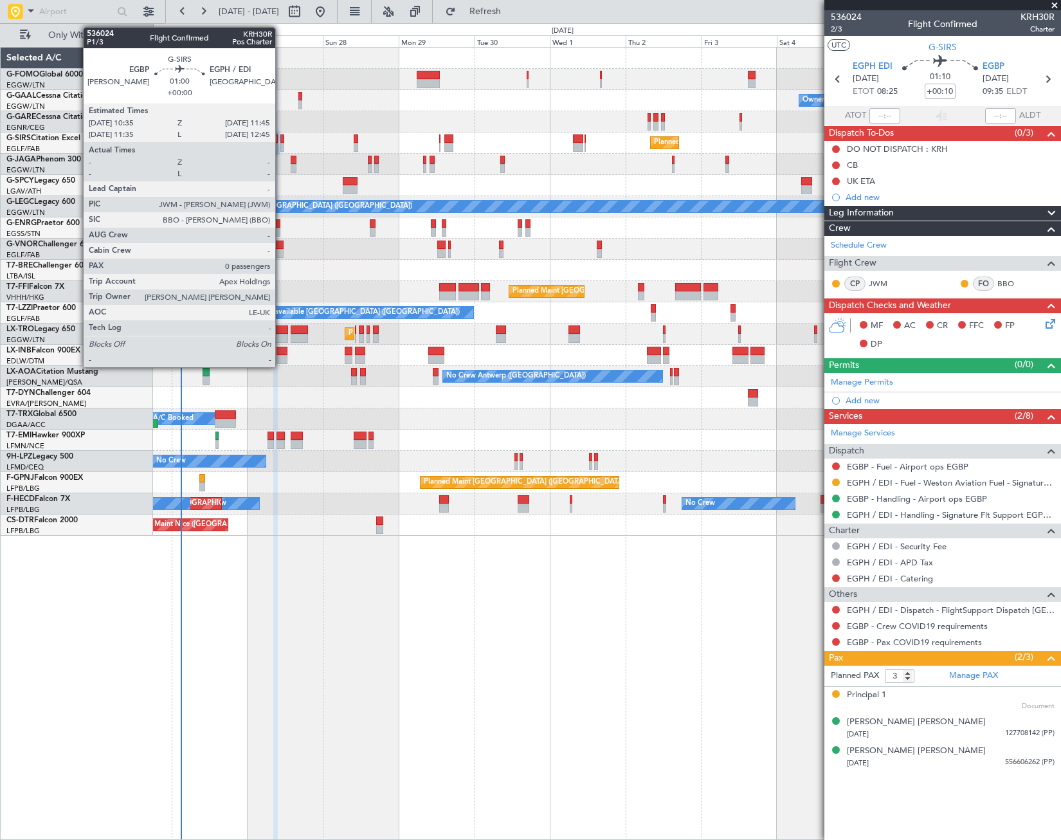
click at [281, 140] on div at bounding box center [282, 138] width 4 height 9
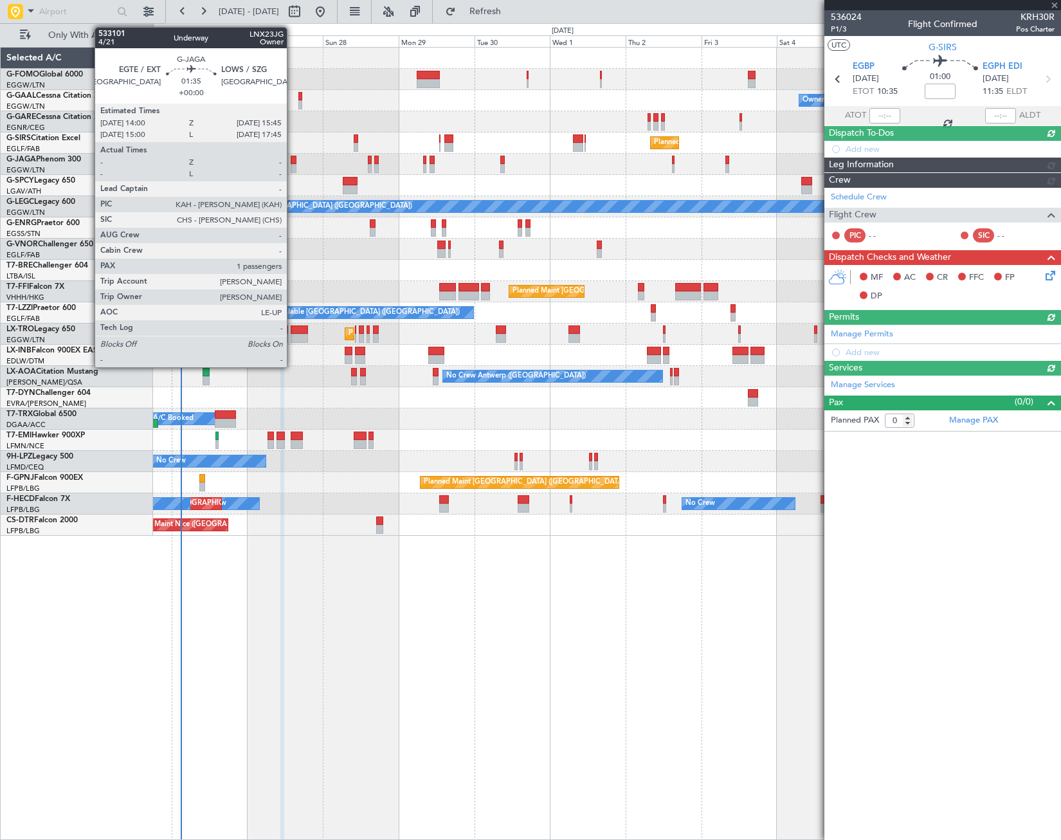
click at [293, 167] on div at bounding box center [294, 168] width 6 height 9
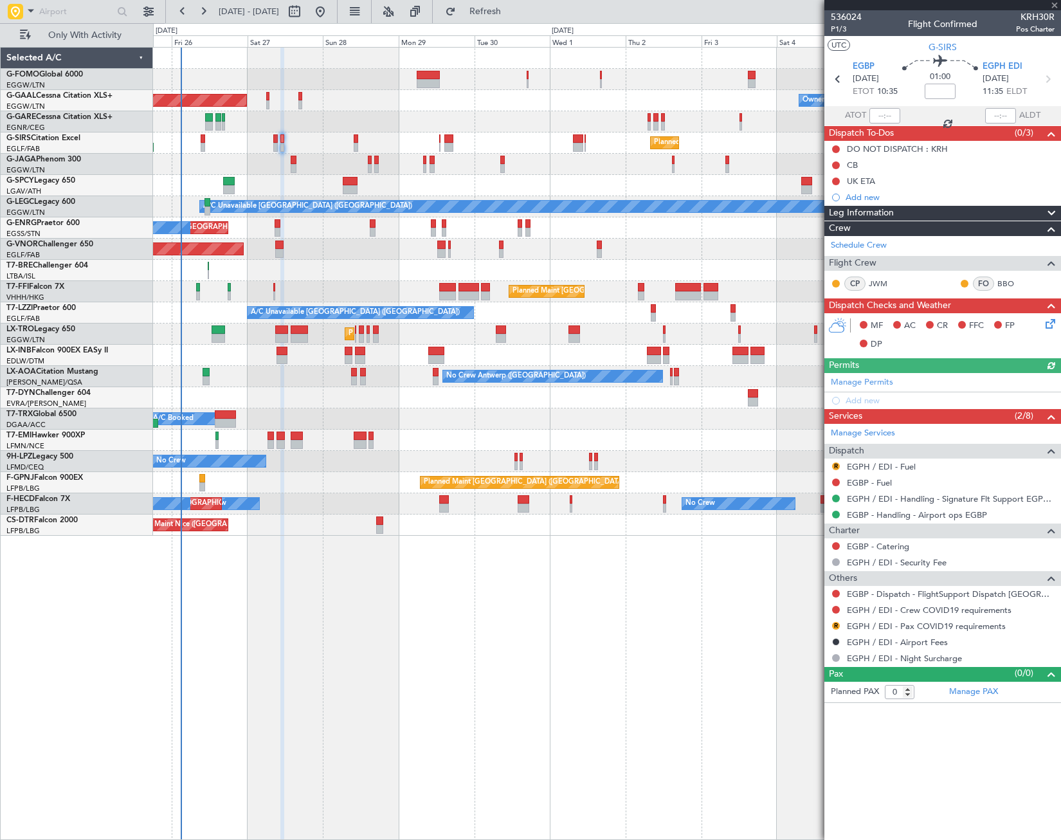
type input "1"
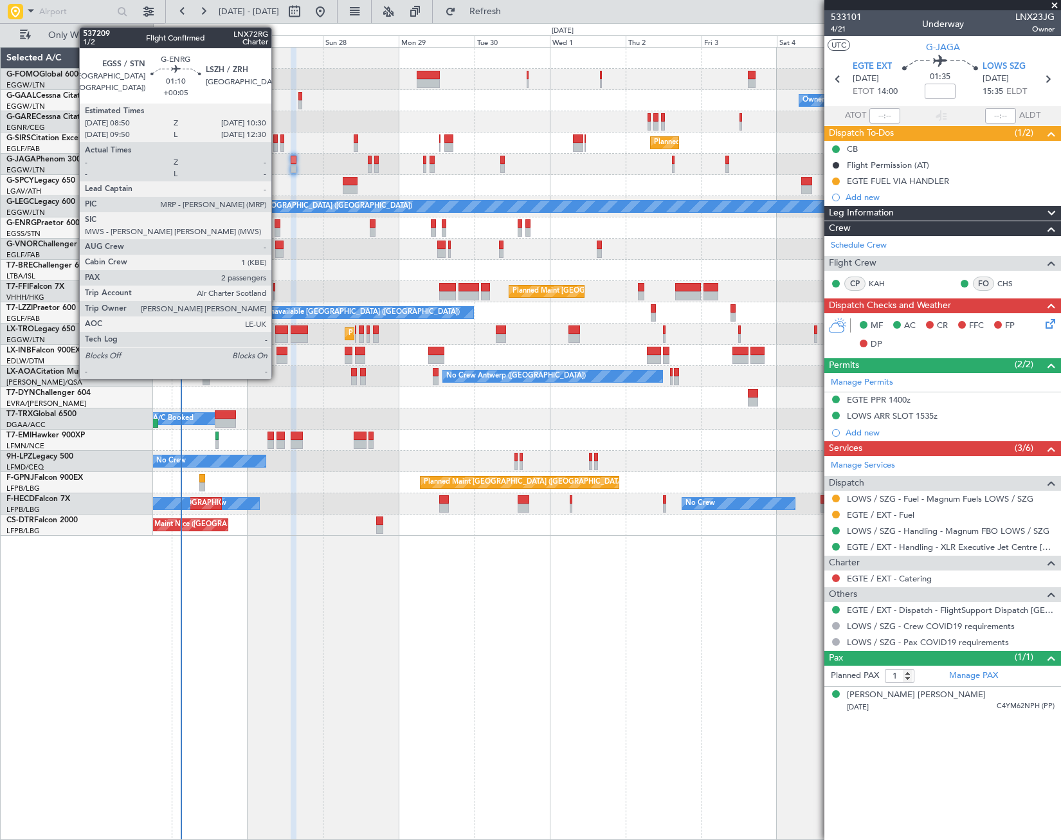
click at [277, 221] on div at bounding box center [278, 223] width 6 height 9
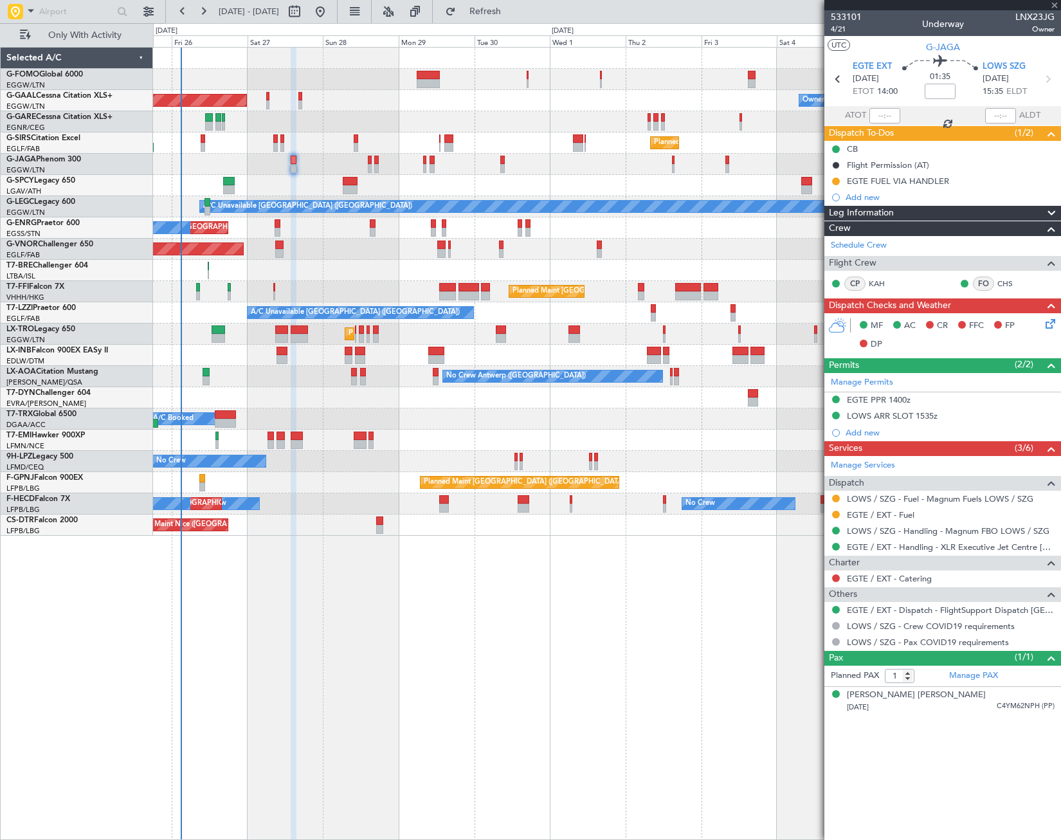
type input "+00:05"
type input "2"
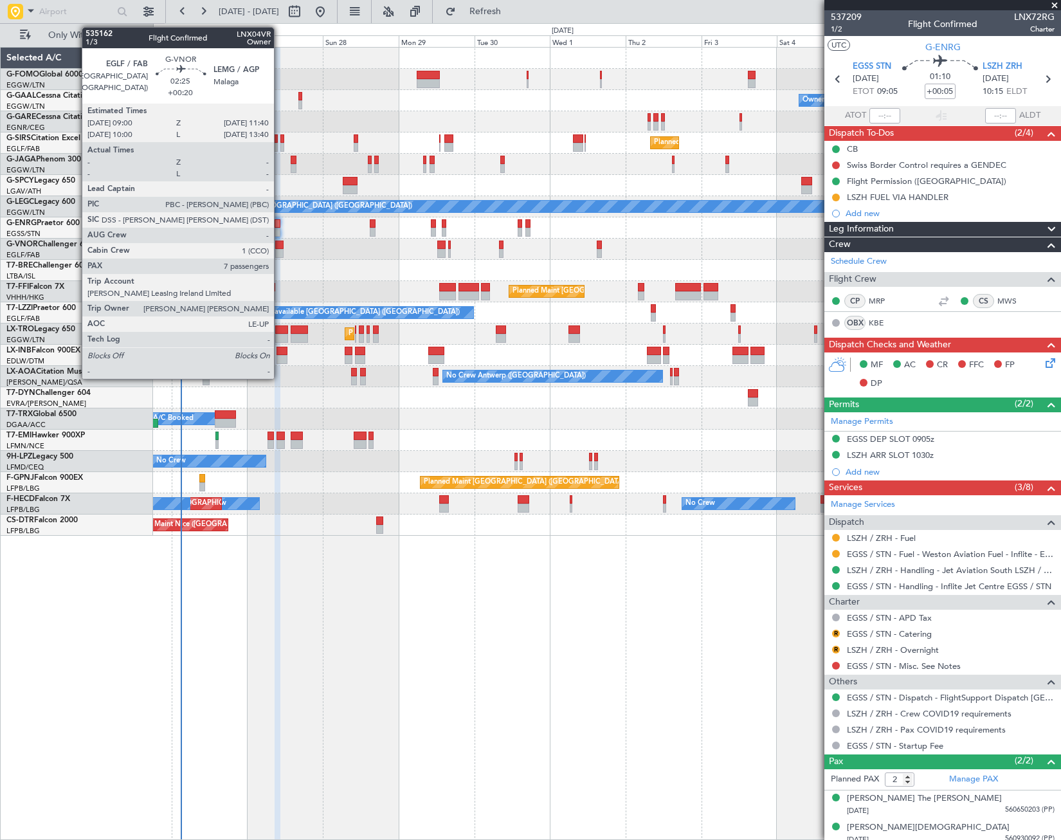
click at [280, 245] on div at bounding box center [279, 245] width 9 height 9
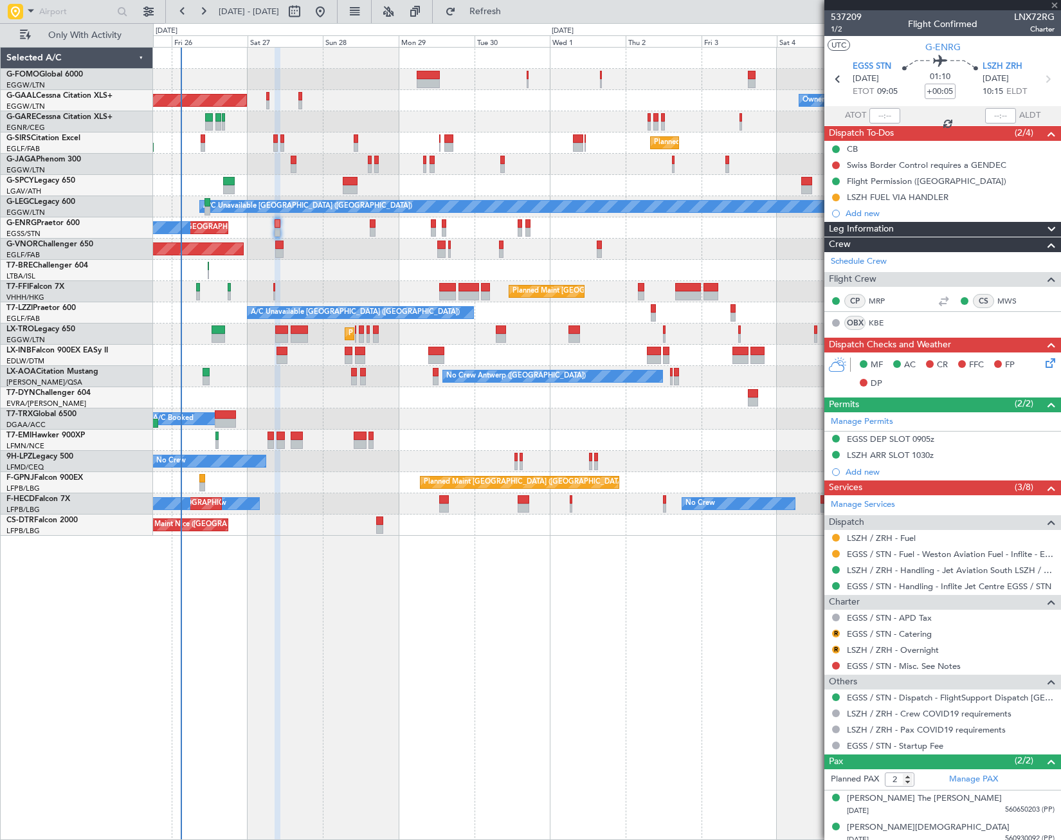
type input "+00:20"
type input "7"
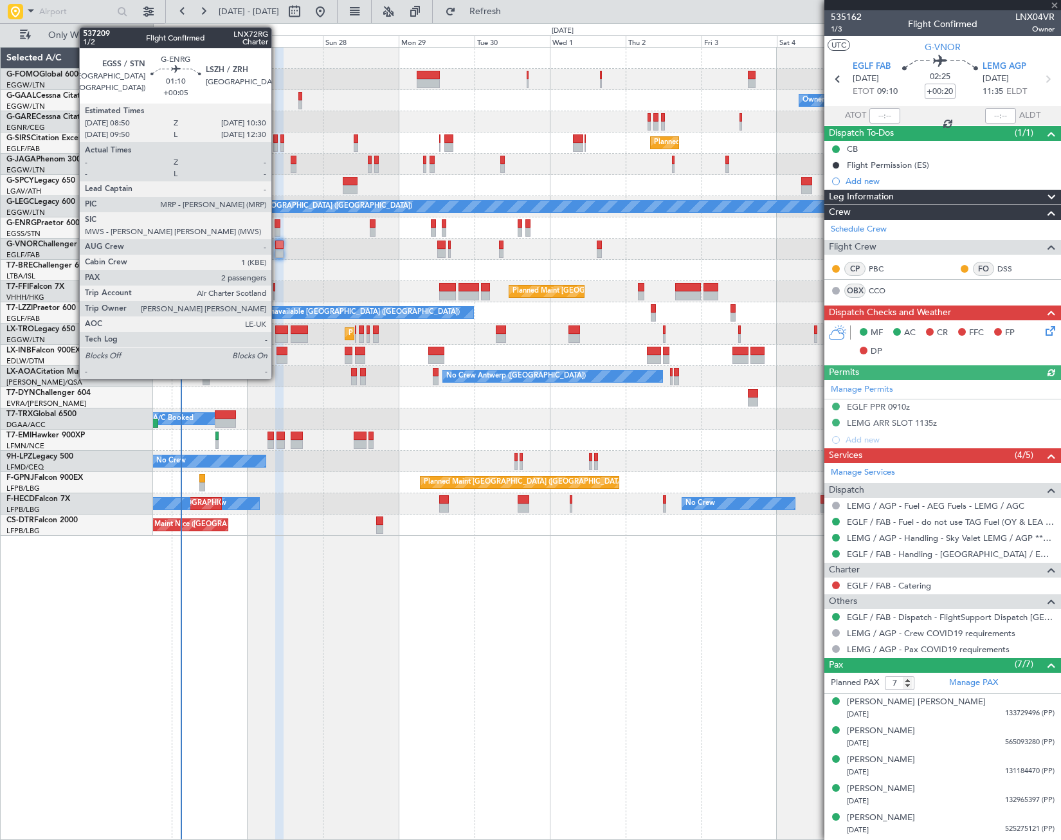
click at [277, 227] on div at bounding box center [278, 223] width 6 height 9
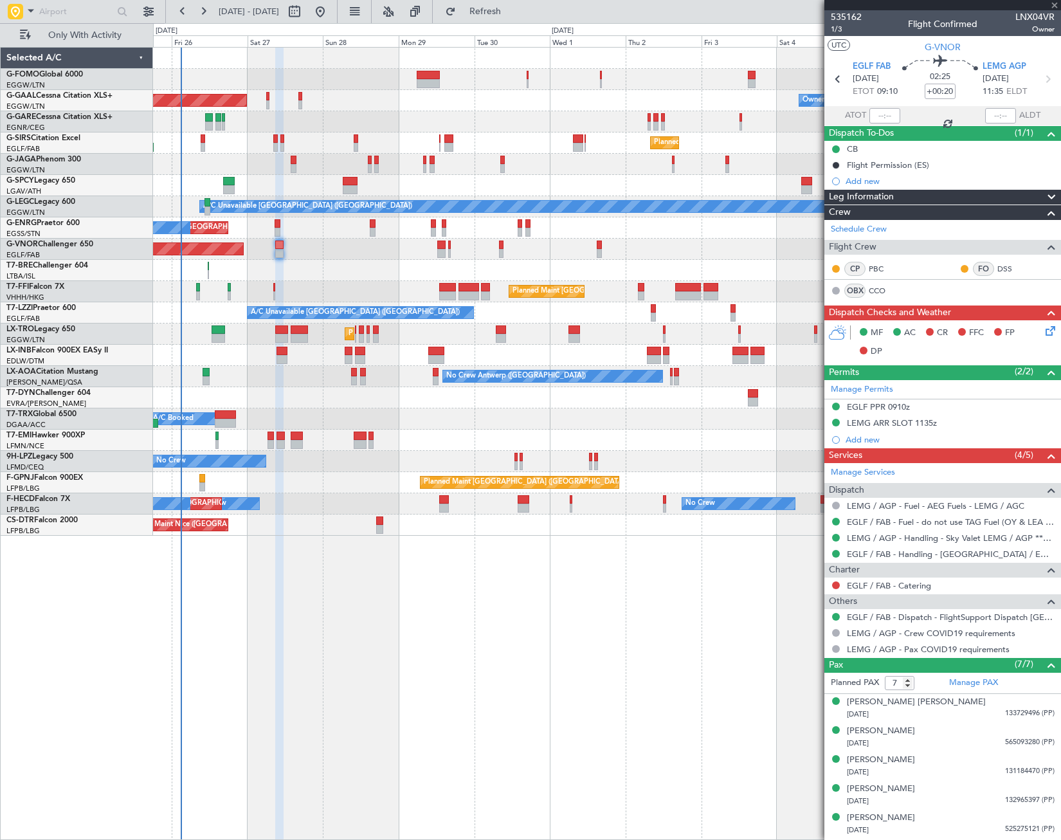
type input "+00:05"
type input "2"
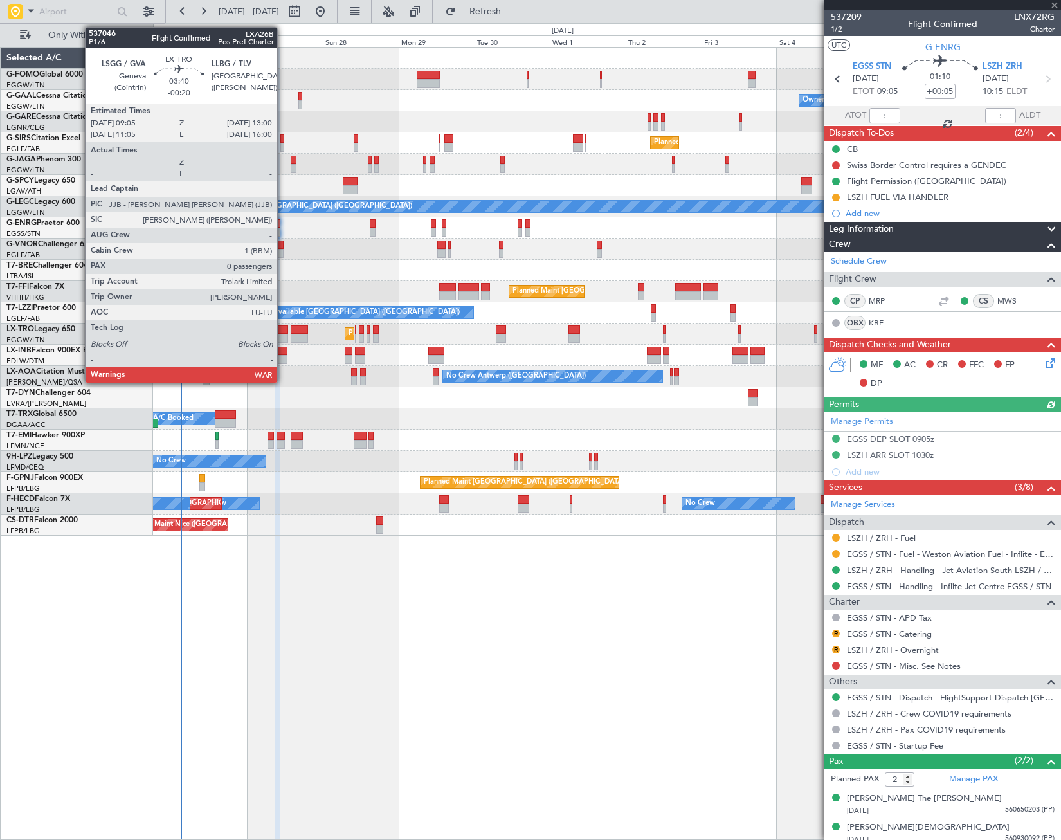
click at [283, 331] on div at bounding box center [281, 329] width 13 height 9
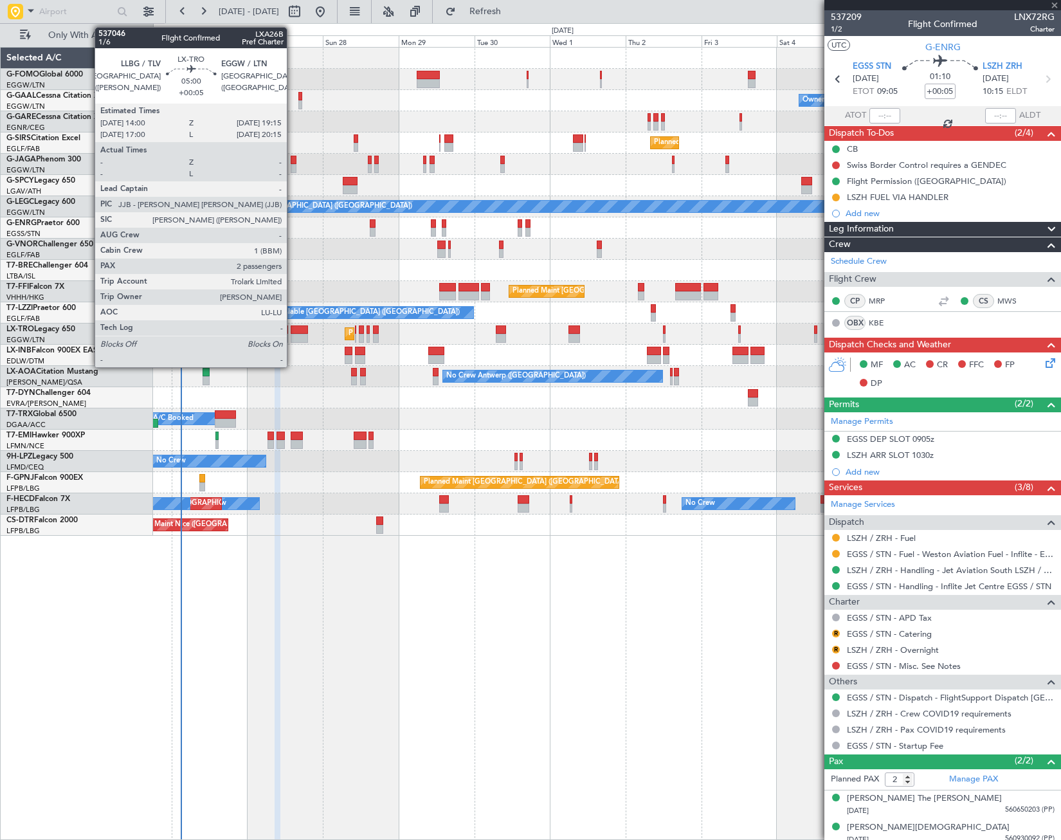
type input "-00:20"
type input "0"
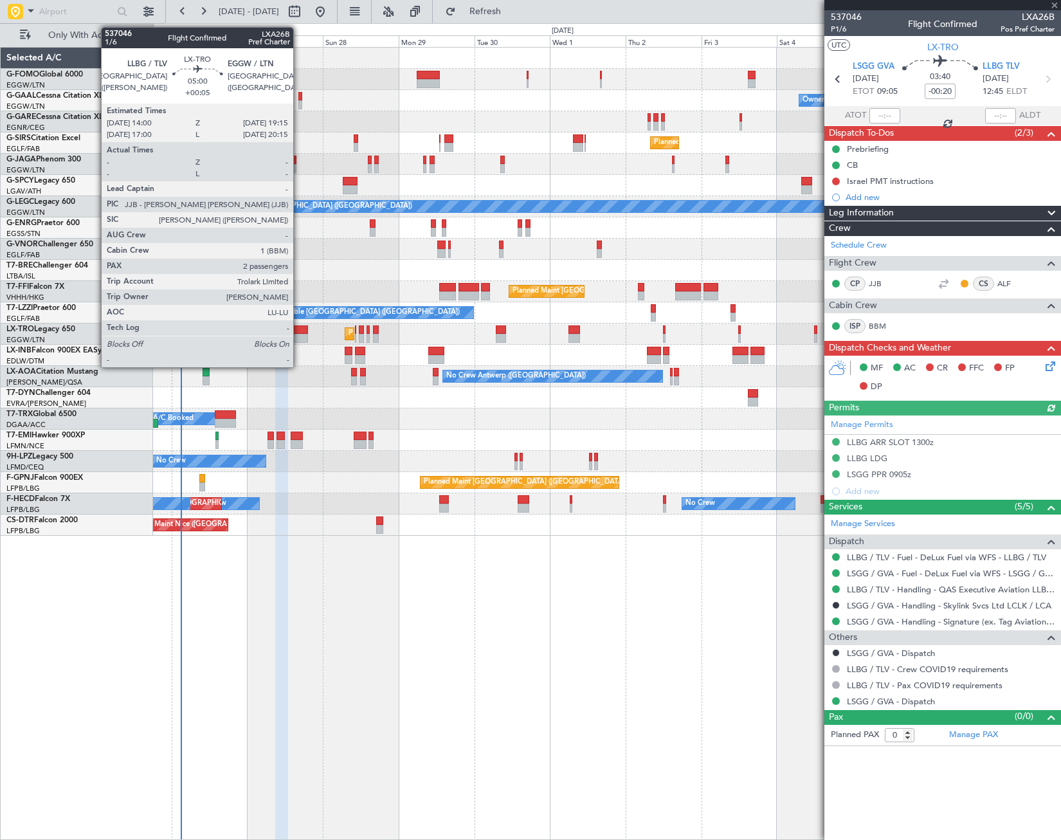
click at [299, 335] on div at bounding box center [299, 338] width 17 height 9
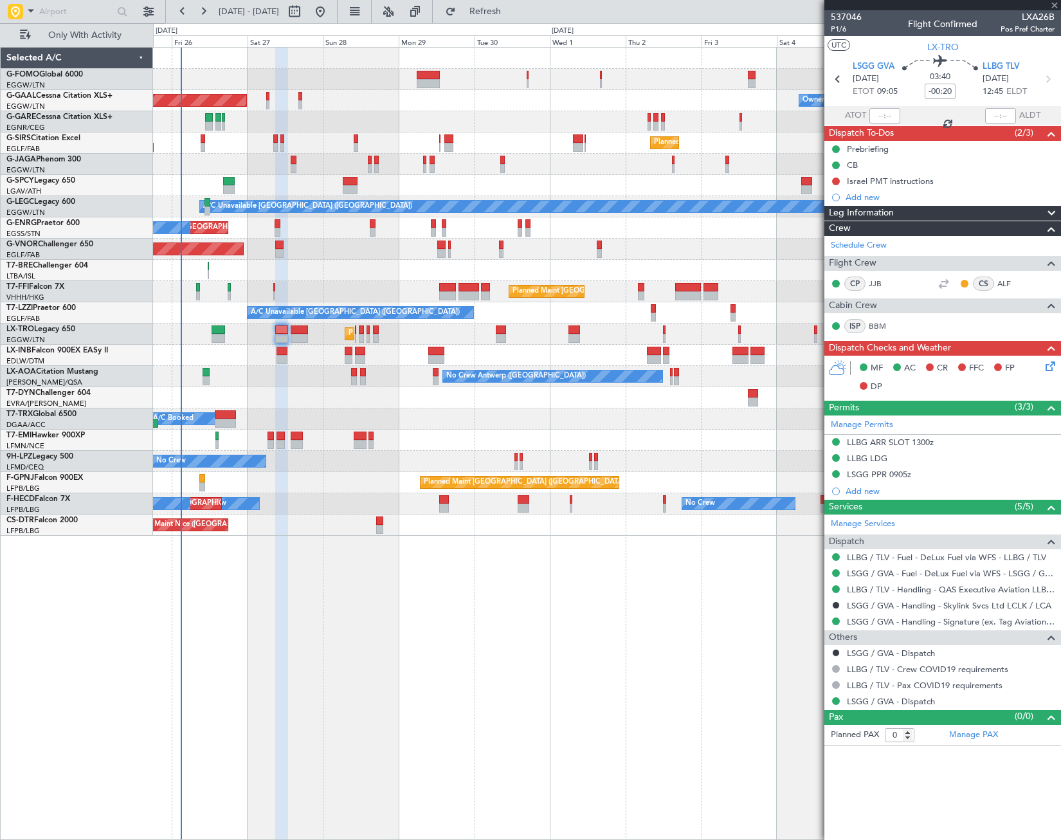
type input "+00:05"
type input "2"
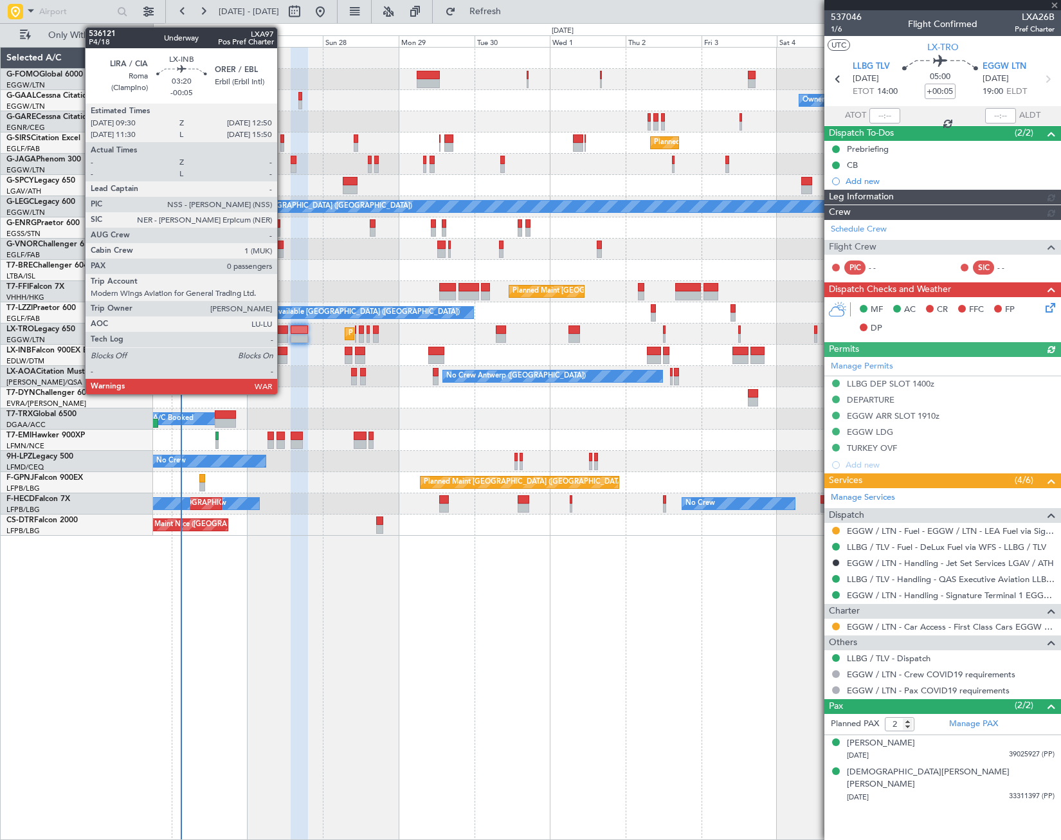
click at [283, 356] on div at bounding box center [282, 359] width 11 height 9
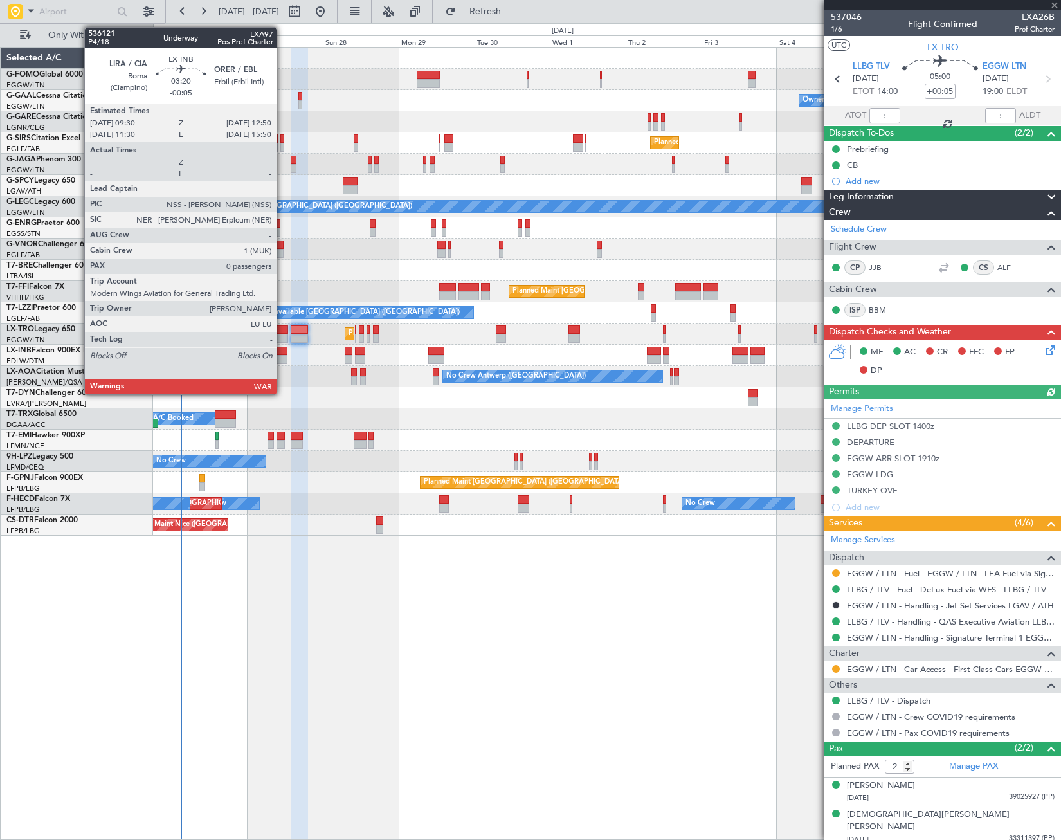
type input "-00:05"
type input "0"
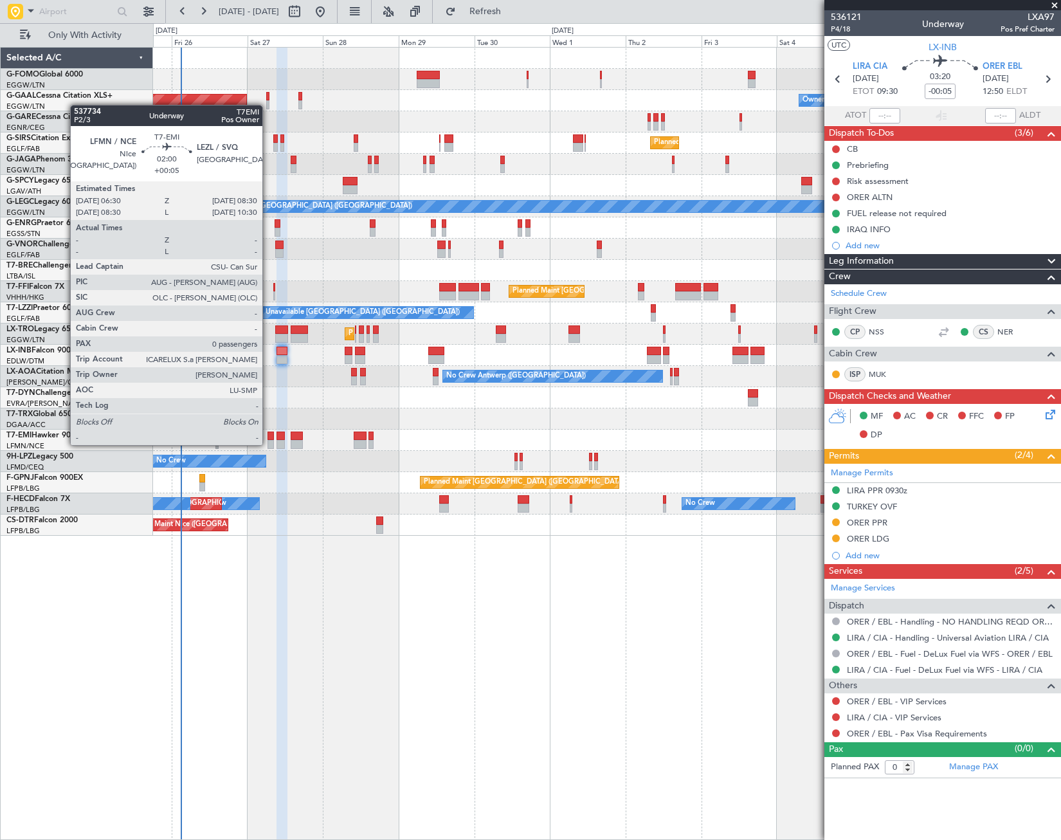
click at [268, 444] on div at bounding box center [271, 444] width 6 height 9
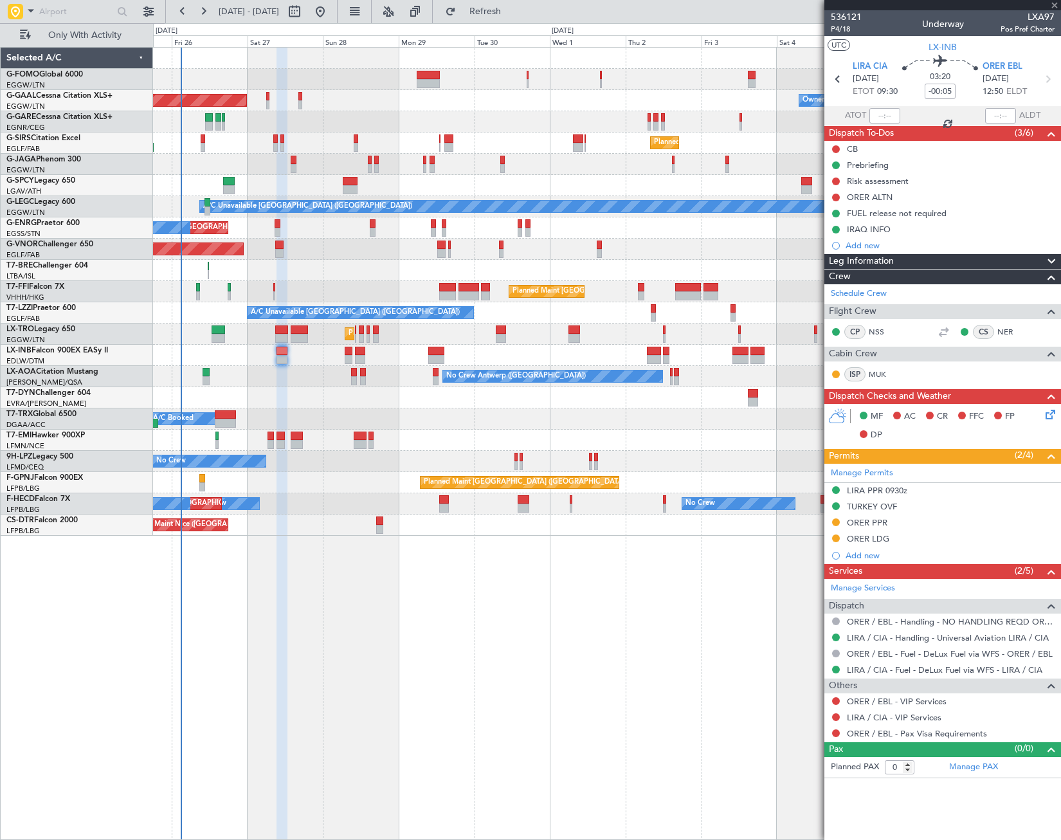
type input "+00:05"
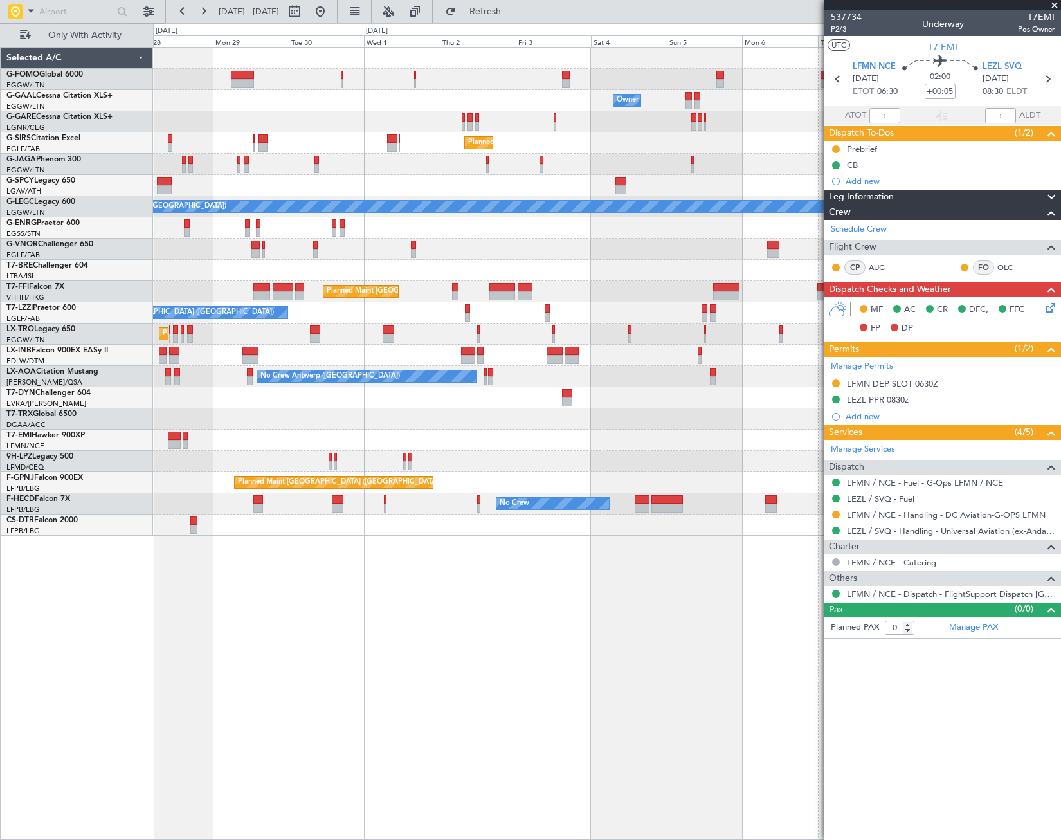
click at [446, 454] on div "Owner Owner Owner Planned Maint Dusseldorf Planned Maint London (Luton) Planned…" at bounding box center [607, 292] width 908 height 488
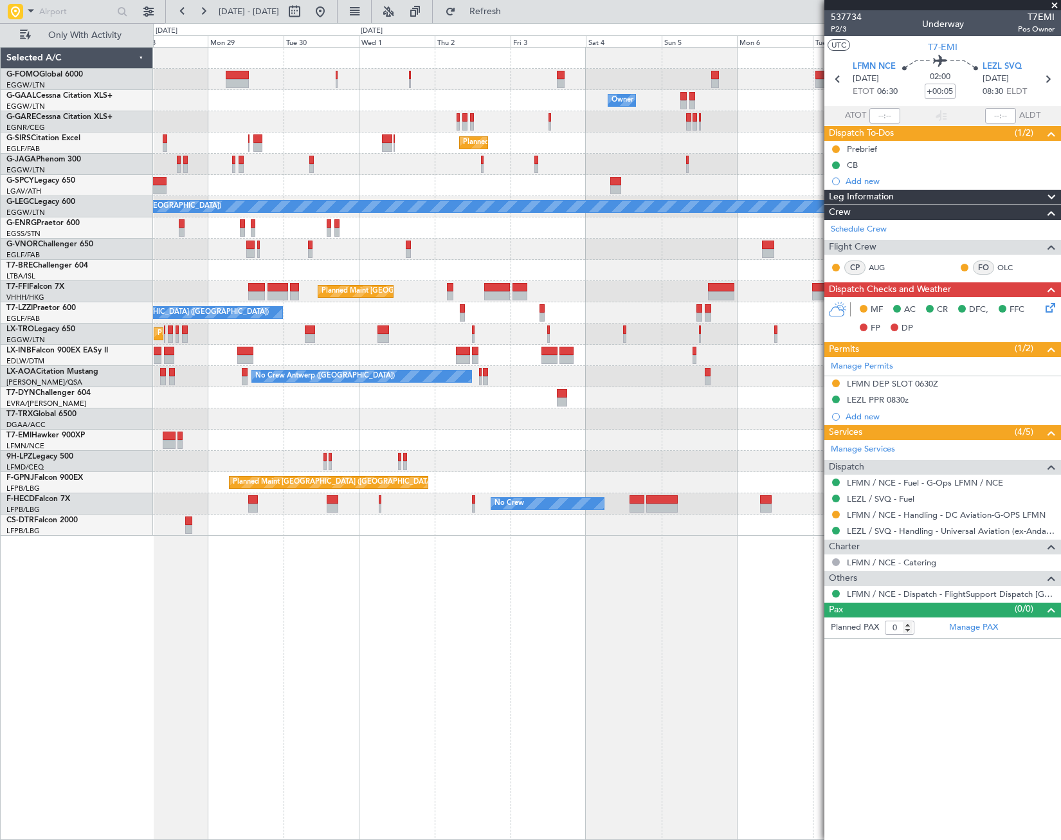
click at [390, 488] on div "Owner Owner Owner Planned Maint Dusseldorf Planned Maint London (Luton) Planned…" at bounding box center [607, 292] width 908 height 488
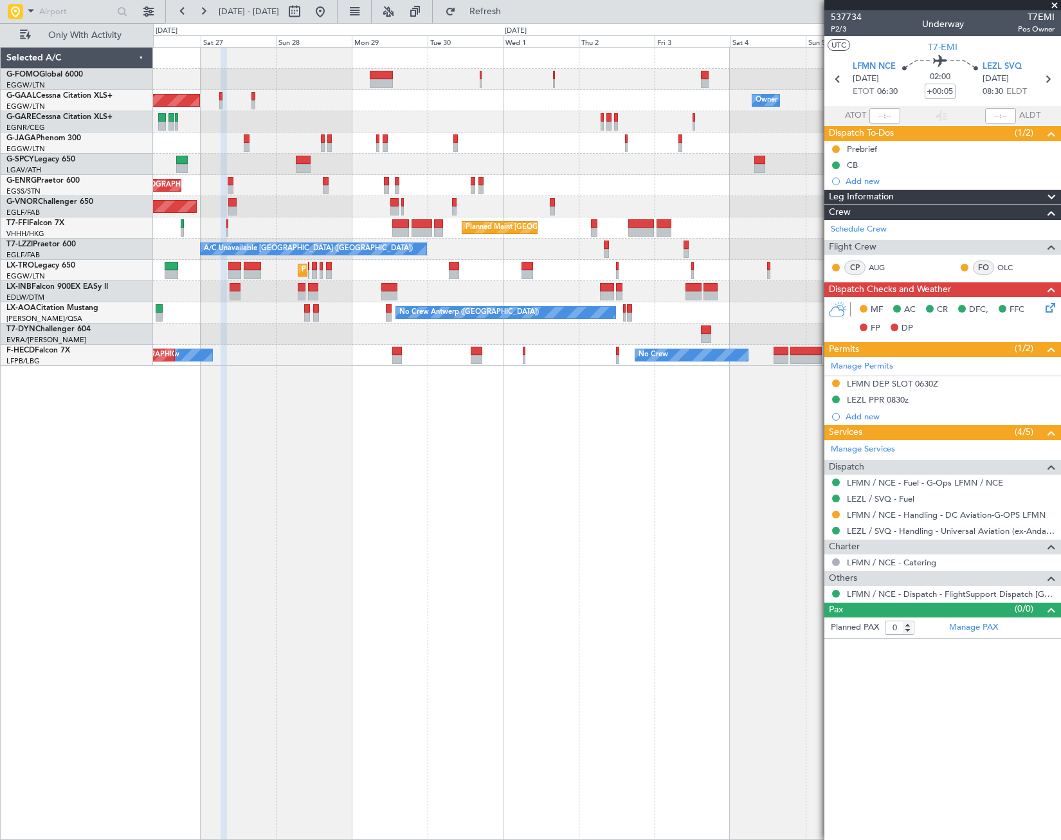
click at [848, 527] on fb-app "01 Oct 2025 - 13 Oct 2025 Refresh Quick Links Only With Activity Planned Maint …" at bounding box center [530, 425] width 1061 height 830
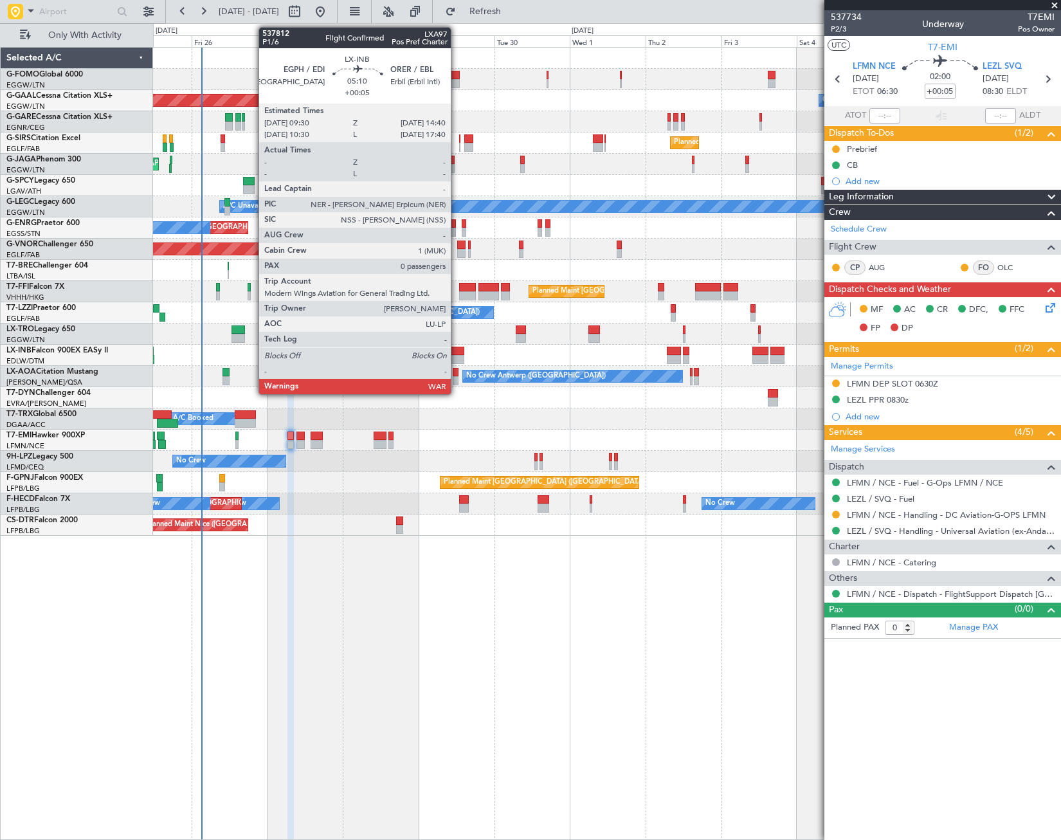
click at [457, 351] on div at bounding box center [456, 351] width 17 height 9
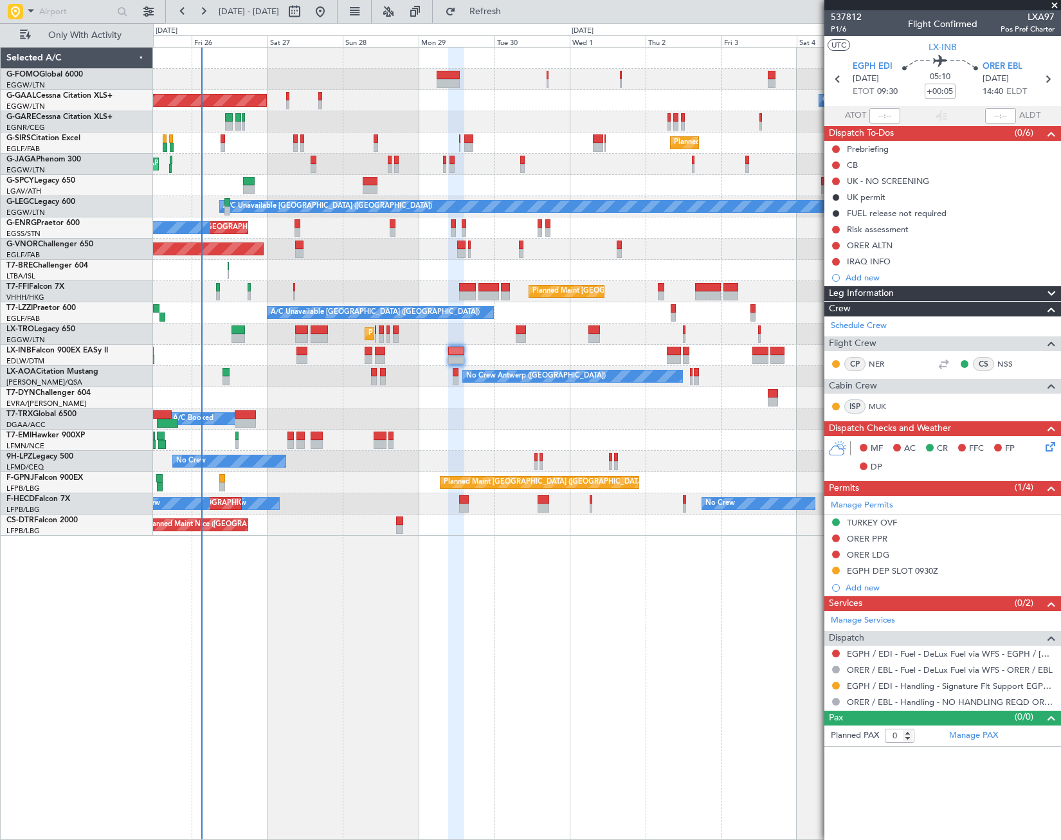
click at [753, 615] on div "Planned Maint London (Luton) Planned Maint Dusseldorf Owner Owner Planned Maint…" at bounding box center [607, 443] width 908 height 793
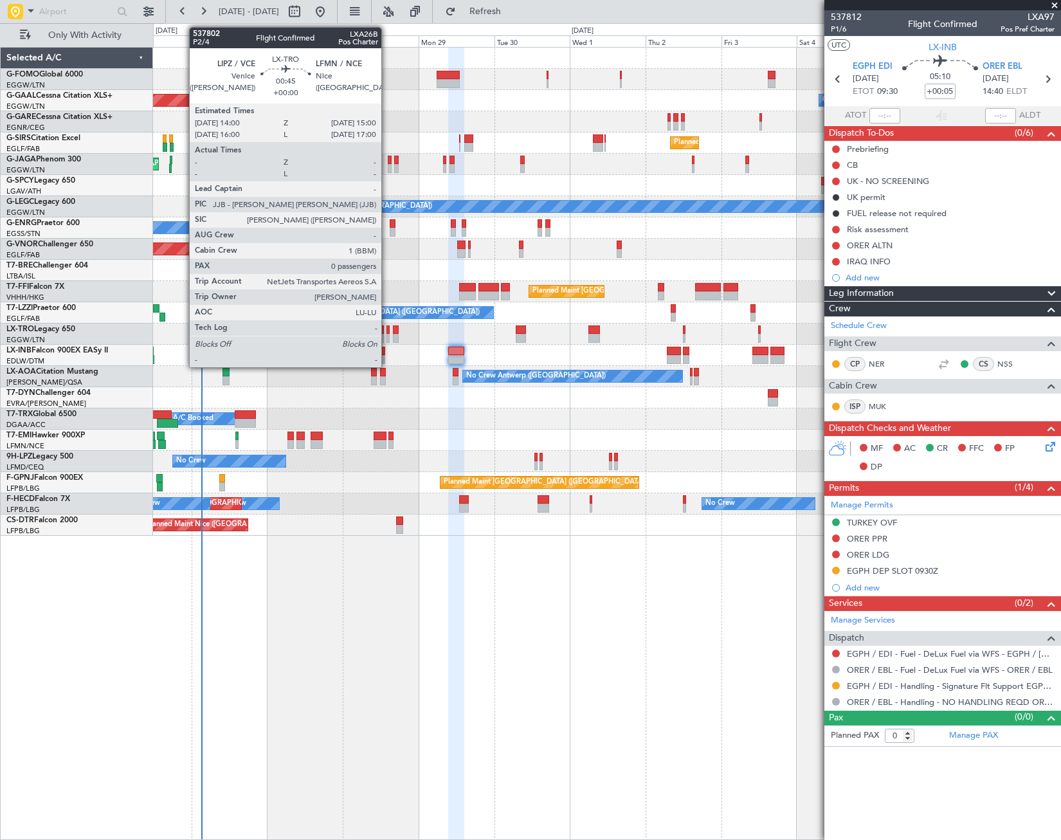
click at [387, 337] on div at bounding box center [388, 338] width 3 height 9
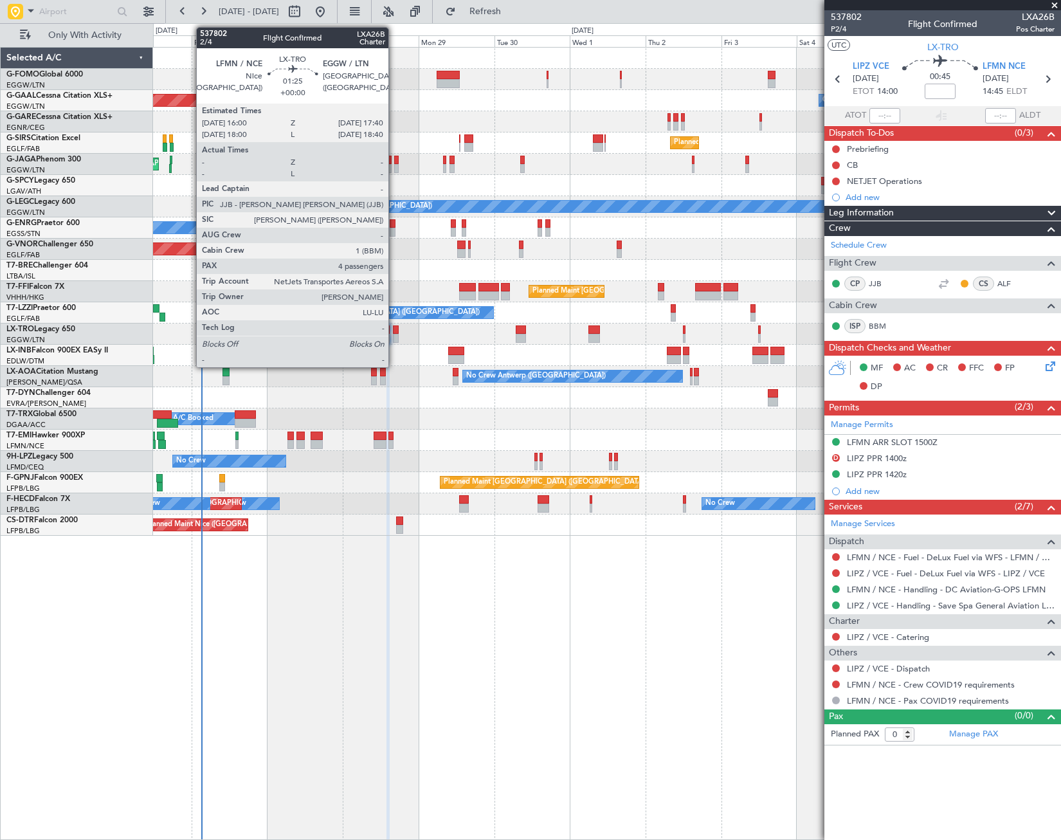
click at [394, 335] on div at bounding box center [396, 338] width 6 height 9
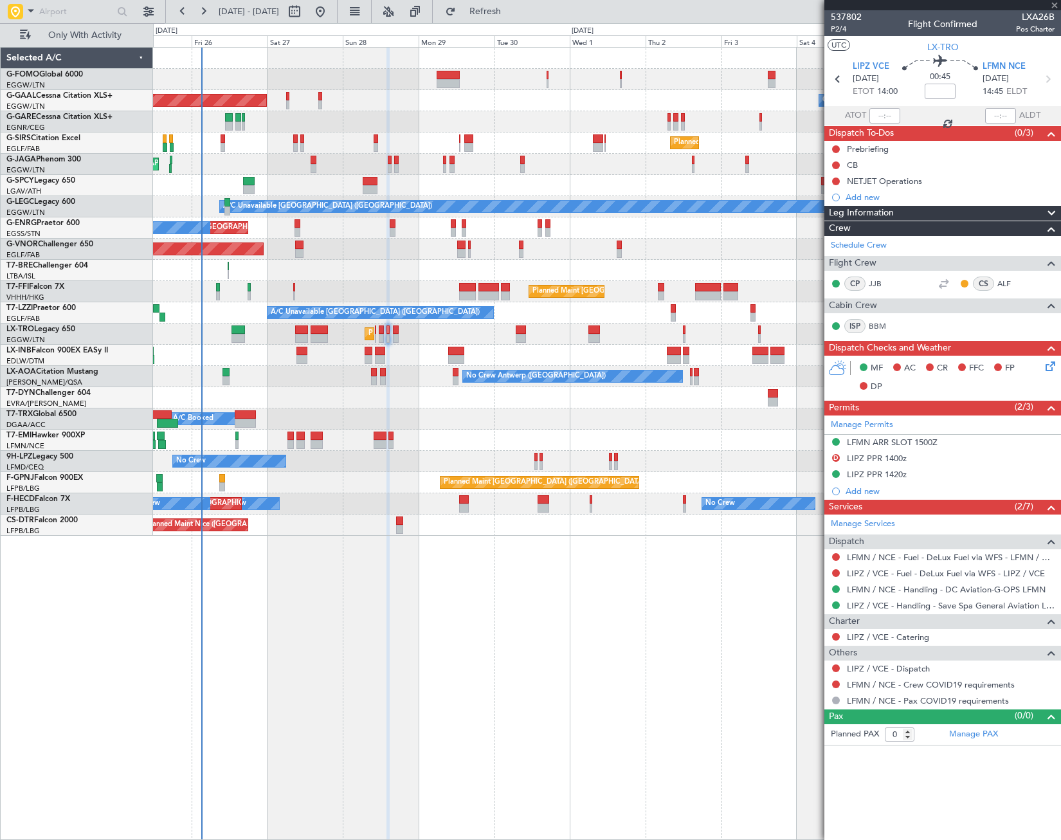
type input "4"
